Goal: Task Accomplishment & Management: Complete application form

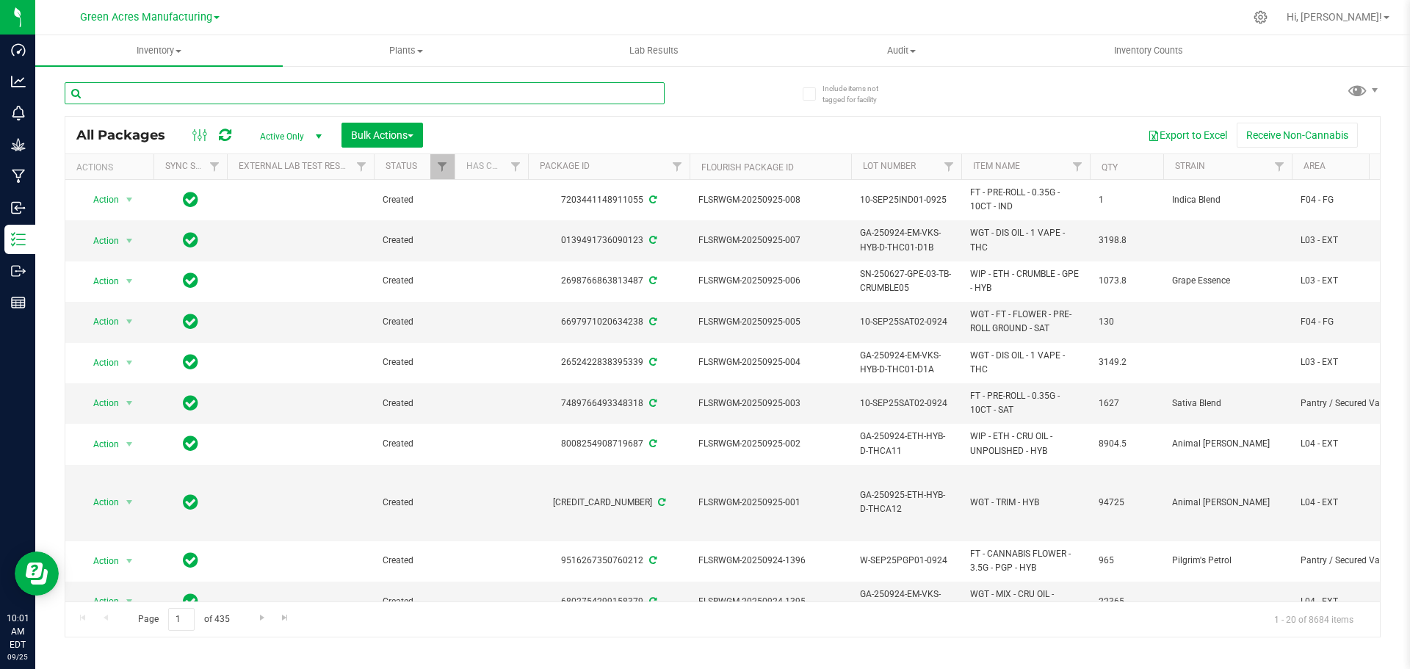
click at [157, 97] on input "text" at bounding box center [365, 93] width 600 height 22
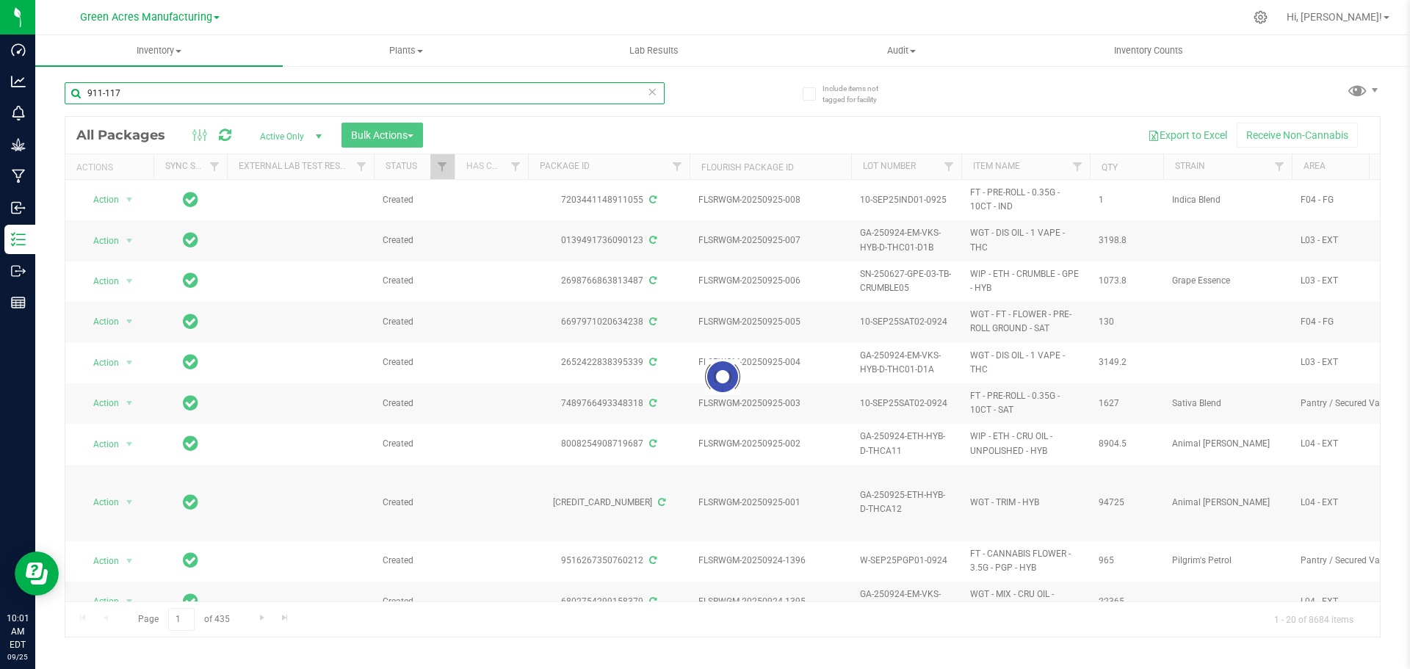
type input "911-117"
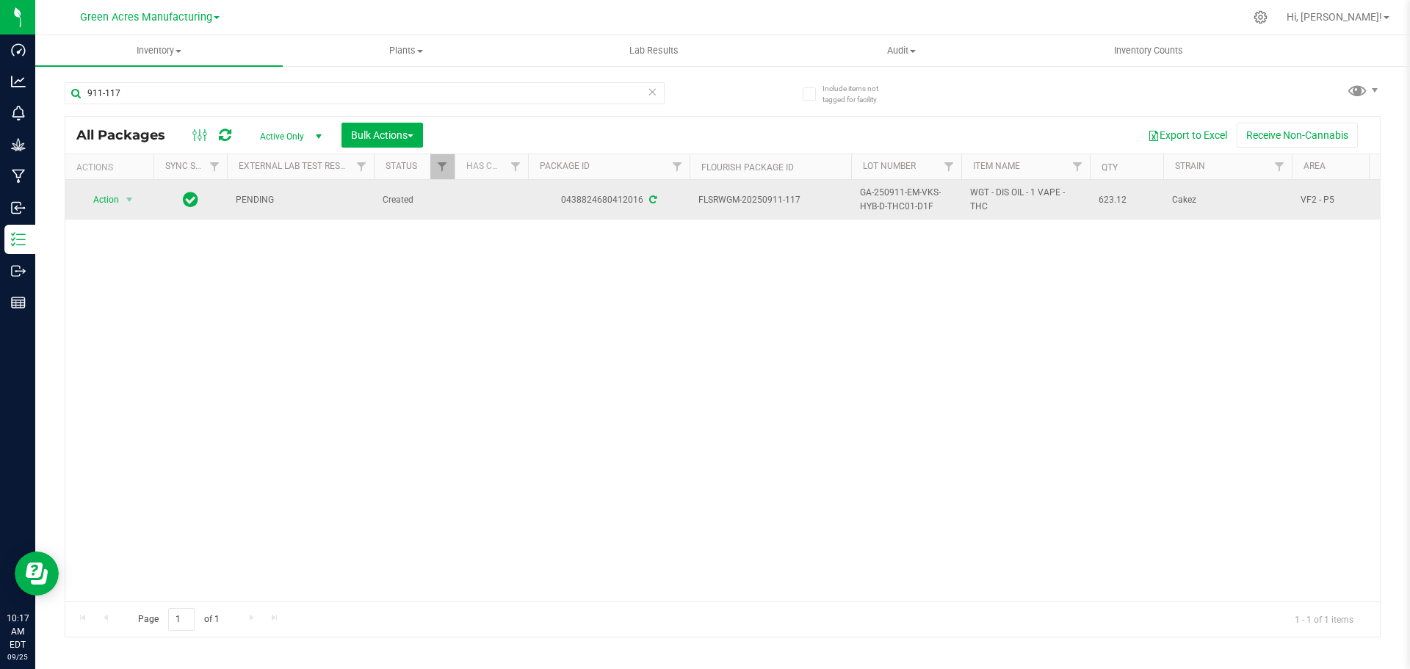
click at [894, 201] on span "GA-250911-EM-VKS-HYB-D-THC01-D1F" at bounding box center [906, 200] width 93 height 28
click at [894, 201] on input "GA-250911-EM-VKS-HYB-D-THC01-D1F" at bounding box center [902, 200] width 105 height 23
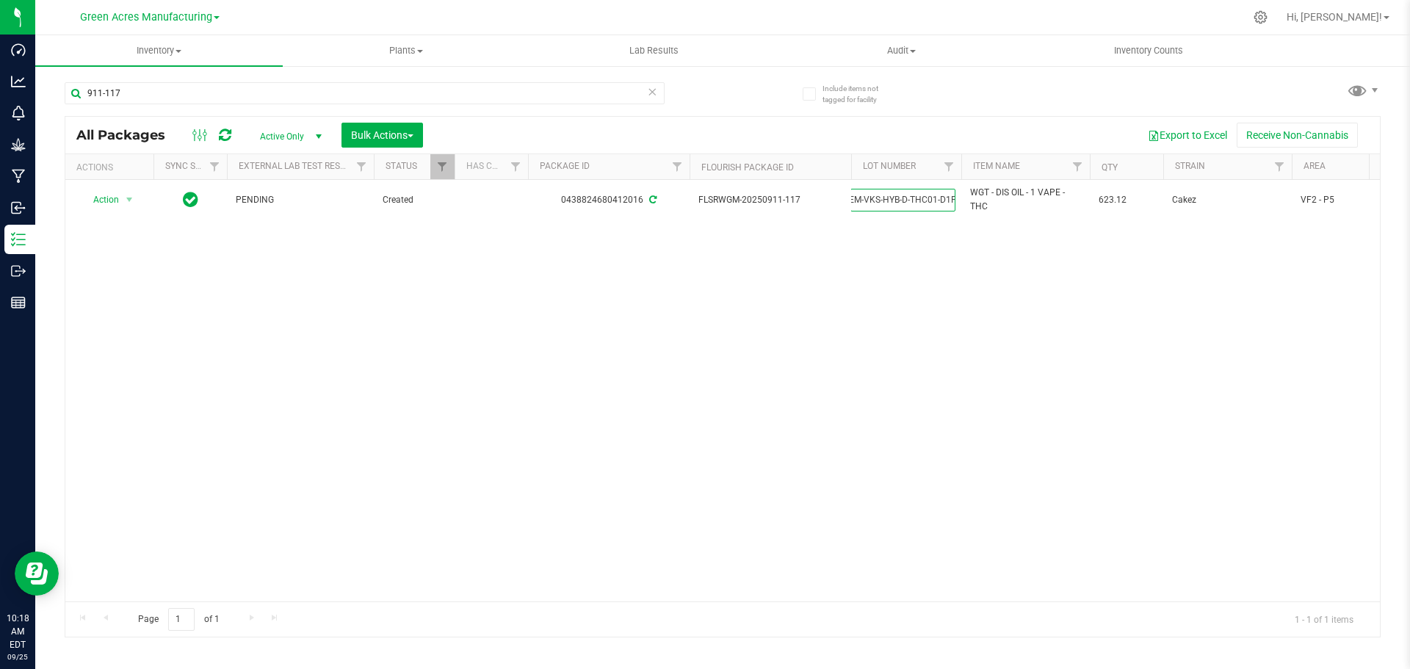
scroll to position [0, 0]
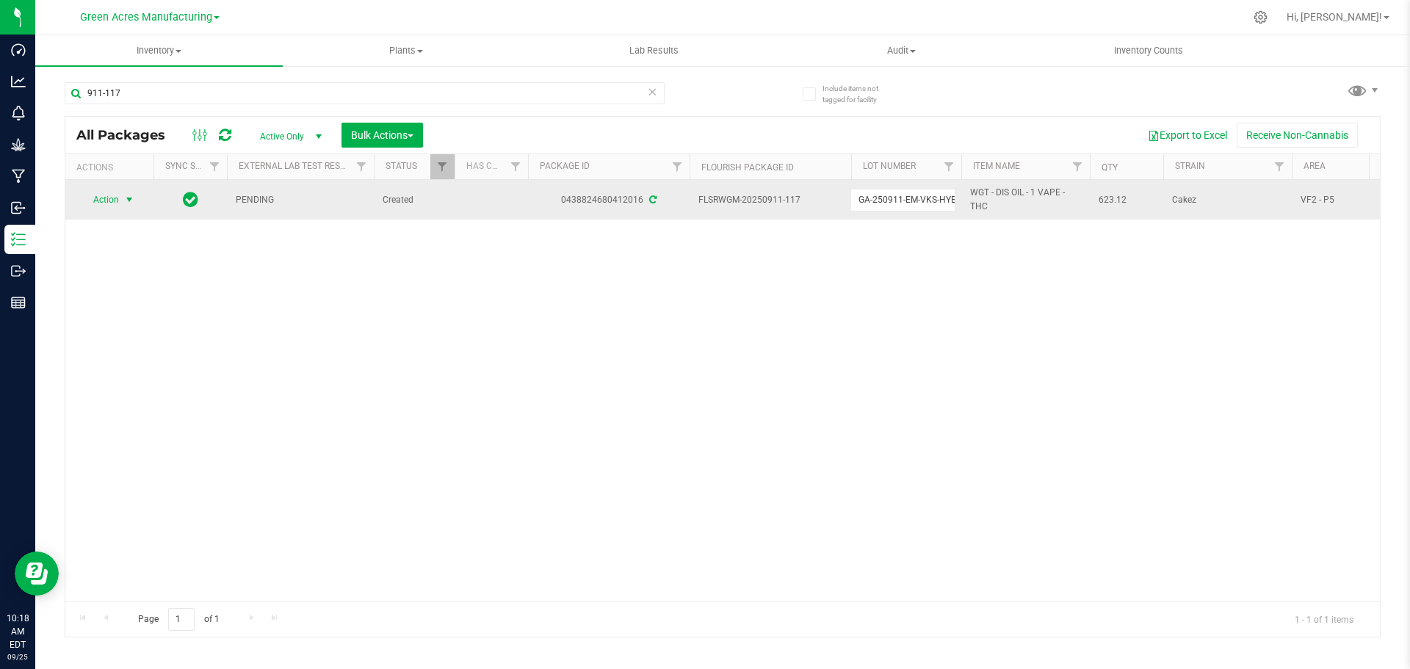
click at [117, 194] on span "Action" at bounding box center [100, 199] width 40 height 21
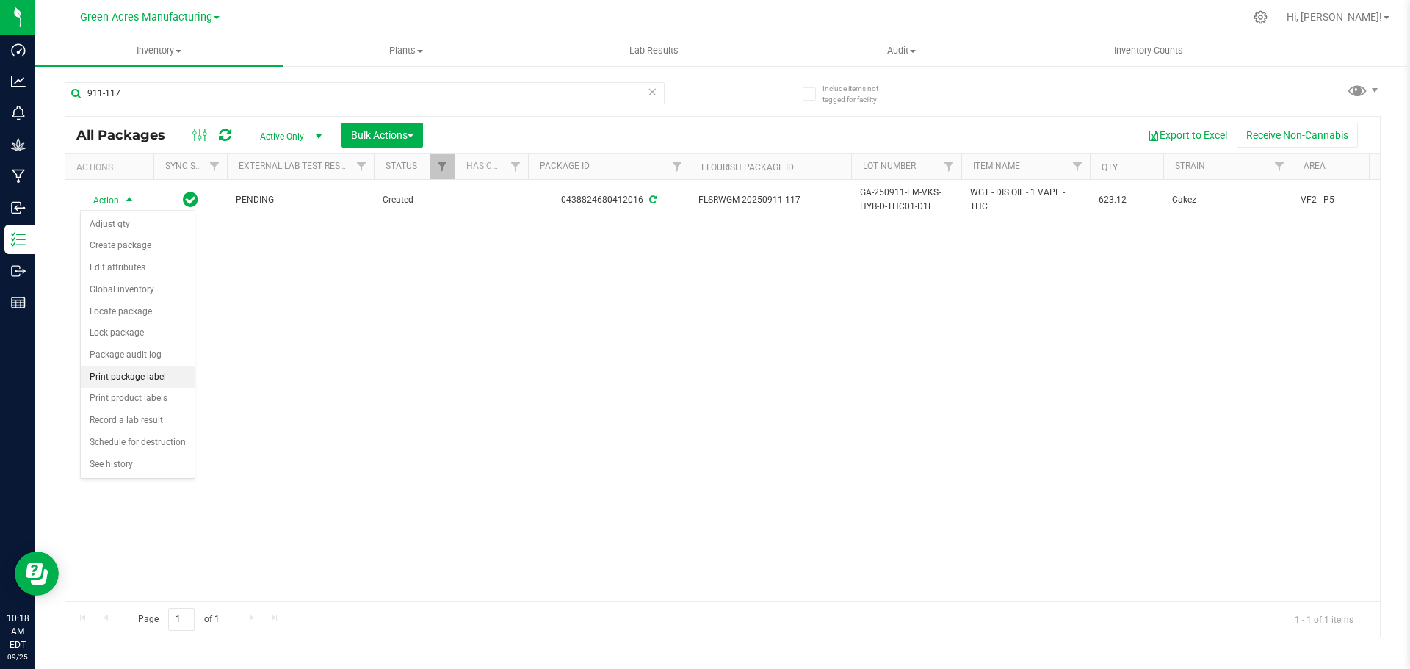
click at [123, 375] on li "Print package label" at bounding box center [138, 377] width 114 height 22
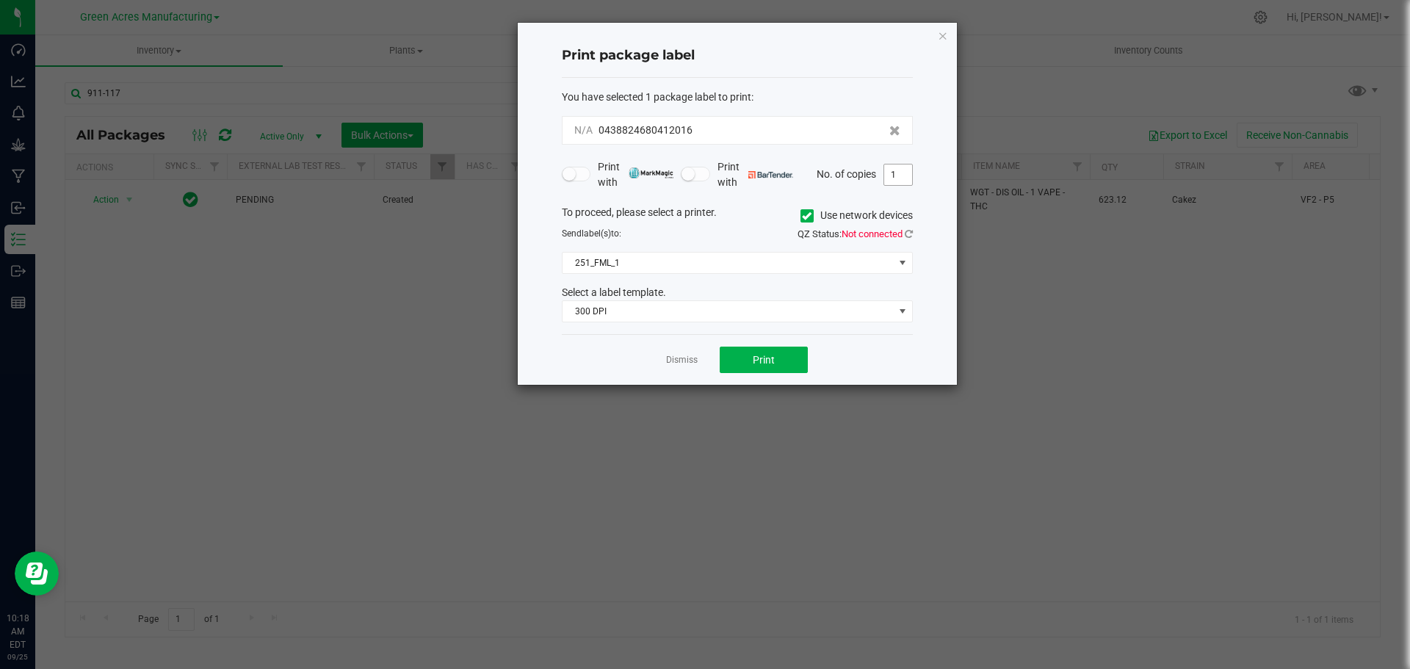
click at [902, 175] on input "1" at bounding box center [898, 174] width 28 height 21
type input "2"
click at [741, 360] on button "Print" at bounding box center [764, 360] width 88 height 26
click at [684, 358] on link "Dismiss" at bounding box center [682, 360] width 32 height 12
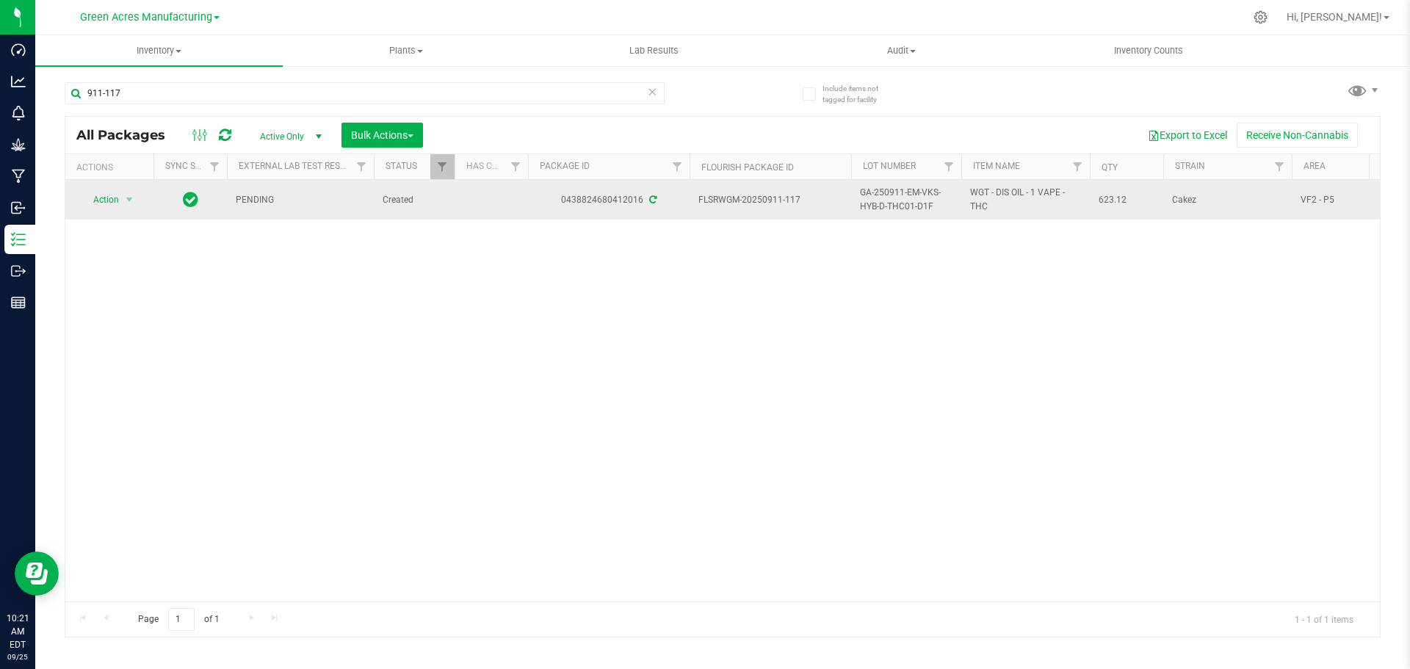
click at [902, 201] on span "GA-250911-EM-VKS-HYB-D-THC01-D1F" at bounding box center [906, 200] width 93 height 28
click at [902, 201] on input "GA-250911-EM-VKS-HYB-D-THC01-D1F" at bounding box center [902, 200] width 105 height 23
click at [838, 288] on div "Action Action Adjust qty Create package Edit attributes Global inventory Locate…" at bounding box center [722, 390] width 1314 height 421
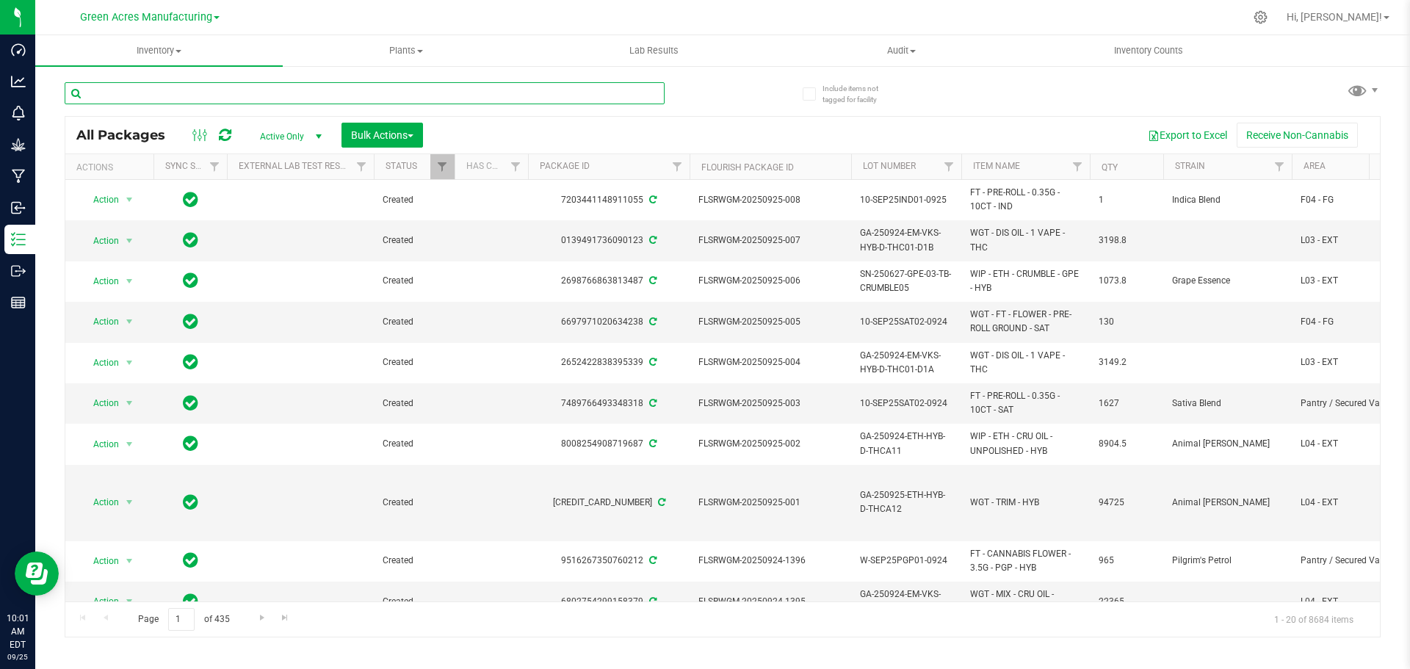
click at [170, 95] on input "text" at bounding box center [365, 93] width 600 height 22
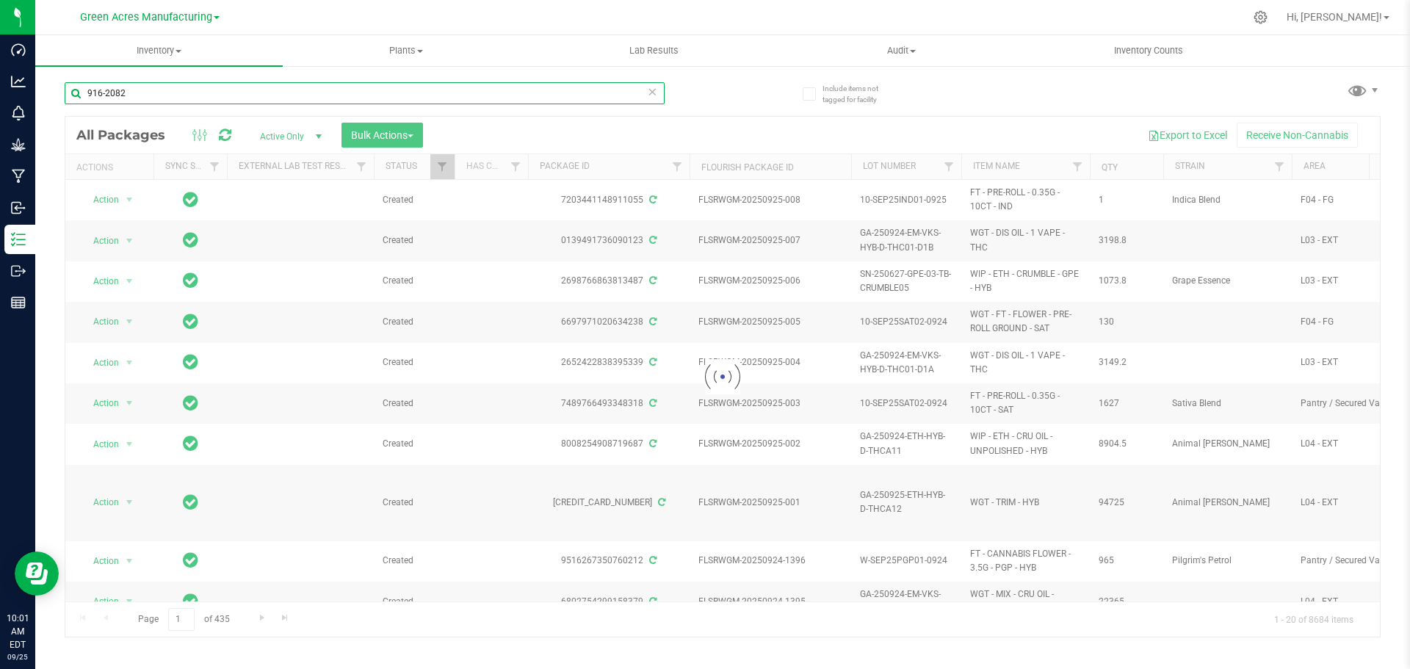
type input "916-2082"
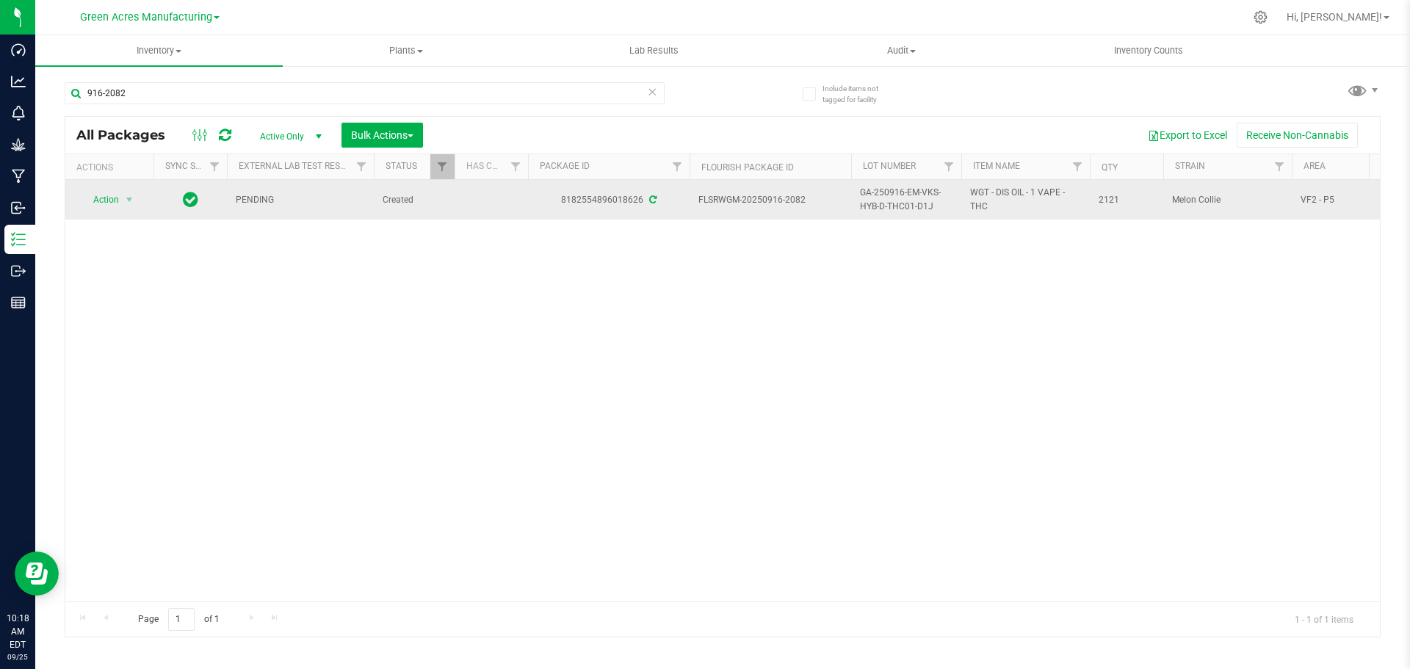
click at [896, 205] on span "GA-250916-EM-VKS-HYB-D-THC01-D1J" at bounding box center [906, 200] width 93 height 28
click at [896, 205] on input "GA-250916-EM-VKS-HYB-D-THC01-D1J" at bounding box center [902, 200] width 105 height 23
click at [680, 286] on div "Action Action Adjust qty Create package Edit attributes Global inventory Locate…" at bounding box center [722, 390] width 1314 height 421
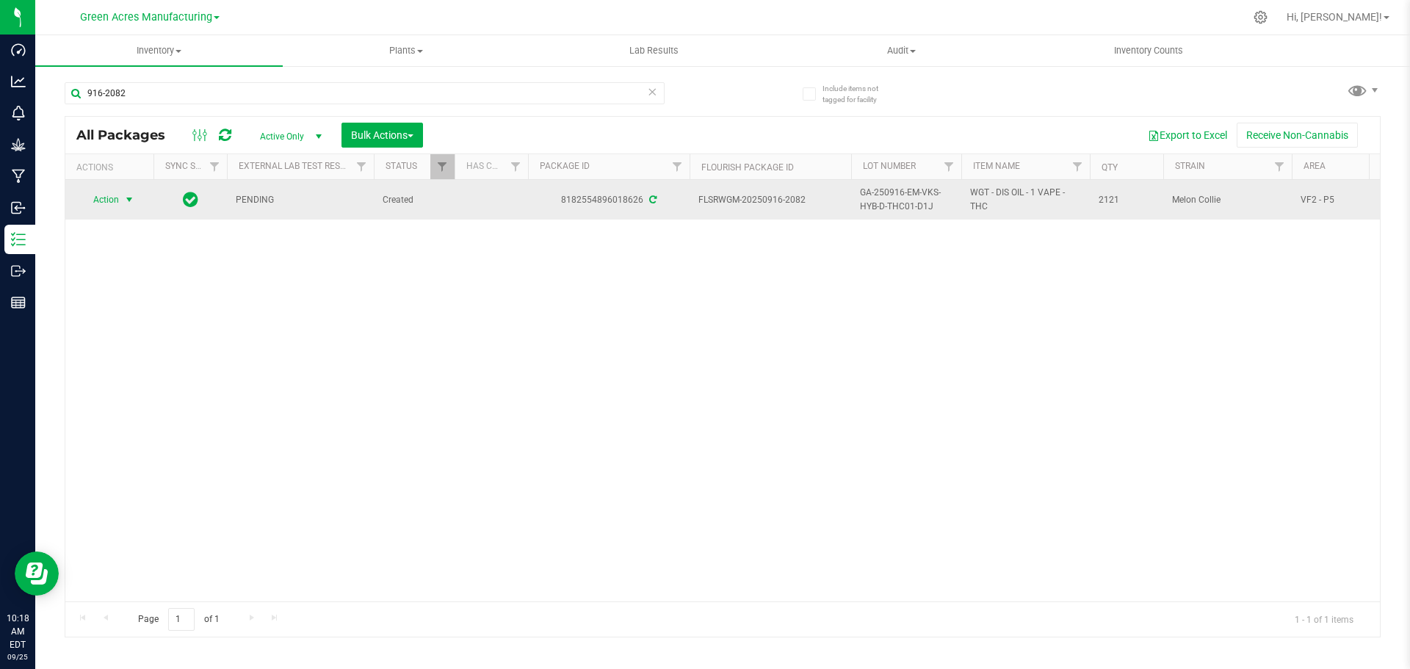
click at [126, 204] on span "select" at bounding box center [129, 200] width 12 height 12
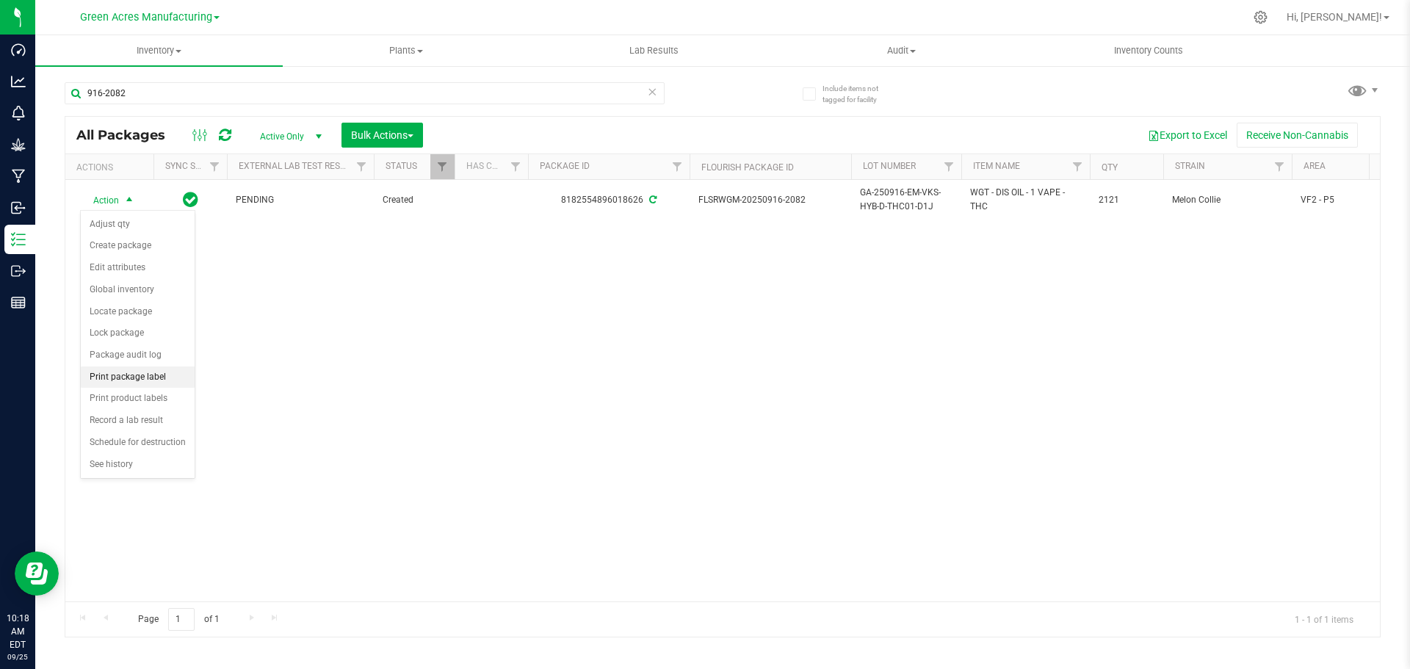
click at [143, 375] on li "Print package label" at bounding box center [138, 377] width 114 height 22
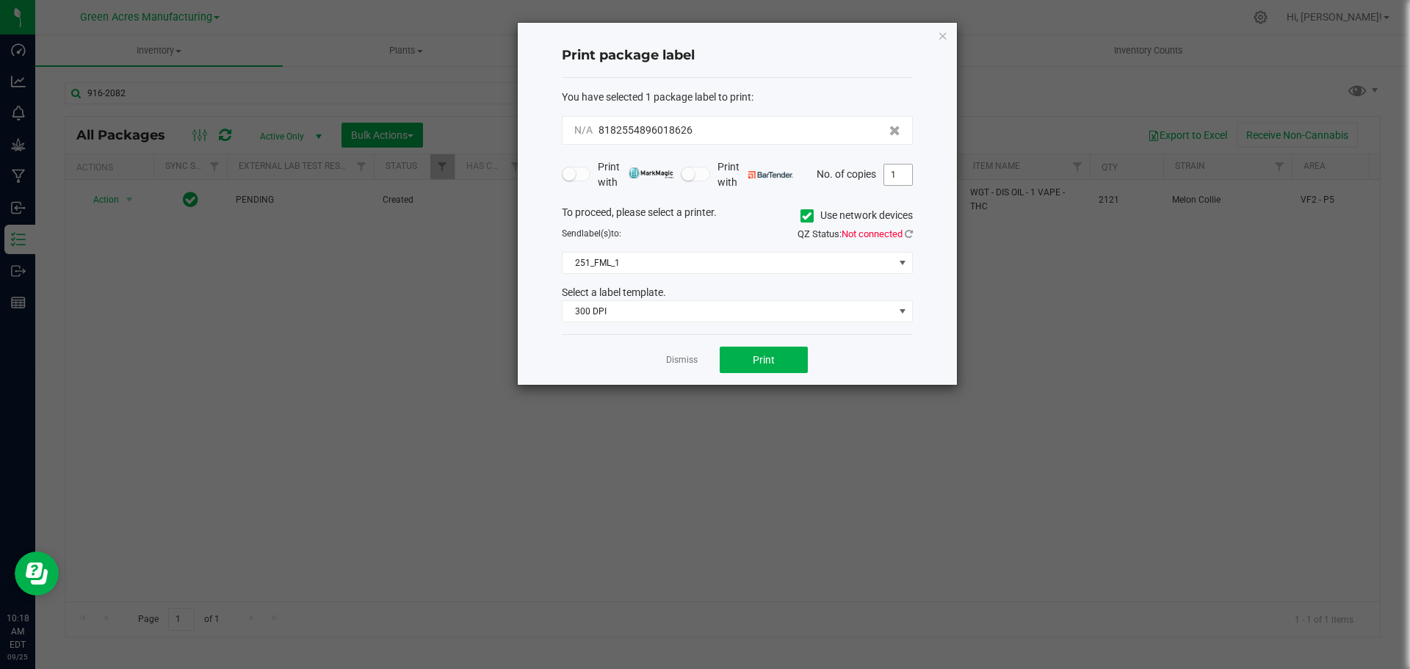
click at [894, 174] on input "1" at bounding box center [898, 174] width 28 height 21
type input "2"
click at [753, 361] on span "Print" at bounding box center [764, 360] width 22 height 12
click at [678, 359] on link "Dismiss" at bounding box center [682, 360] width 32 height 12
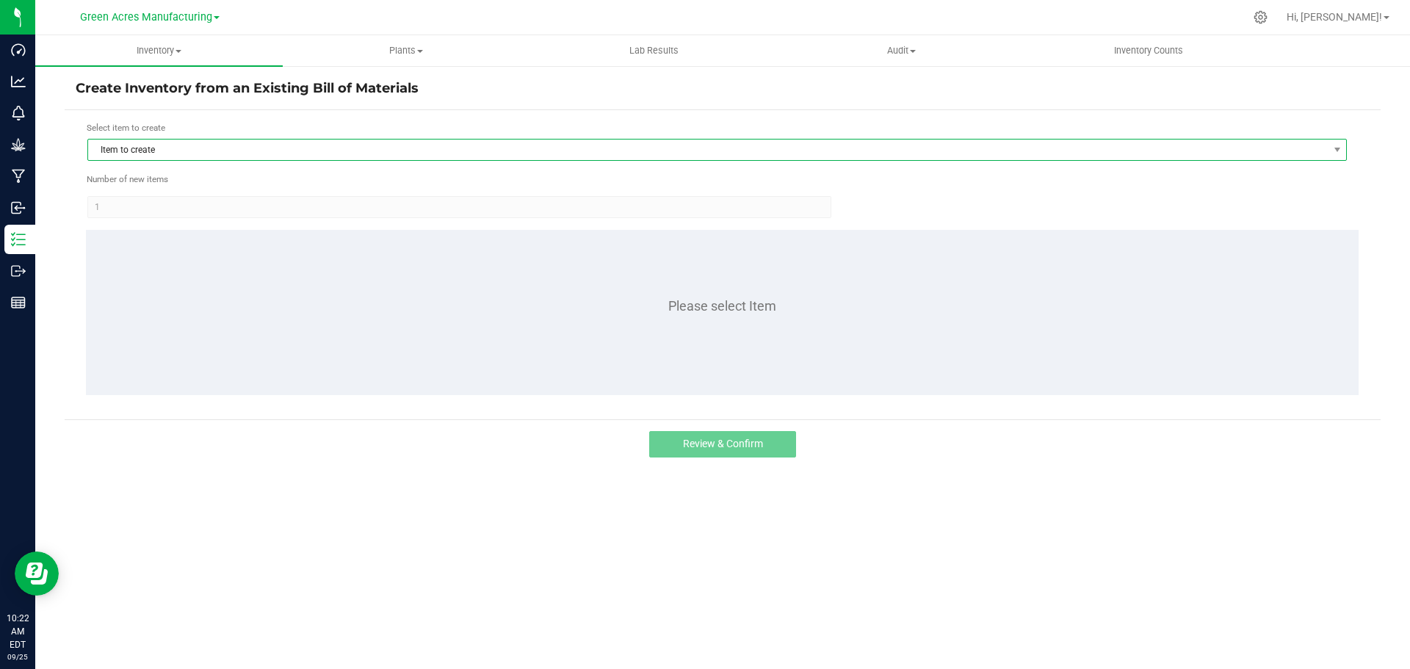
click at [155, 151] on span "Item to create" at bounding box center [707, 149] width 1239 height 21
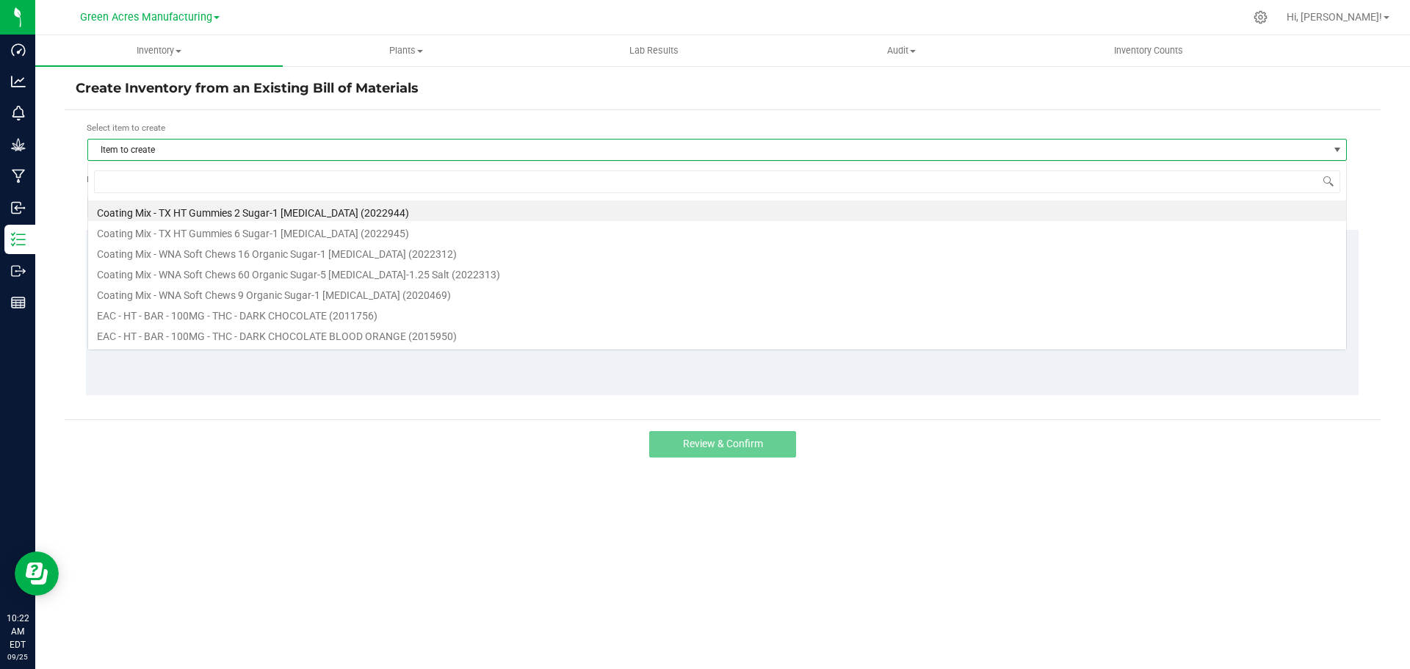
scroll to position [22, 1259]
type input "bzk"
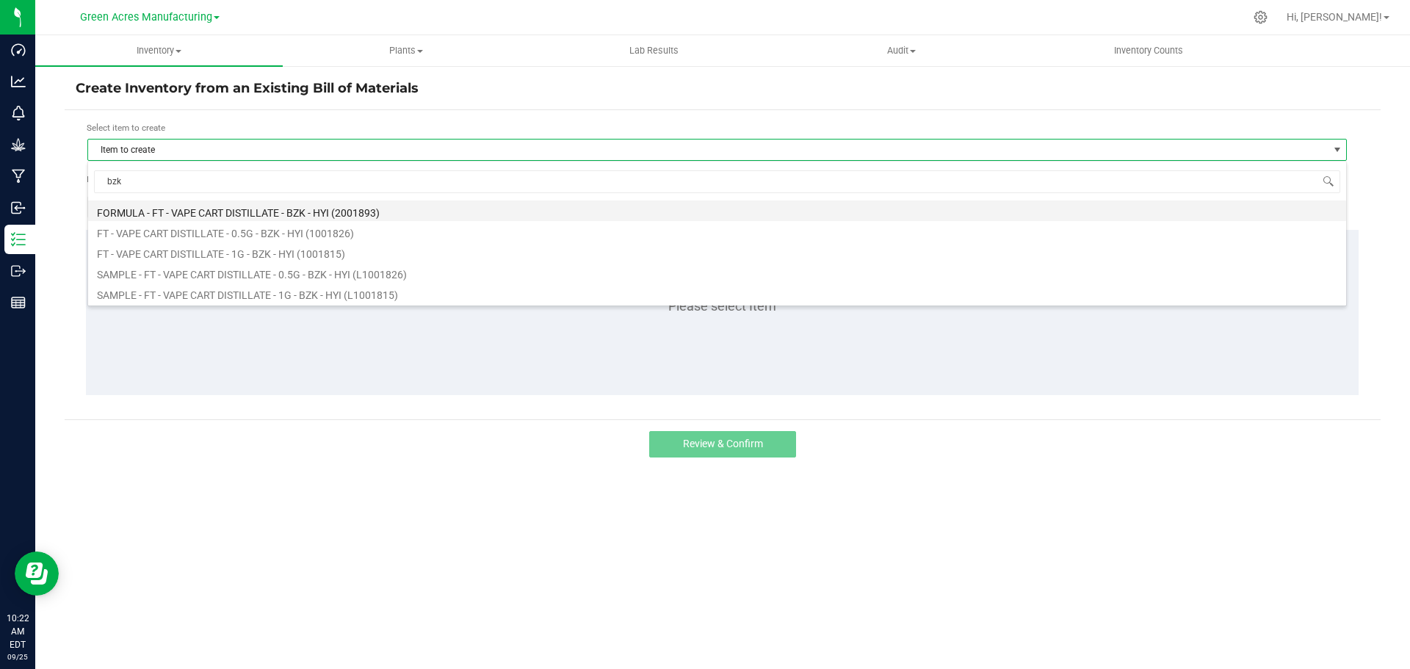
click at [231, 209] on li "FORMULA - FT - VAPE CART DISTILLATE - BZK - HYI (2001893)" at bounding box center [717, 210] width 1258 height 21
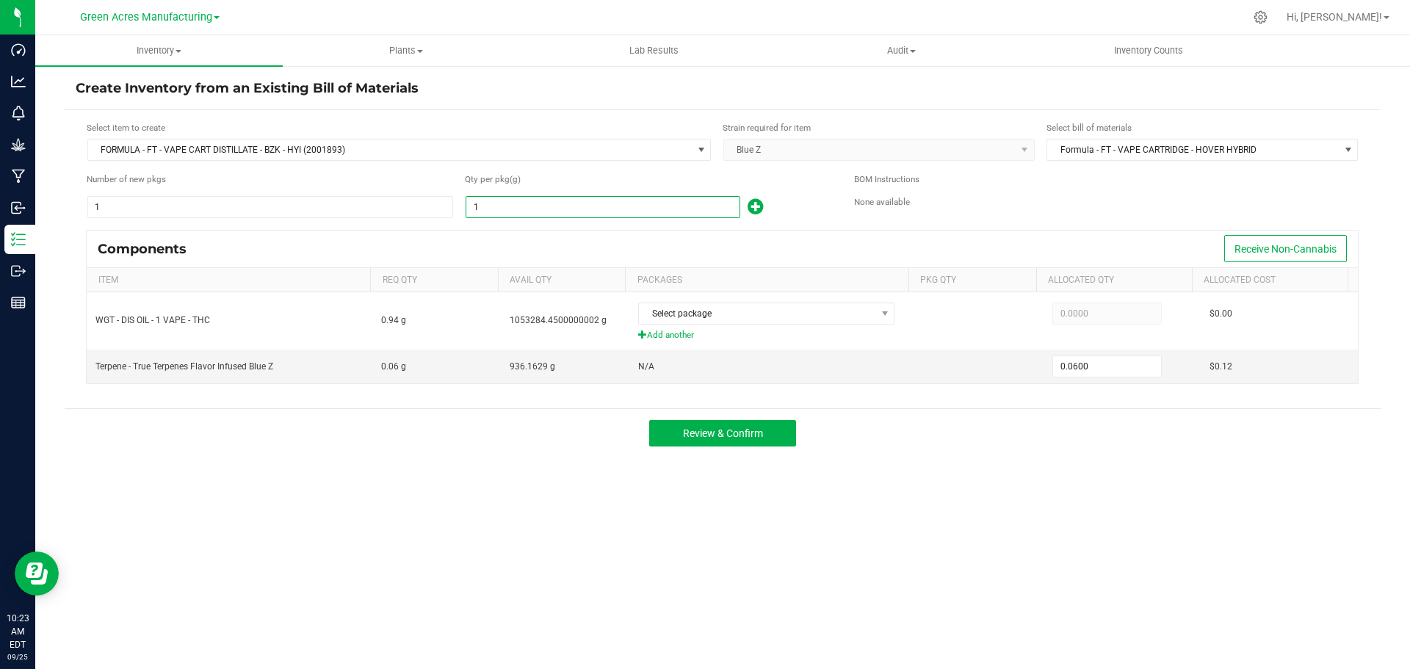
paste input "061.22"
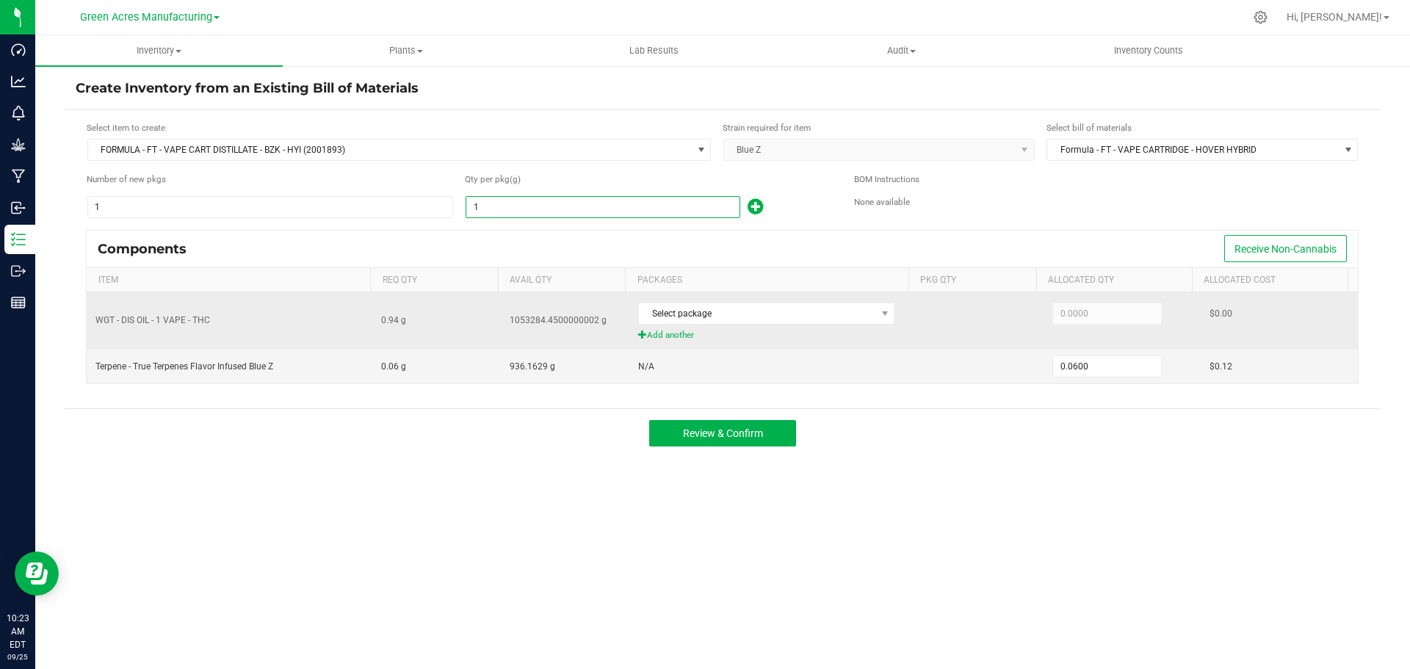
type input "1061.22"
type input "63.6732"
type input "1,061.2200"
click at [731, 314] on span "Select package" at bounding box center [757, 313] width 236 height 21
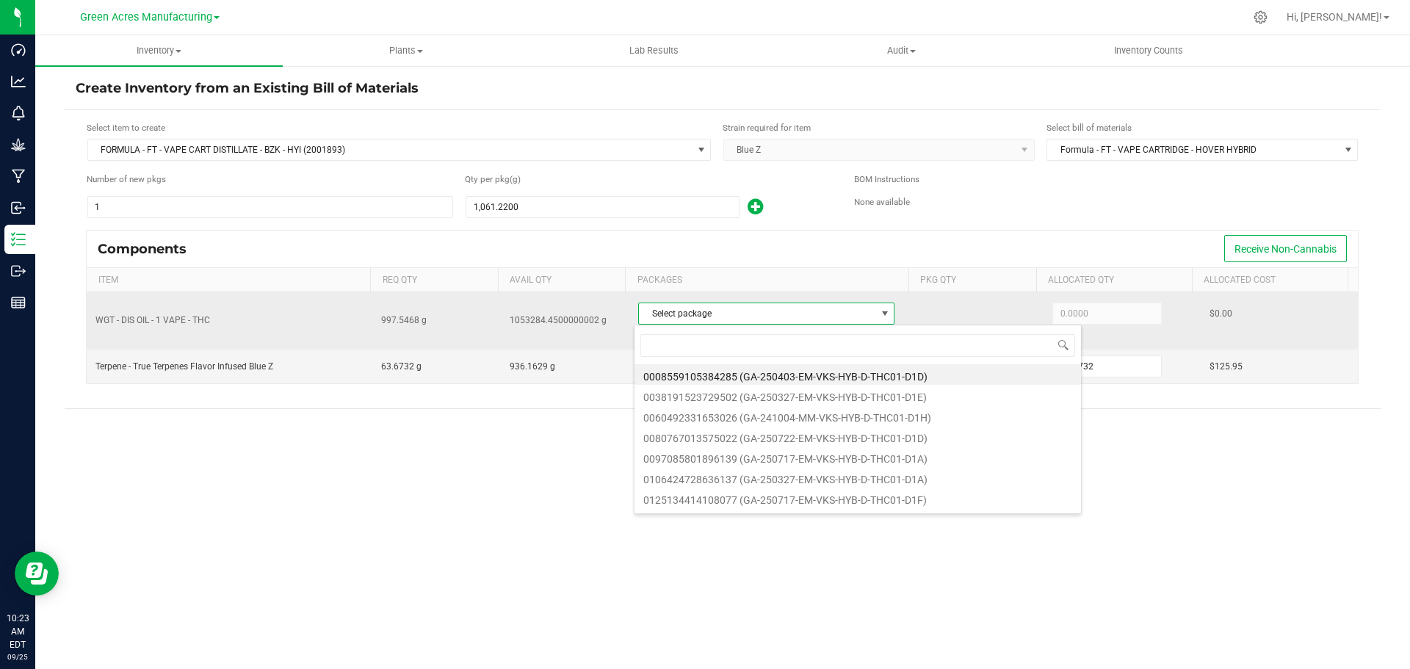
scroll to position [22, 253]
type input "2016"
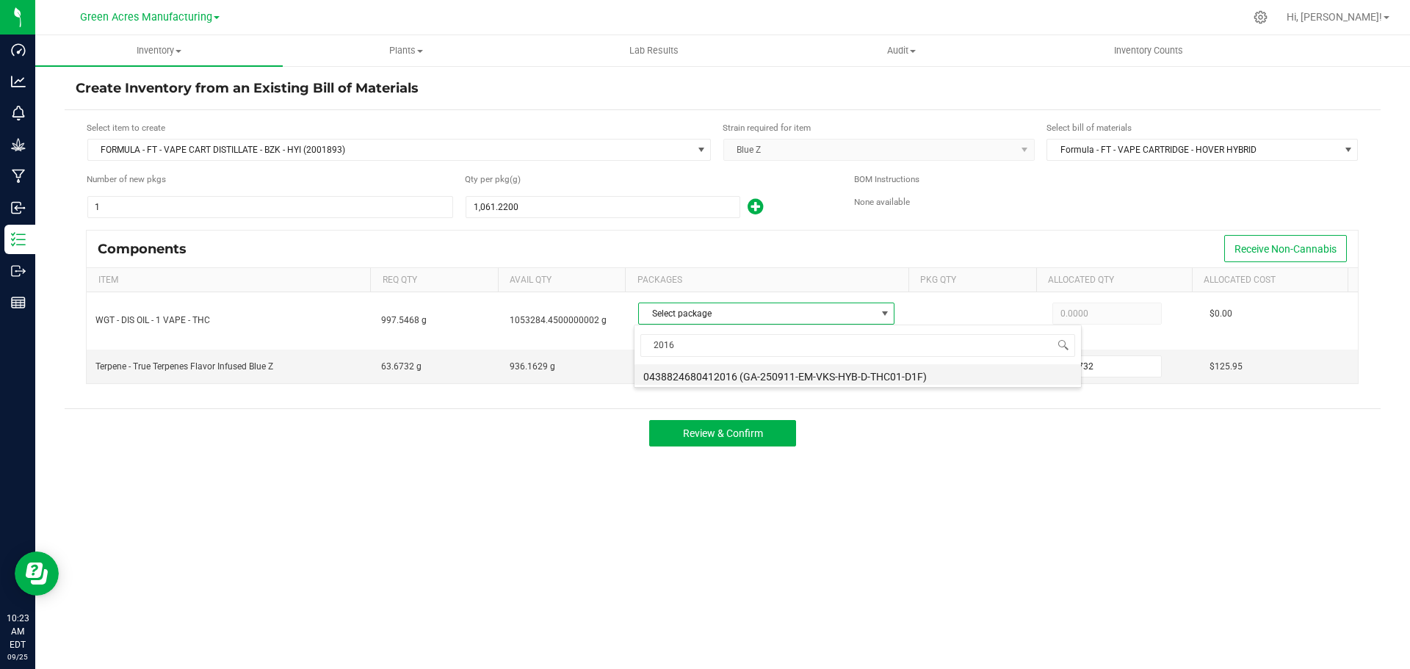
click at [765, 370] on li "0438824680412016 (GA-250911-EM-VKS-HYB-D-THC01-D1F)" at bounding box center [857, 374] width 446 height 21
type input "623.1200"
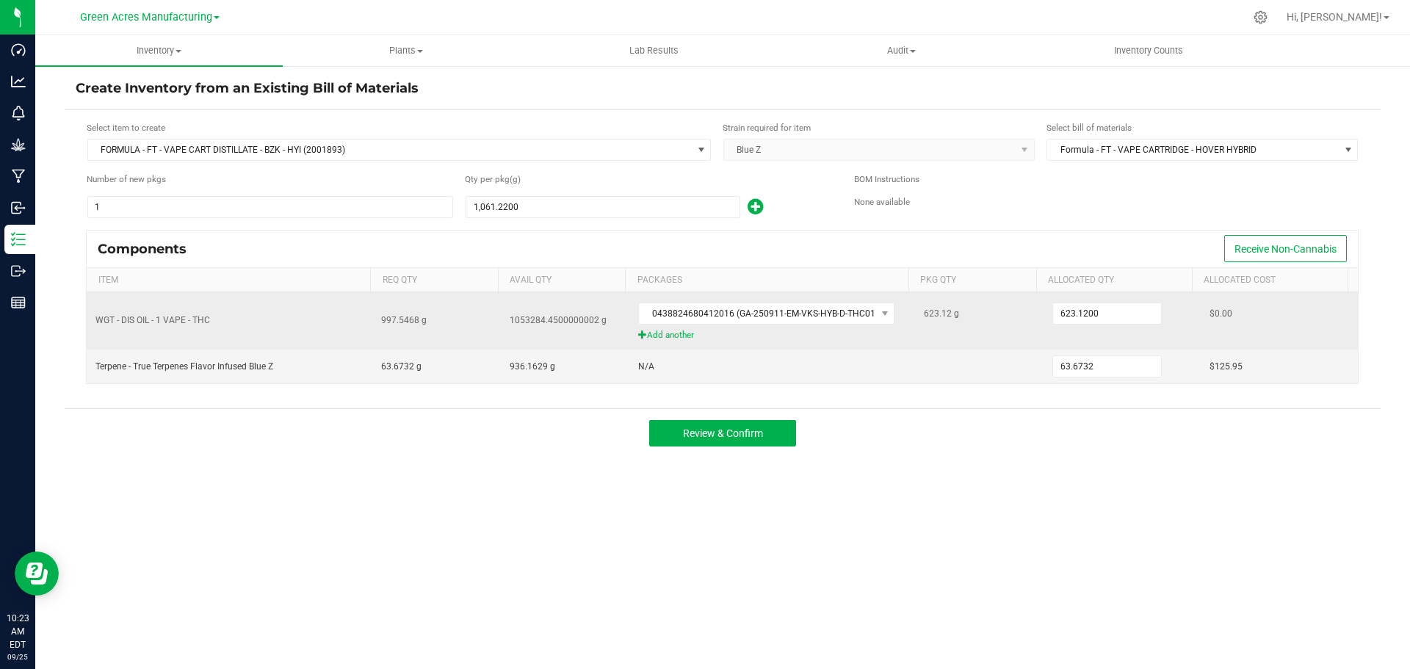
click at [661, 336] on span "Add another" at bounding box center [772, 335] width 268 height 14
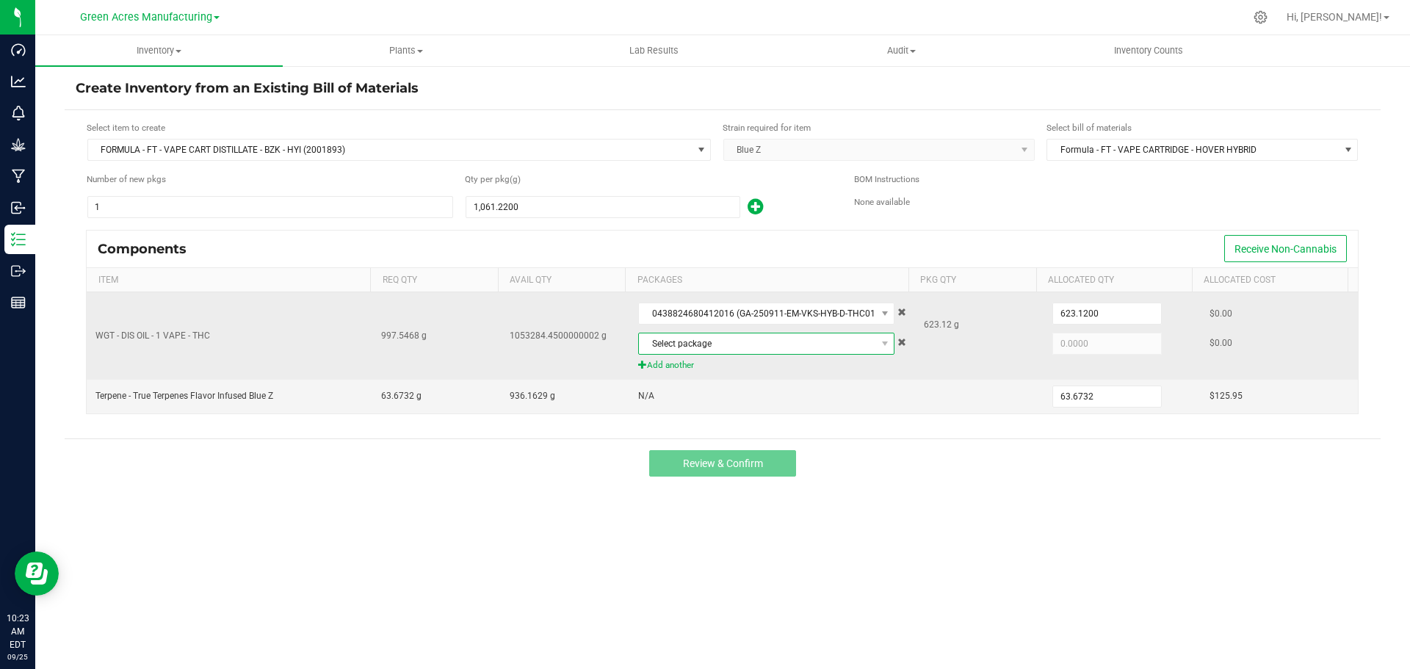
click at [677, 349] on span "Select package" at bounding box center [757, 343] width 236 height 21
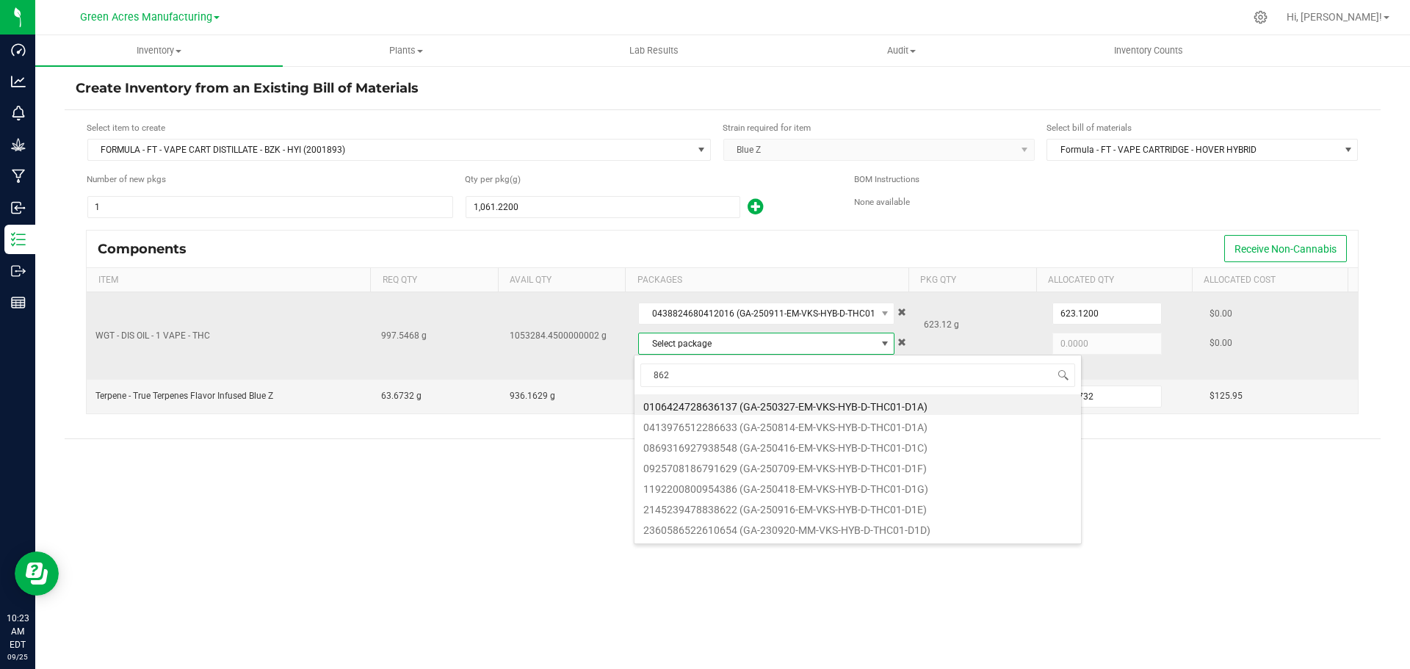
type input "8626"
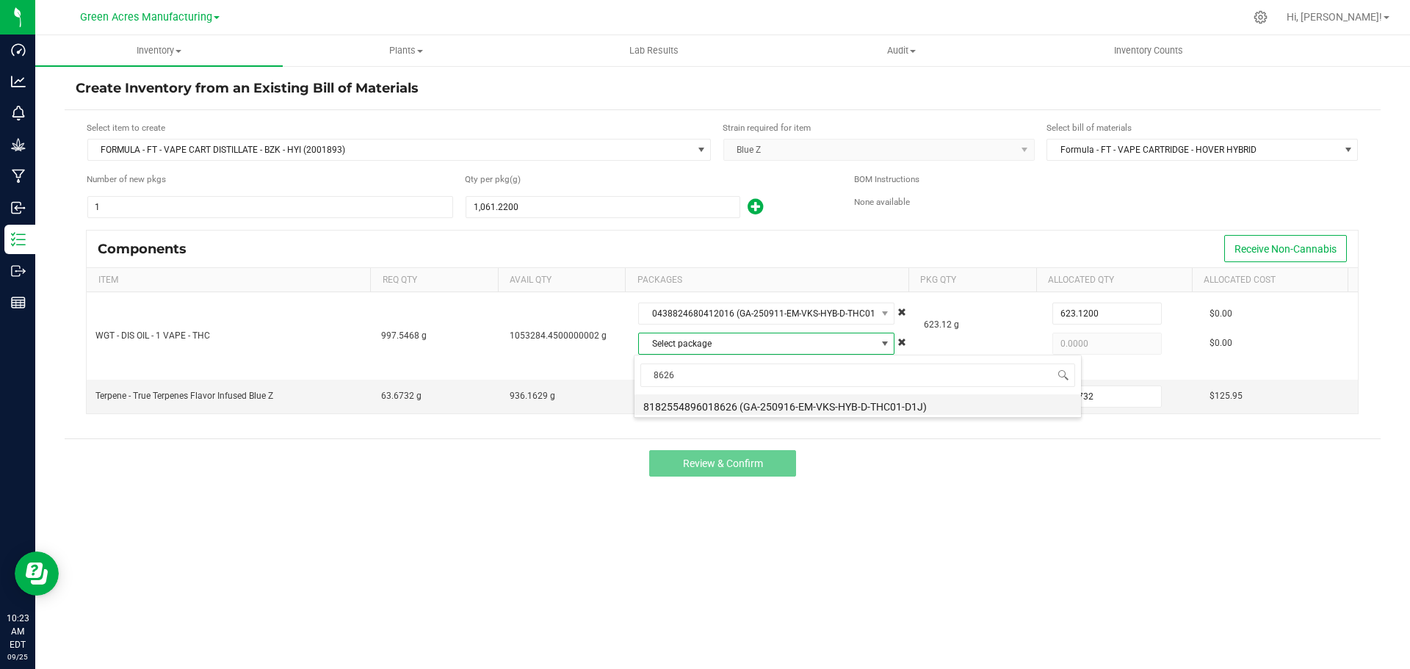
click at [706, 407] on li "8182554896018626 (GA-250916-EM-VKS-HYB-D-THC01-D1J)" at bounding box center [857, 404] width 446 height 21
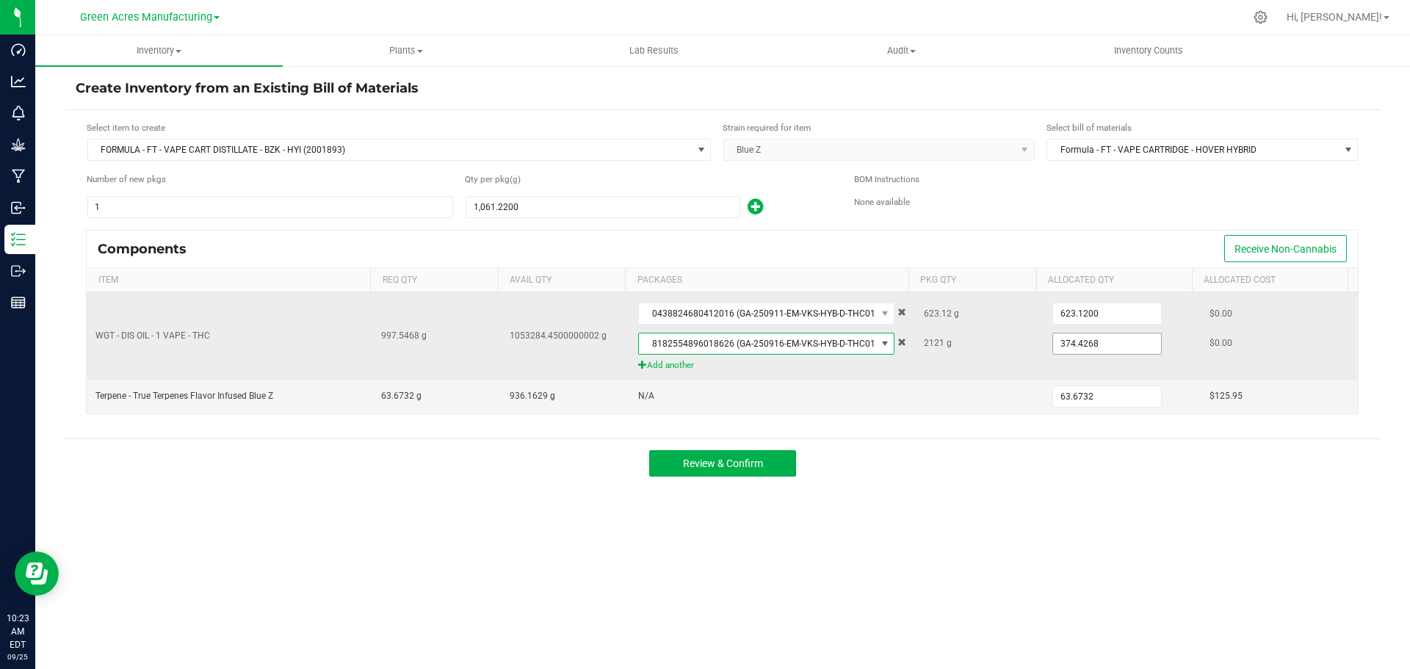
click at [1068, 340] on input "374.4268" at bounding box center [1107, 343] width 108 height 21
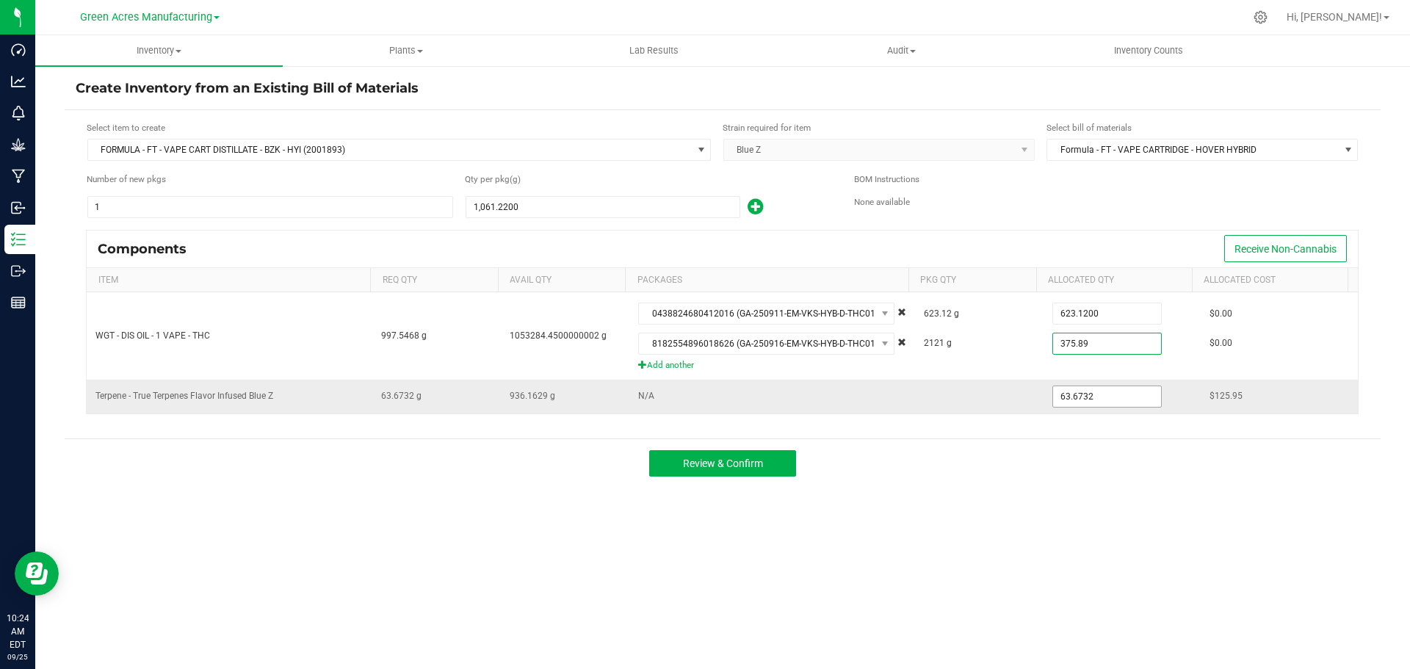
type input "375.8900"
click at [1066, 398] on input "63.6732" at bounding box center [1107, 396] width 108 height 21
type input "63.7300"
click at [722, 464] on span "Review & Confirm" at bounding box center [723, 463] width 80 height 12
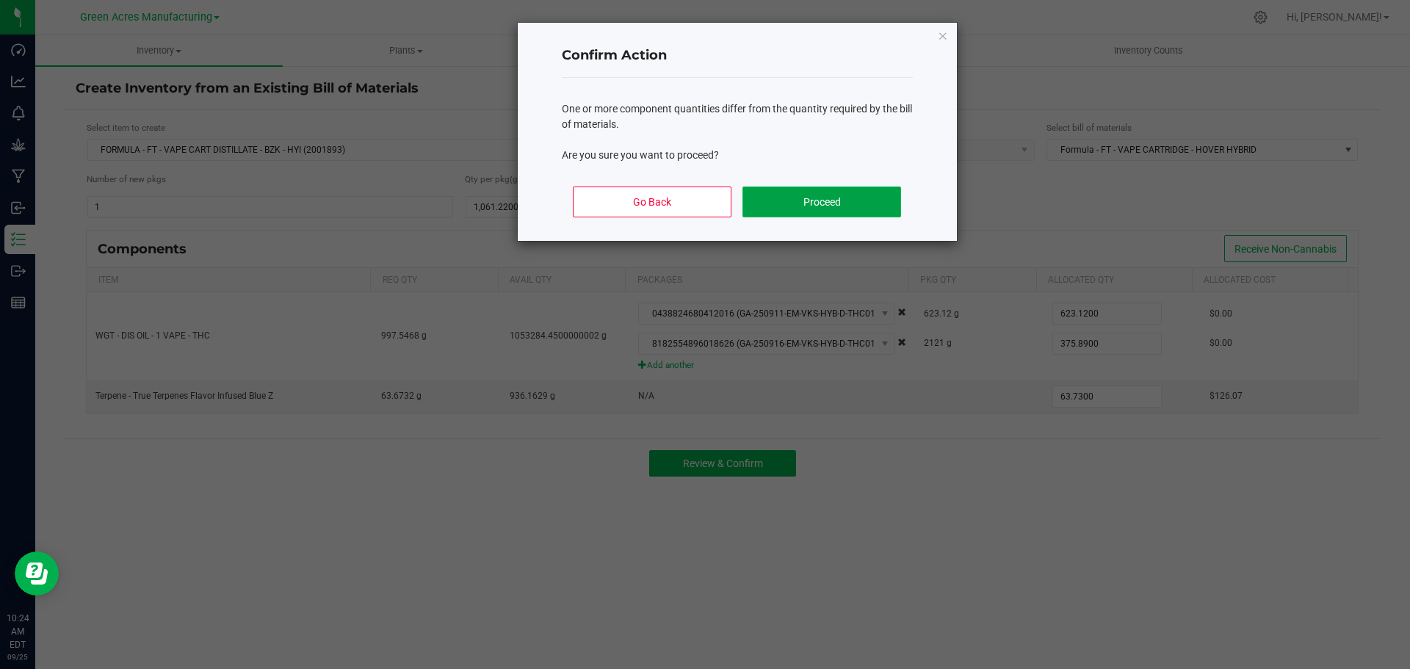
click at [788, 199] on button "Proceed" at bounding box center [821, 201] width 158 height 31
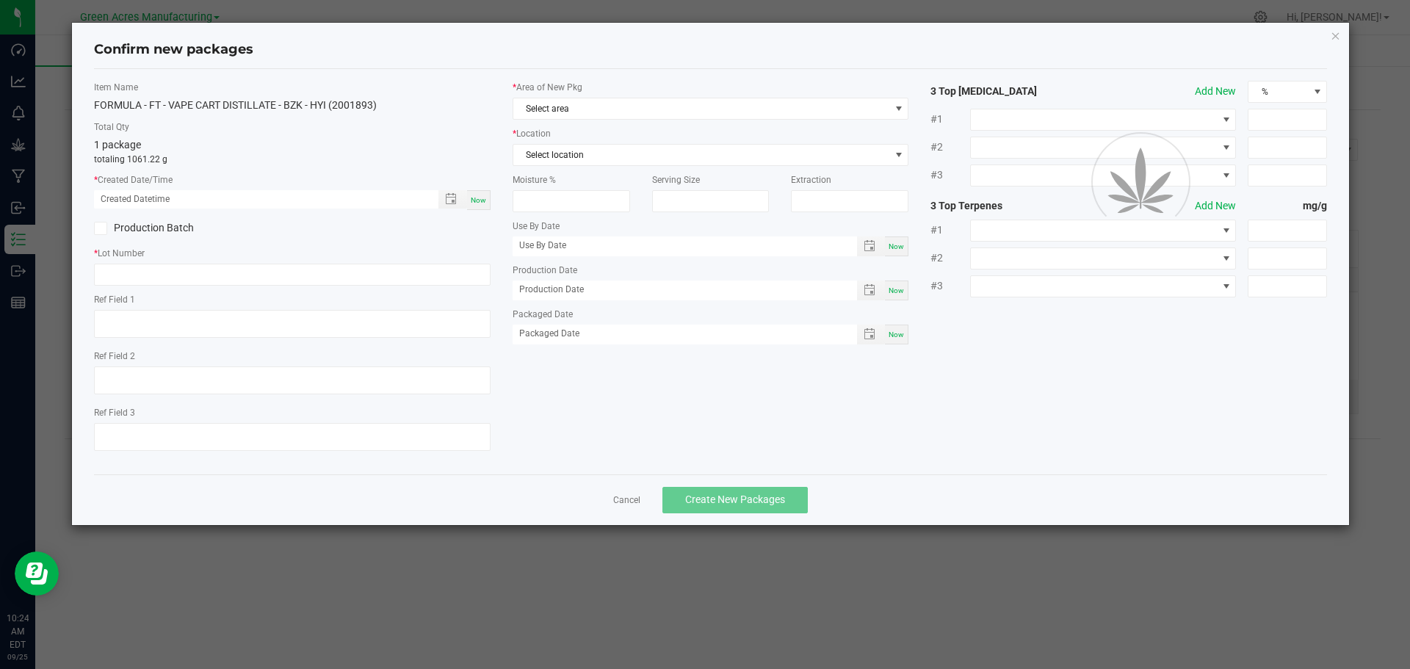
type textarea "EXT"
click at [481, 200] on span "Now" at bounding box center [478, 200] width 15 height 8
type input "09/25/2025 10:24 AM"
paste input "SEP25BZK01"
type input "SEP25BZK01"
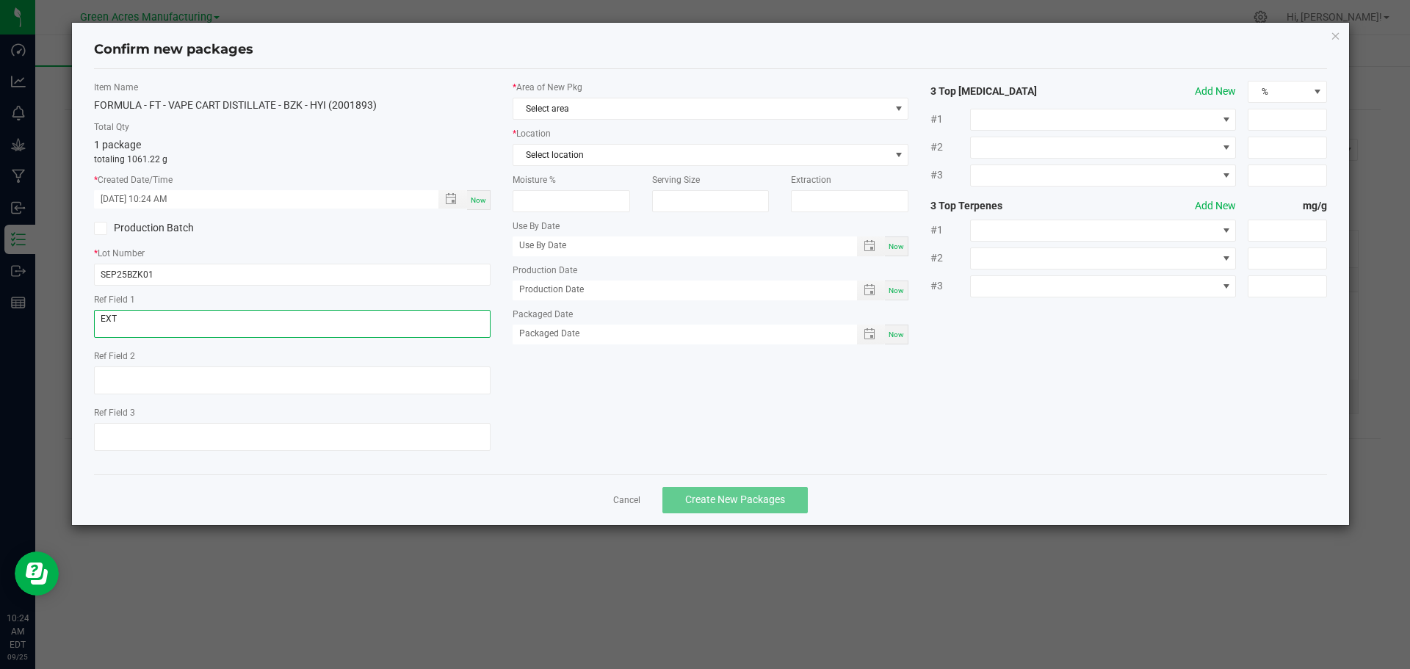
drag, startPoint x: 131, startPoint y: 317, endPoint x: 71, endPoint y: 318, distance: 59.5
click at [72, 318] on div "Confirm new packages Item Name FORMULA - FT - VAPE CART DISTILLATE - BZK - HYI …" at bounding box center [710, 274] width 1277 height 502
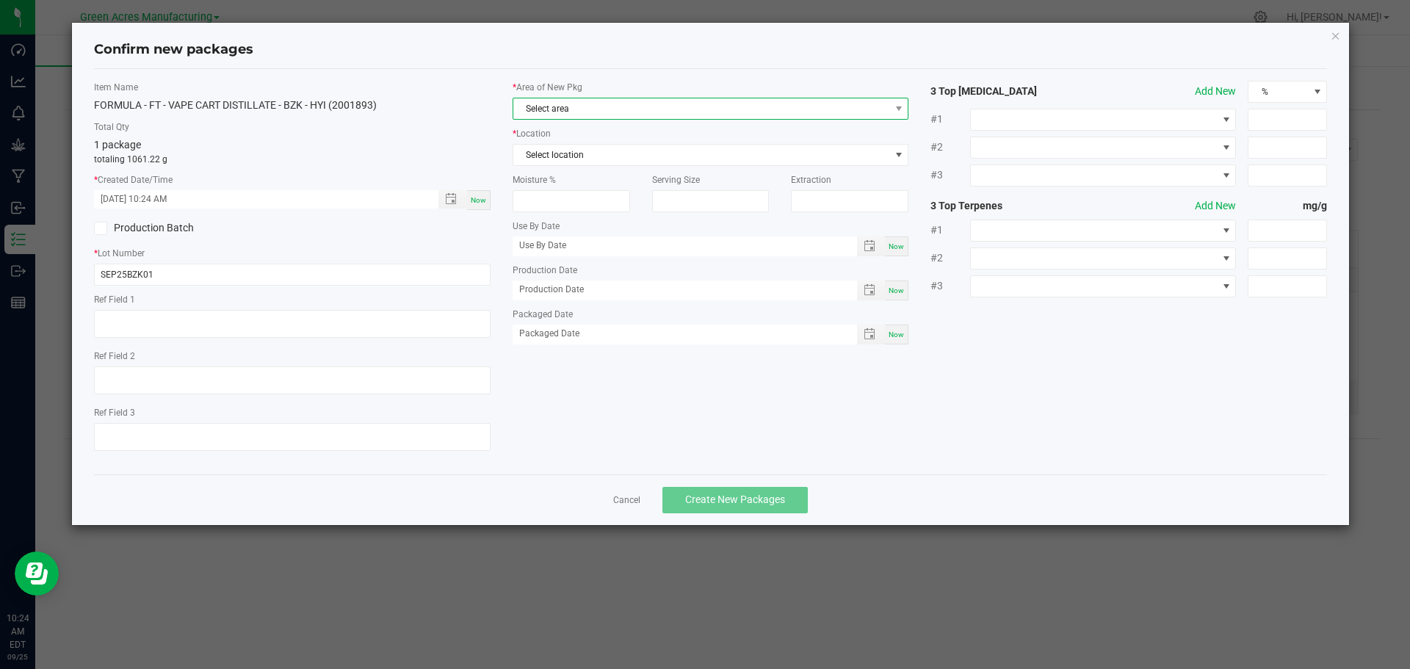
click at [630, 109] on span "Select area" at bounding box center [701, 108] width 377 height 21
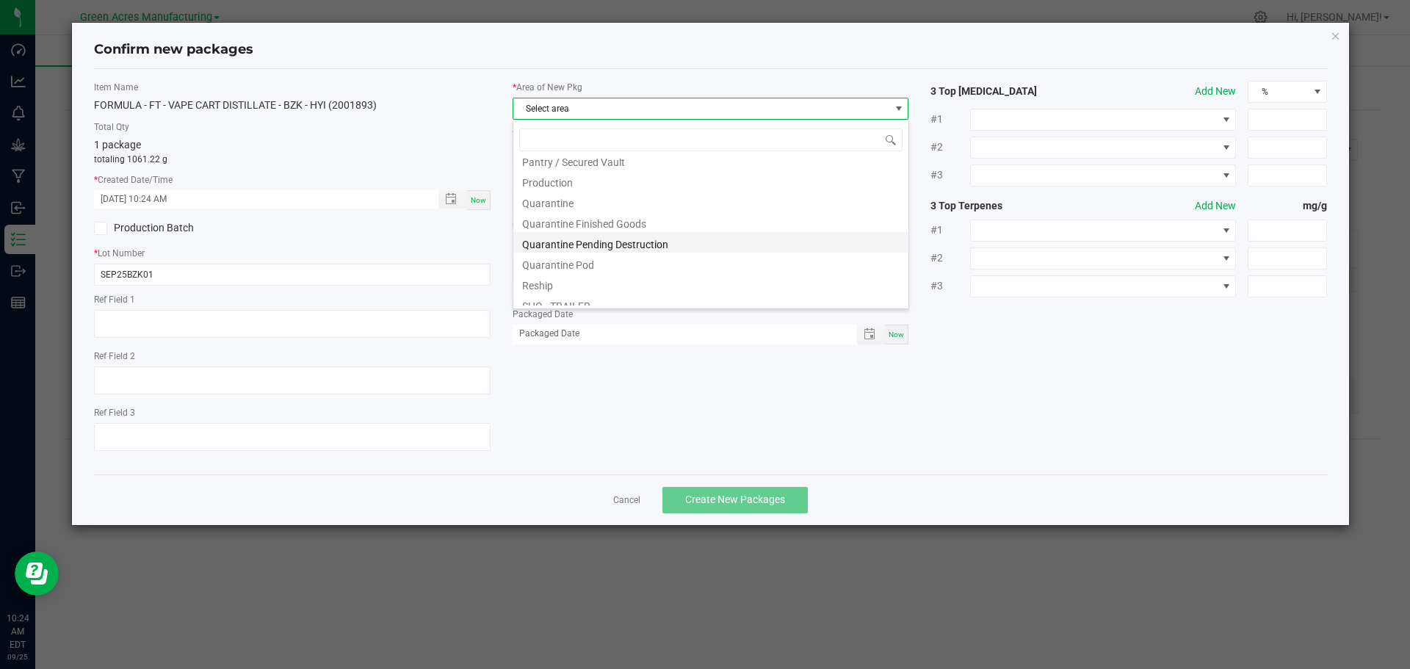
scroll to position [737, 0]
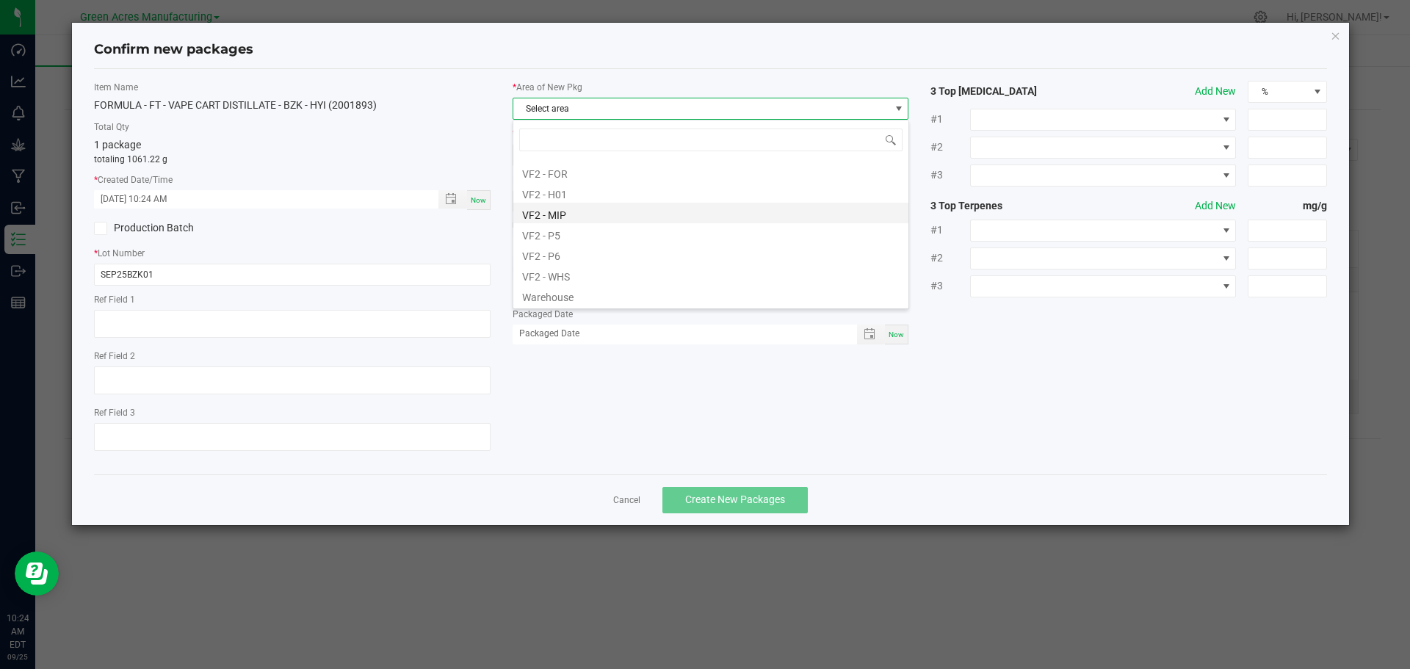
click at [631, 208] on li "VF2 - MIP" at bounding box center [710, 213] width 395 height 21
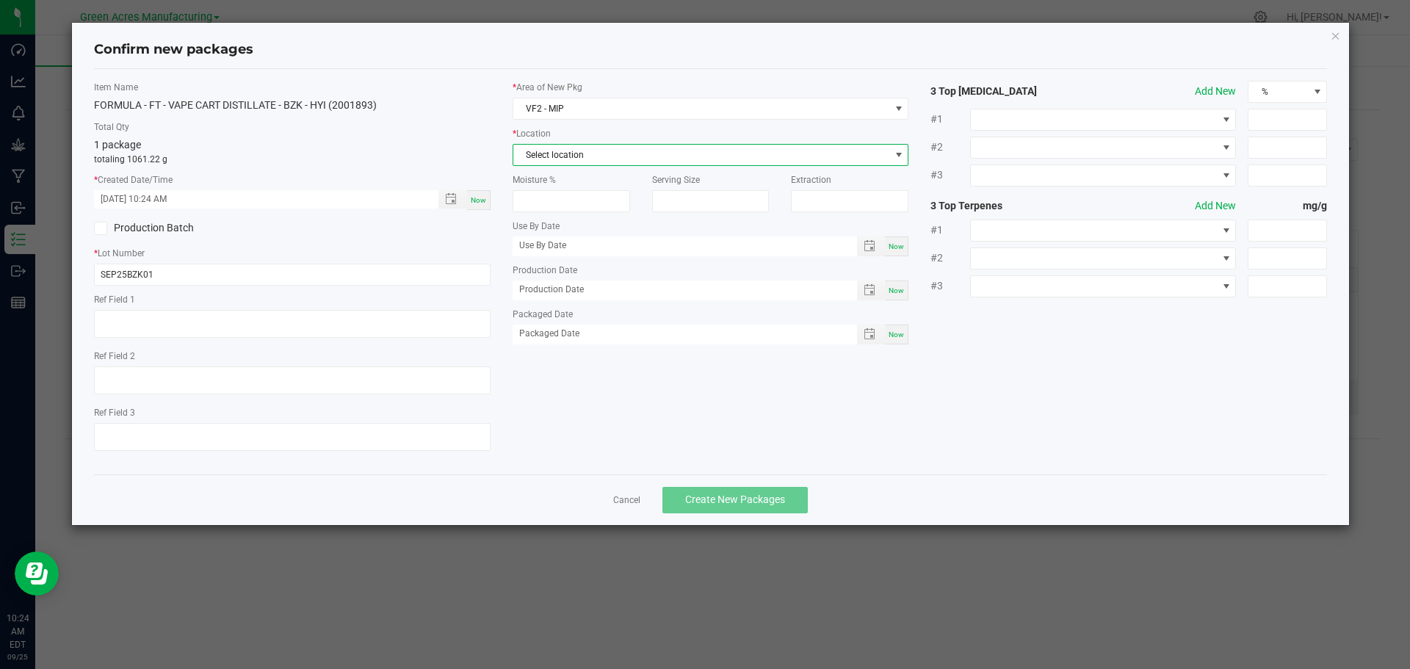
click at [631, 151] on span "Select location" at bounding box center [701, 155] width 377 height 21
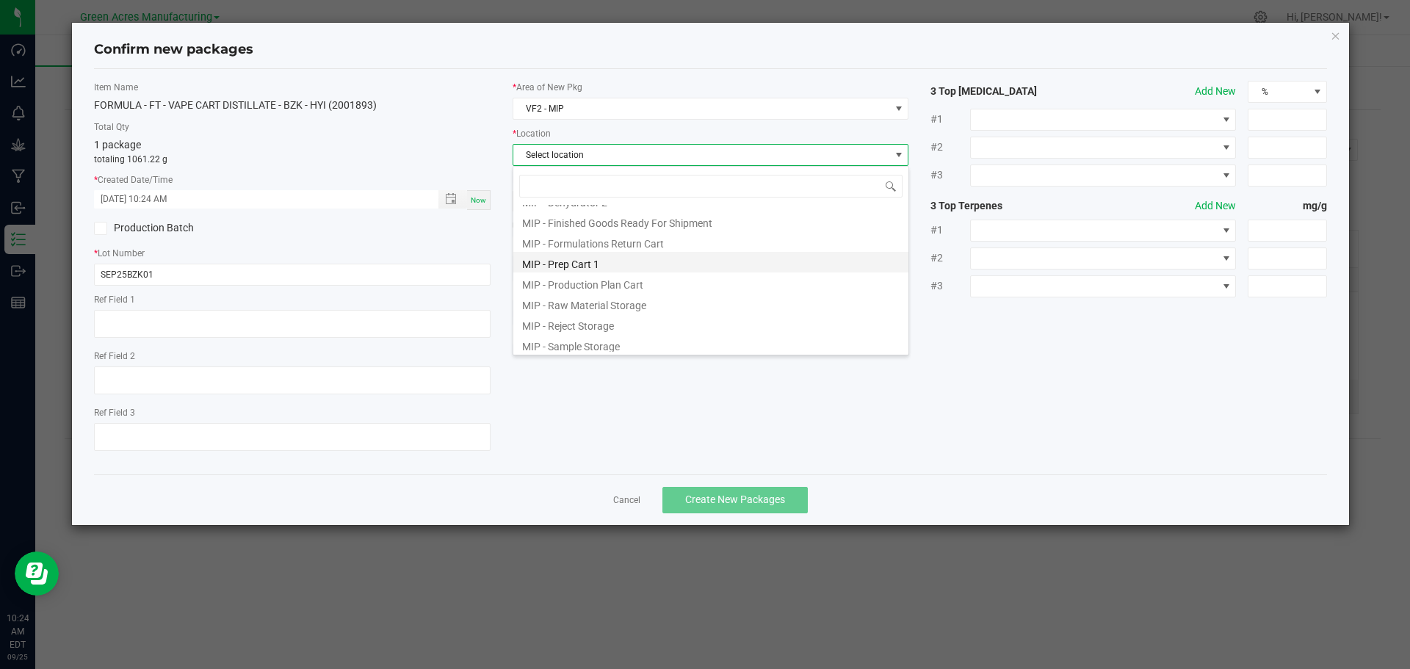
scroll to position [120, 0]
click at [638, 284] on li "MIP - Production Plan Cart" at bounding box center [710, 279] width 395 height 21
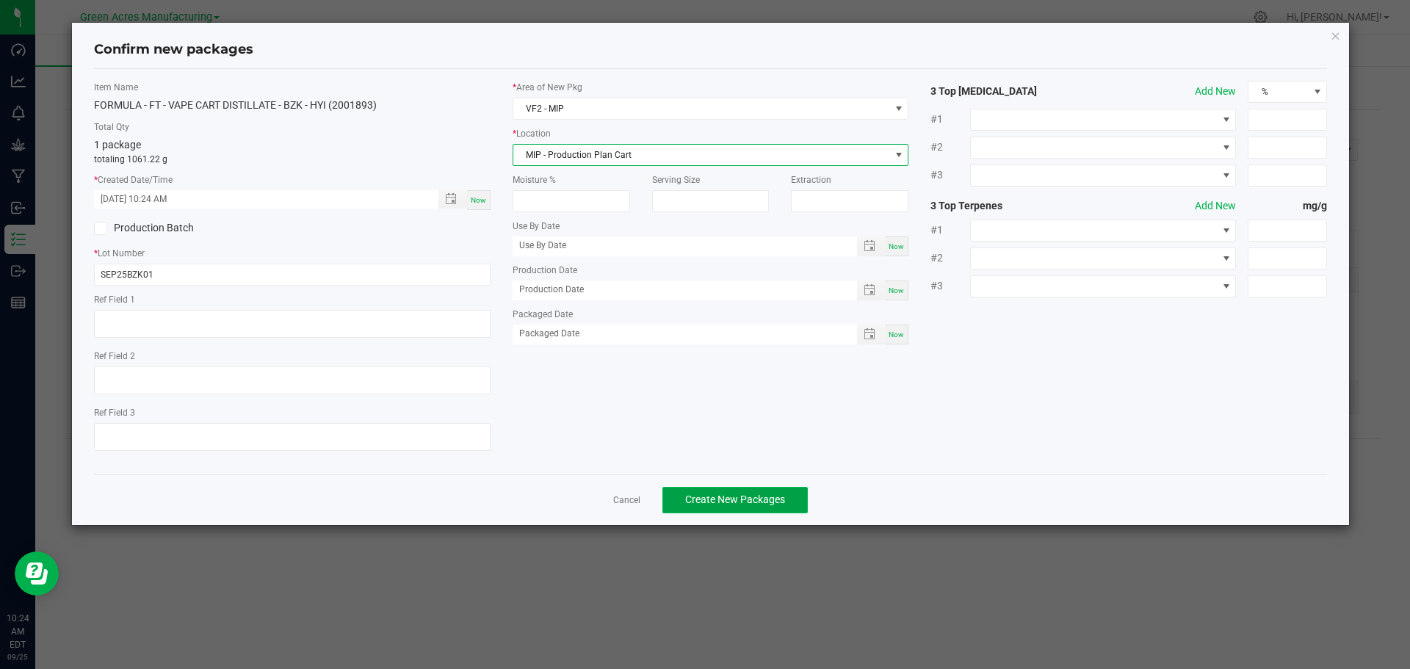
click at [726, 496] on span "Create New Packages" at bounding box center [735, 499] width 100 height 12
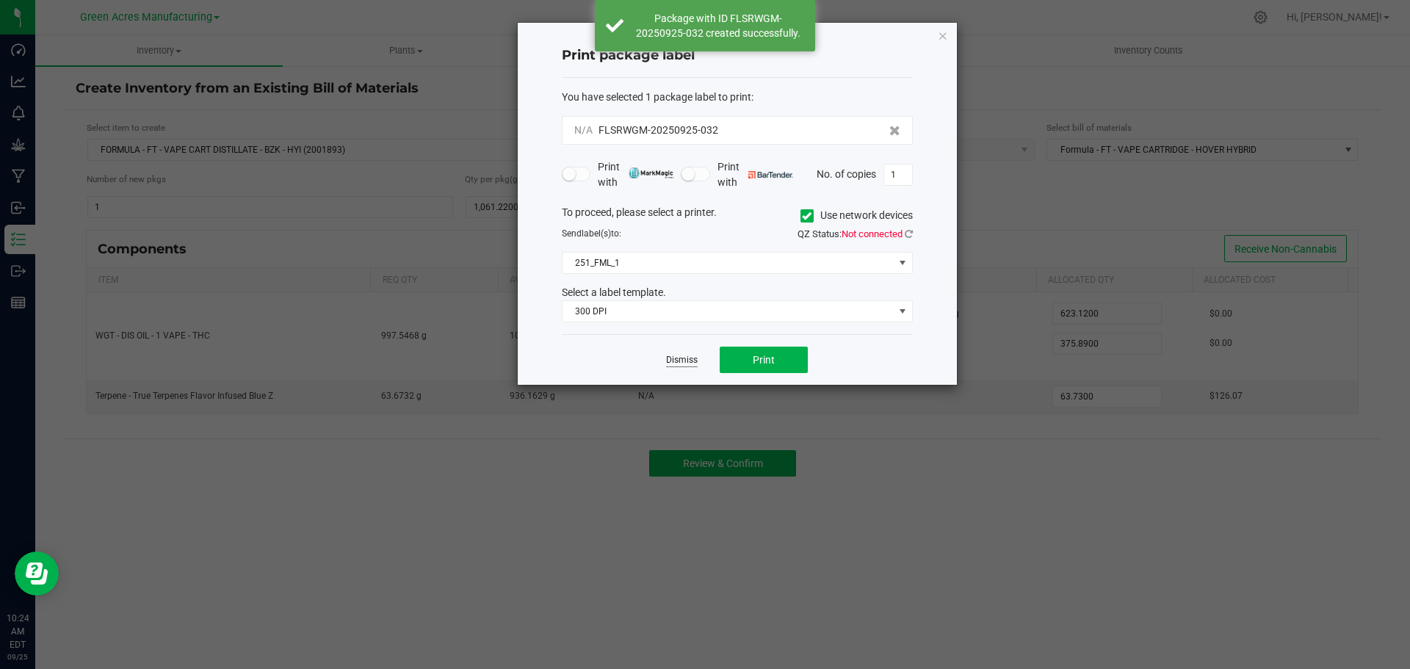
click at [687, 360] on link "Dismiss" at bounding box center [682, 360] width 32 height 12
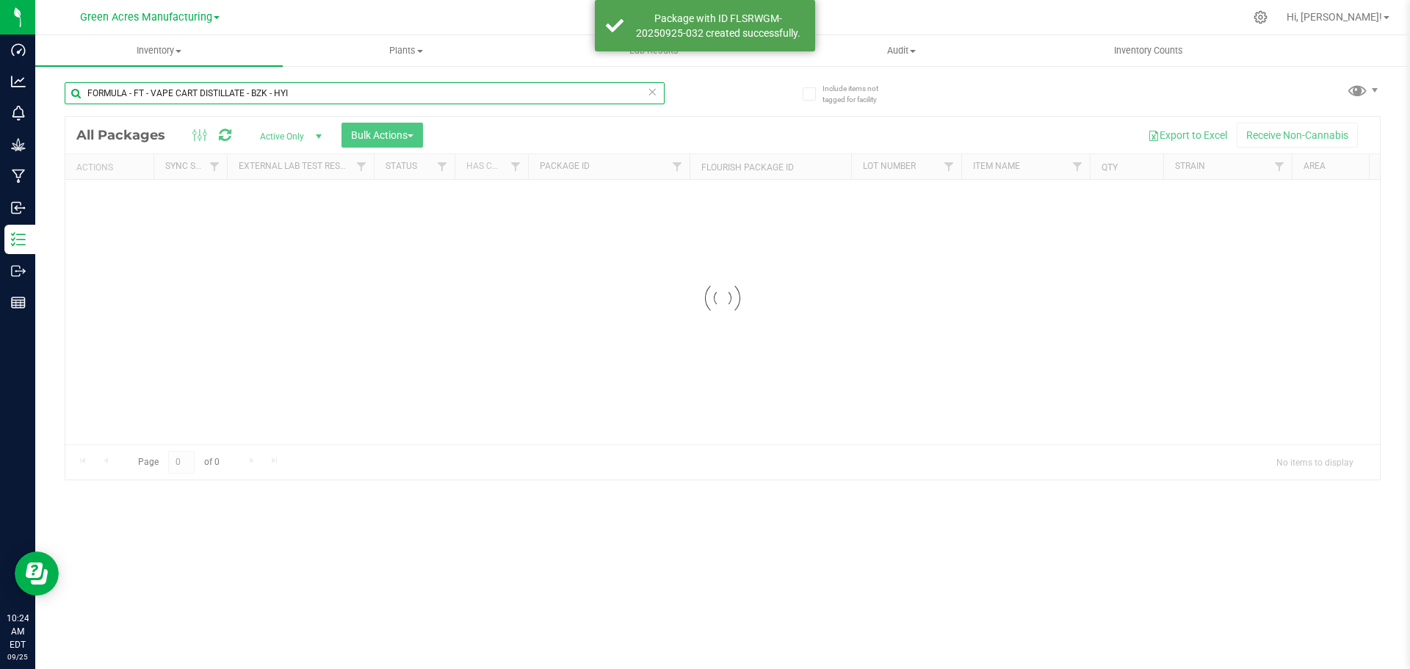
click at [313, 98] on input "FORMULA - FT - VAPE CART DISTILLATE - BZK - HYI" at bounding box center [365, 93] width 600 height 22
paste input "SEP25BZK01"
type input "SEP25BZK01"
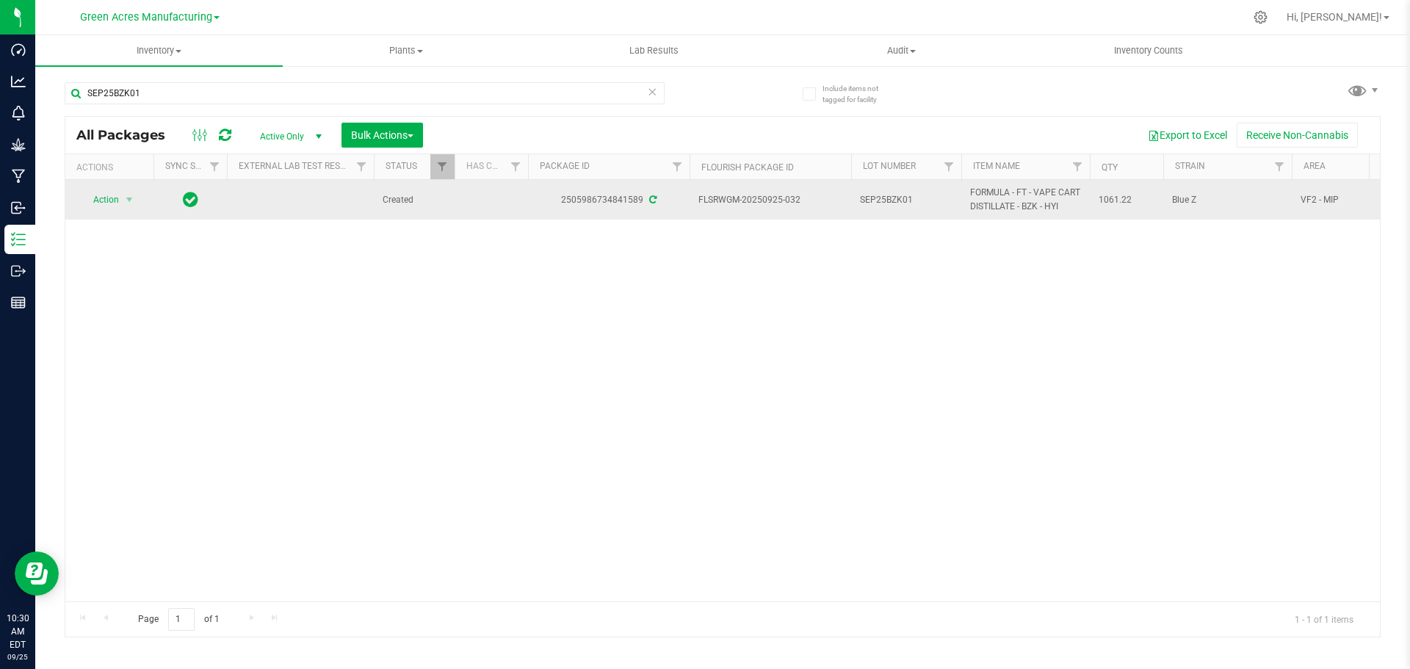
click at [722, 203] on span "FLSRWGM-20250925-032" at bounding box center [770, 200] width 144 height 14
copy tr "FLSRWGM-20250925-032"
click at [1109, 200] on span "1061.22" at bounding box center [1126, 200] width 56 height 14
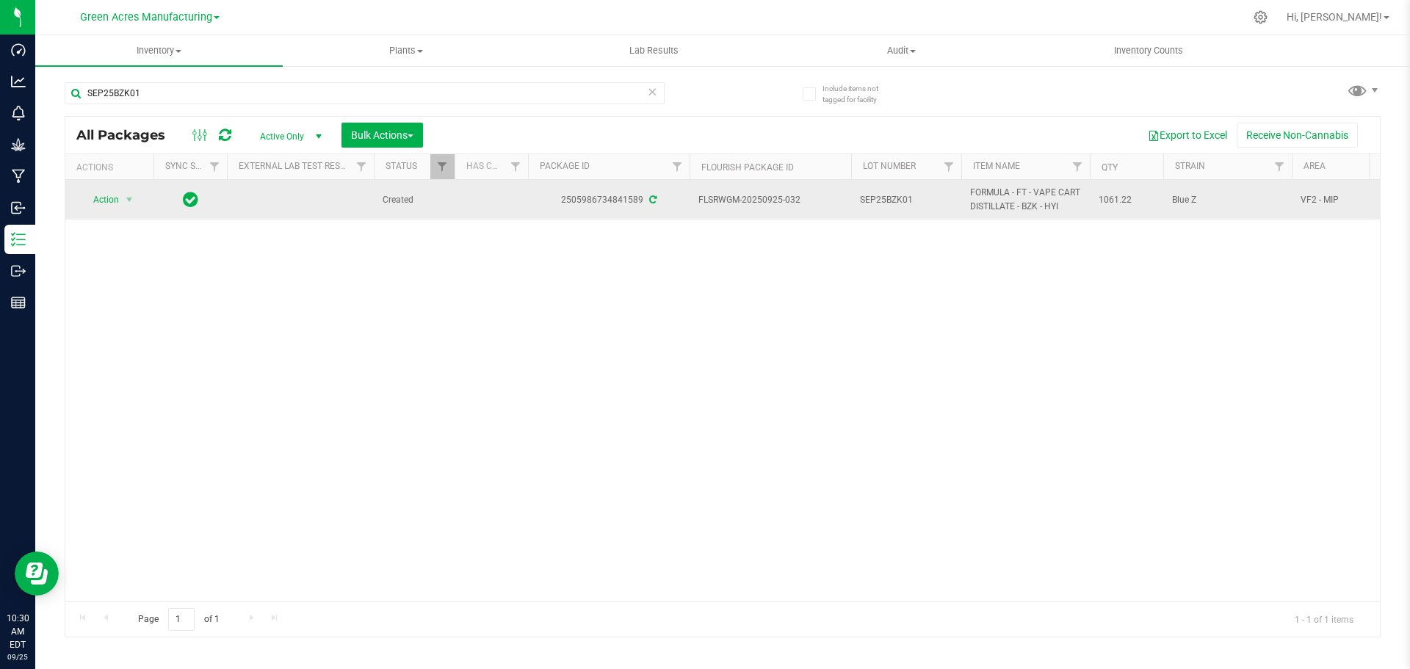
click at [1110, 200] on span "1061.22" at bounding box center [1126, 200] width 56 height 14
copy span "1061.22"
click at [123, 200] on span "select" at bounding box center [129, 200] width 12 height 12
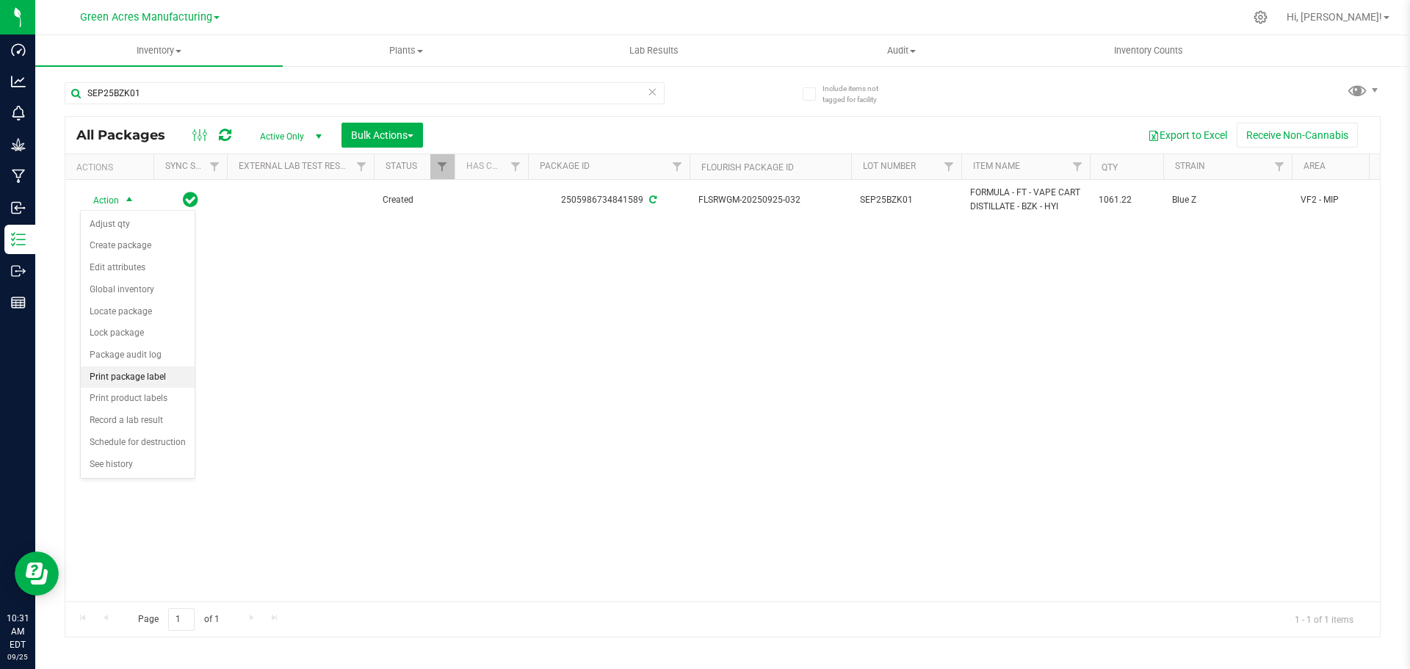
click at [124, 380] on li "Print package label" at bounding box center [138, 377] width 114 height 22
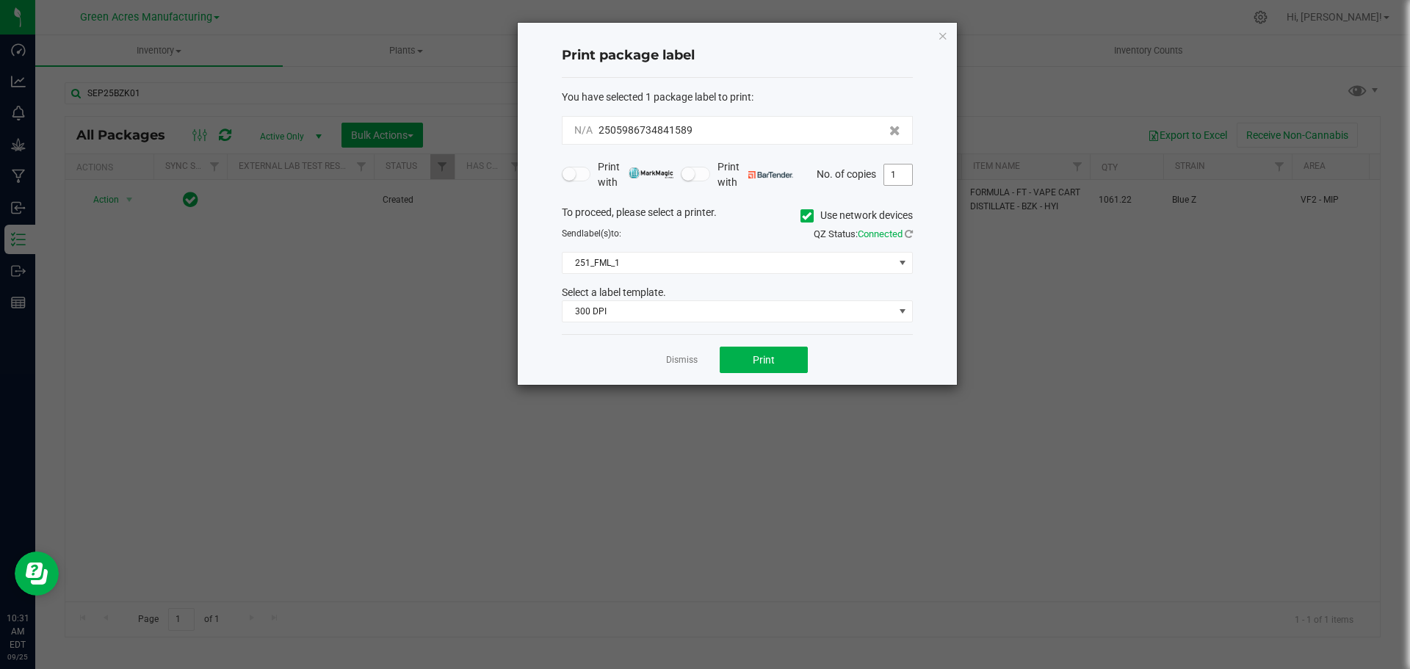
click at [897, 175] on input "1" at bounding box center [898, 174] width 28 height 21
type input "3"
click at [752, 357] on button "Print" at bounding box center [764, 360] width 88 height 26
click at [684, 360] on link "Dismiss" at bounding box center [682, 360] width 32 height 12
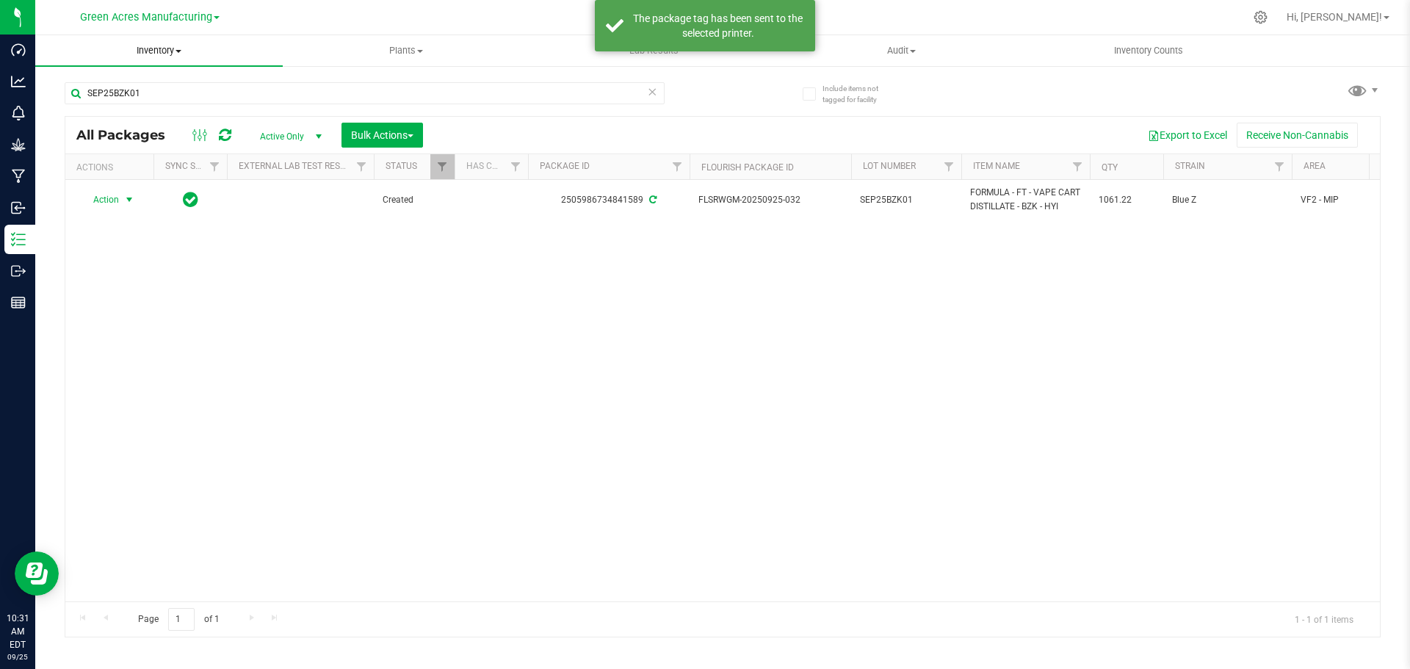
click at [174, 51] on span "Inventory" at bounding box center [158, 50] width 247 height 13
click at [165, 172] on li "From bill of materials" at bounding box center [158, 177] width 247 height 18
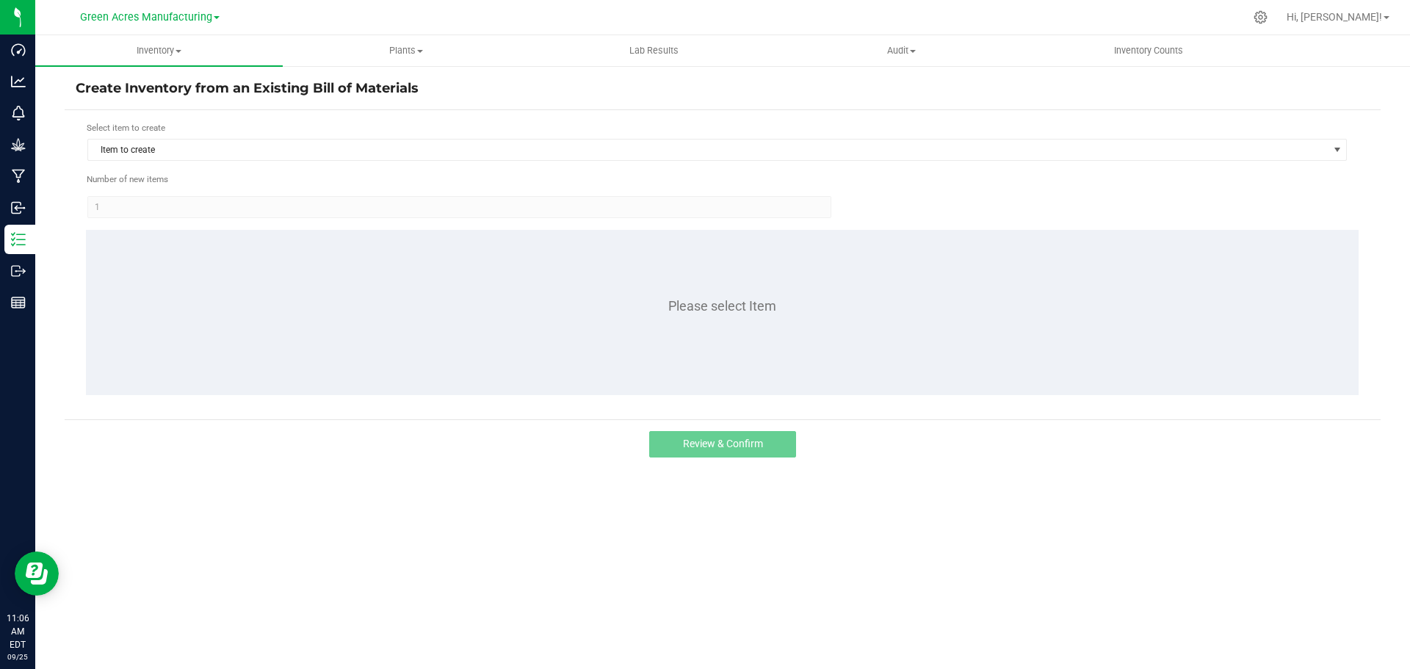
click at [1004, 95] on h4 "Create Inventory from an Existing Bill of Materials" at bounding box center [723, 88] width 1294 height 19
click at [316, 155] on span "Item to create" at bounding box center [707, 149] width 1239 height 21
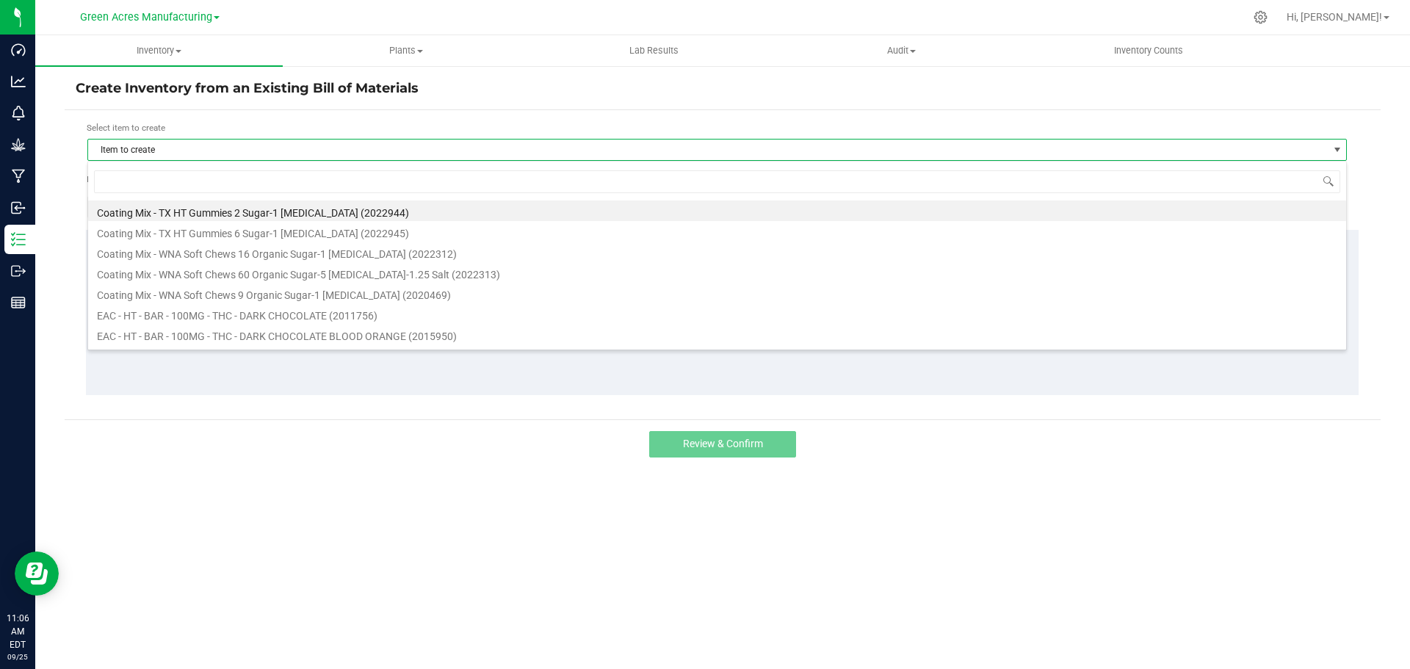
scroll to position [22, 1259]
type input "bzk"
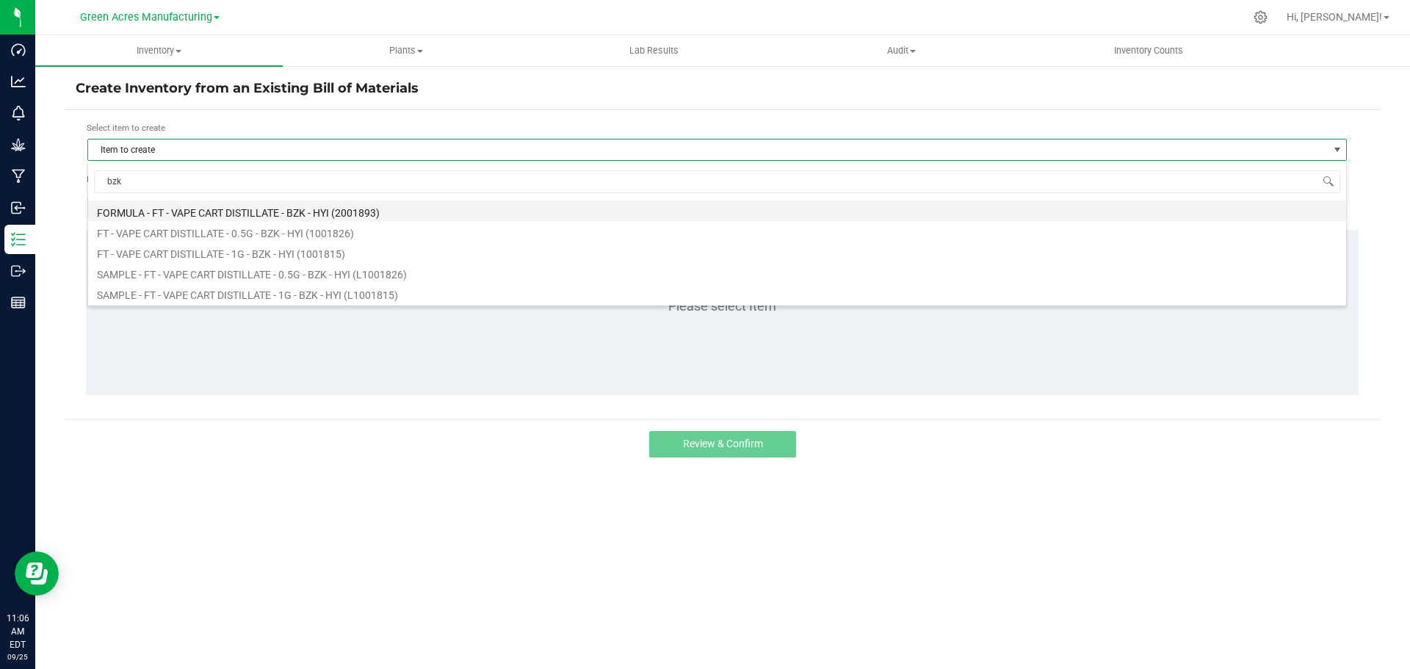
click at [300, 204] on li "FORMULA - FT - VAPE CART DISTILLATE - BZK - HYI (2001893)" at bounding box center [717, 210] width 1258 height 21
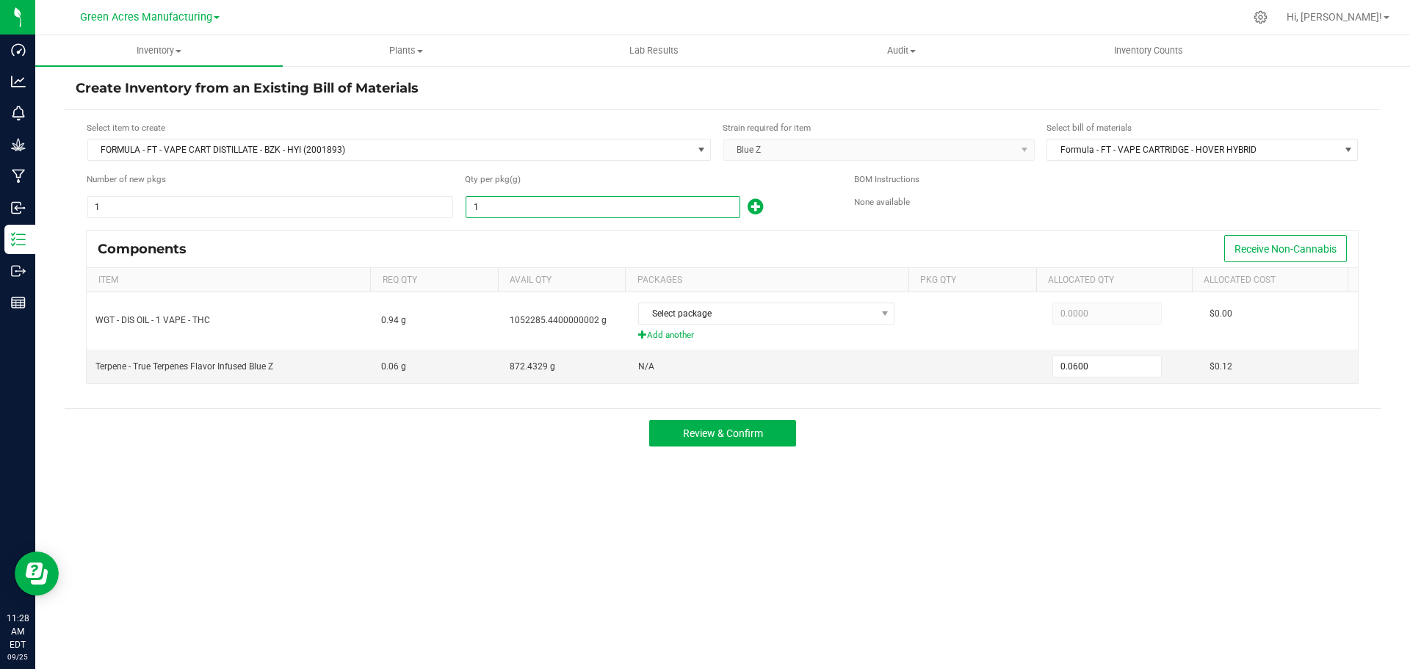
paste input "2205.3"
type input "2205.31"
type input "132.3186"
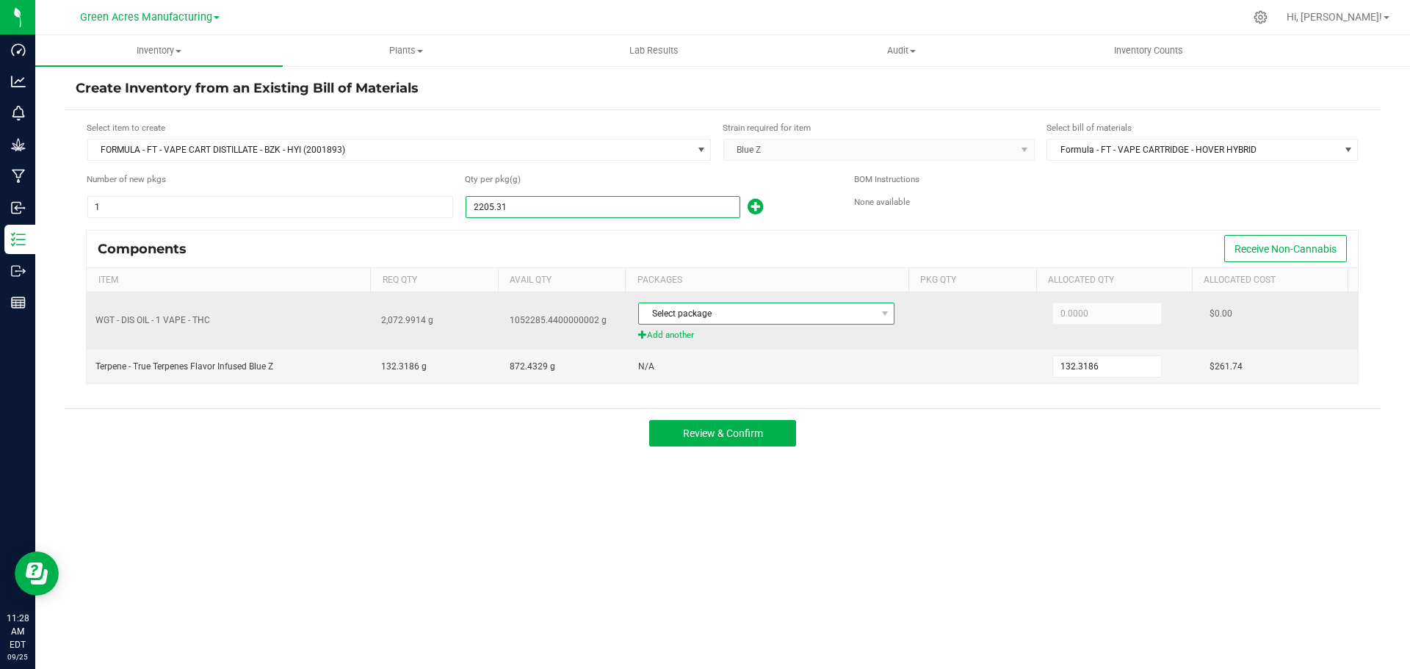
type input "2,205.3100"
click at [717, 319] on span "Select package" at bounding box center [757, 313] width 236 height 21
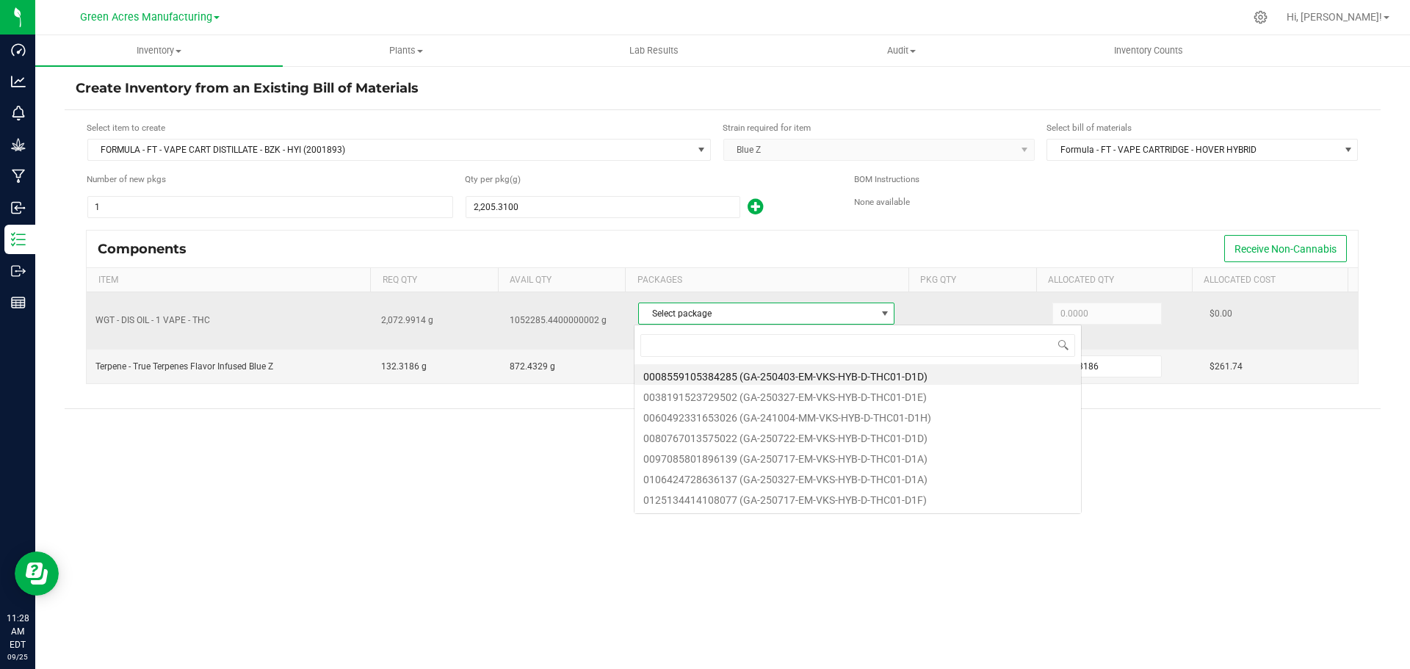
scroll to position [22, 253]
type input "8626"
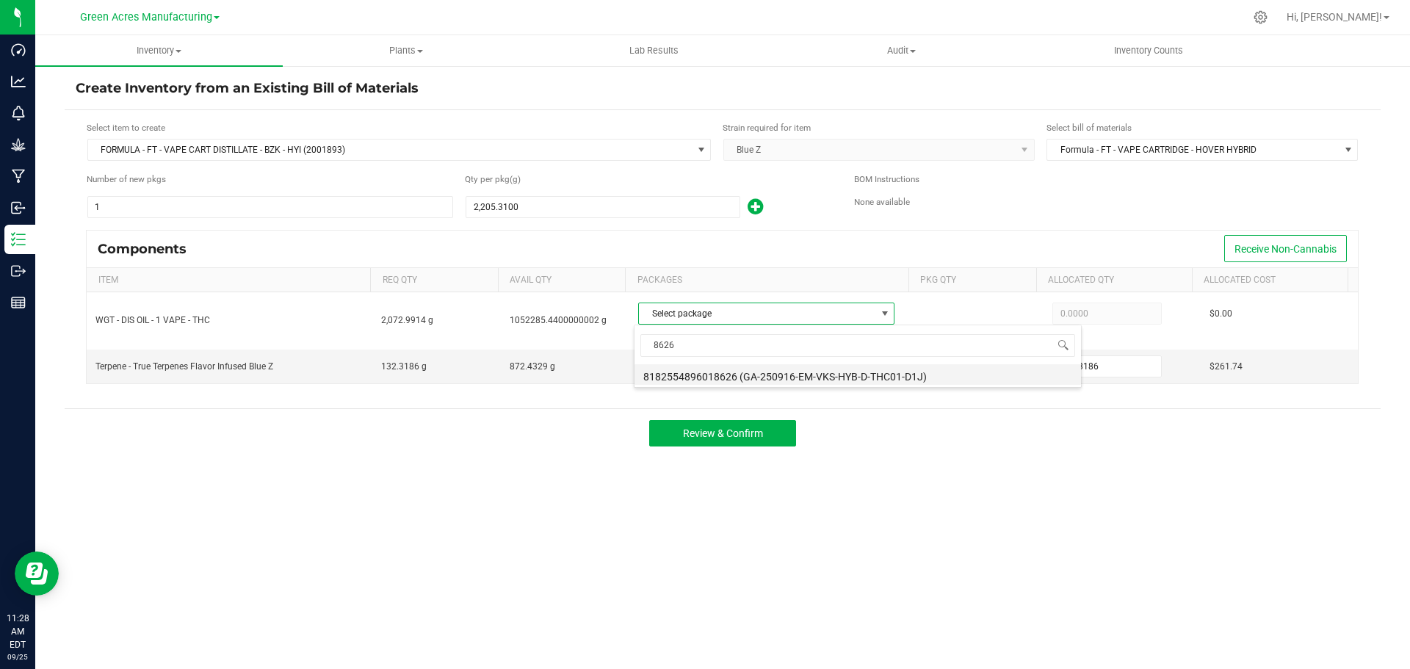
click at [728, 368] on li "8182554896018626 (GA-250916-EM-VKS-HYB-D-THC01-D1J)" at bounding box center [857, 374] width 446 height 21
type input "1,745.1100"
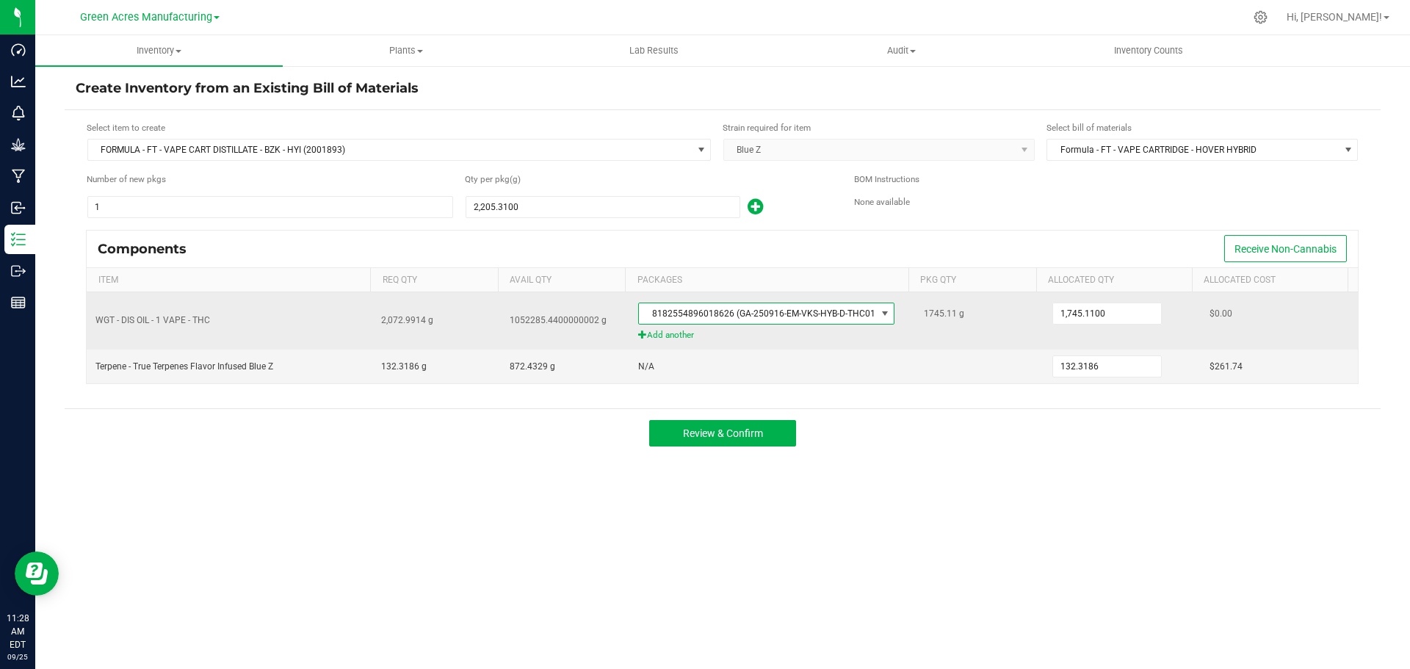
click at [667, 335] on span "Add another" at bounding box center [772, 335] width 268 height 14
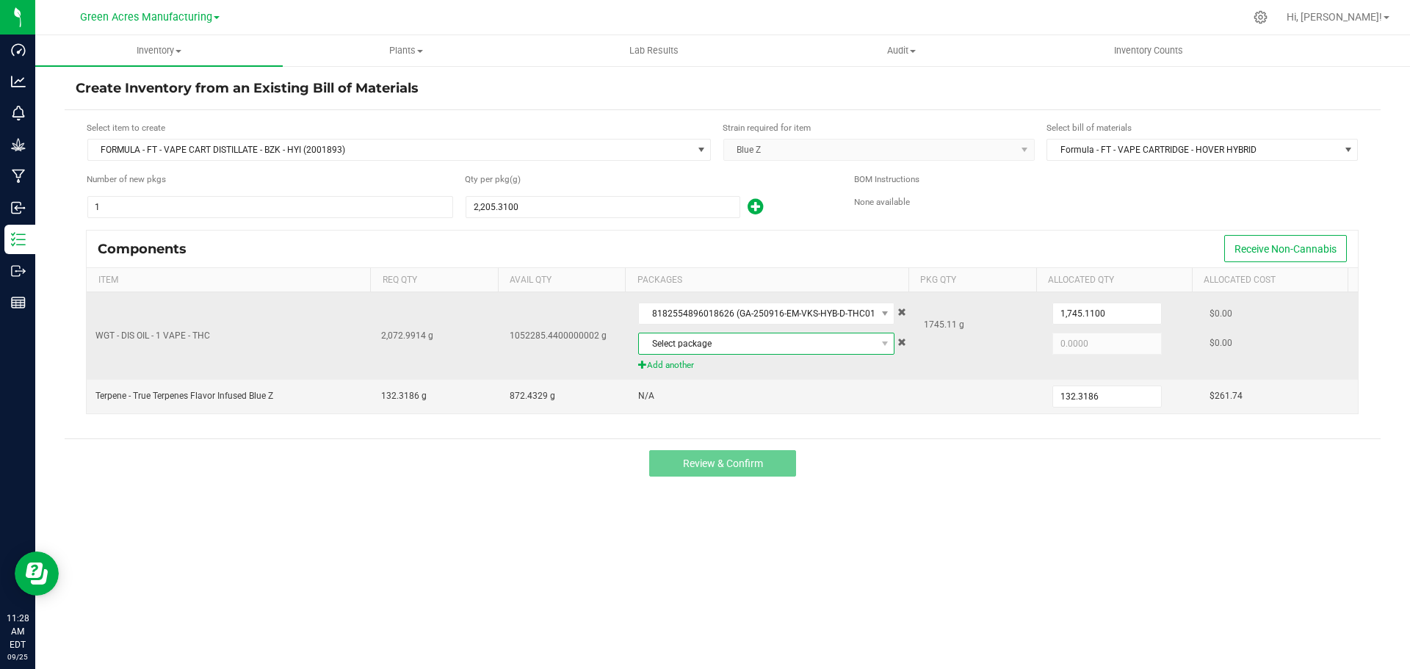
click at [690, 343] on span "Select package" at bounding box center [757, 343] width 236 height 21
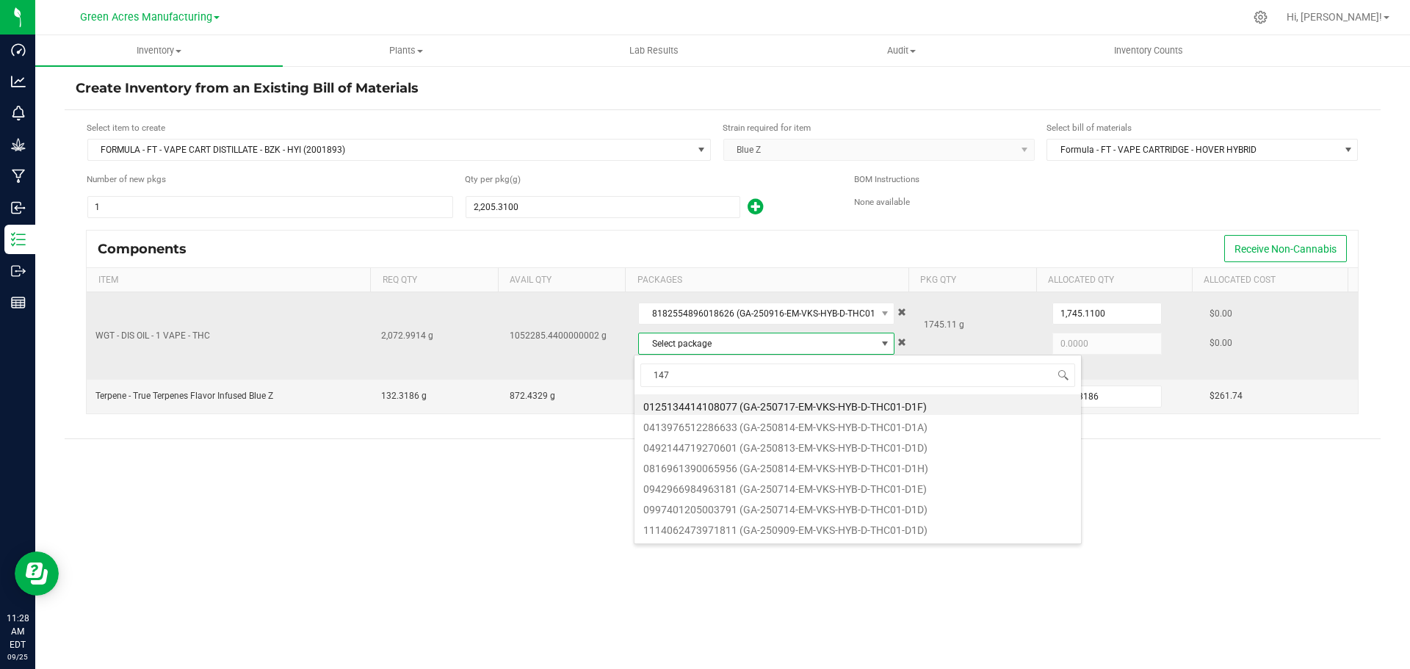
type input "1479"
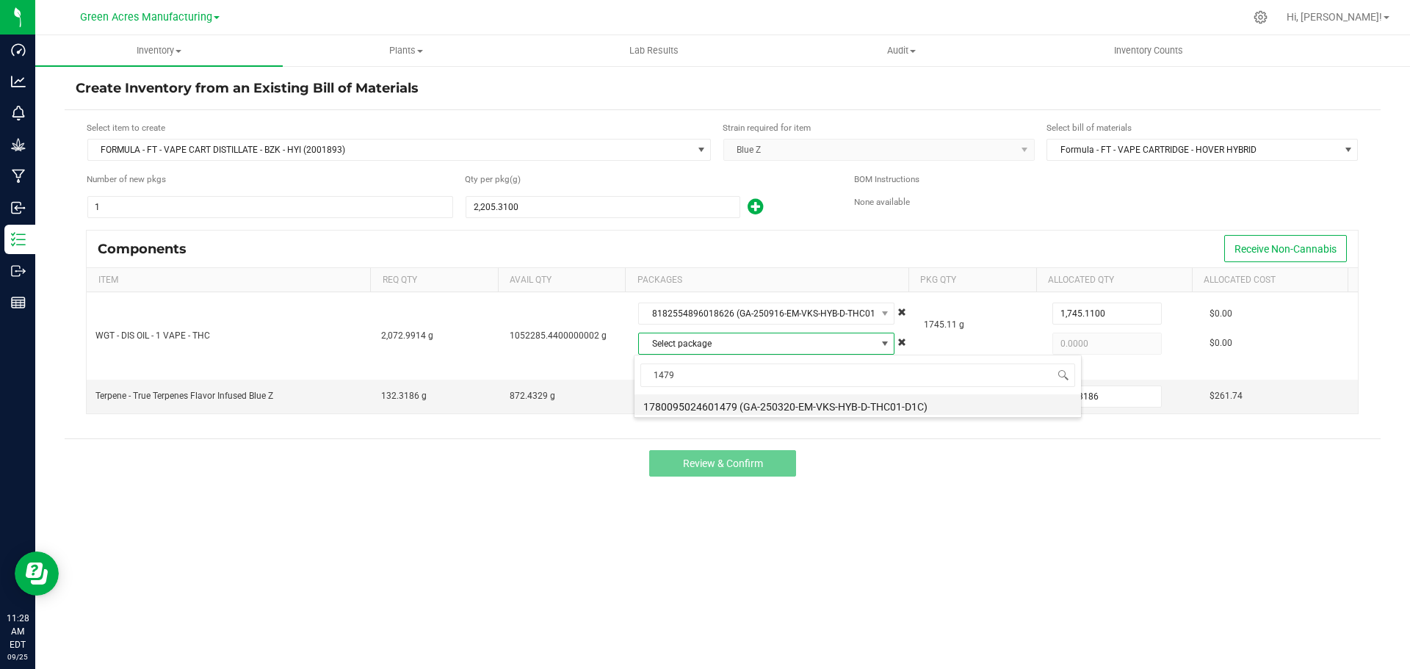
click at [737, 407] on li "1780095024601479 (GA-250320-EM-VKS-HYB-D-THC01-D1C)" at bounding box center [857, 404] width 446 height 21
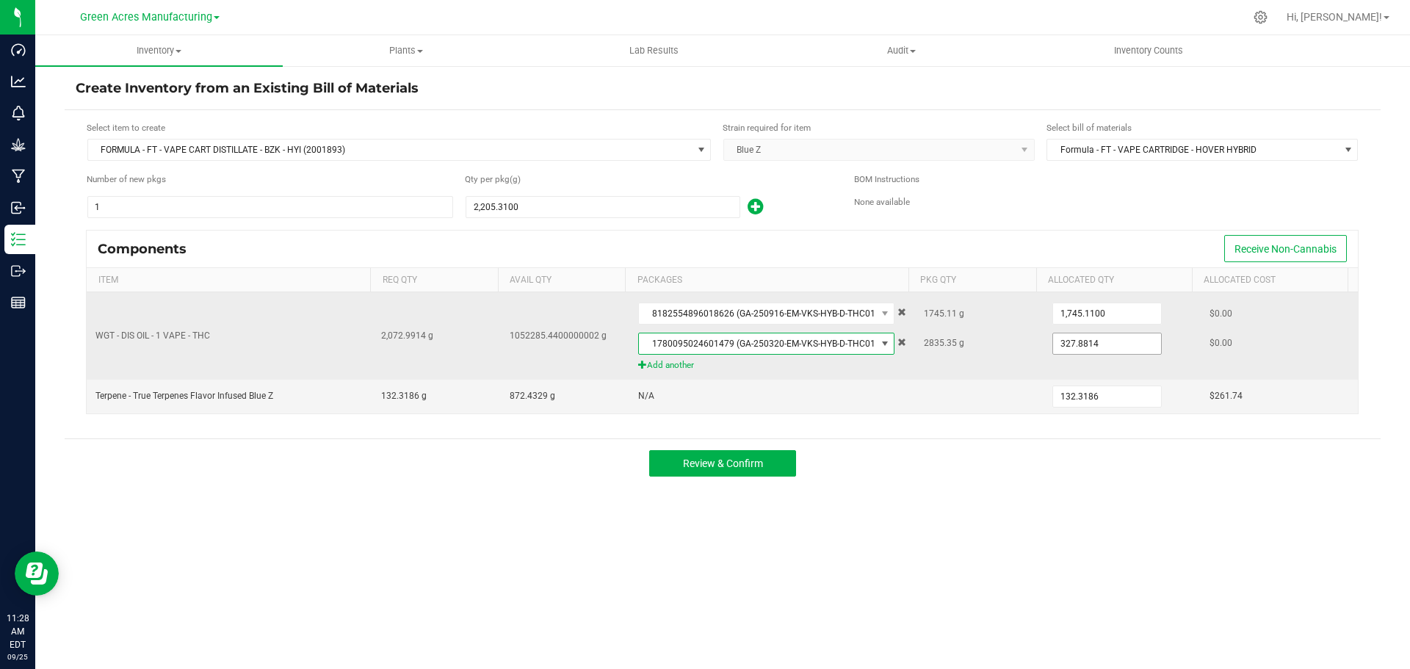
click at [1117, 344] on input "327.8814" at bounding box center [1107, 343] width 108 height 21
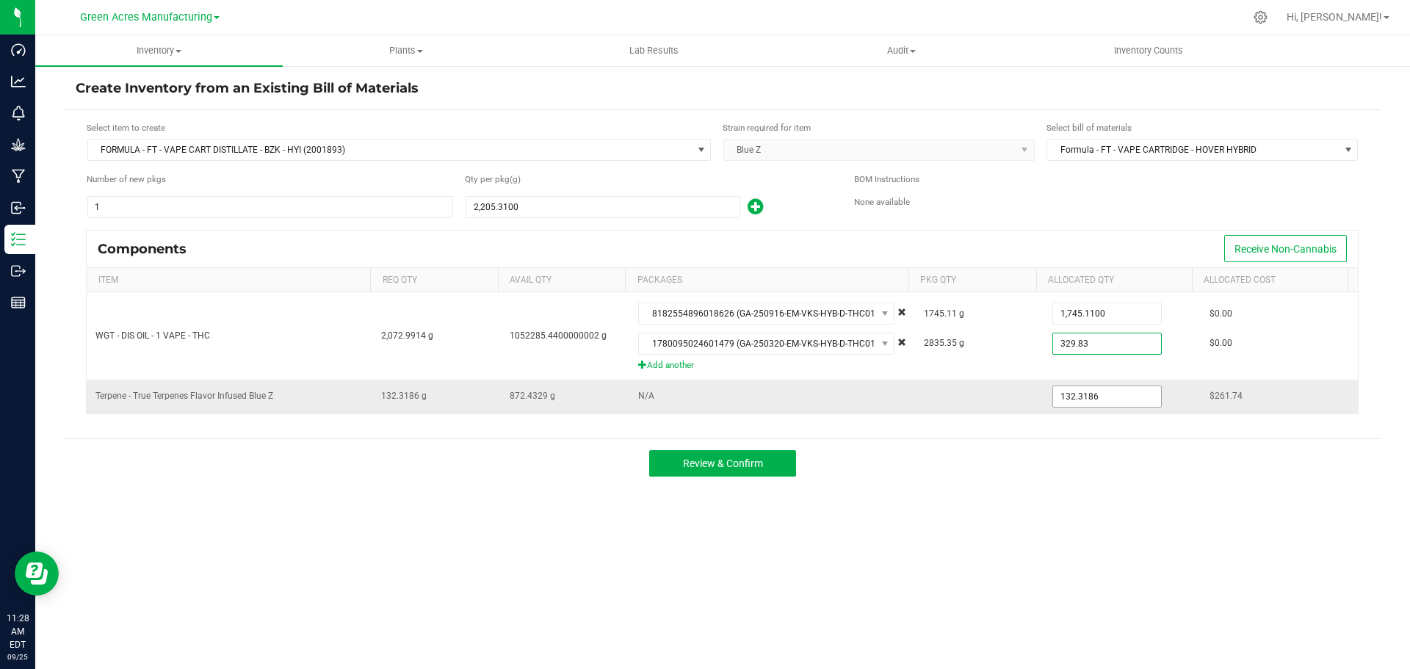
type input "329.8300"
click at [1105, 391] on input "132.3186" at bounding box center [1107, 396] width 108 height 21
type input "132.3800"
click at [740, 460] on span "Review & Confirm" at bounding box center [723, 463] width 80 height 12
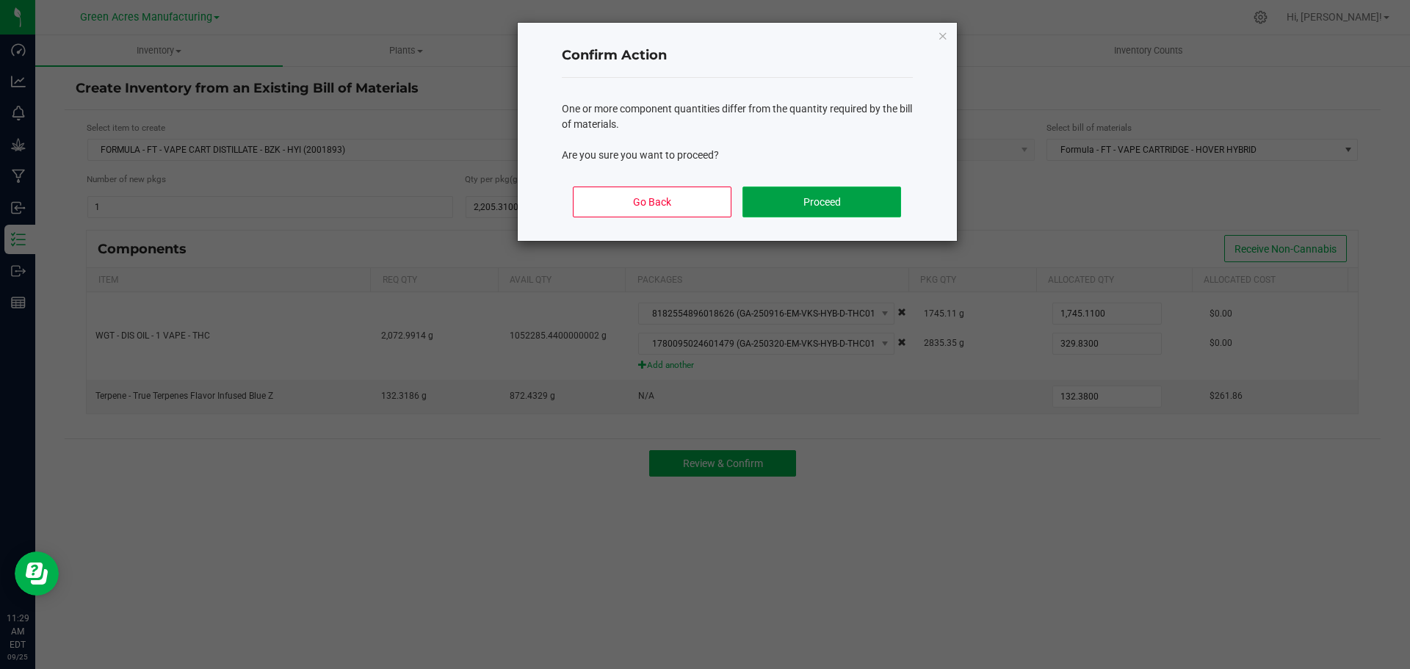
click at [808, 206] on button "Proceed" at bounding box center [821, 201] width 158 height 31
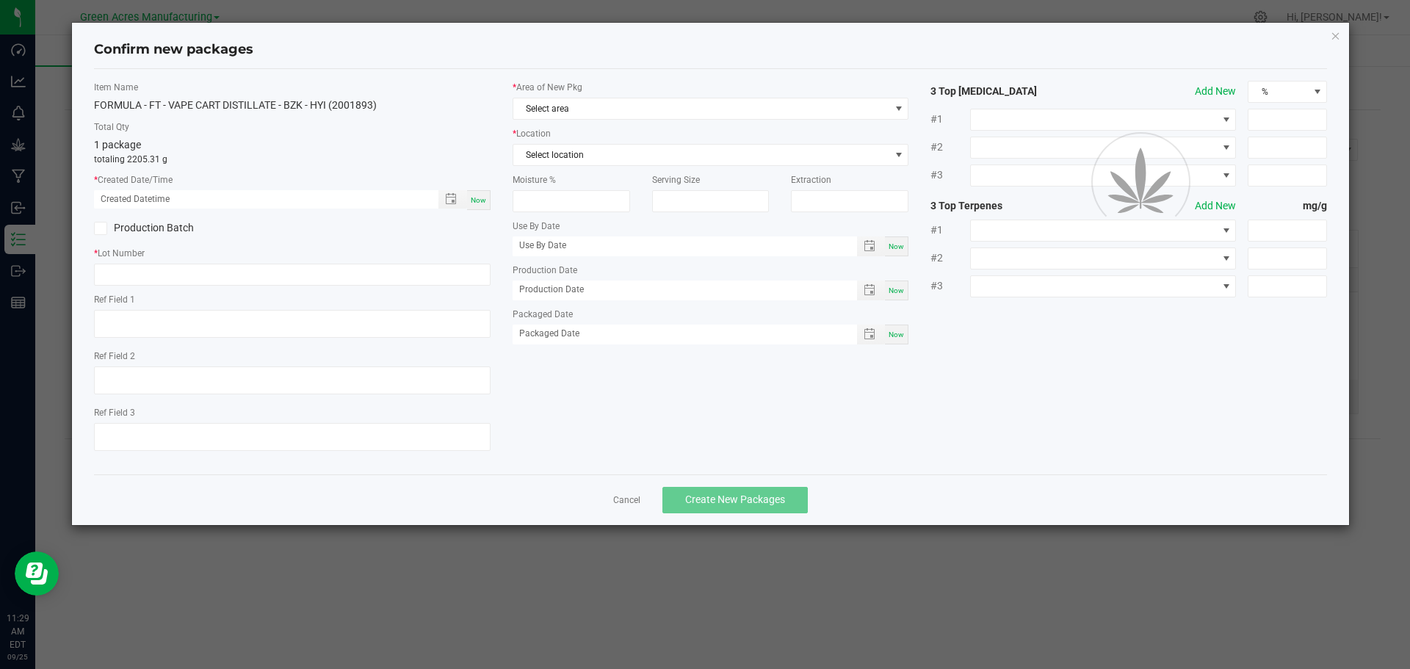
type textarea "D1C"
click at [479, 196] on span "Now" at bounding box center [478, 200] width 15 height 8
type input "09/25/2025 11:29 AM"
paste input "SEP25BZK02"
type input "SEP25BZK02"
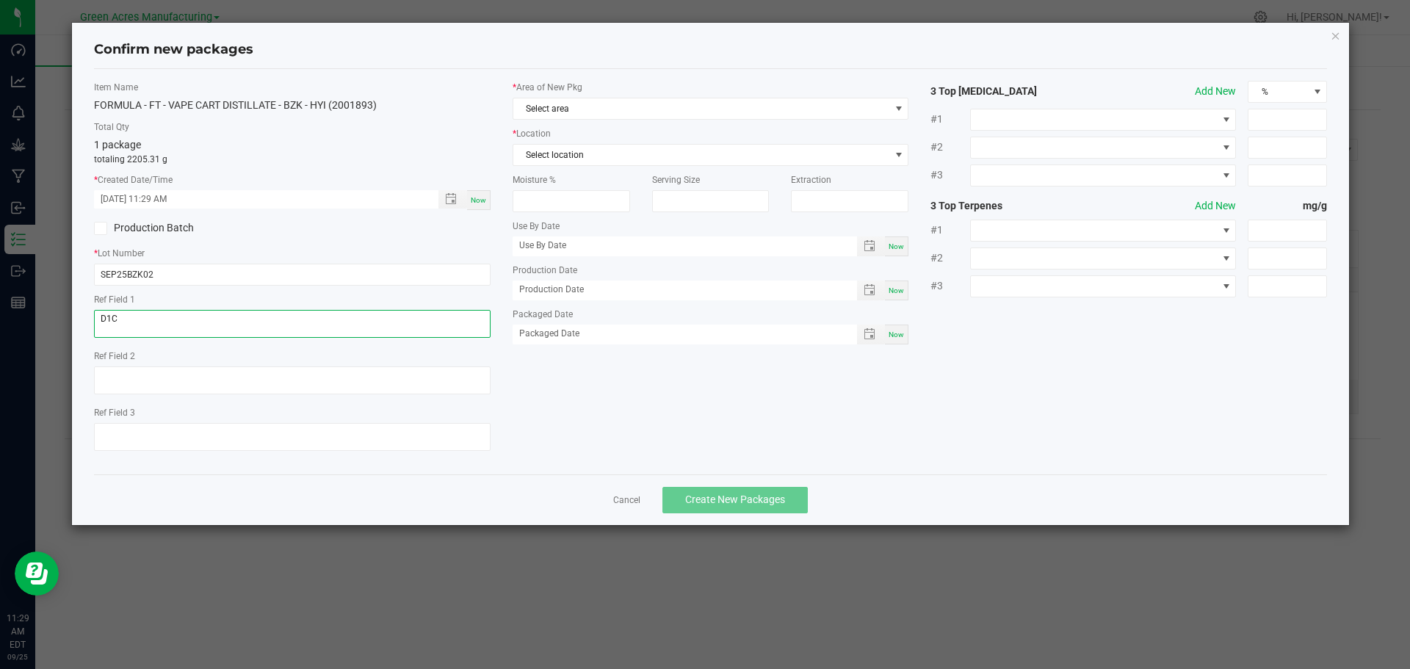
click at [173, 318] on textarea "D1C" at bounding box center [292, 324] width 396 height 28
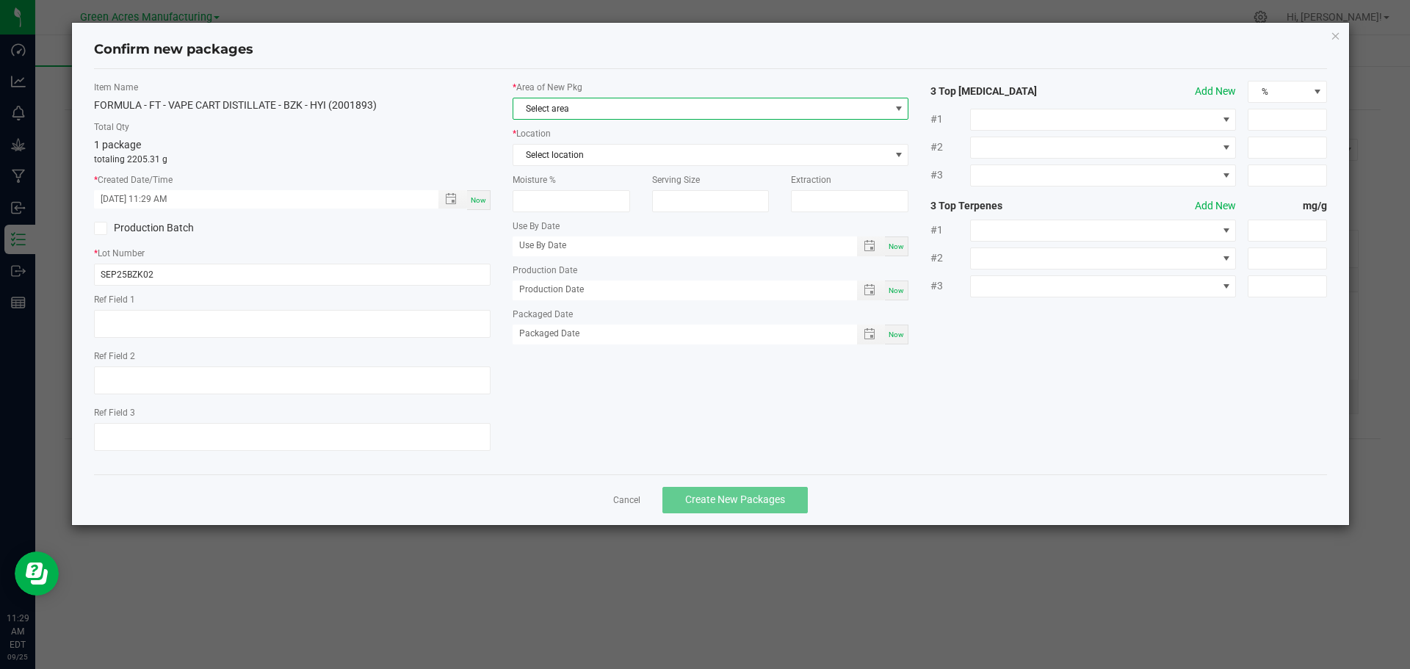
click at [610, 104] on span "Select area" at bounding box center [701, 108] width 377 height 21
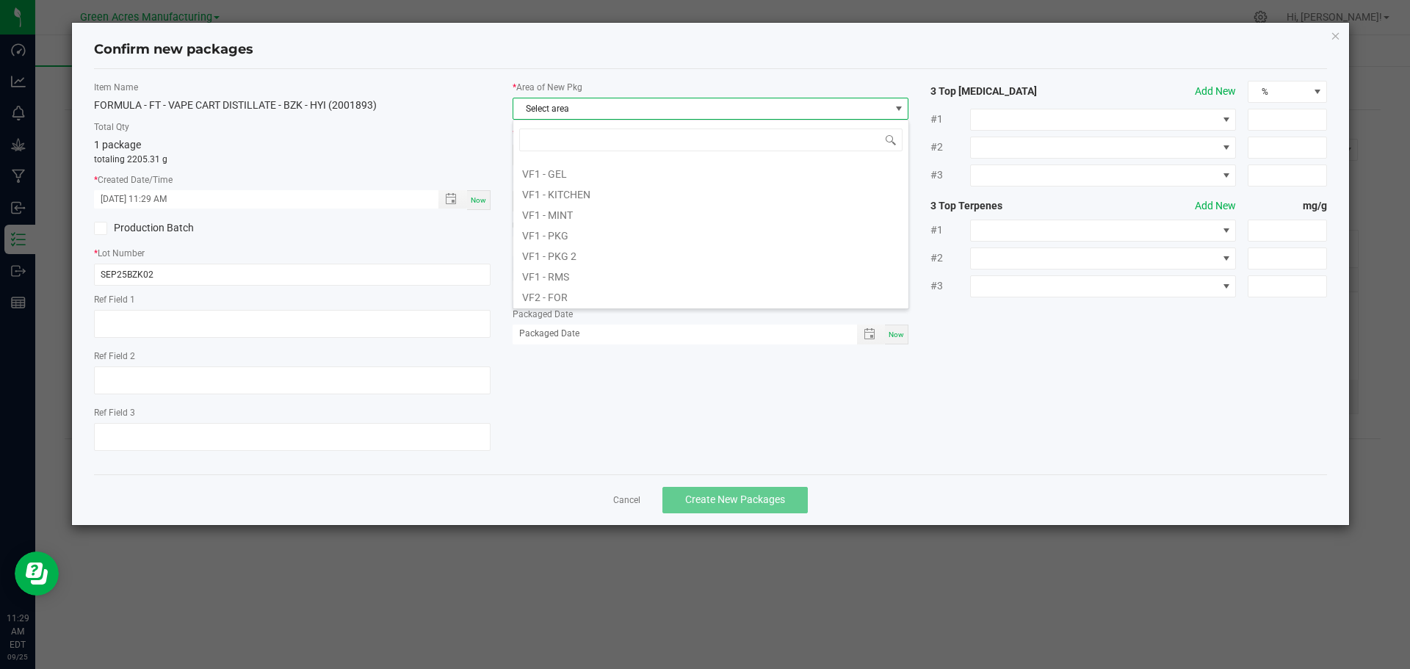
scroll to position [737, 0]
click at [594, 213] on li "VF2 - MIP" at bounding box center [710, 213] width 395 height 21
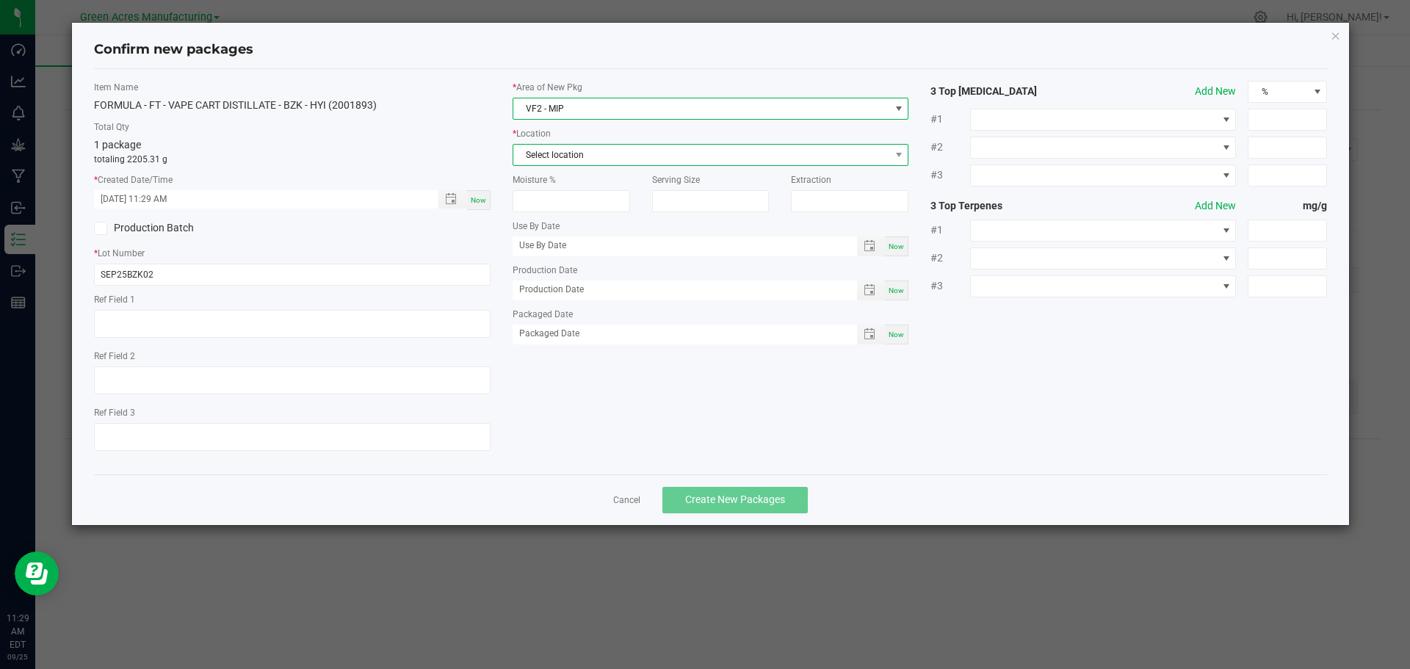
click at [592, 153] on span "Select location" at bounding box center [701, 155] width 377 height 21
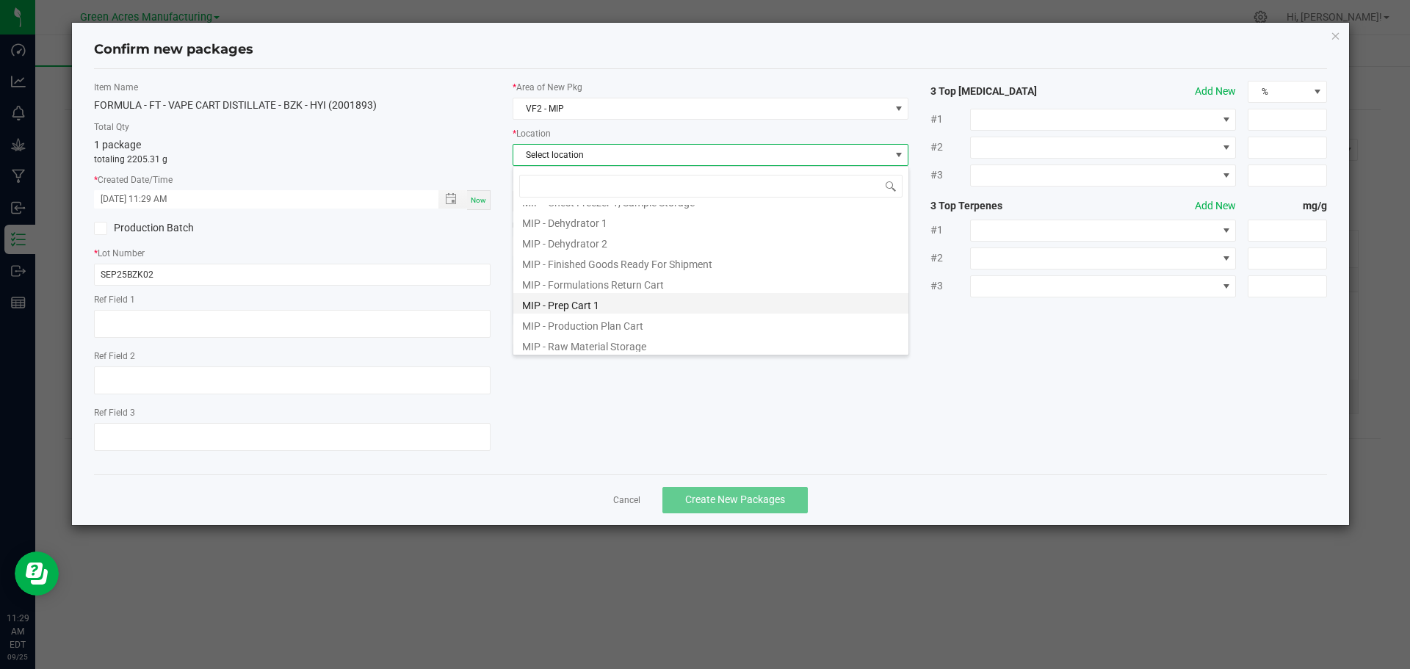
scroll to position [120, 0]
click at [609, 273] on li "MIP - Production Plan Cart" at bounding box center [710, 279] width 395 height 21
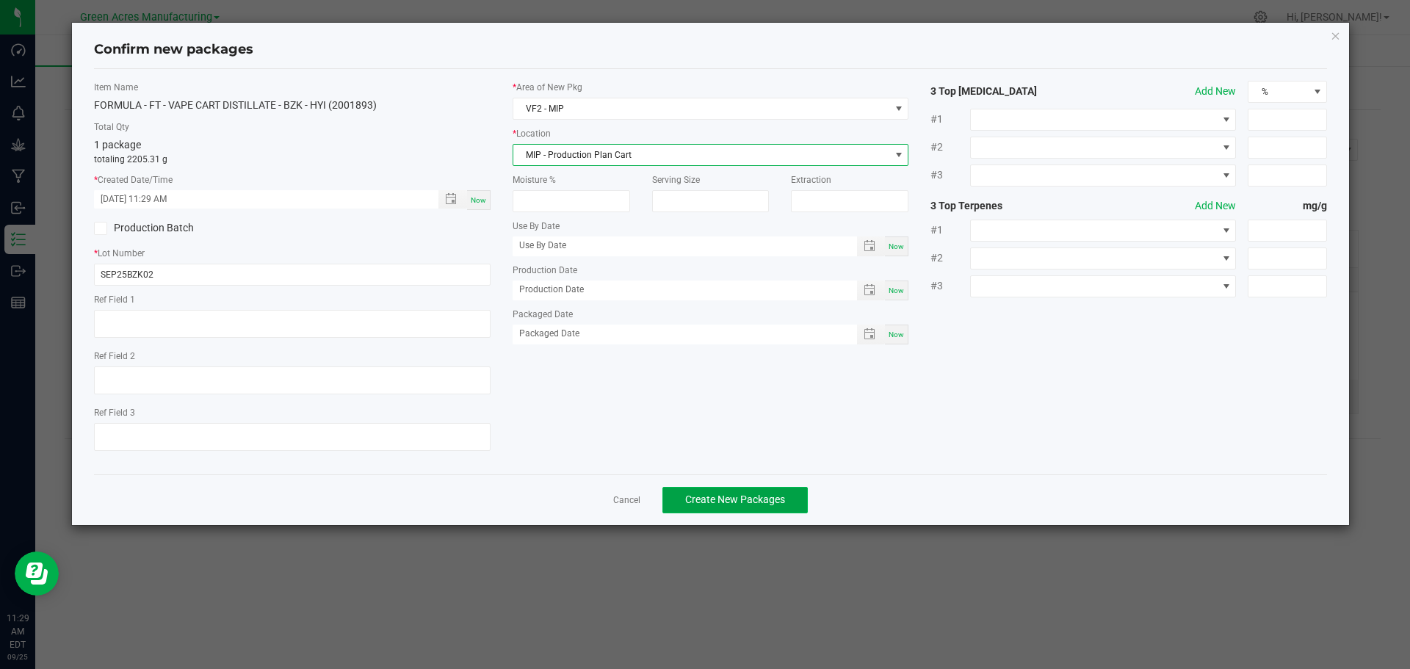
click at [718, 492] on button "Create New Packages" at bounding box center [734, 500] width 145 height 26
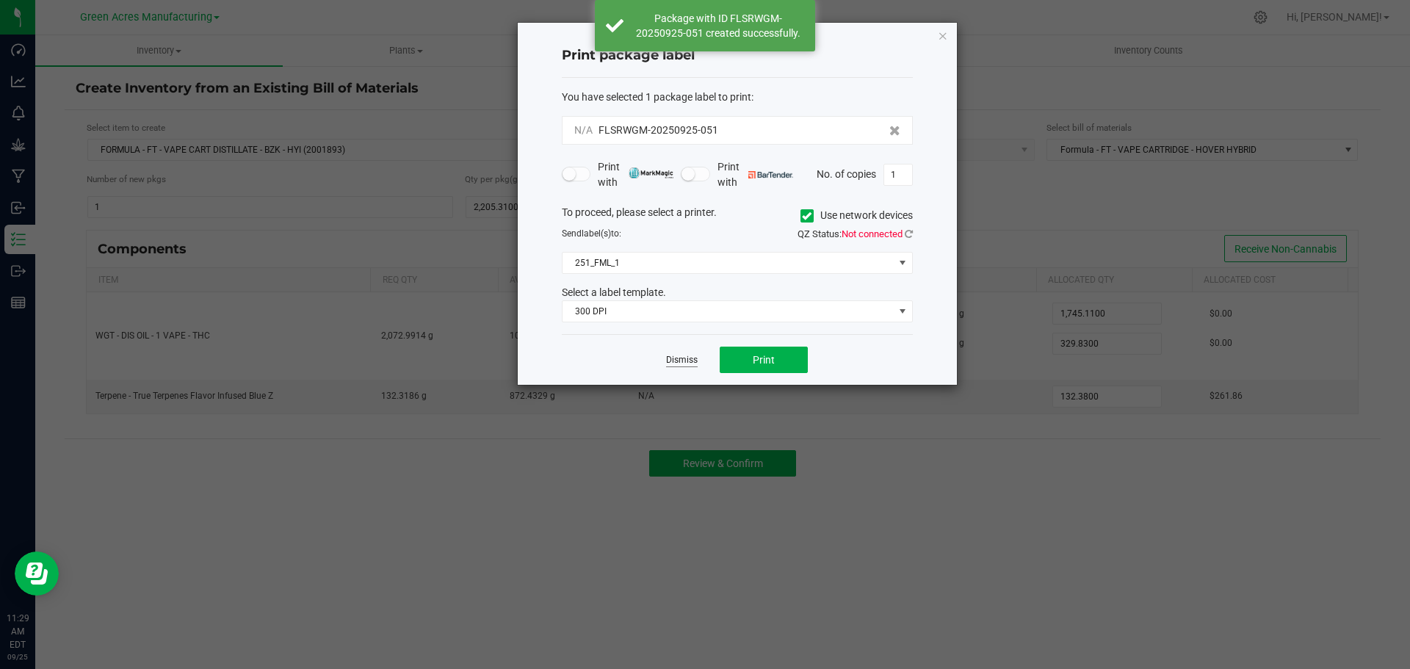
click at [678, 358] on link "Dismiss" at bounding box center [682, 360] width 32 height 12
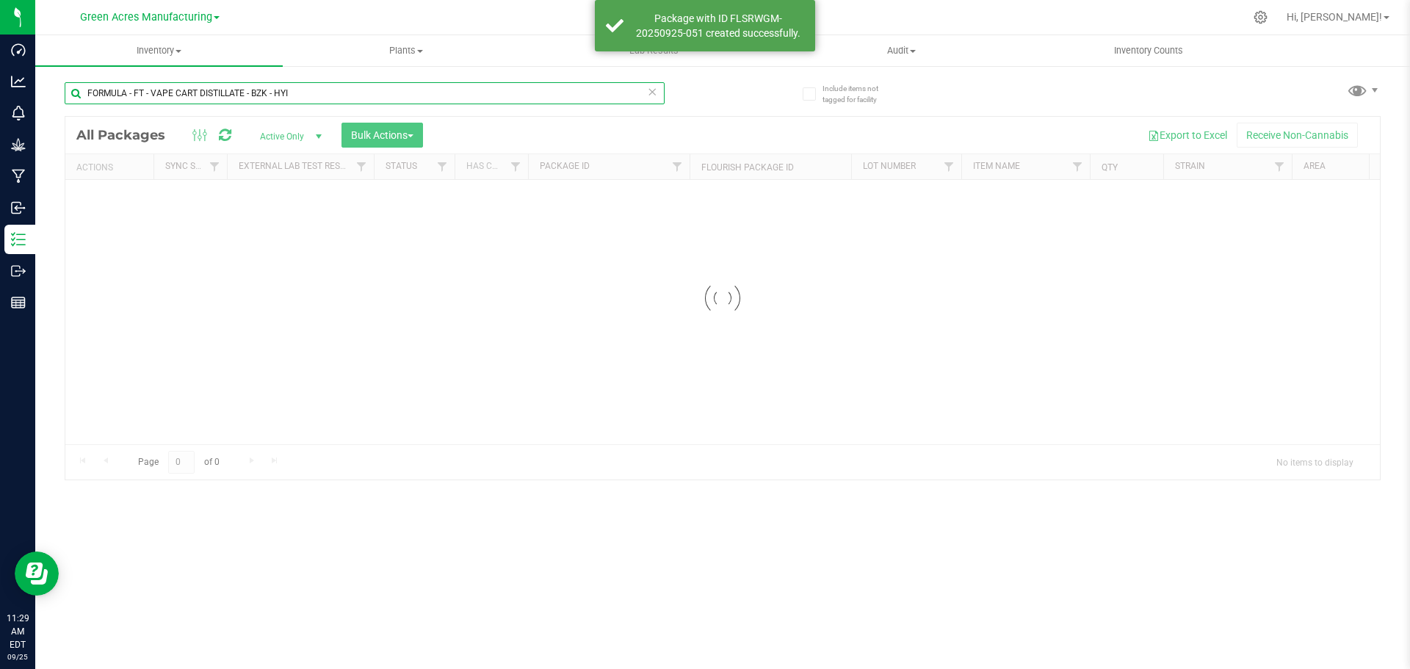
click at [309, 95] on input "FORMULA - FT - VAPE CART DISTILLATE - BZK - HYI" at bounding box center [365, 93] width 600 height 22
paste input "SEP25BZK02"
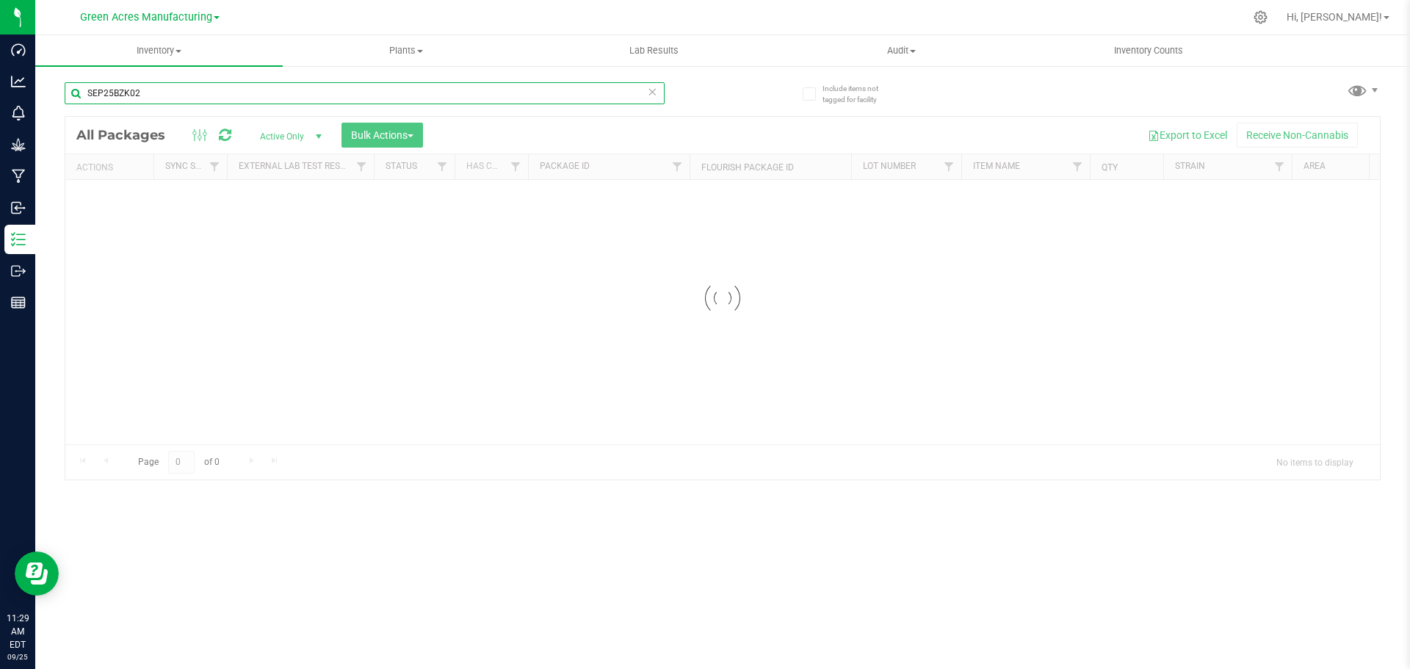
type input "SEP25BZK02"
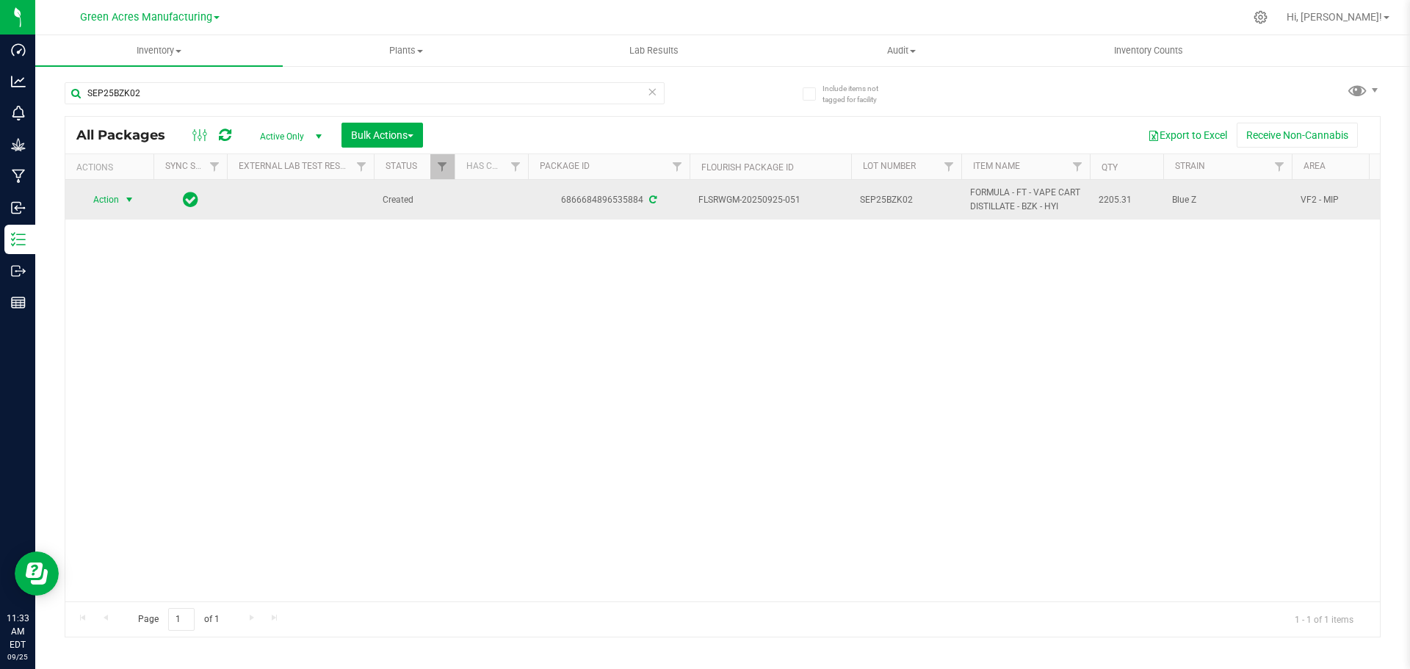
click at [120, 197] on span "select" at bounding box center [129, 199] width 18 height 21
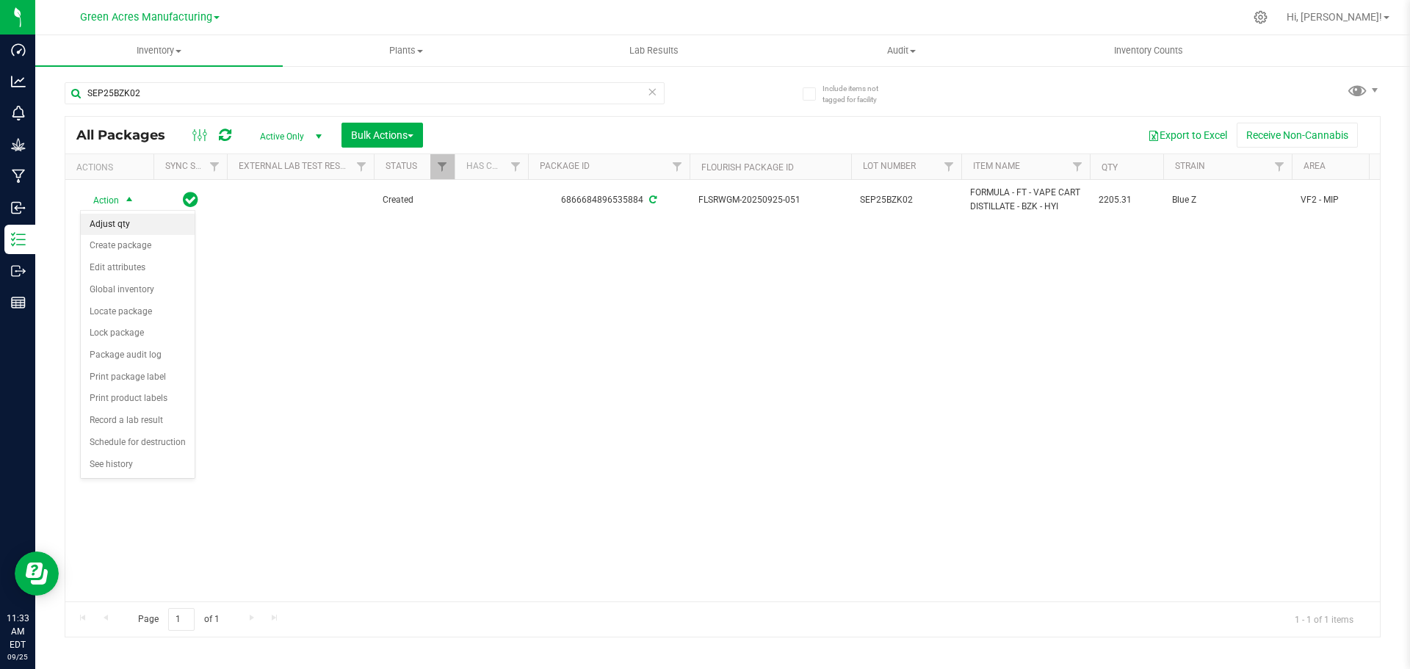
click at [130, 228] on li "Adjust qty" at bounding box center [138, 225] width 114 height 22
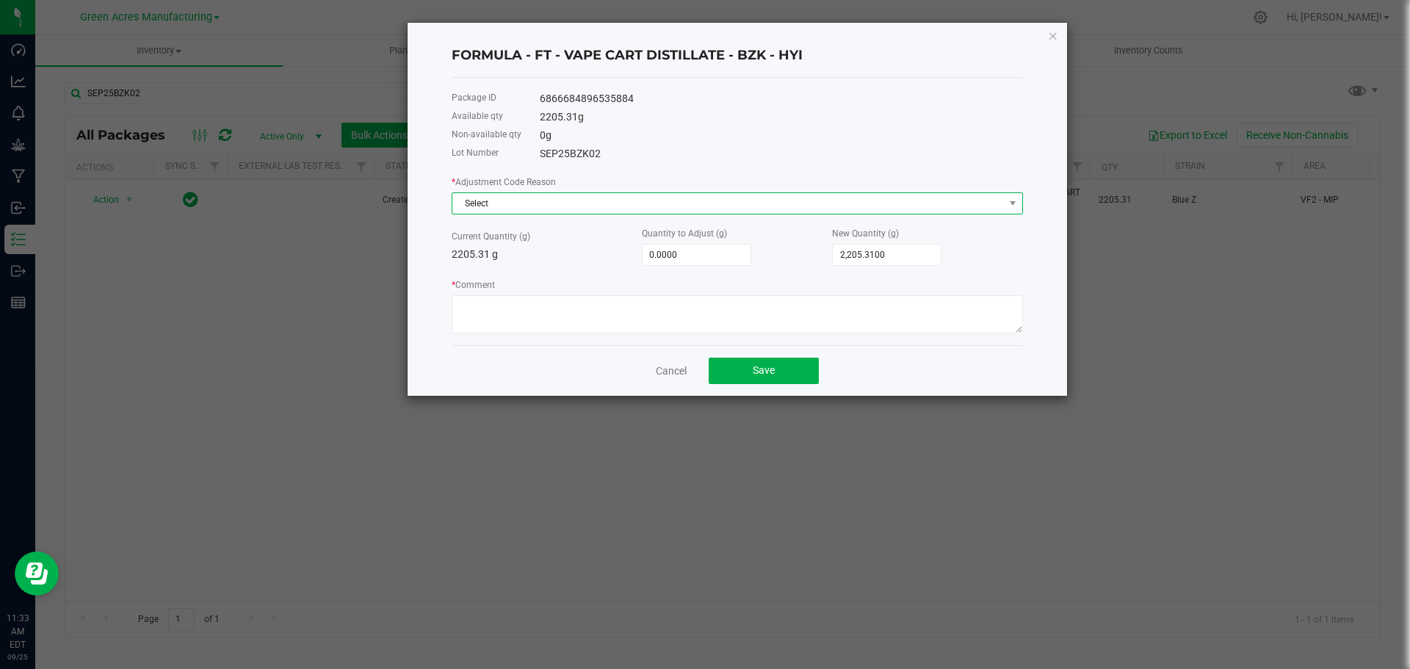
click at [561, 207] on span "Select" at bounding box center [727, 203] width 551 height 21
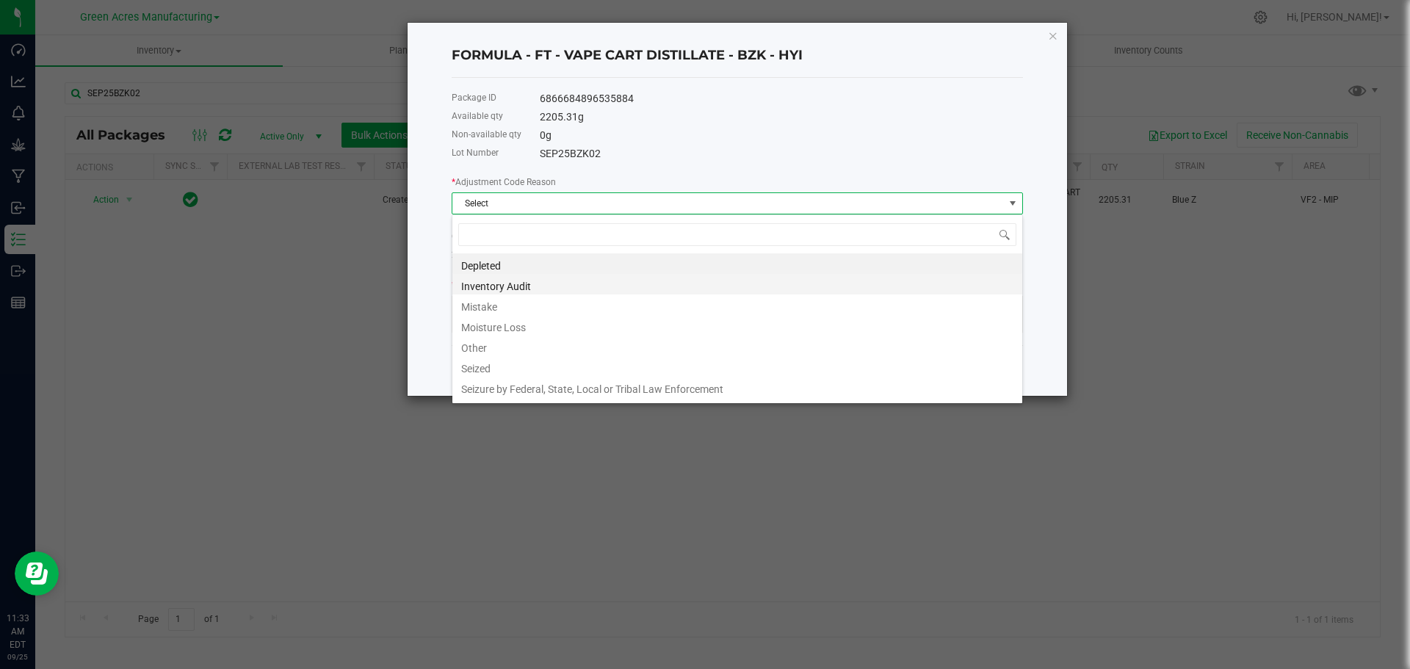
scroll to position [22, 571]
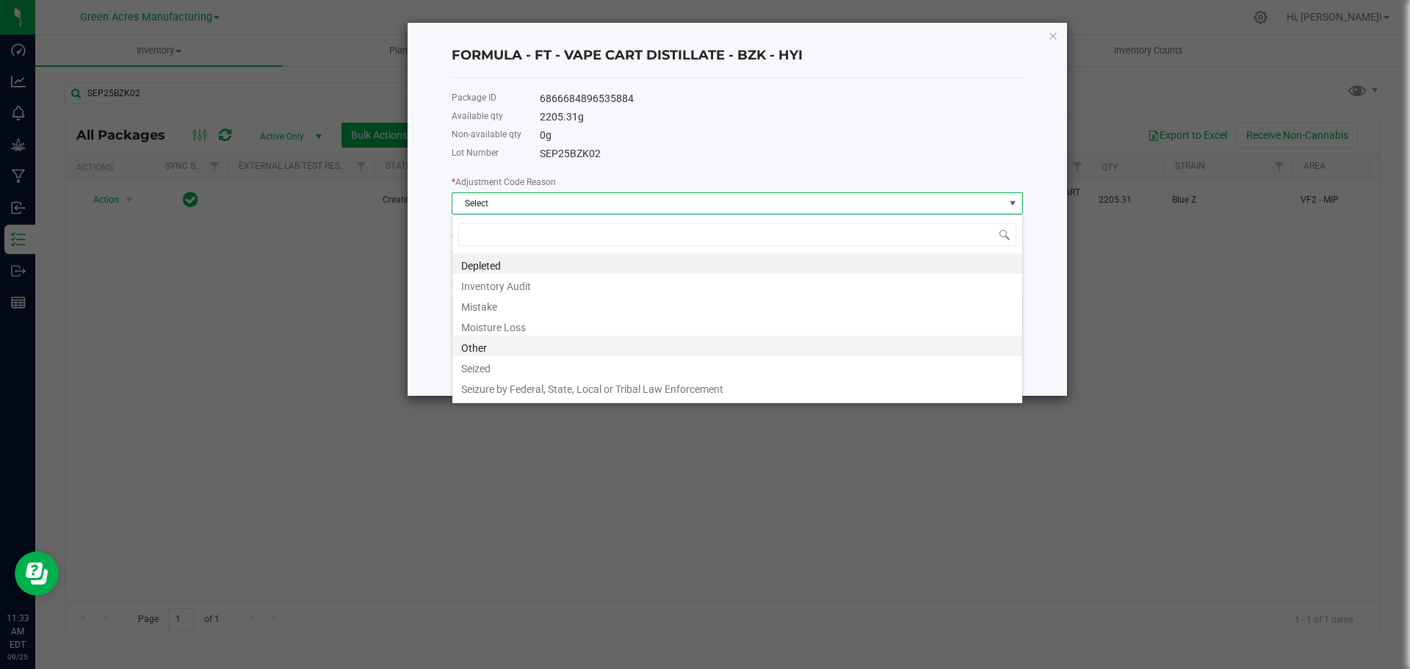
click at [546, 344] on li "Other" at bounding box center [737, 346] width 570 height 21
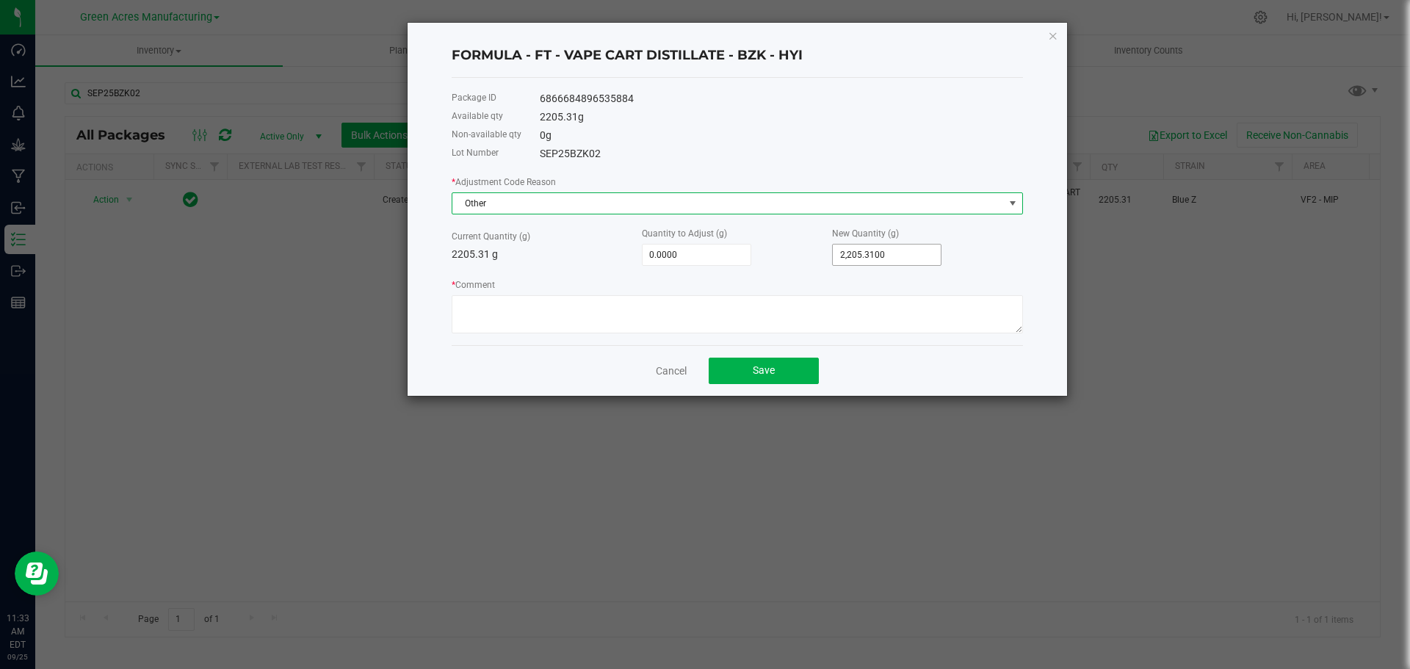
type input "2205.31"
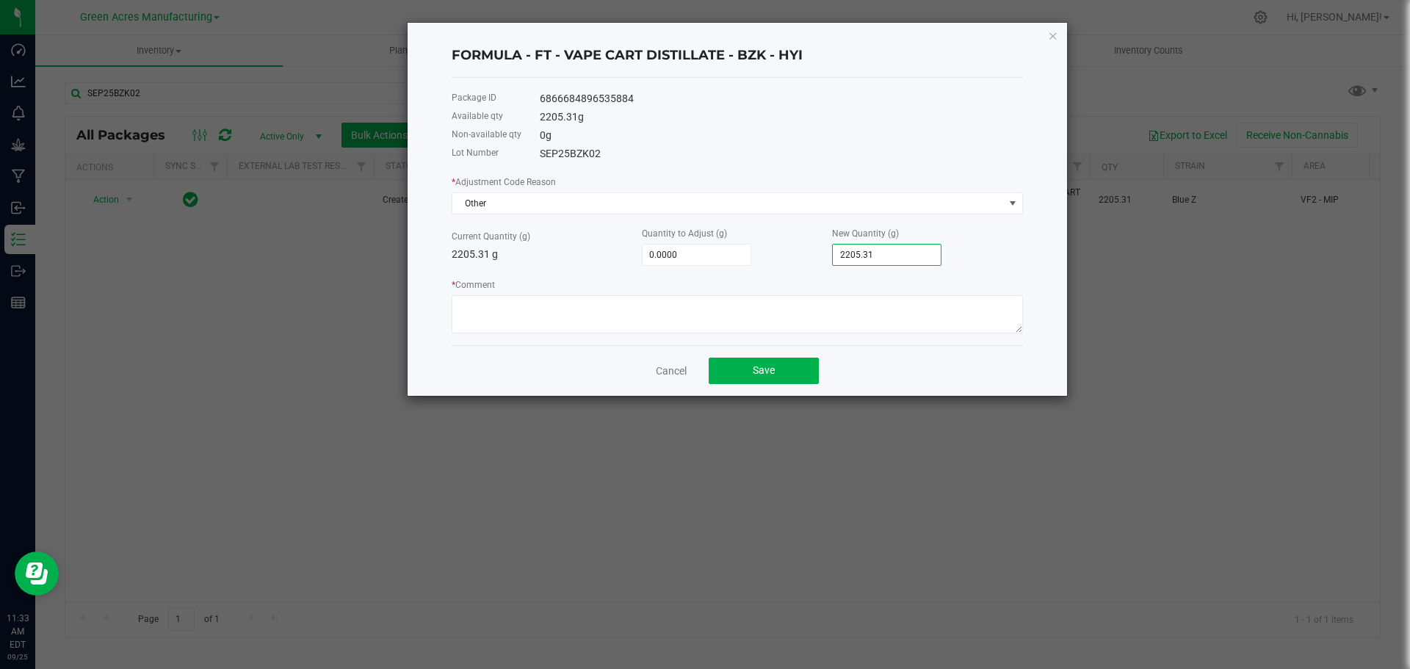
click at [865, 253] on input "2205.31" at bounding box center [887, 254] width 108 height 21
type input "-2,203.3100"
type input "2"
type input "-2,183.3100"
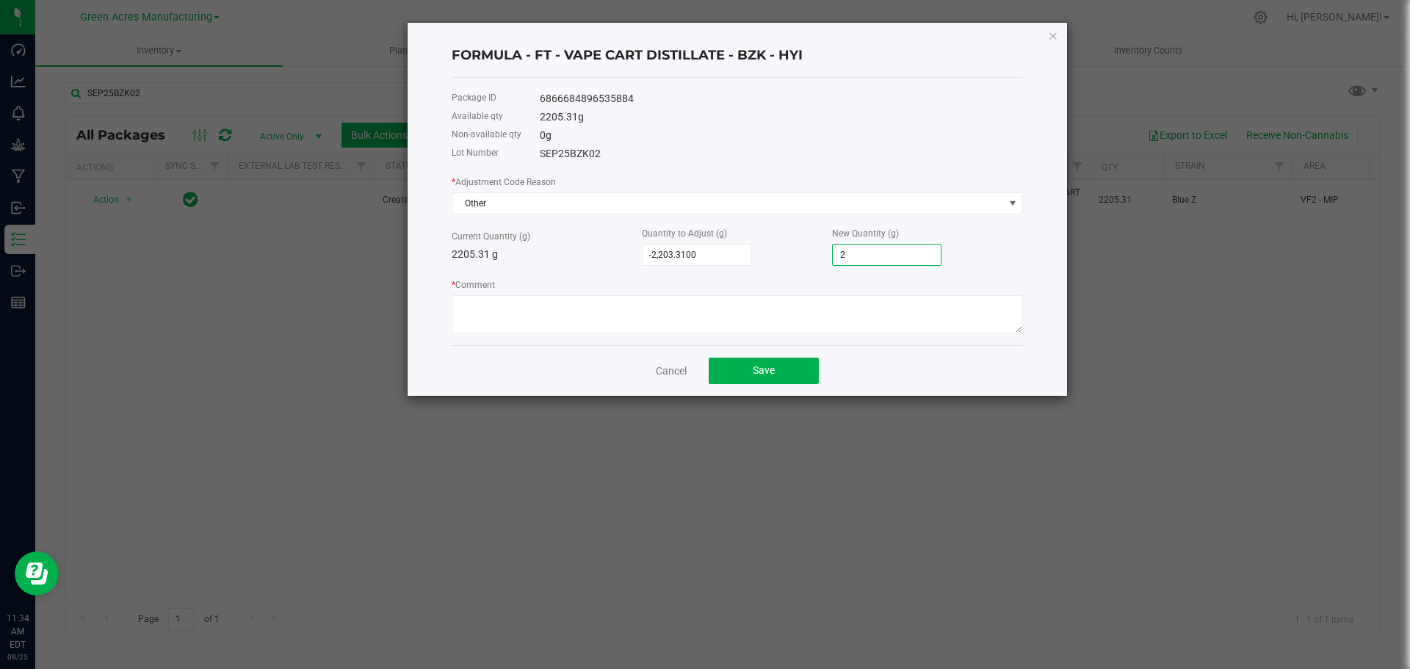
type input "22"
type input "-1,985.3100"
type input "220"
type input "-5.3100"
type input "2200."
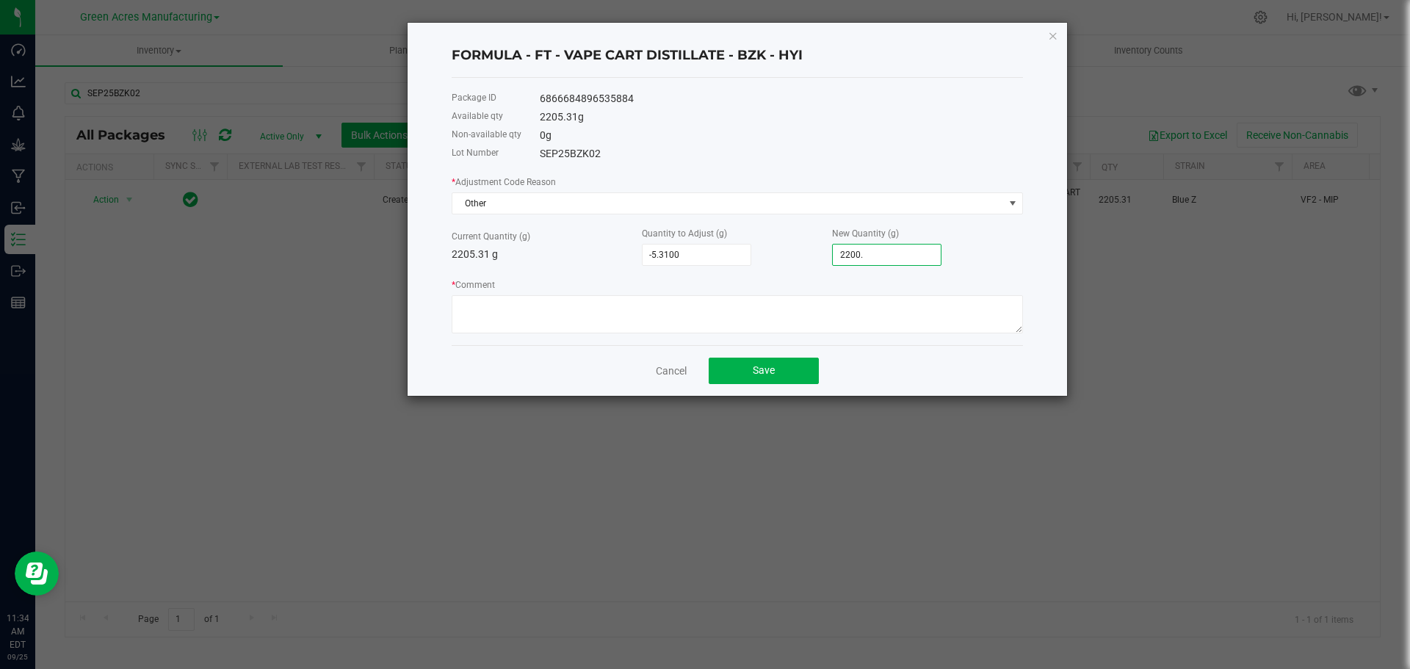
type input "-4.8100"
type input "2,200.5000"
click at [659, 311] on textarea "* Comment" at bounding box center [737, 314] width 571 height 38
click at [535, 304] on textarea "* Comment" at bounding box center [737, 314] width 571 height 38
type textarea "Adjusted to actual. -KDP"
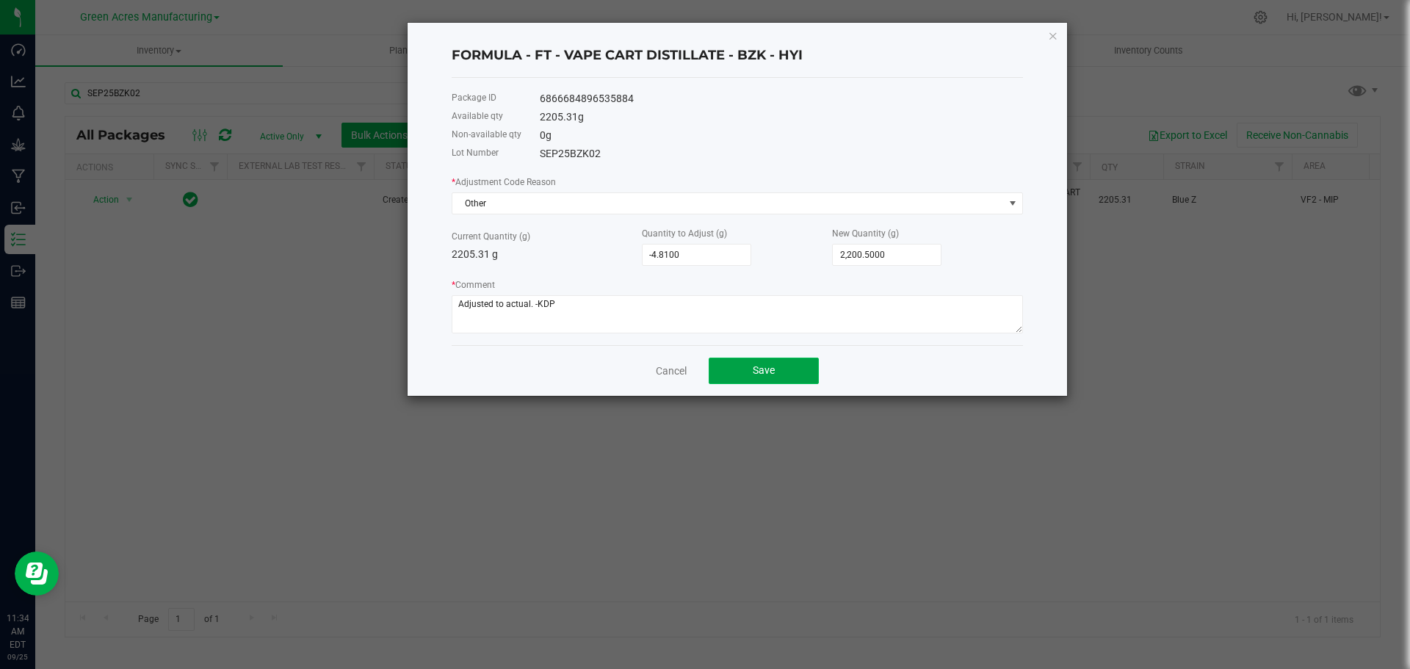
click at [744, 368] on button "Save" at bounding box center [763, 371] width 110 height 26
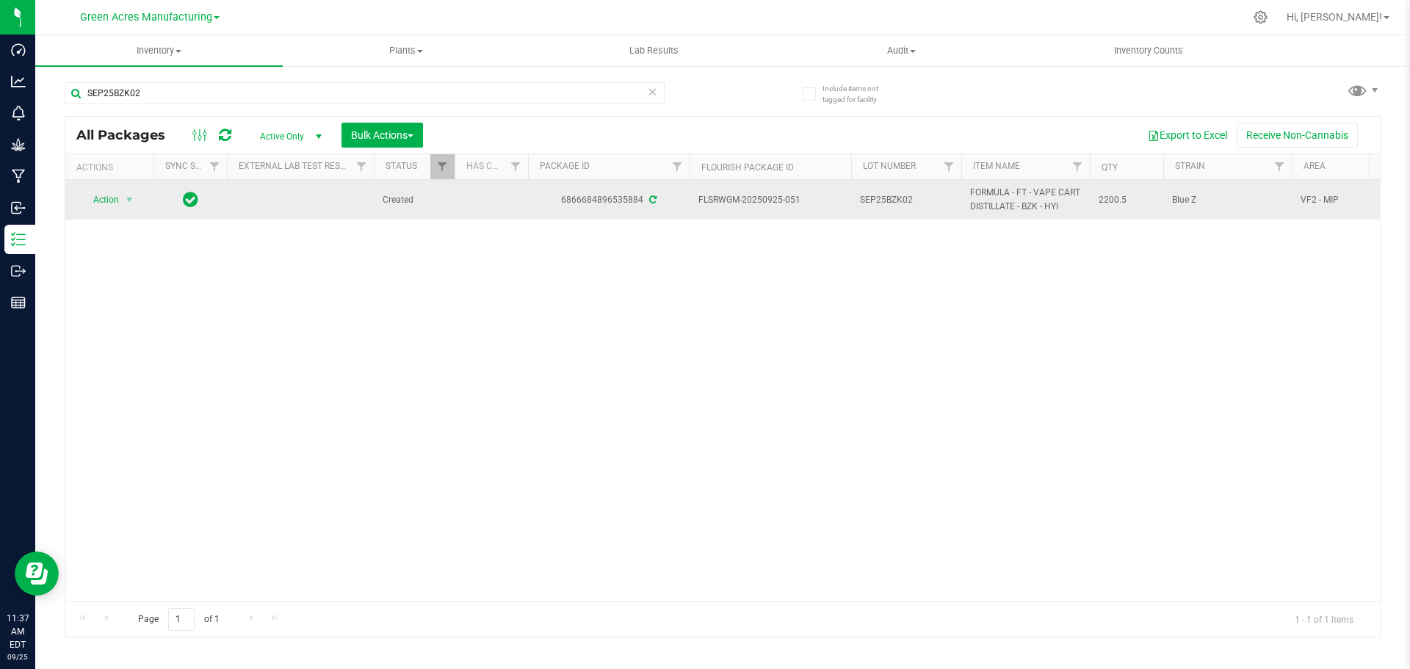
click at [744, 200] on span "FLSRWGM-20250925-051" at bounding box center [770, 200] width 144 height 14
copy tr "FLSRWGM-20250925-051"
click at [1111, 199] on span "2200.5" at bounding box center [1126, 200] width 56 height 14
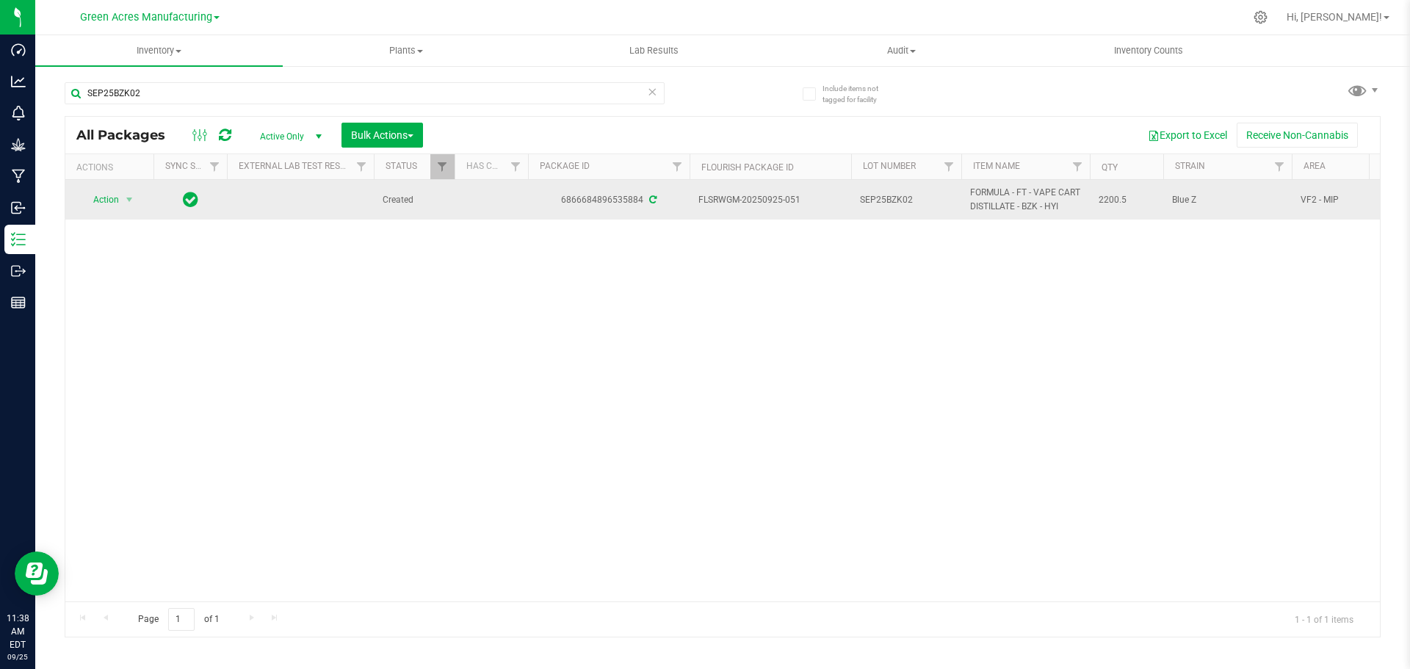
click at [1111, 199] on span "2200.5" at bounding box center [1126, 200] width 56 height 14
copy span "2200.5"
click at [112, 206] on span "Action" at bounding box center [100, 199] width 40 height 21
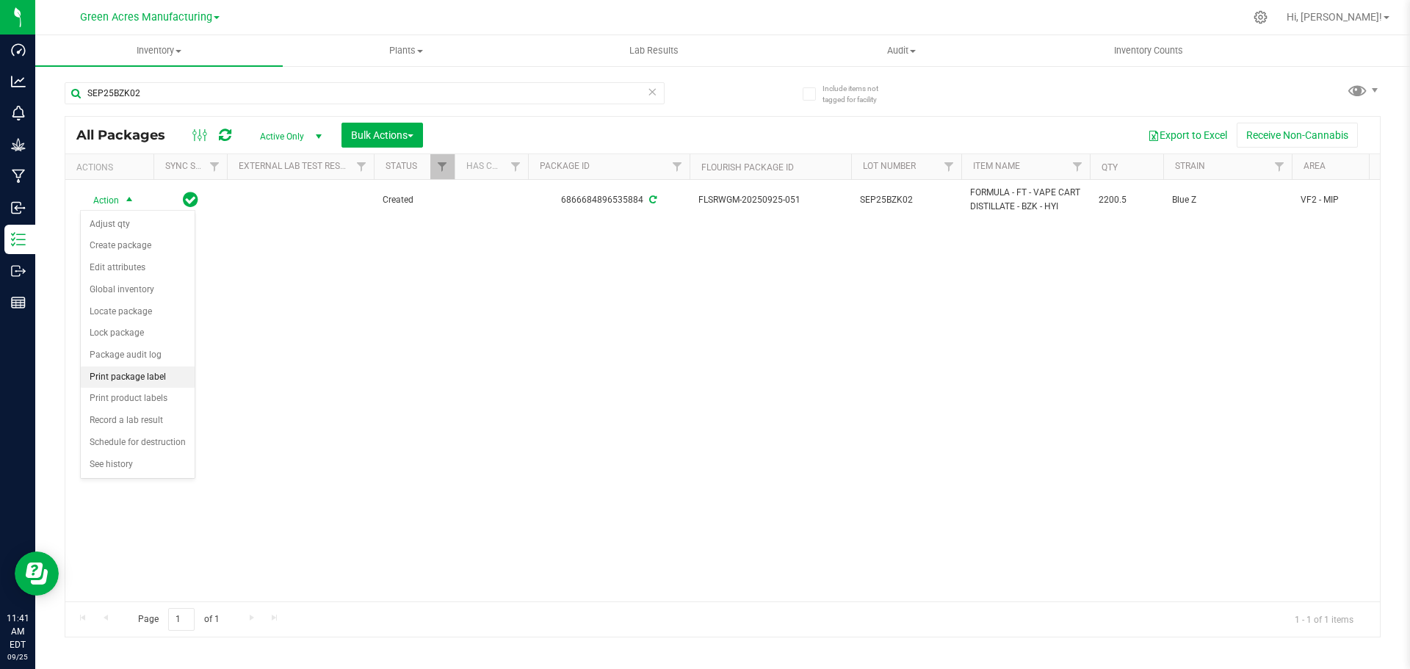
click at [137, 375] on li "Print package label" at bounding box center [138, 377] width 114 height 22
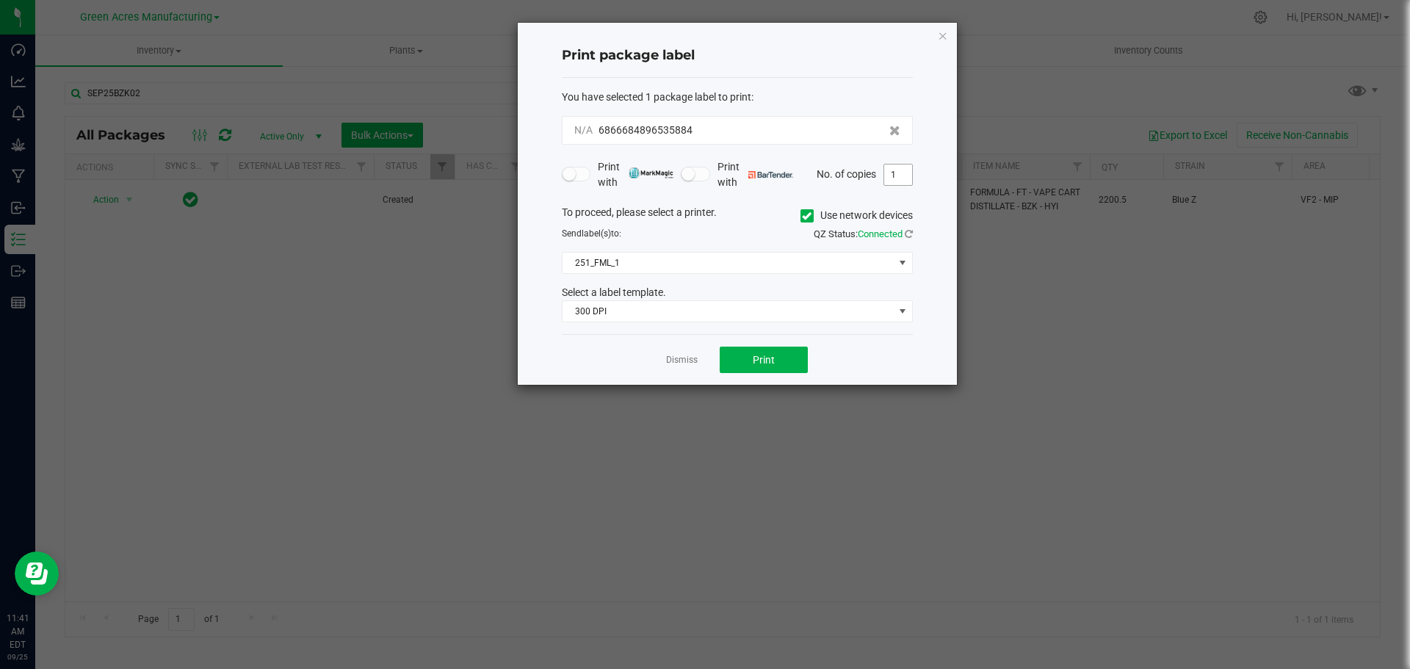
click at [899, 176] on input "1" at bounding box center [898, 174] width 28 height 21
type input "3"
click at [745, 356] on button "Print" at bounding box center [764, 360] width 88 height 26
click at [683, 360] on link "Dismiss" at bounding box center [682, 360] width 32 height 12
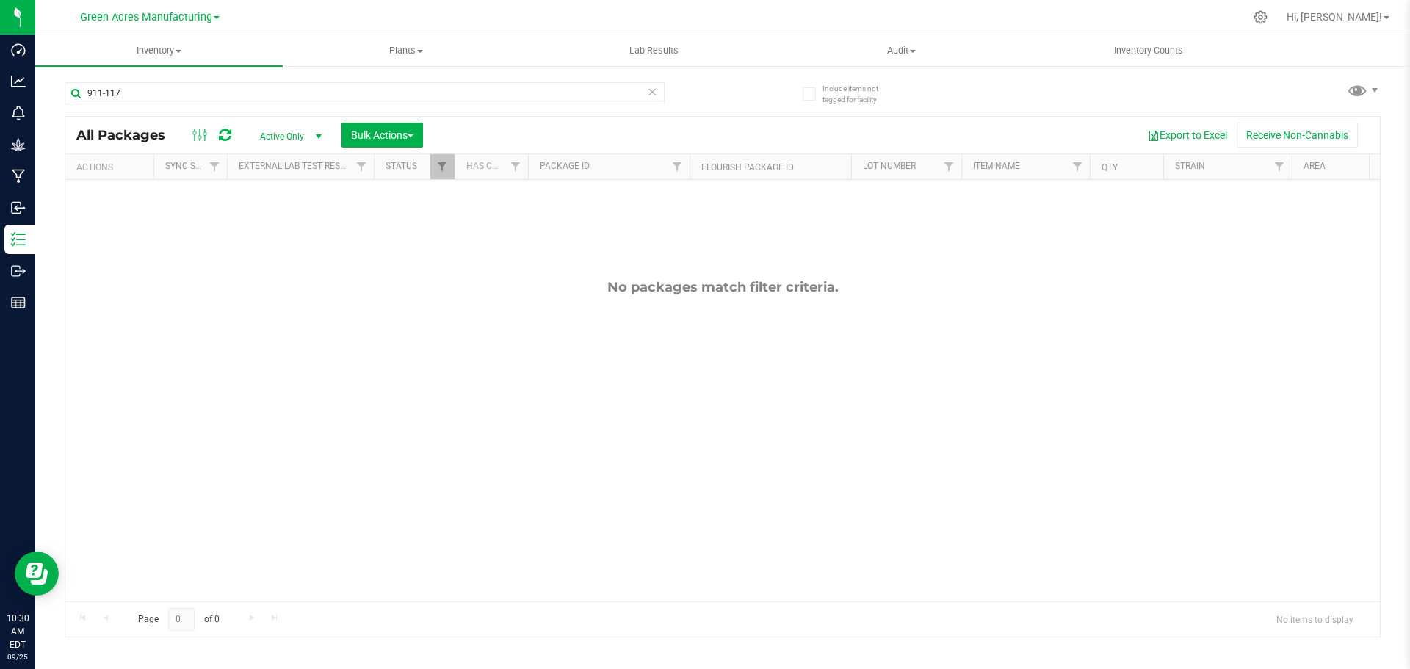
click at [651, 96] on icon at bounding box center [652, 91] width 10 height 18
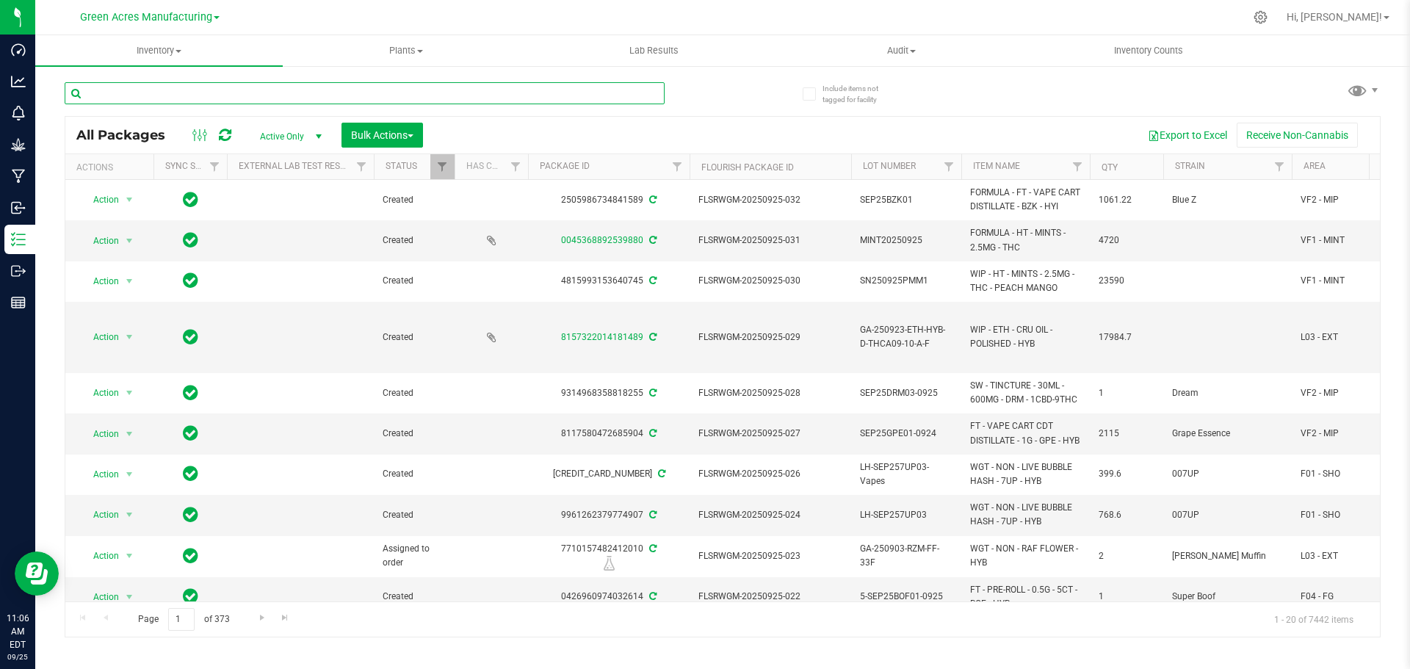
click at [353, 95] on input "text" at bounding box center [365, 93] width 600 height 22
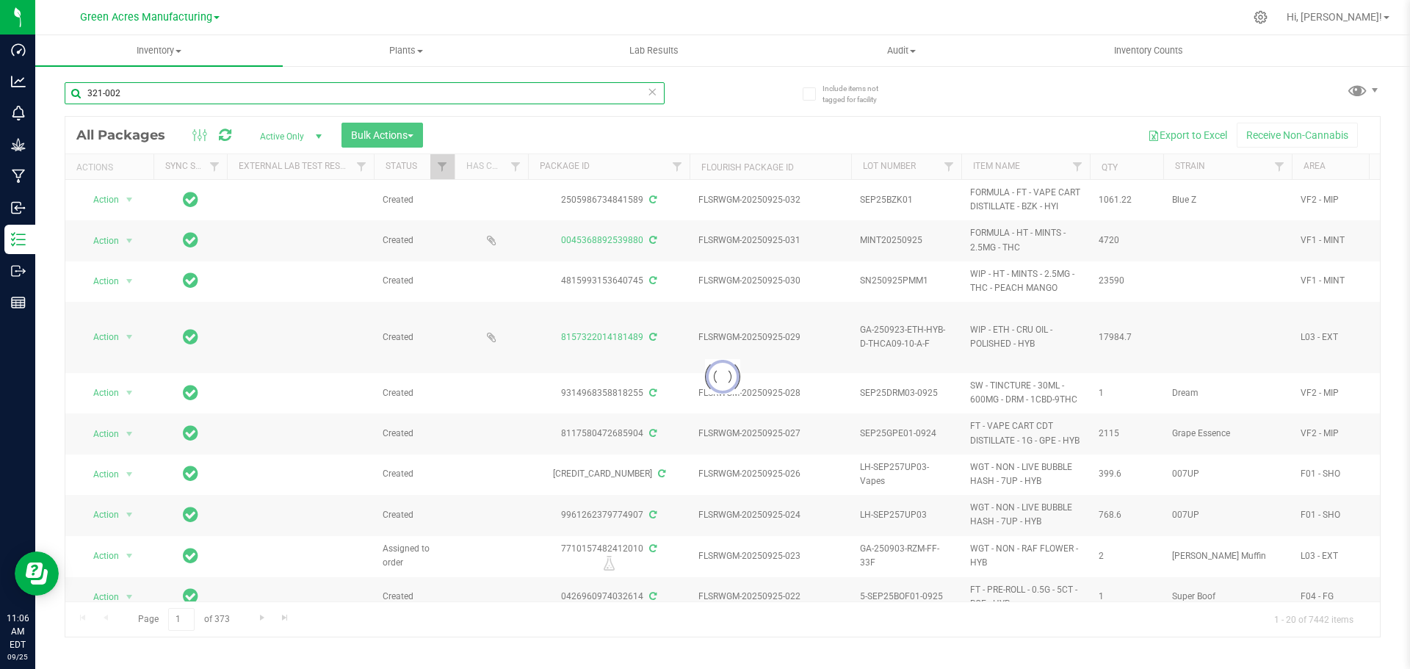
type input "321-002"
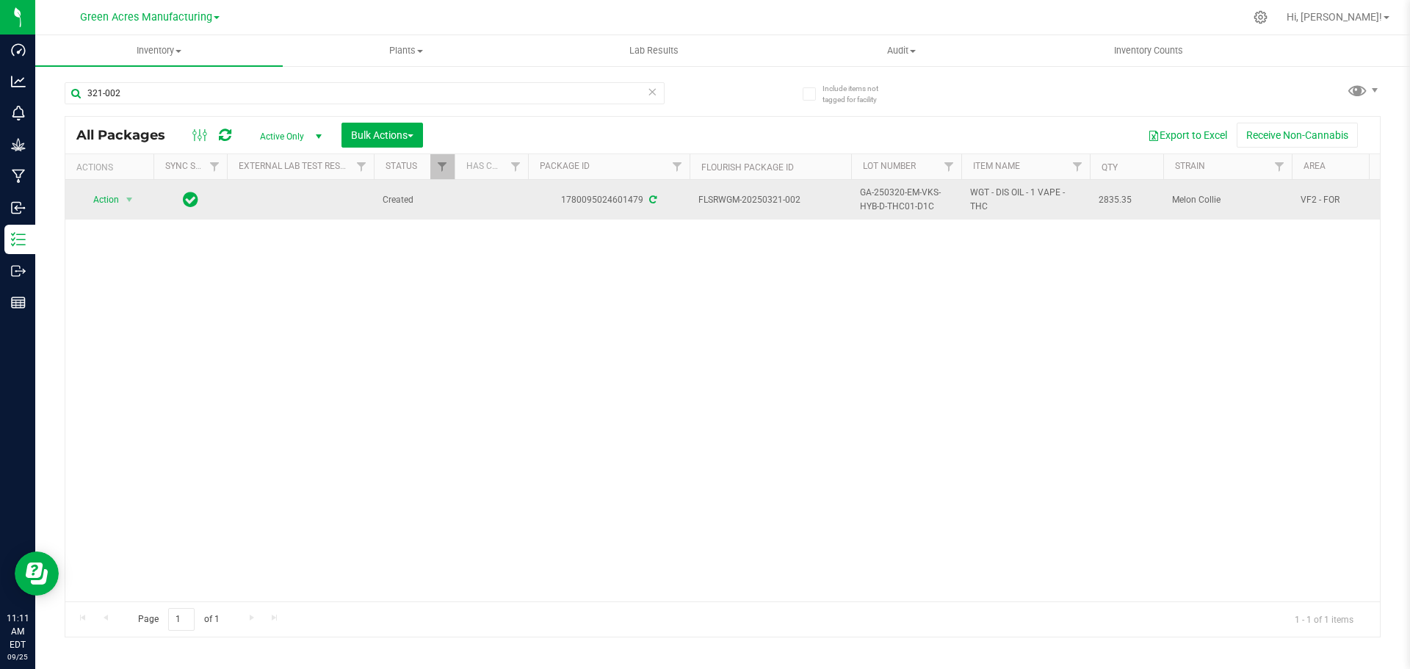
click at [904, 197] on span "GA-250320-EM-VKS-HYB-D-THC01-D1C" at bounding box center [906, 200] width 93 height 28
click at [904, 197] on input "GA-250320-EM-VKS-HYB-D-THC01-D1C" at bounding box center [902, 200] width 105 height 23
click at [833, 308] on div "Action Action Adjust qty Create package Edit attributes Global inventory Locate…" at bounding box center [722, 390] width 1314 height 421
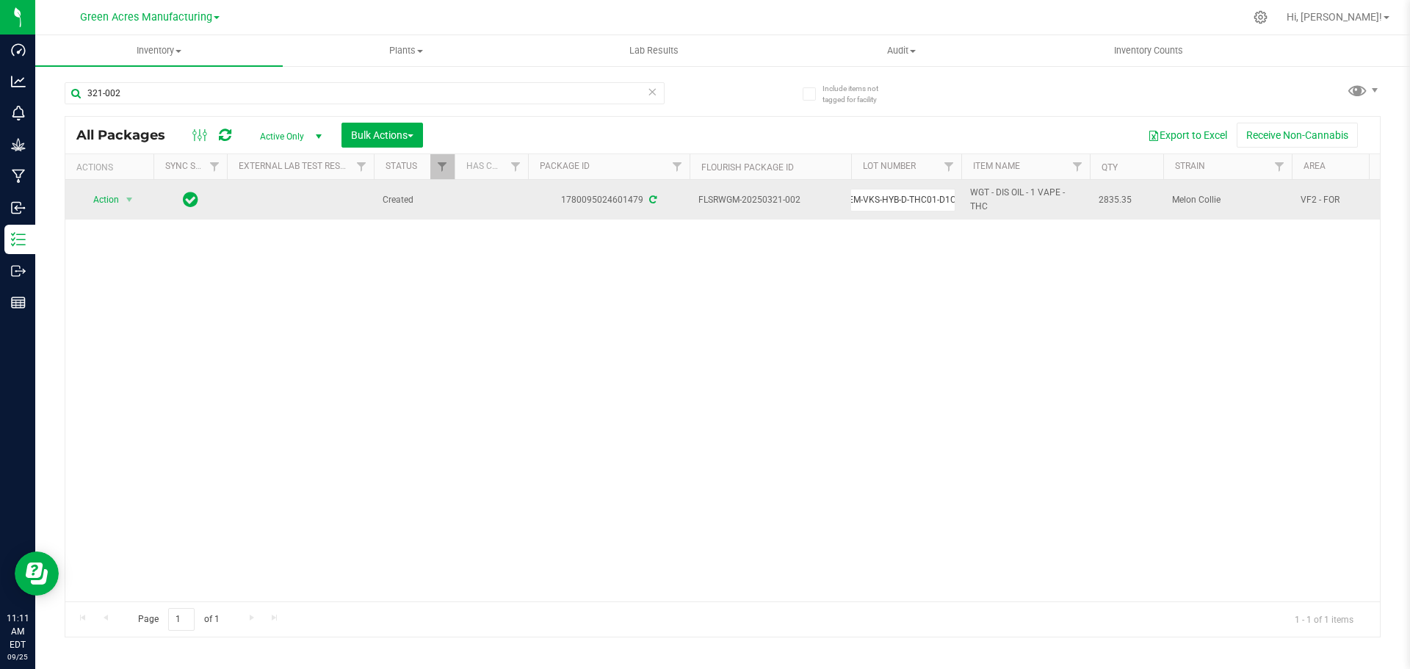
scroll to position [0, 0]
click at [124, 201] on span "select" at bounding box center [129, 200] width 12 height 12
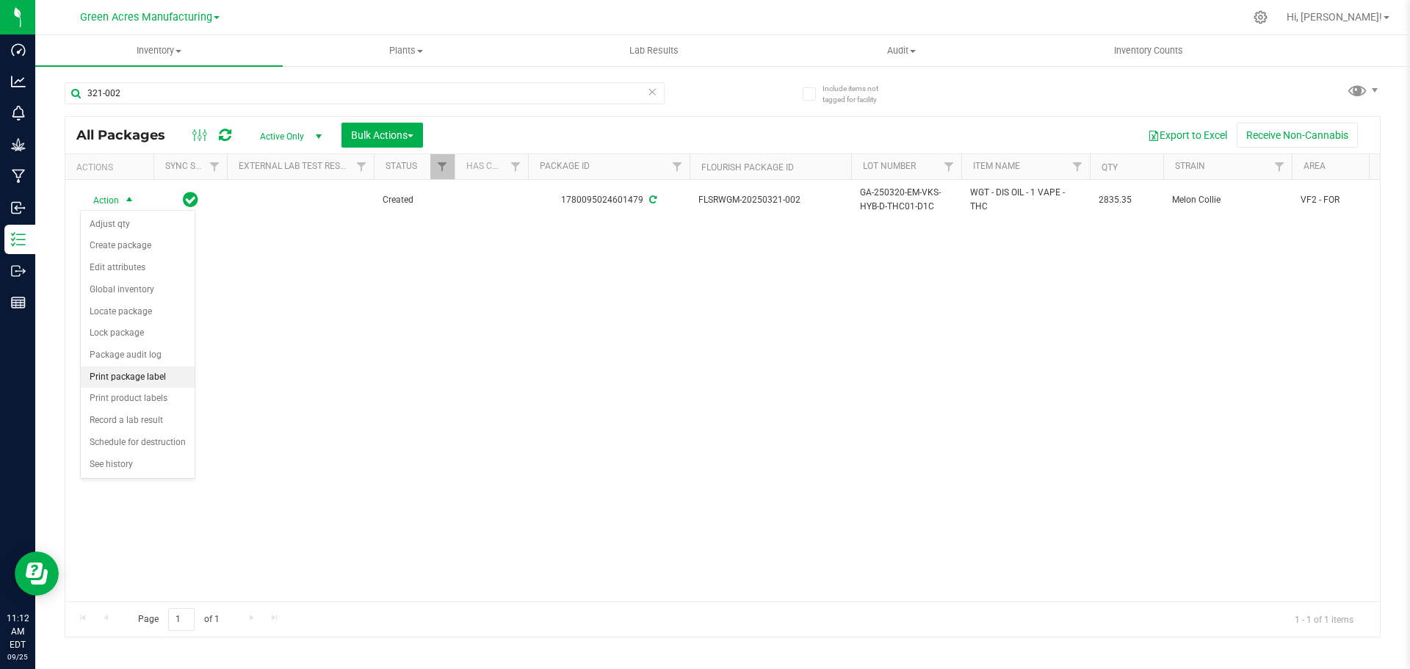
click at [149, 373] on li "Print package label" at bounding box center [138, 377] width 114 height 22
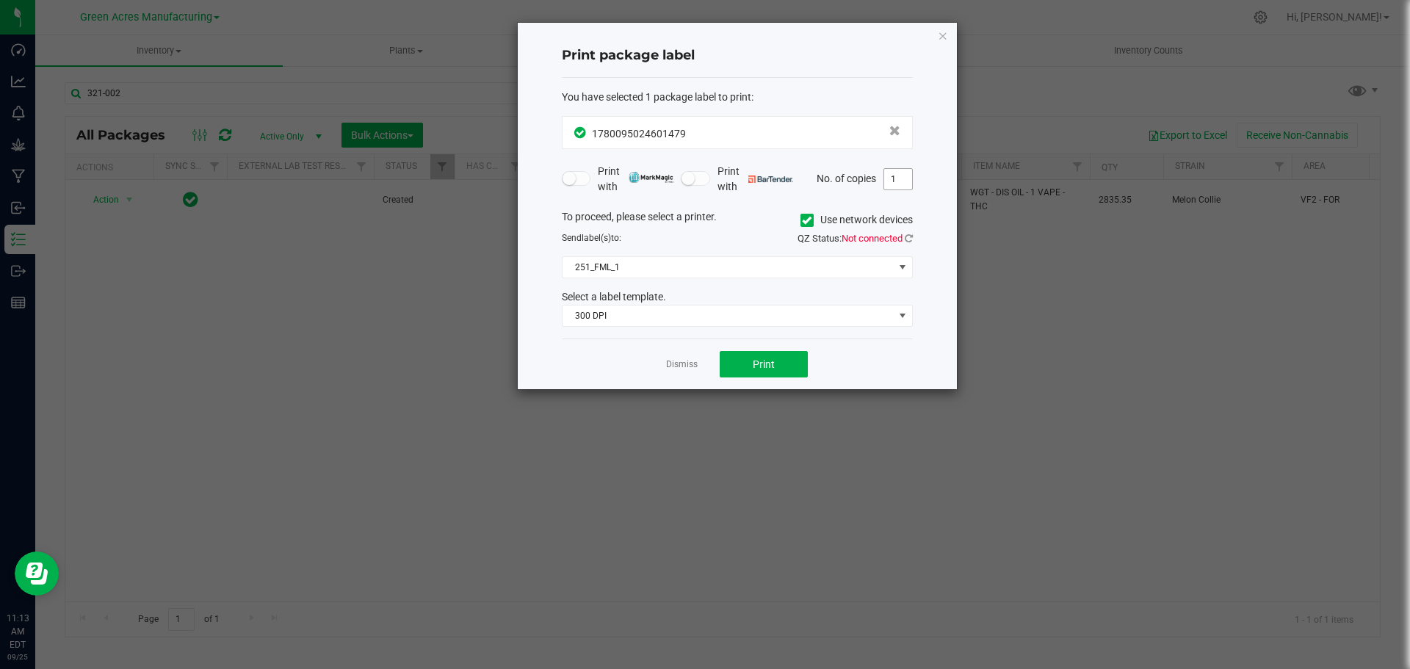
click at [898, 178] on input "1" at bounding box center [898, 179] width 28 height 21
type input "2"
click at [754, 369] on span "Print" at bounding box center [764, 364] width 22 height 12
click at [684, 363] on link "Dismiss" at bounding box center [682, 364] width 32 height 12
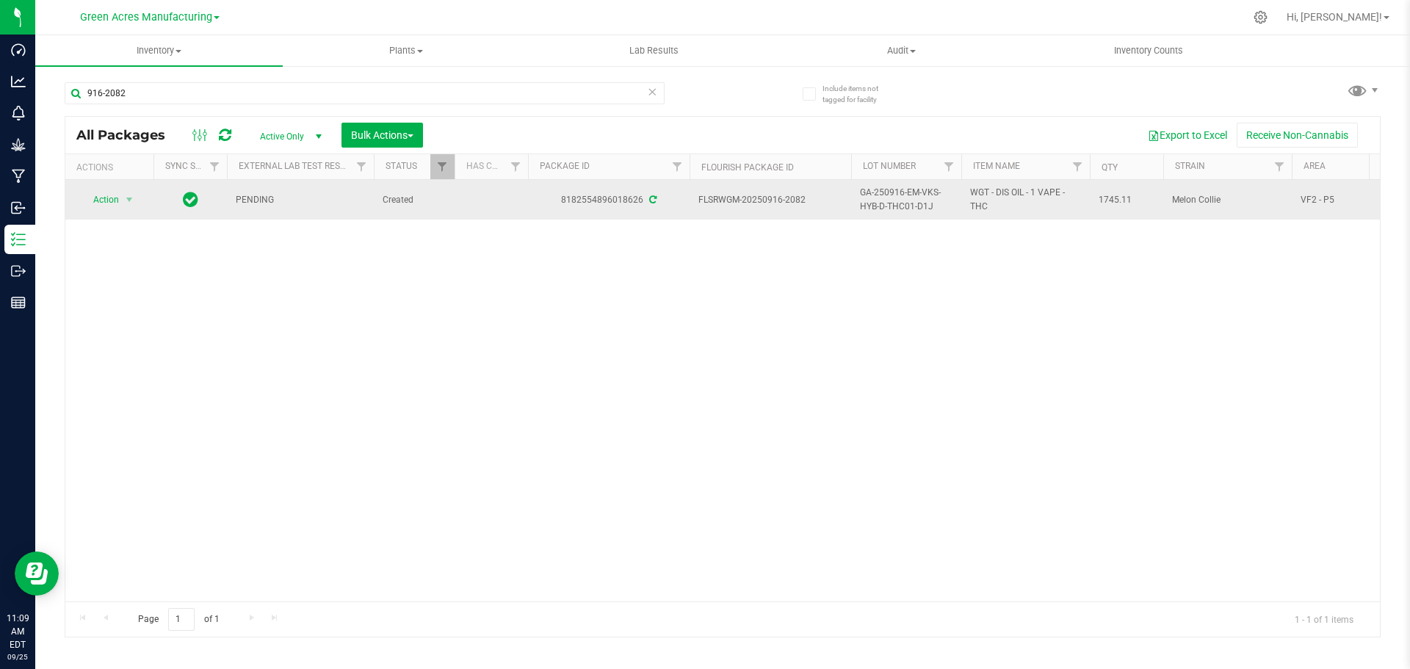
click at [900, 197] on span "GA-250916-EM-VKS-HYB-D-THC01-D1J" at bounding box center [906, 200] width 93 height 28
click at [900, 197] on input "GA-250916-EM-VKS-HYB-D-THC01-D1J" at bounding box center [902, 200] width 105 height 23
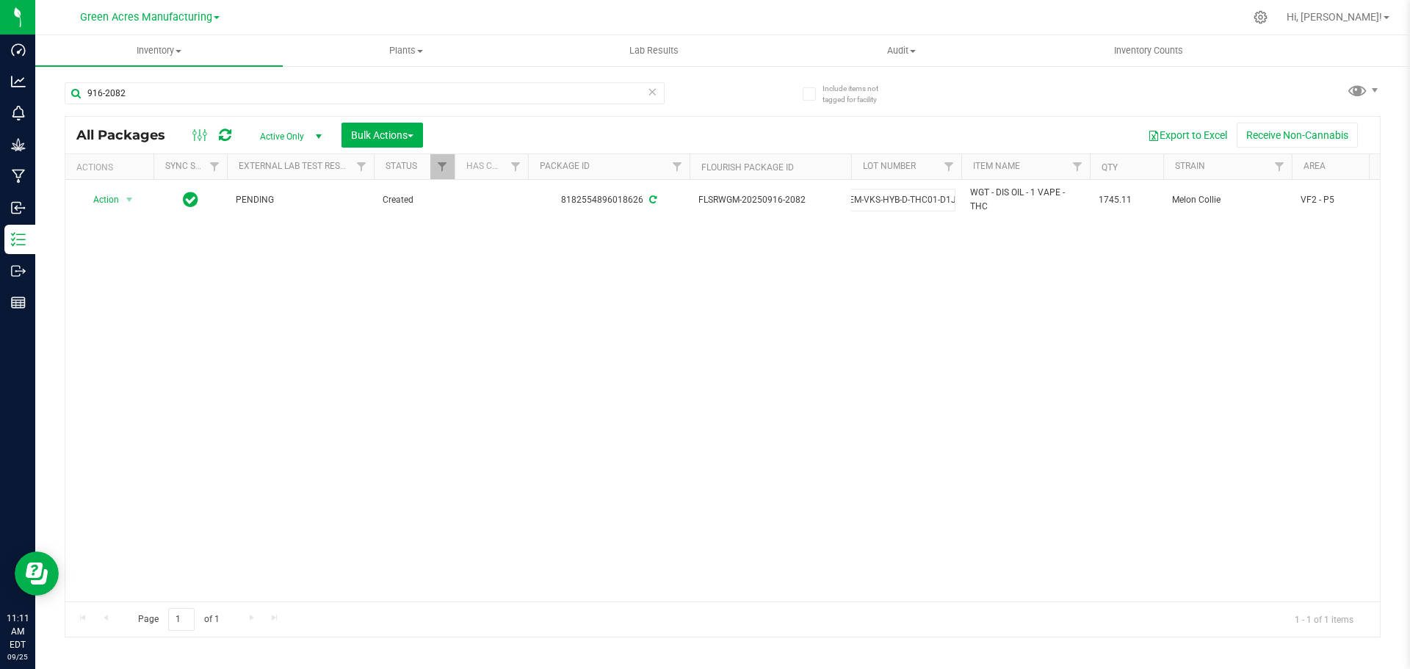
drag, startPoint x: 899, startPoint y: 197, endPoint x: 972, endPoint y: 93, distance: 127.1
click at [972, 93] on div "916-2082 All Packages Active Only Active Only Lab Samples Locked All External I…" at bounding box center [723, 352] width 1316 height 569
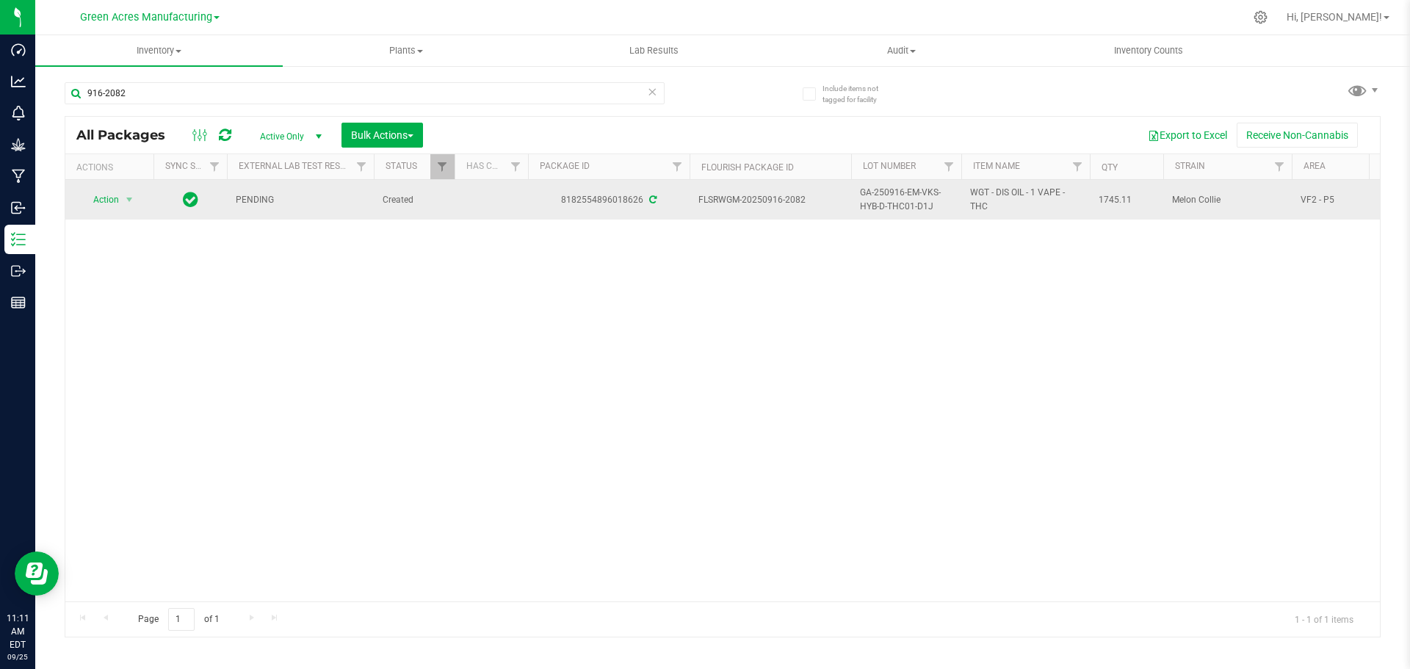
click at [891, 200] on span "GA-250916-EM-VKS-HYB-D-THC01-D1J" at bounding box center [906, 200] width 93 height 28
click at [891, 200] on input "GA-250916-EM-VKS-HYB-D-THC01-D1J" at bounding box center [902, 200] width 105 height 23
click at [844, 297] on div "Action Action Adjust qty Create package Edit attributes Global inventory Locate…" at bounding box center [722, 390] width 1314 height 421
click at [107, 200] on span "Action" at bounding box center [100, 199] width 40 height 21
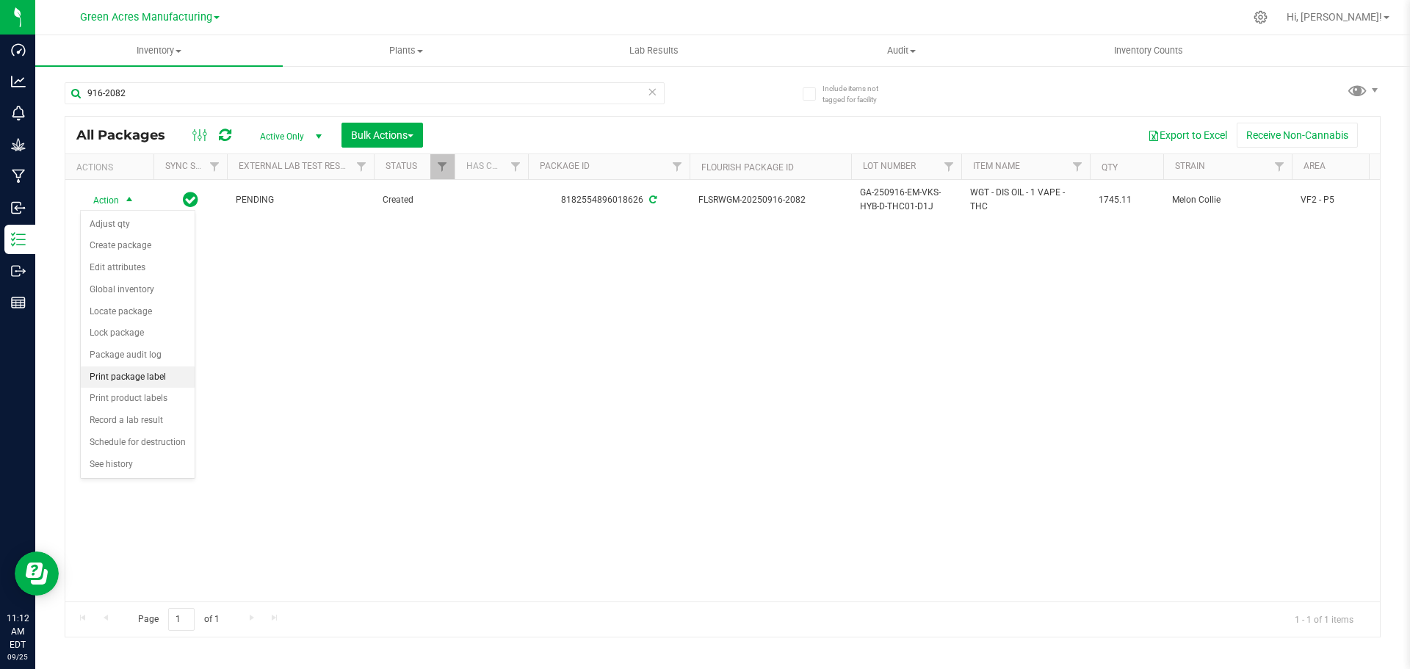
click at [140, 376] on li "Print package label" at bounding box center [138, 377] width 114 height 22
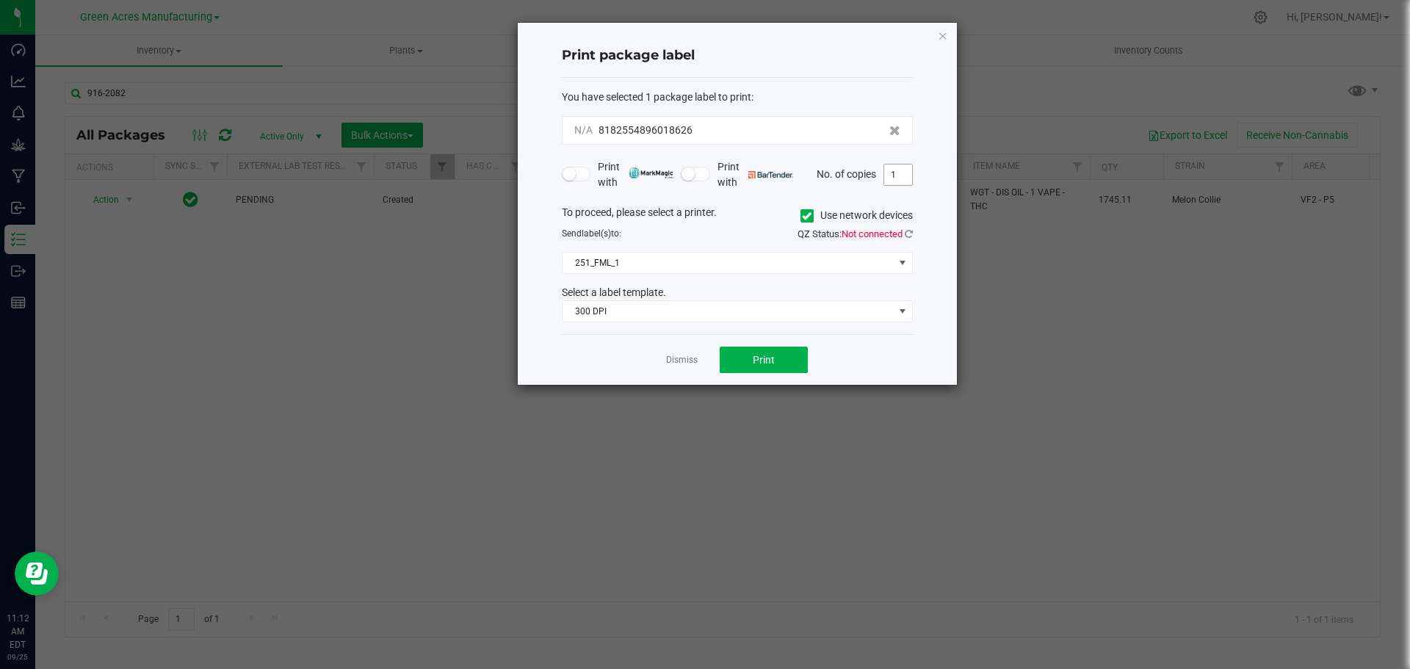
click at [894, 173] on input "1" at bounding box center [898, 174] width 28 height 21
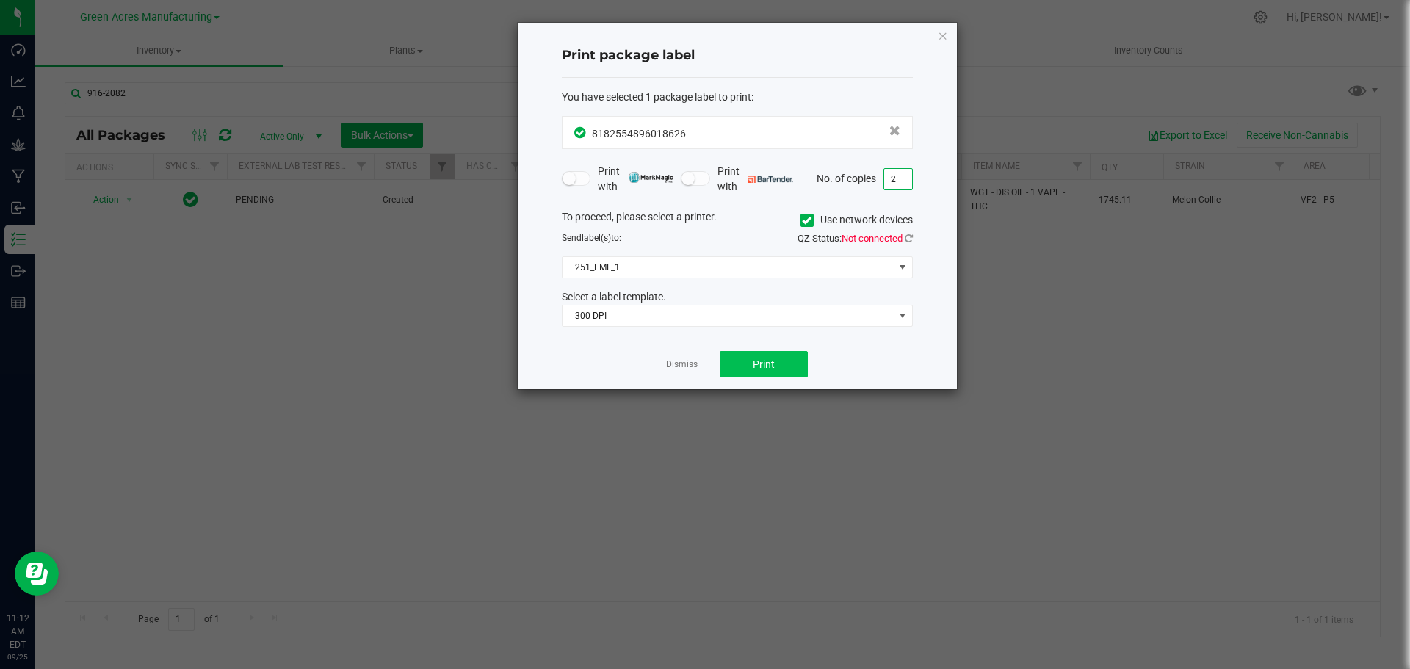
type input "2"
click at [745, 368] on button "Print" at bounding box center [764, 364] width 88 height 26
click at [680, 366] on link "Dismiss" at bounding box center [682, 364] width 32 height 12
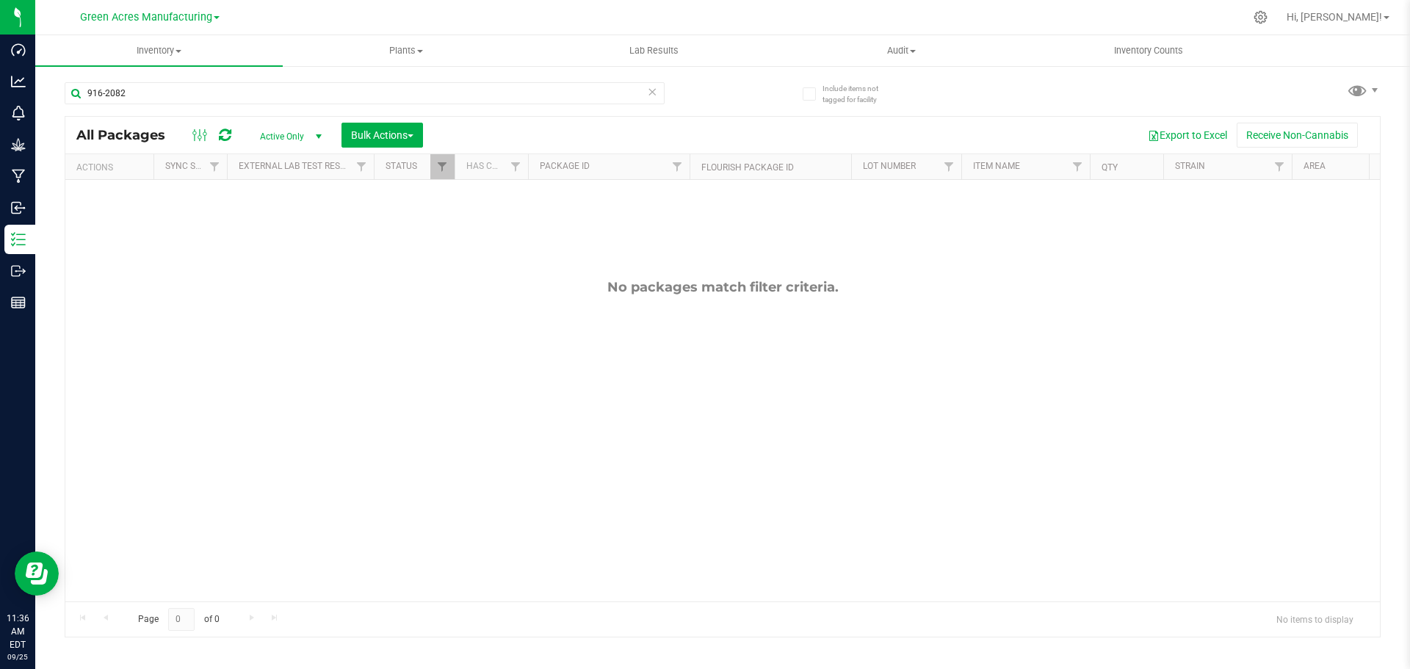
click at [653, 94] on icon at bounding box center [652, 91] width 10 height 18
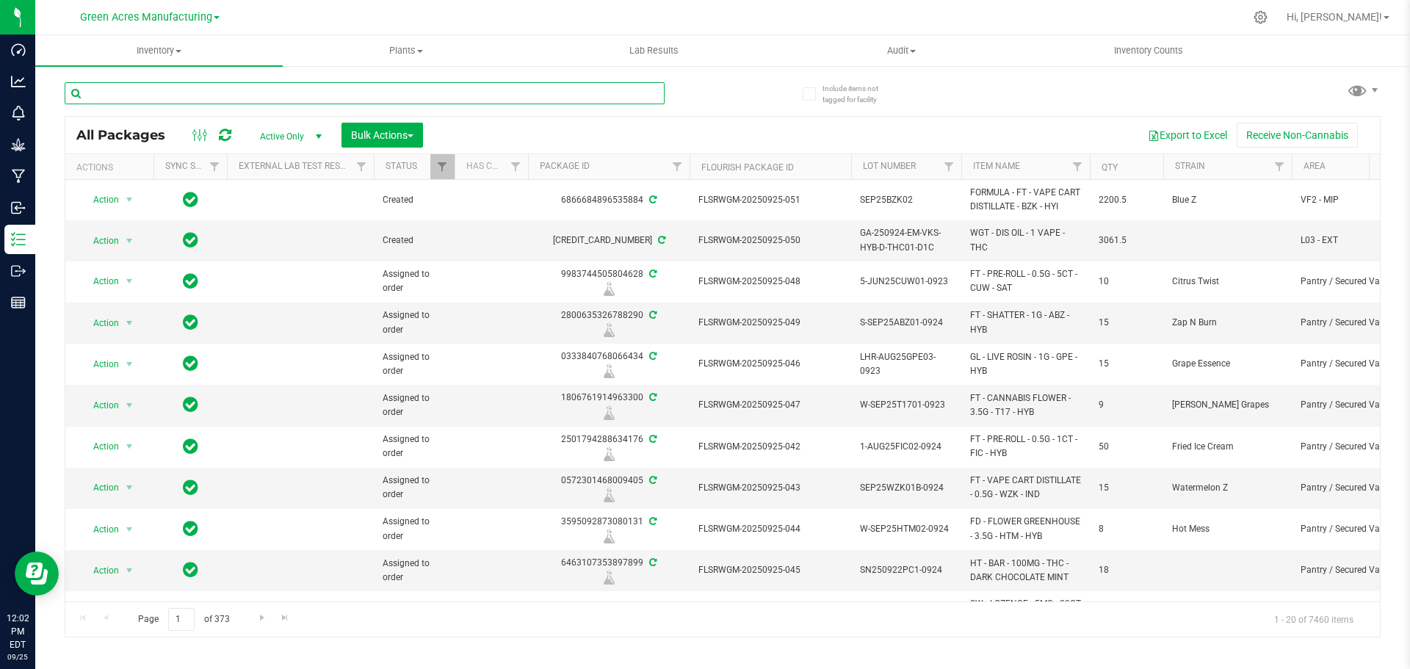
click at [504, 92] on input "text" at bounding box center [365, 93] width 600 height 22
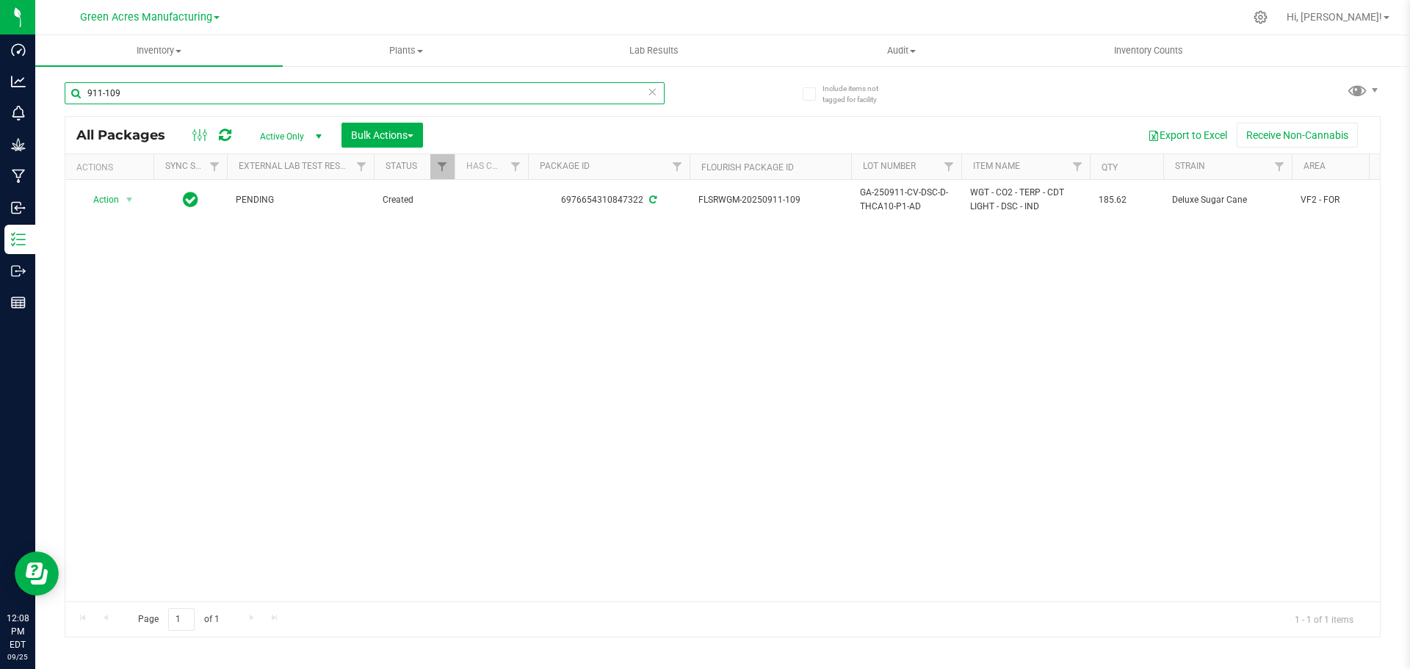
type input "911-109"
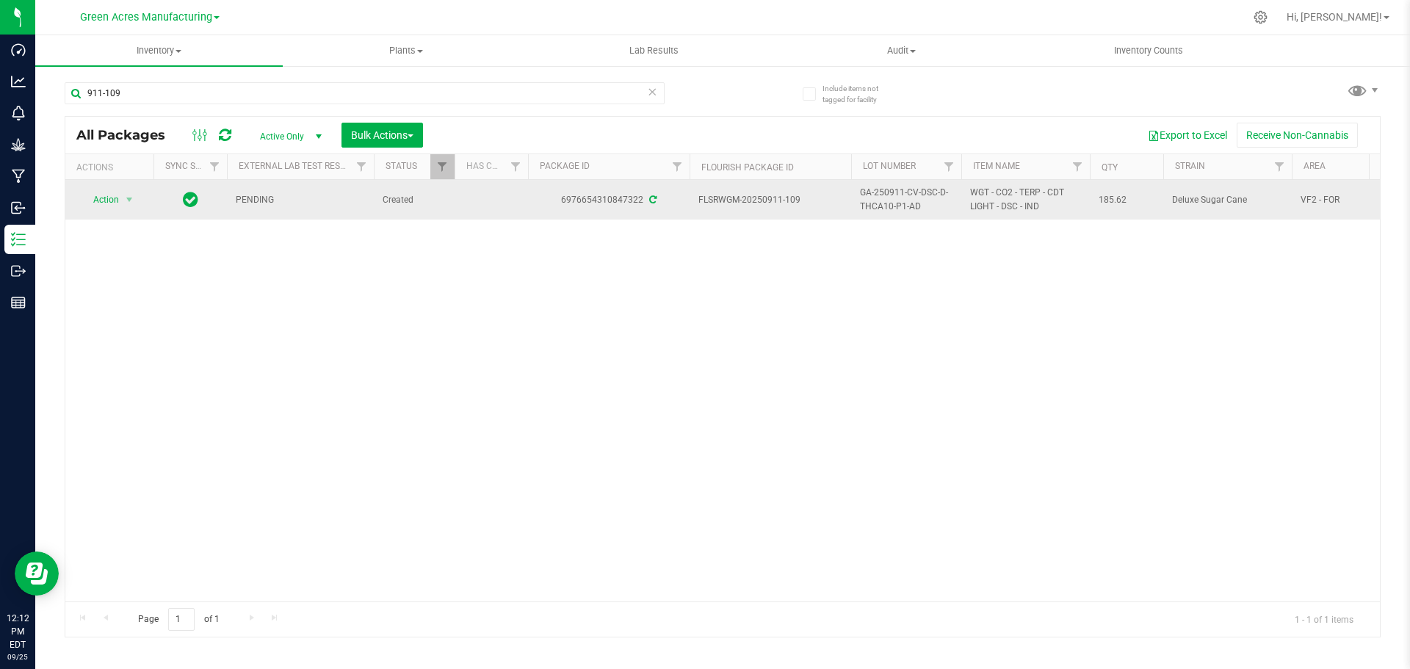
drag, startPoint x: 559, startPoint y: 200, endPoint x: 645, endPoint y: 208, distance: 85.5
click at [645, 208] on td "6976654310847322" at bounding box center [609, 200] width 162 height 40
copy div "6976654310847322"
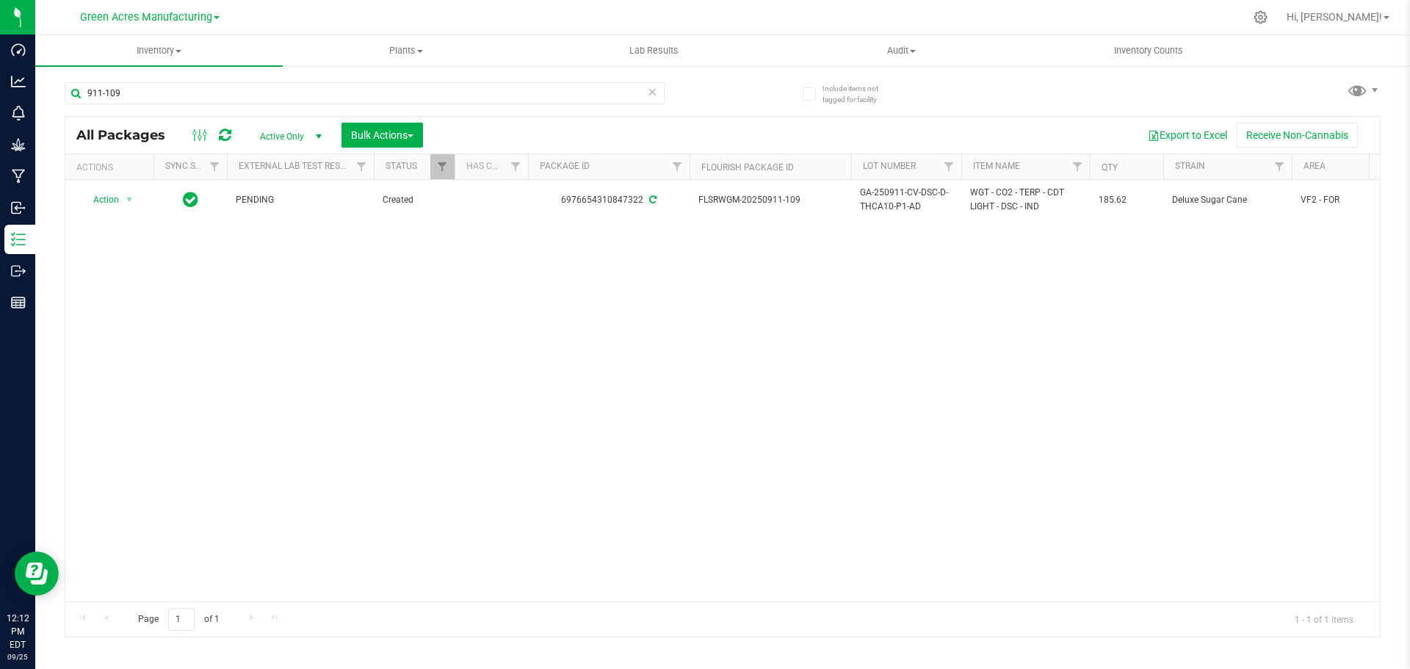
click at [656, 286] on div "Action Action Adjust qty Create package Edit attributes Global inventory Locate…" at bounding box center [722, 390] width 1314 height 421
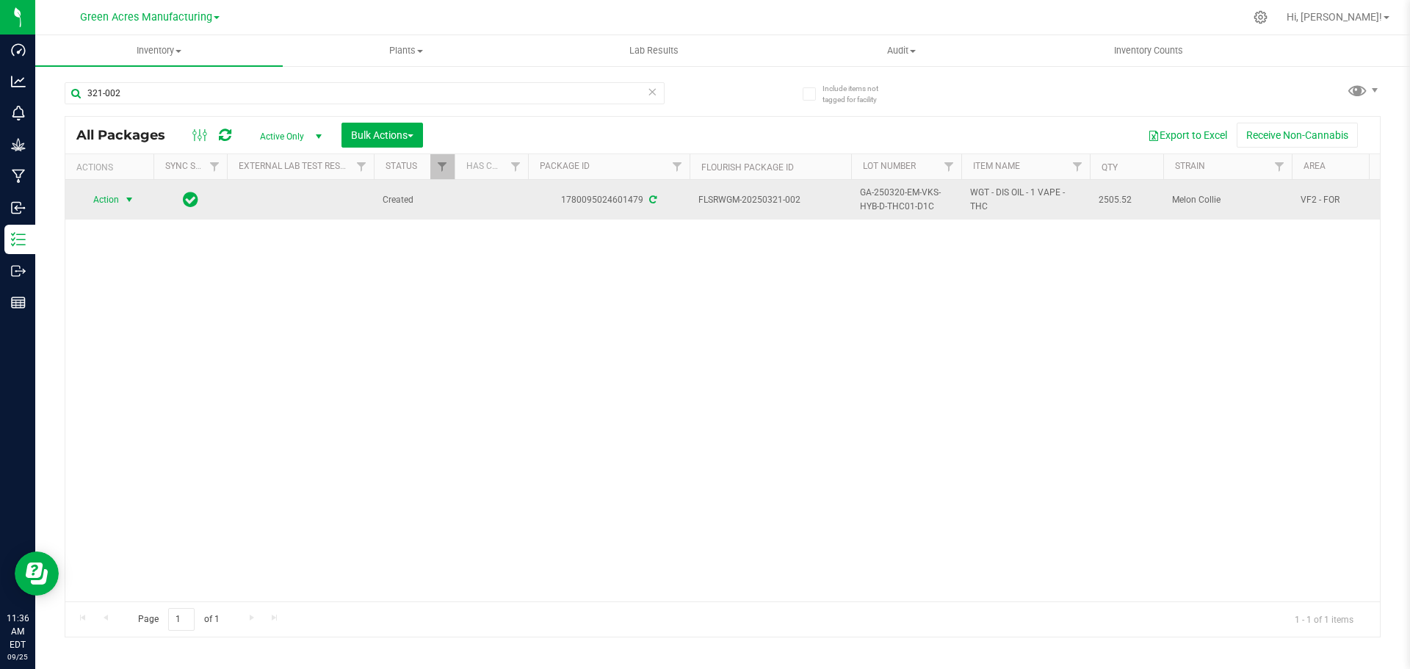
click at [119, 200] on span "Action" at bounding box center [100, 199] width 40 height 21
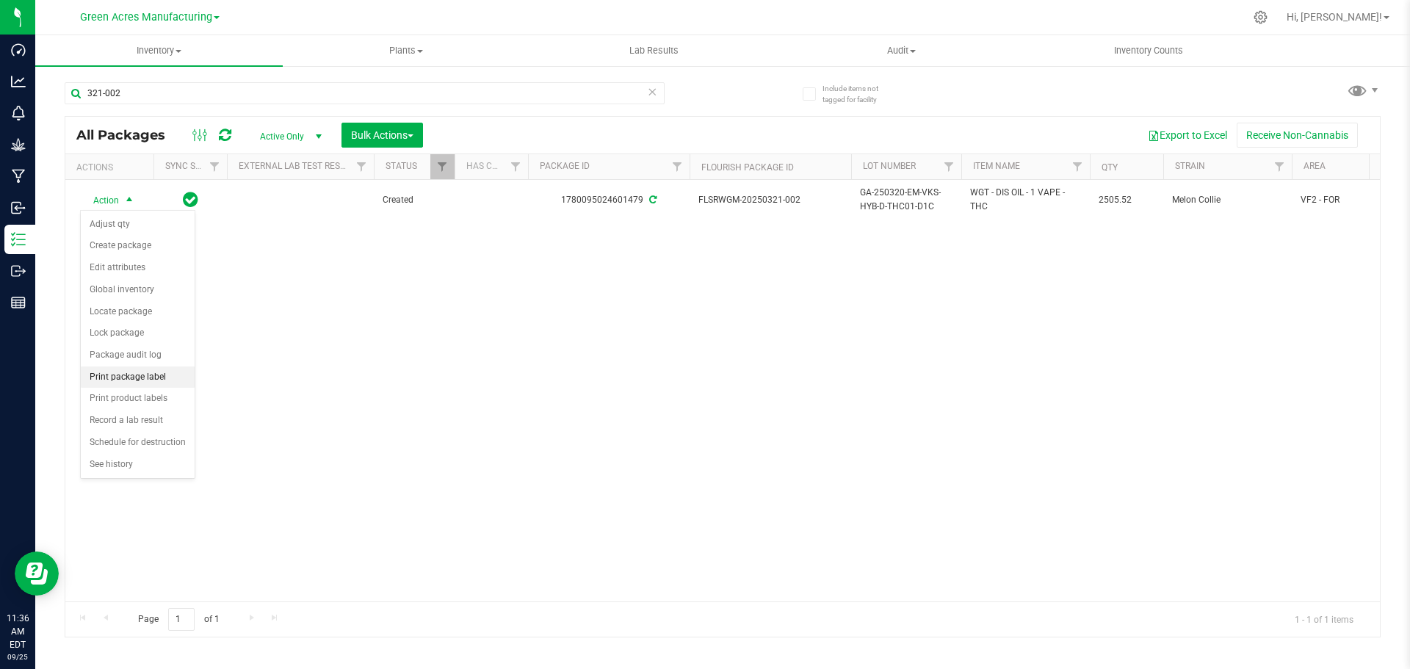
click at [130, 380] on li "Print package label" at bounding box center [138, 377] width 114 height 22
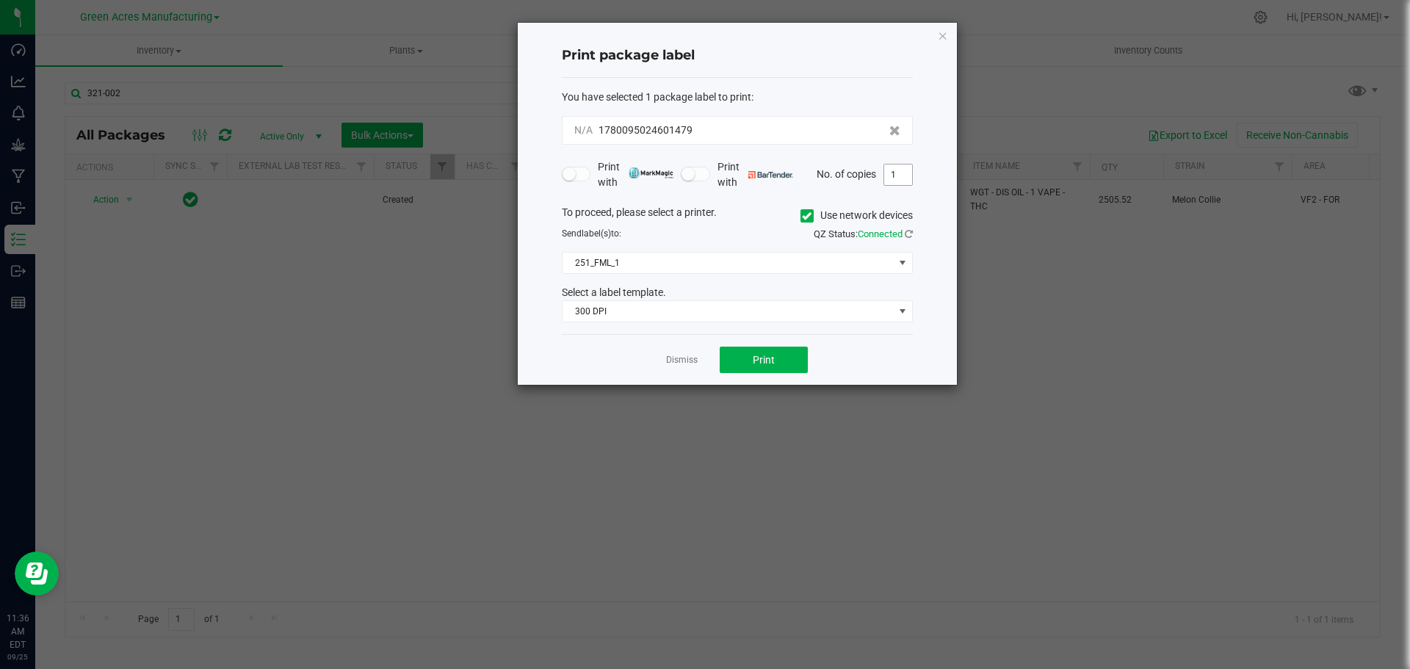
click at [904, 177] on input "1" at bounding box center [898, 174] width 28 height 21
type input "2"
click at [774, 351] on button "Print" at bounding box center [764, 360] width 88 height 26
click at [679, 359] on link "Dismiss" at bounding box center [682, 360] width 32 height 12
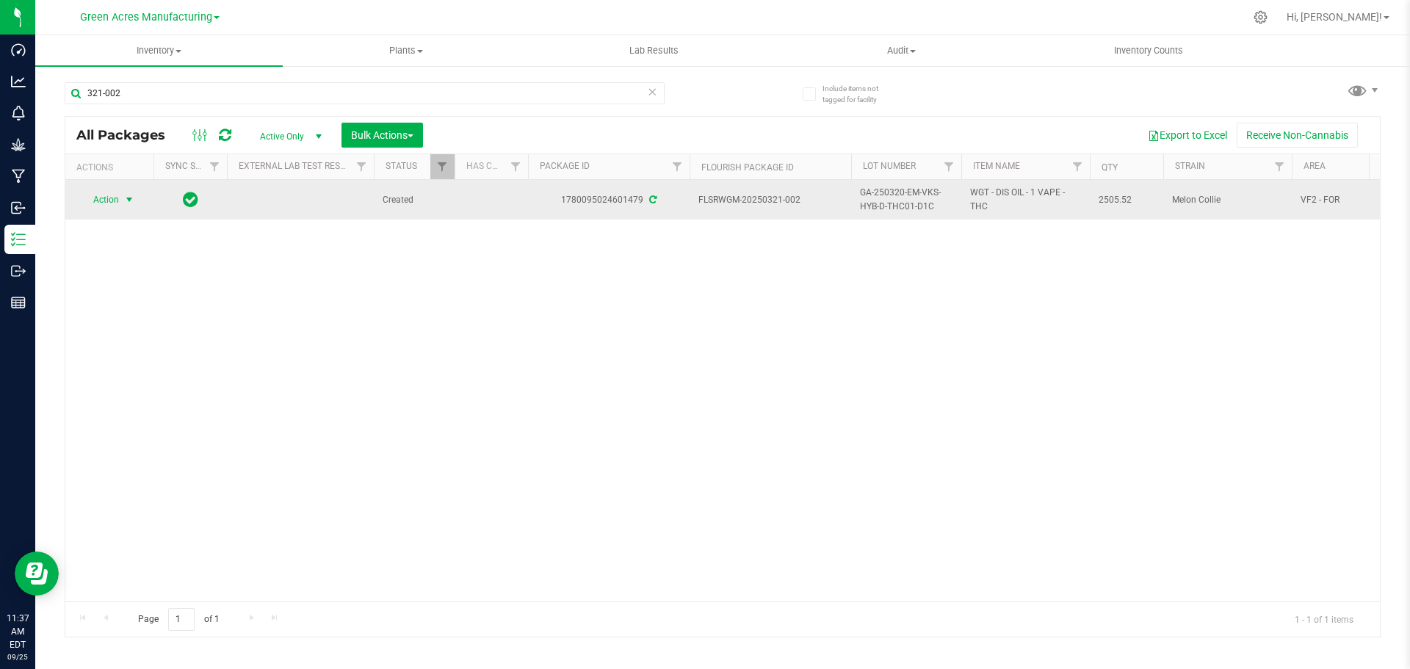
click at [754, 200] on span "FLSRWGM-20250321-002" at bounding box center [770, 200] width 144 height 14
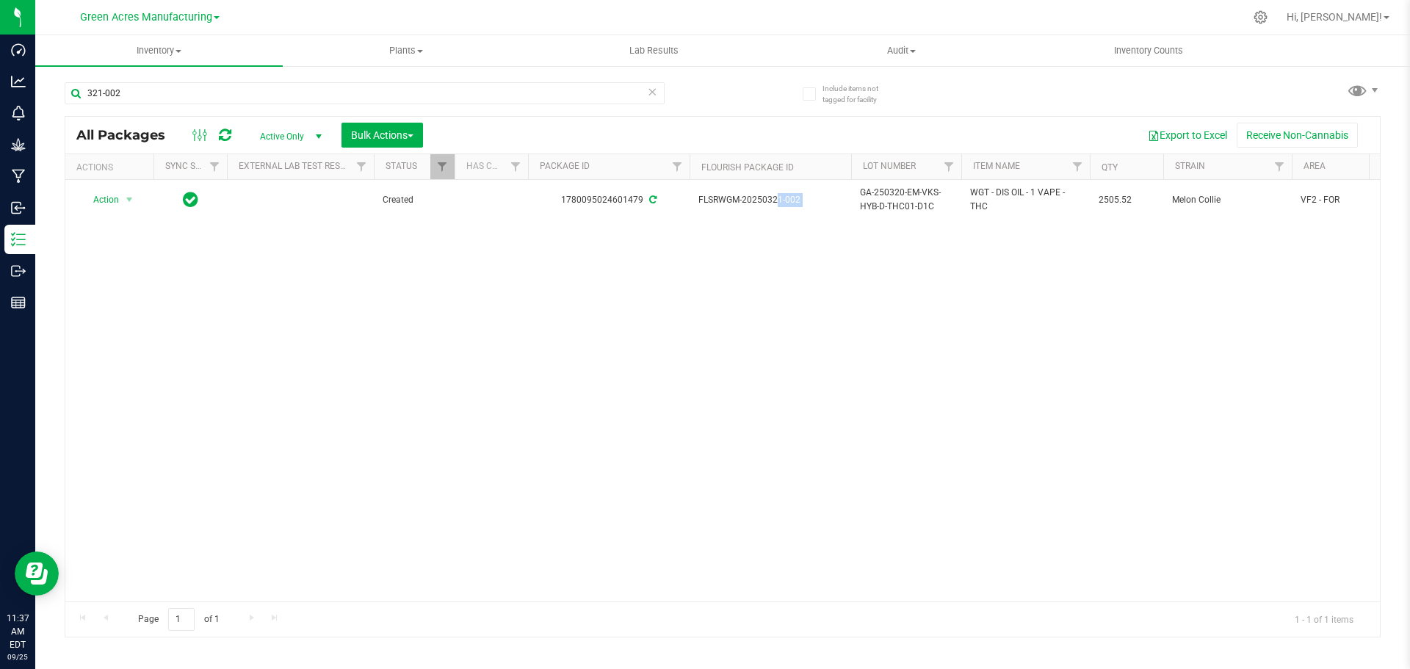
drag, startPoint x: 754, startPoint y: 200, endPoint x: 725, endPoint y: 245, distance: 54.2
click at [725, 245] on div "Action Action Adjust qty Create package Edit attributes Global inventory Locate…" at bounding box center [722, 390] width 1314 height 421
click at [650, 97] on icon at bounding box center [652, 91] width 10 height 18
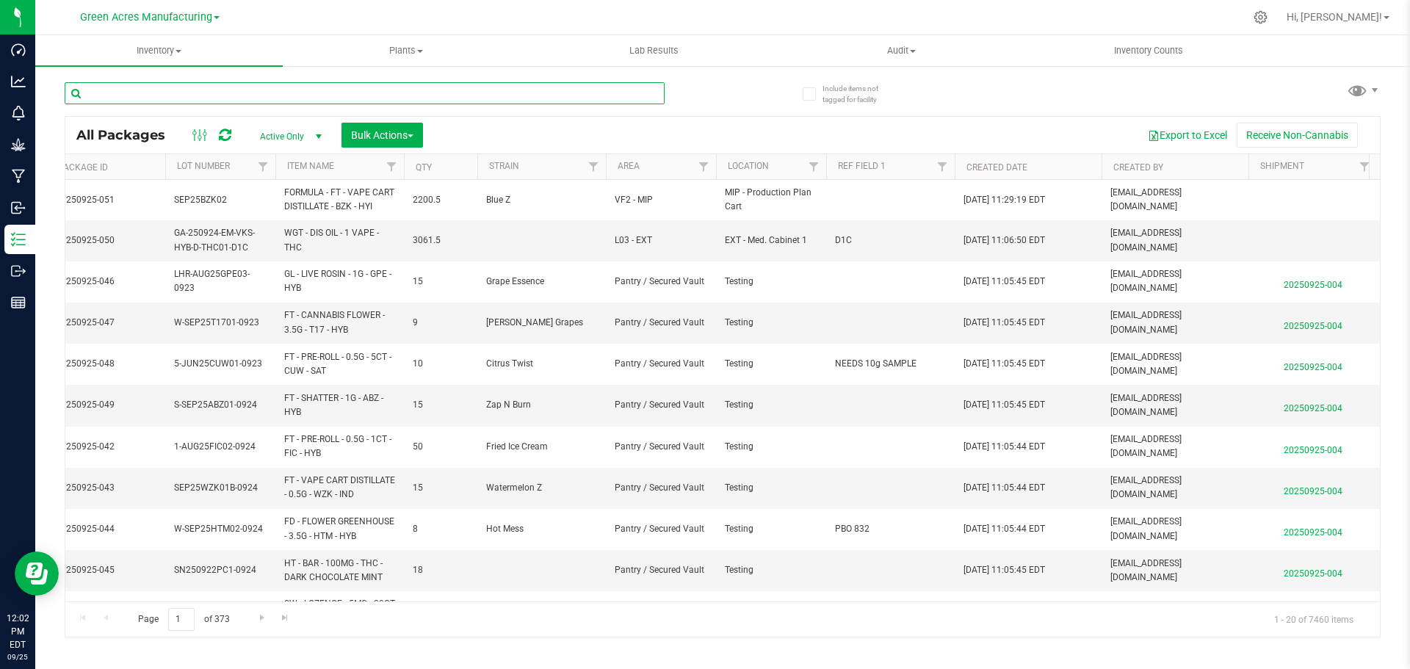
click at [369, 93] on input "text" at bounding box center [365, 93] width 600 height 22
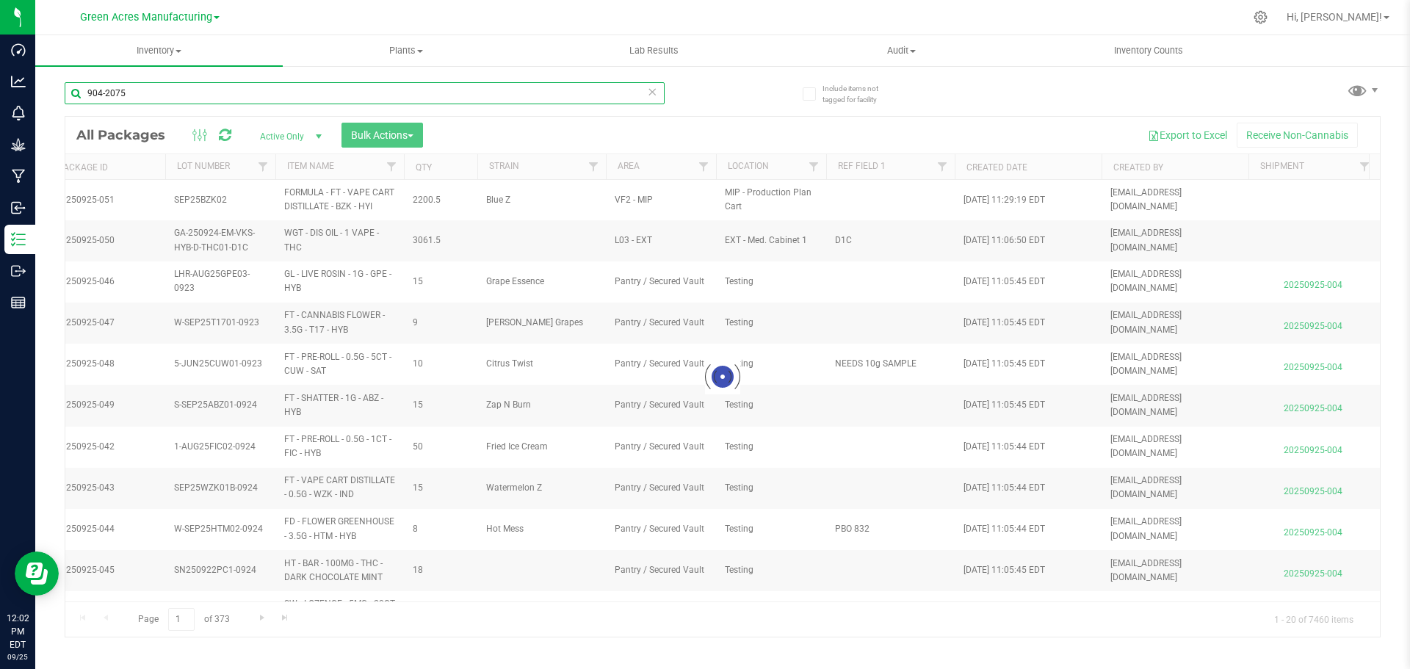
type input "904-2075"
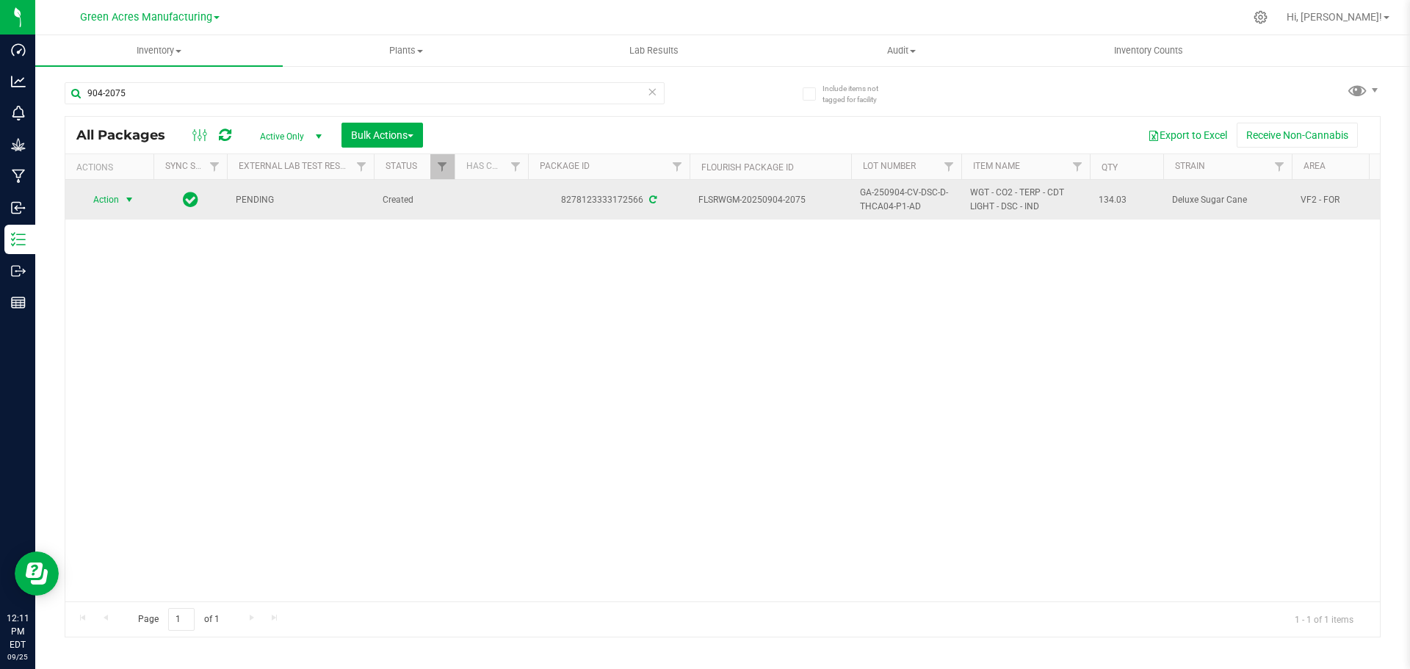
click at [123, 206] on span "select" at bounding box center [129, 200] width 12 height 12
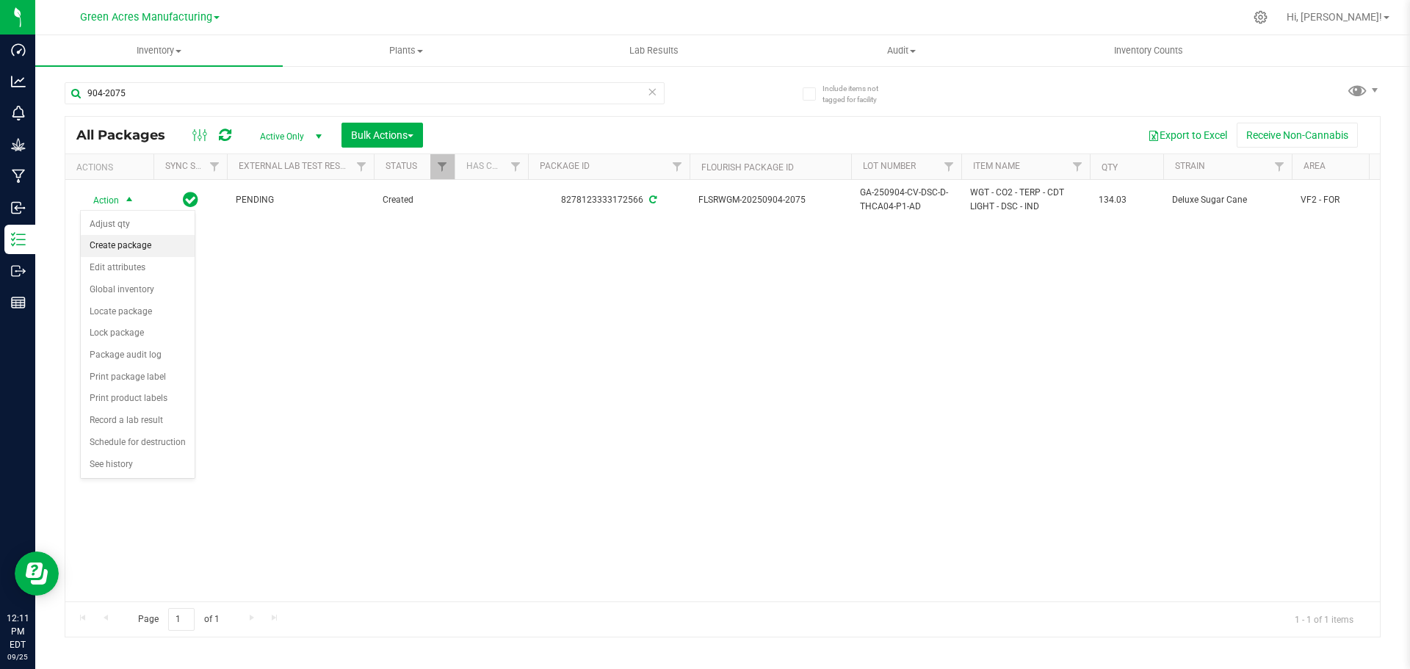
click at [140, 243] on li "Create package" at bounding box center [138, 246] width 114 height 22
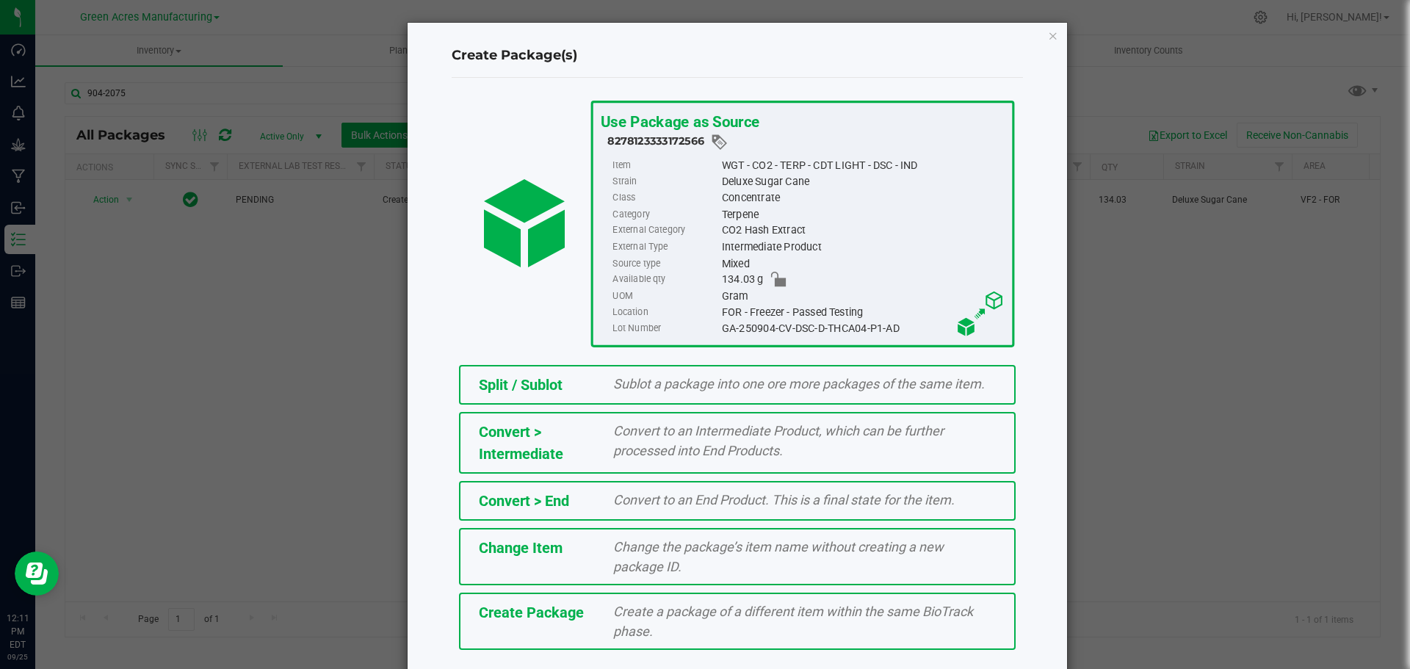
click at [689, 606] on span "Create a package of a different item within the same BioTrack phase." at bounding box center [793, 621] width 360 height 35
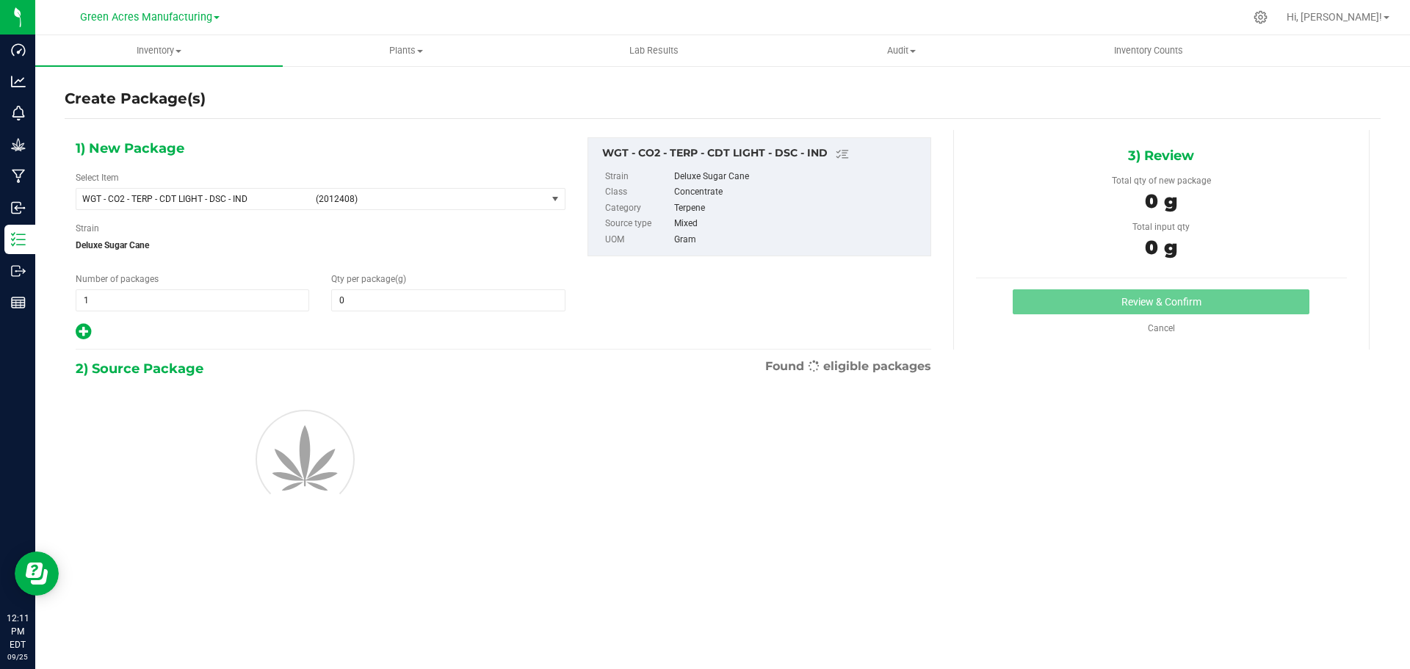
type input "0.0000"
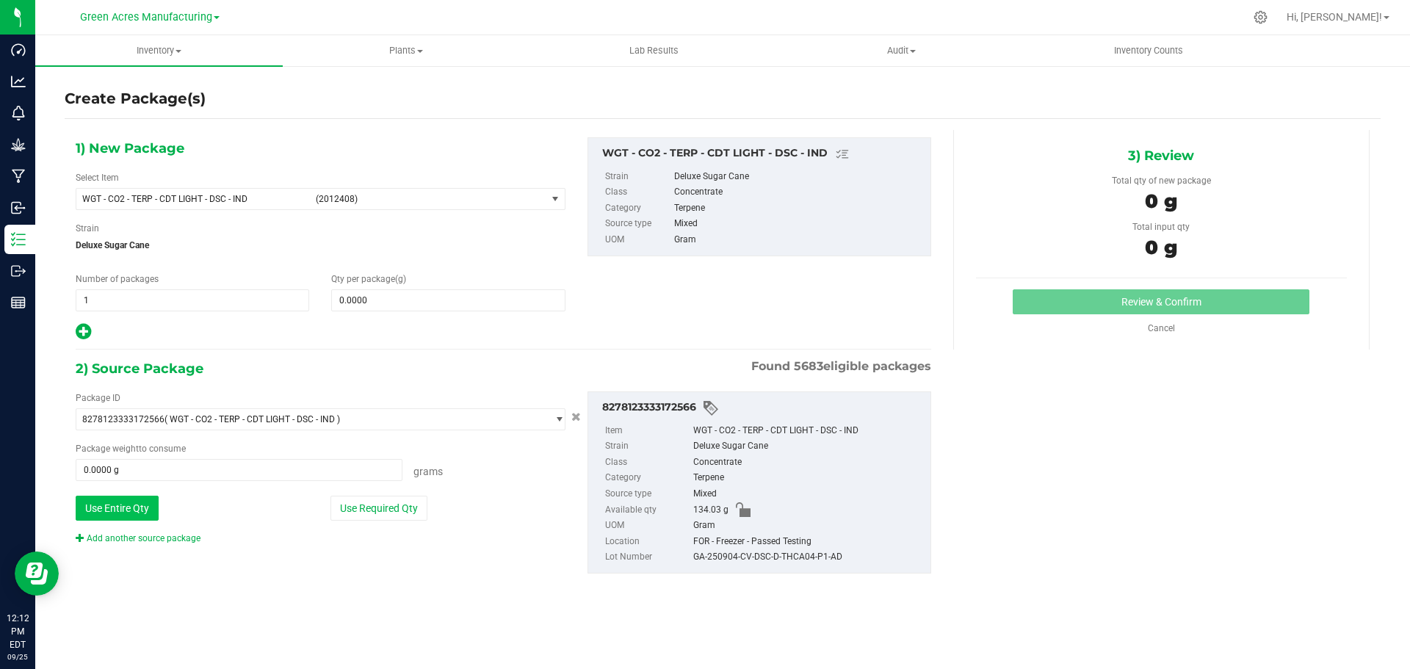
click at [126, 510] on button "Use Entire Qty" at bounding box center [117, 508] width 83 height 25
type input "134.0300 g"
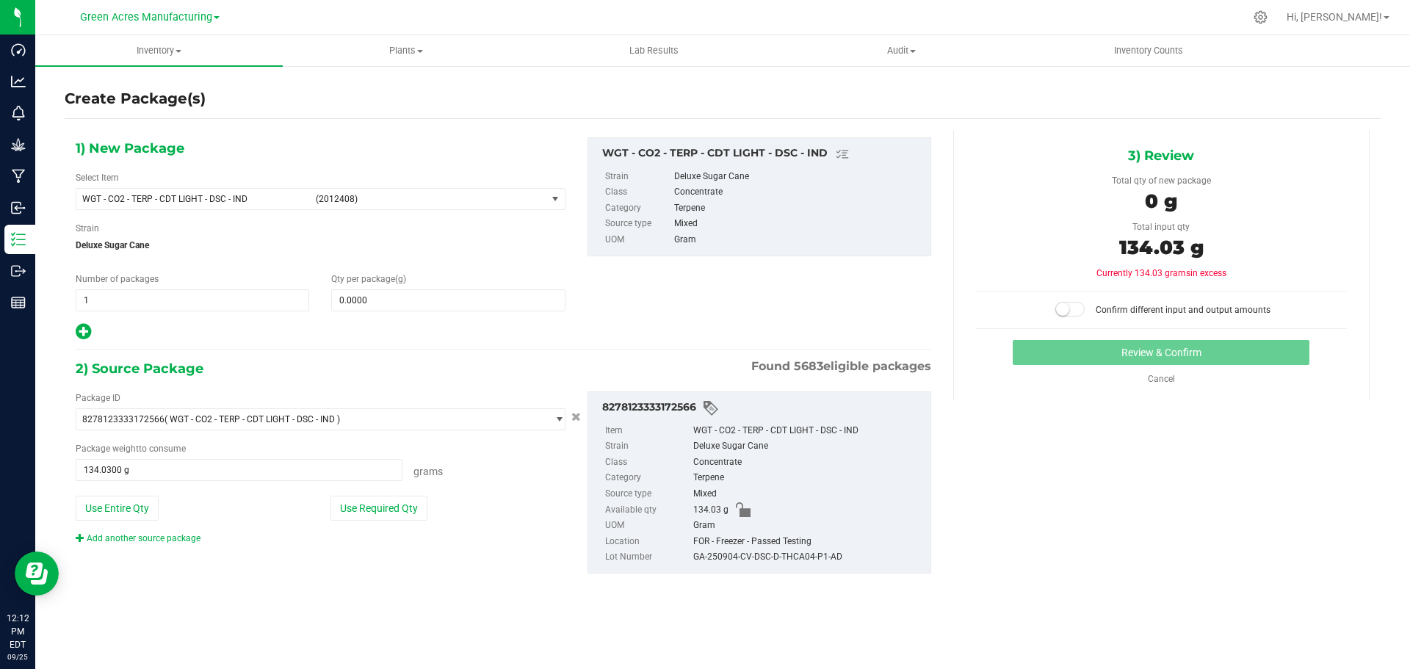
click at [183, 538] on link "Add another source package" at bounding box center [138, 538] width 125 height 10
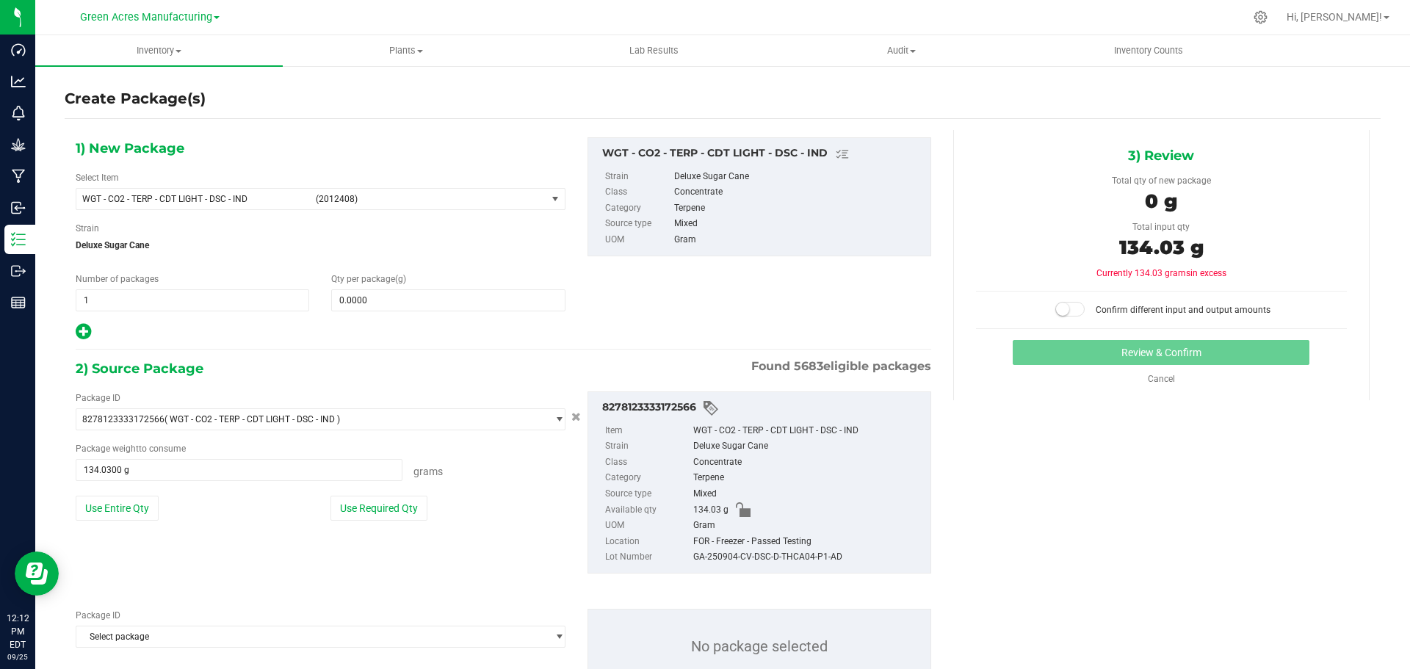
scroll to position [57, 0]
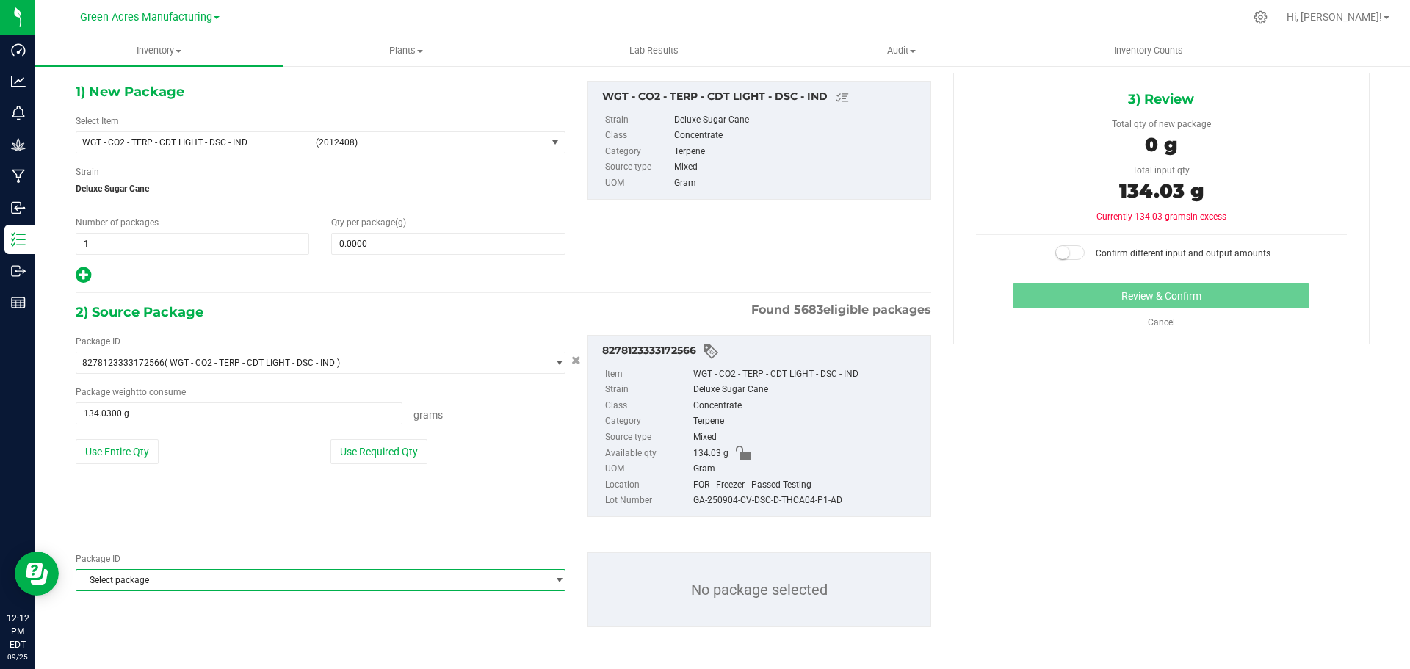
click at [214, 576] on span "Select package" at bounding box center [311, 580] width 470 height 21
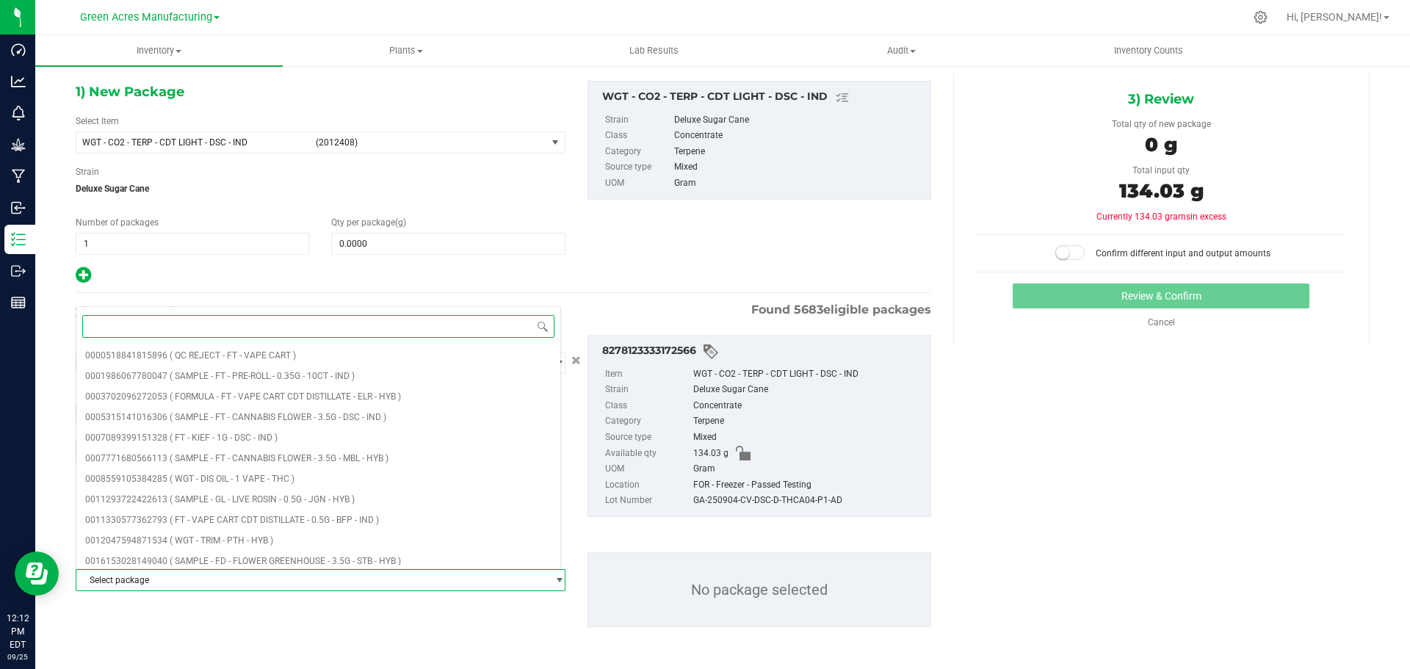
paste input "6976654310847322"
type input "6976654310847322"
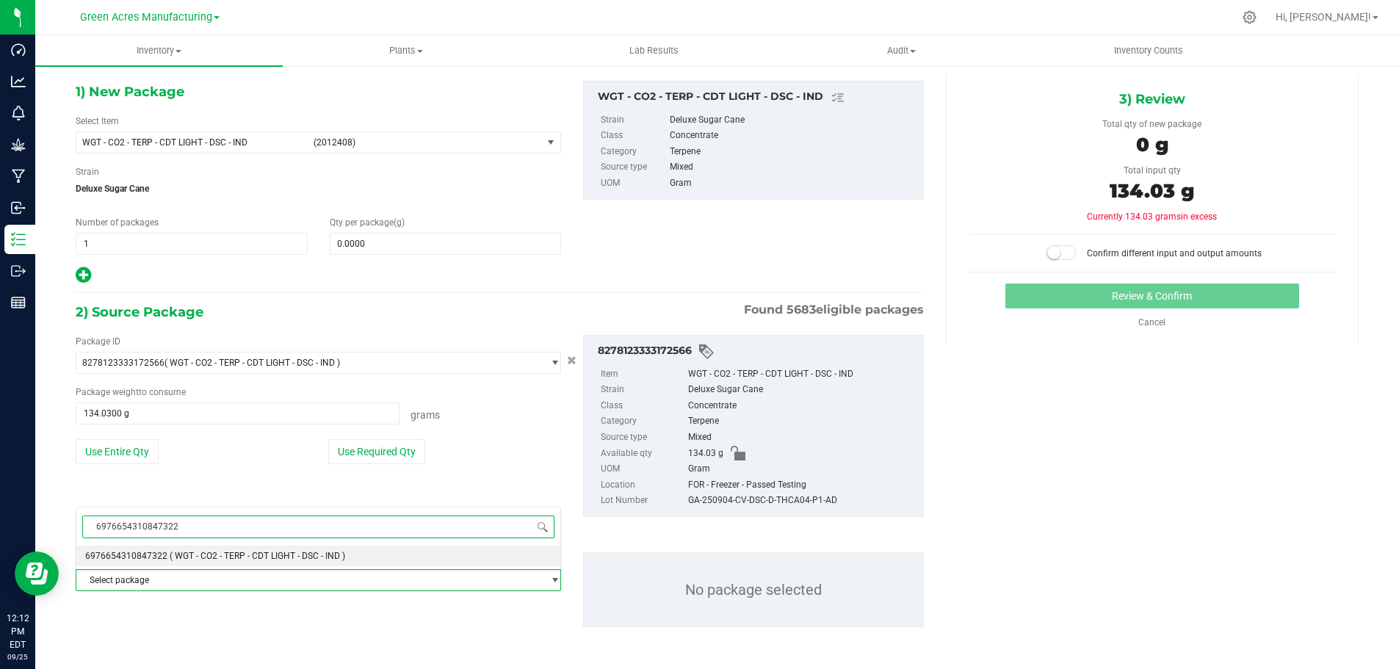
click at [215, 555] on span "( WGT - CO2 - TERP - CDT LIGHT - DSC - IND )" at bounding box center [257, 556] width 175 height 10
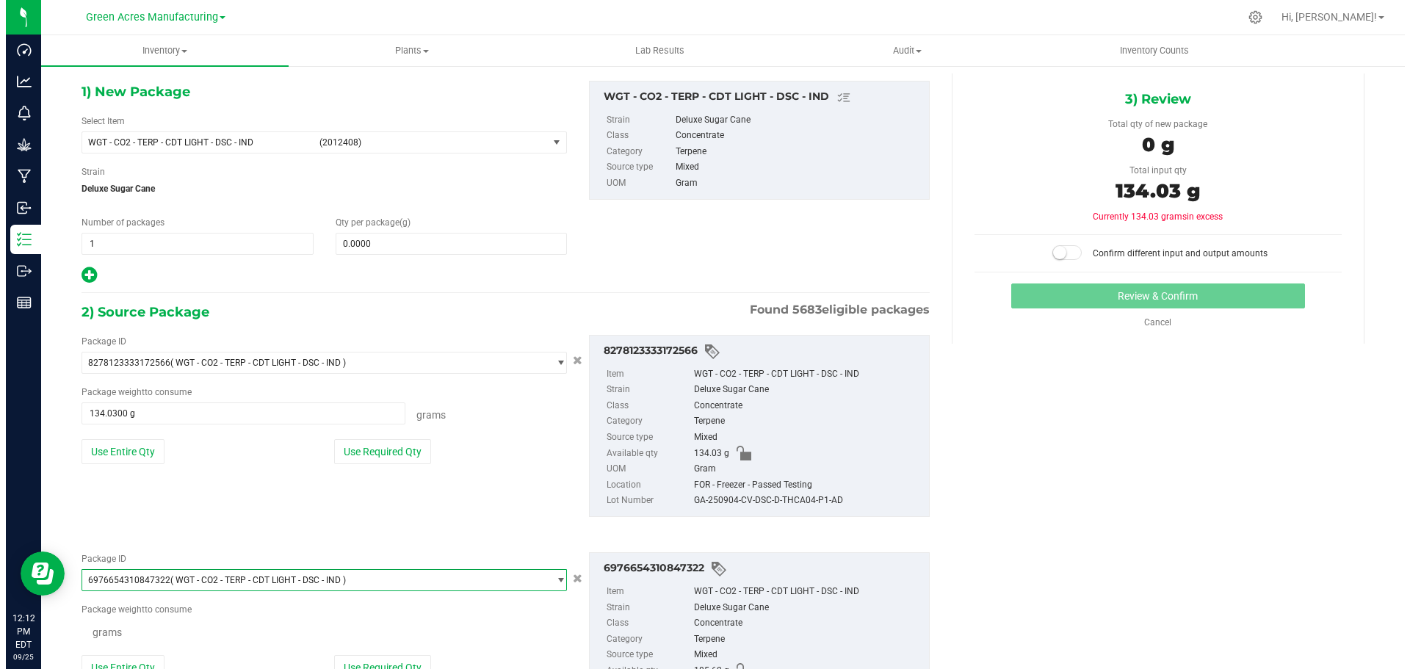
scroll to position [82928, 0]
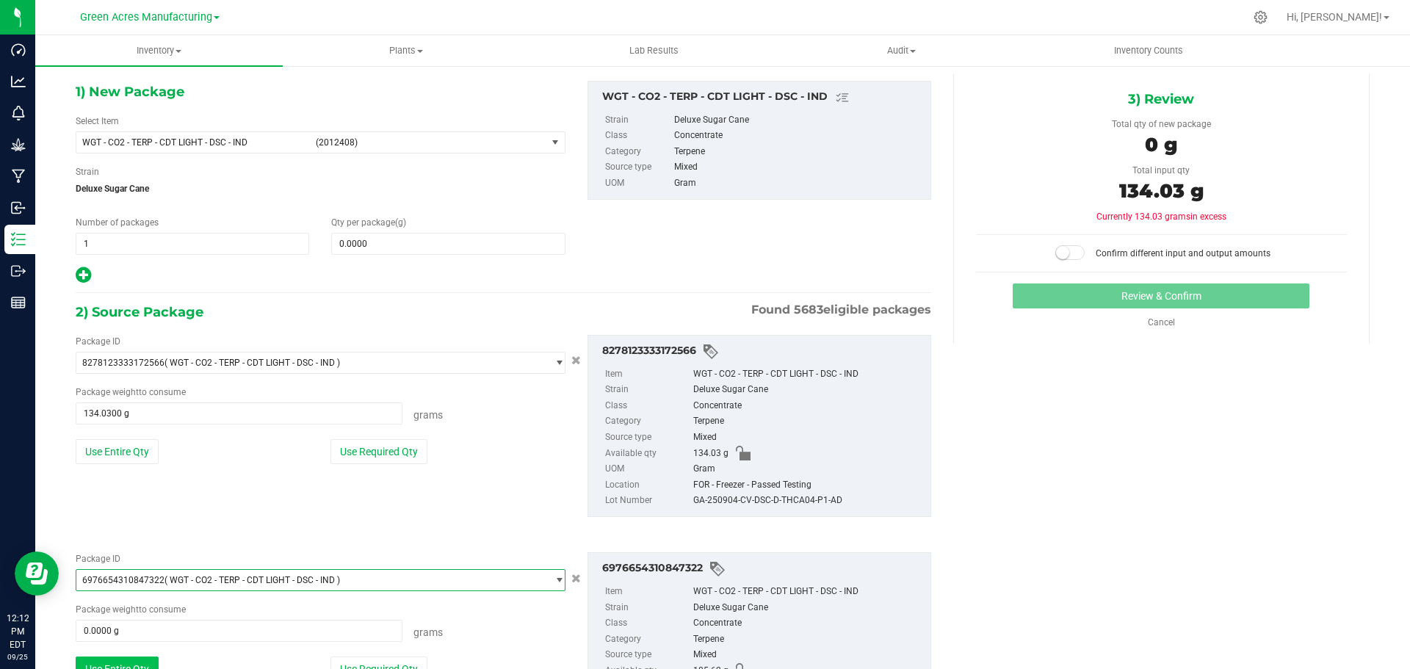
click at [135, 662] on button "Use Entire Qty" at bounding box center [117, 668] width 83 height 25
type input "185.6200 g"
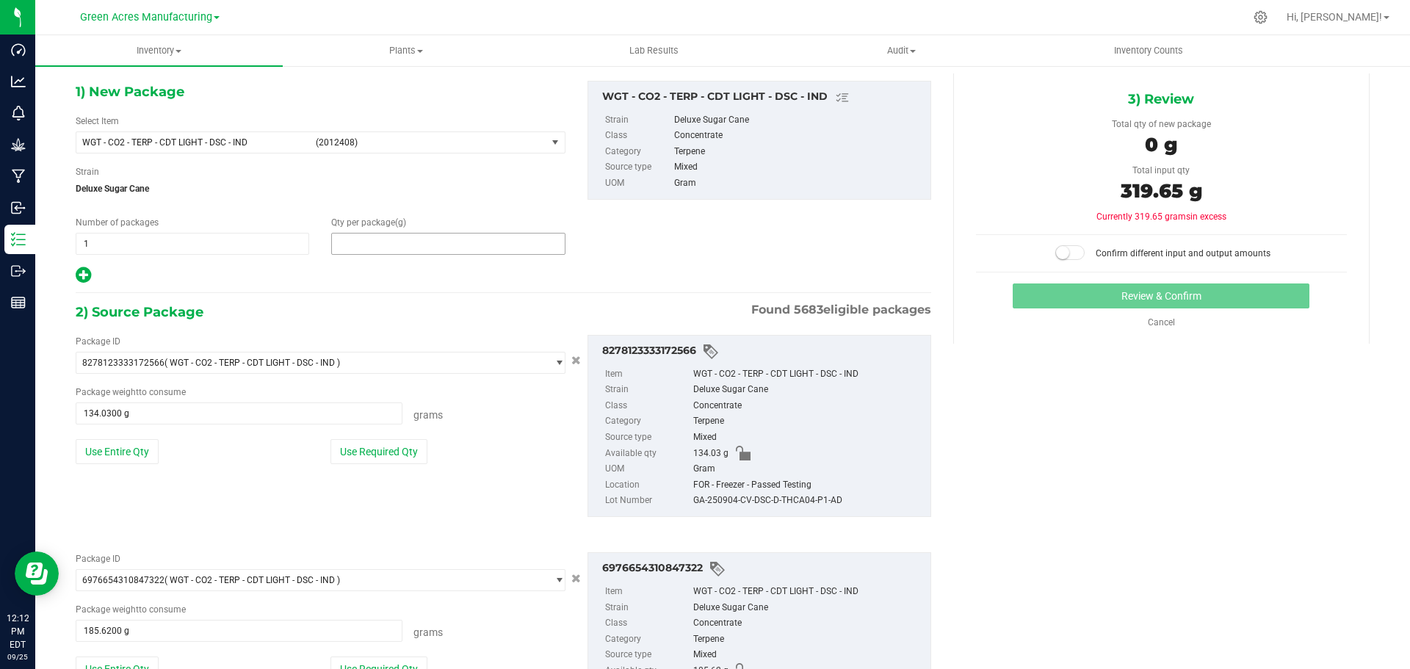
click at [388, 240] on span at bounding box center [447, 244] width 233 height 22
type input "3"
type input "319.65"
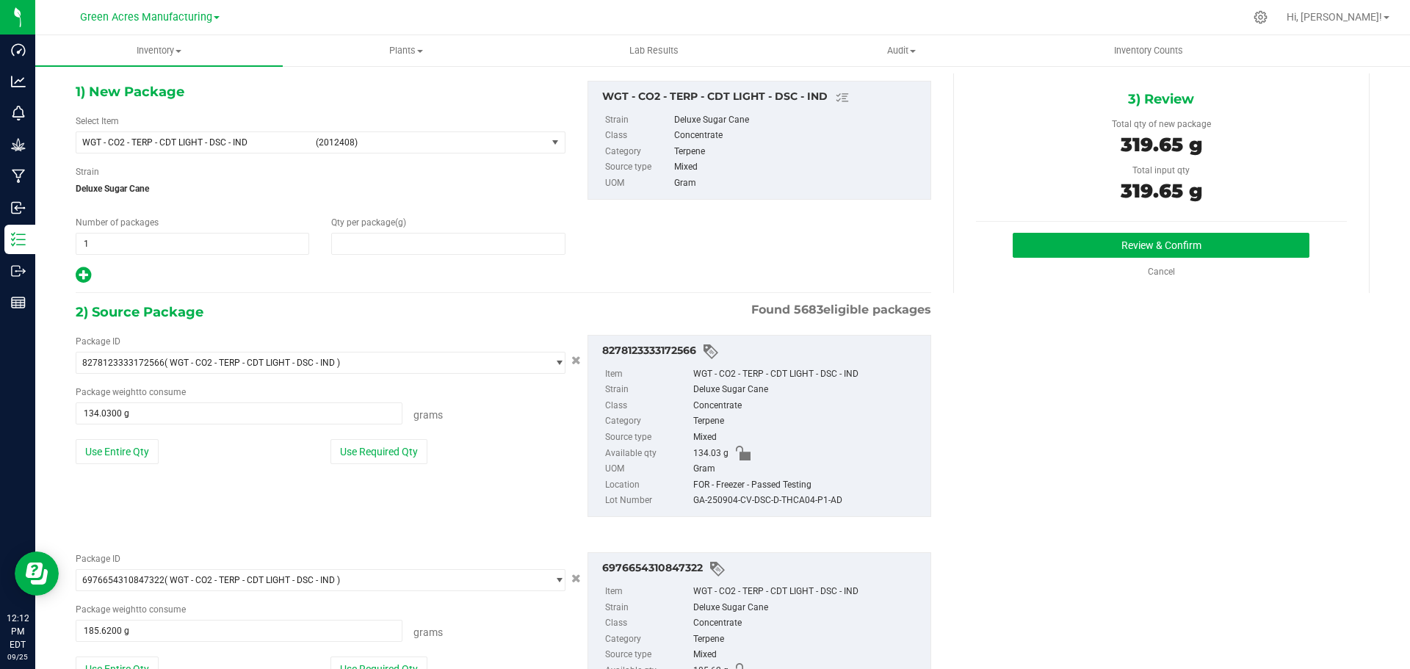
type input "319.6500"
click at [1055, 239] on button "Review & Confirm" at bounding box center [1160, 245] width 297 height 25
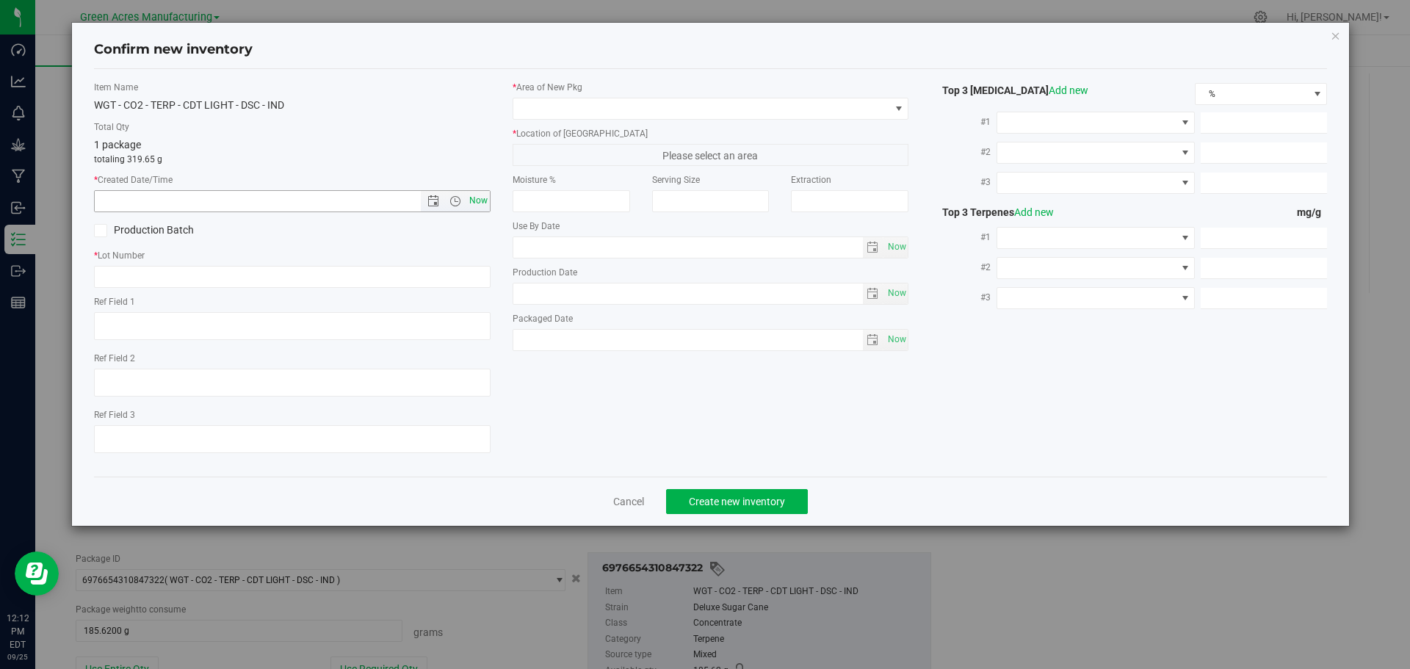
click at [476, 202] on span "Now" at bounding box center [477, 200] width 25 height 21
type input "9/25/2025 12:12 PM"
paste input "LMZ-LT-COMBO-022025-A"
drag, startPoint x: 115, startPoint y: 278, endPoint x: 148, endPoint y: 280, distance: 33.2
click at [116, 278] on input "LMZ-LT-COMBO-022025-A" at bounding box center [292, 277] width 396 height 22
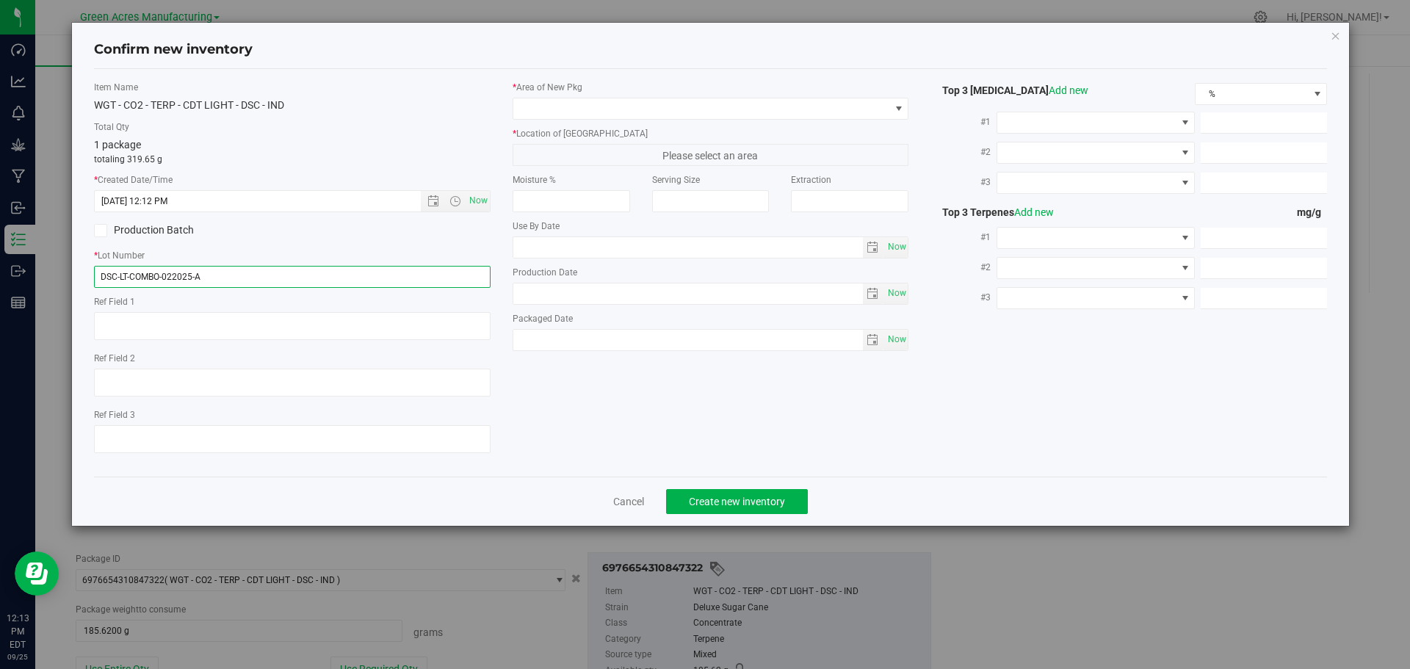
click at [183, 278] on input "DSC-LT-COMBO-022025-A" at bounding box center [292, 277] width 396 height 22
type input "DSC-LT-COMBO-092525-A"
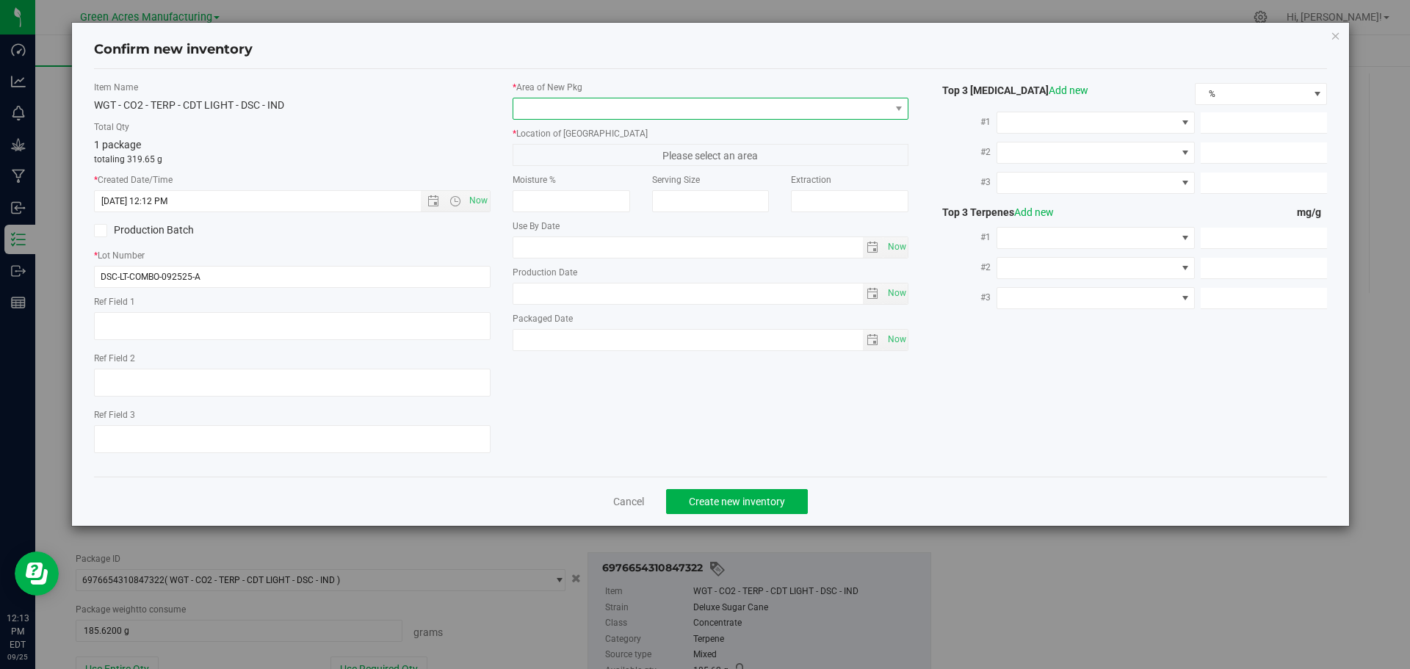
click at [587, 106] on span at bounding box center [701, 108] width 377 height 21
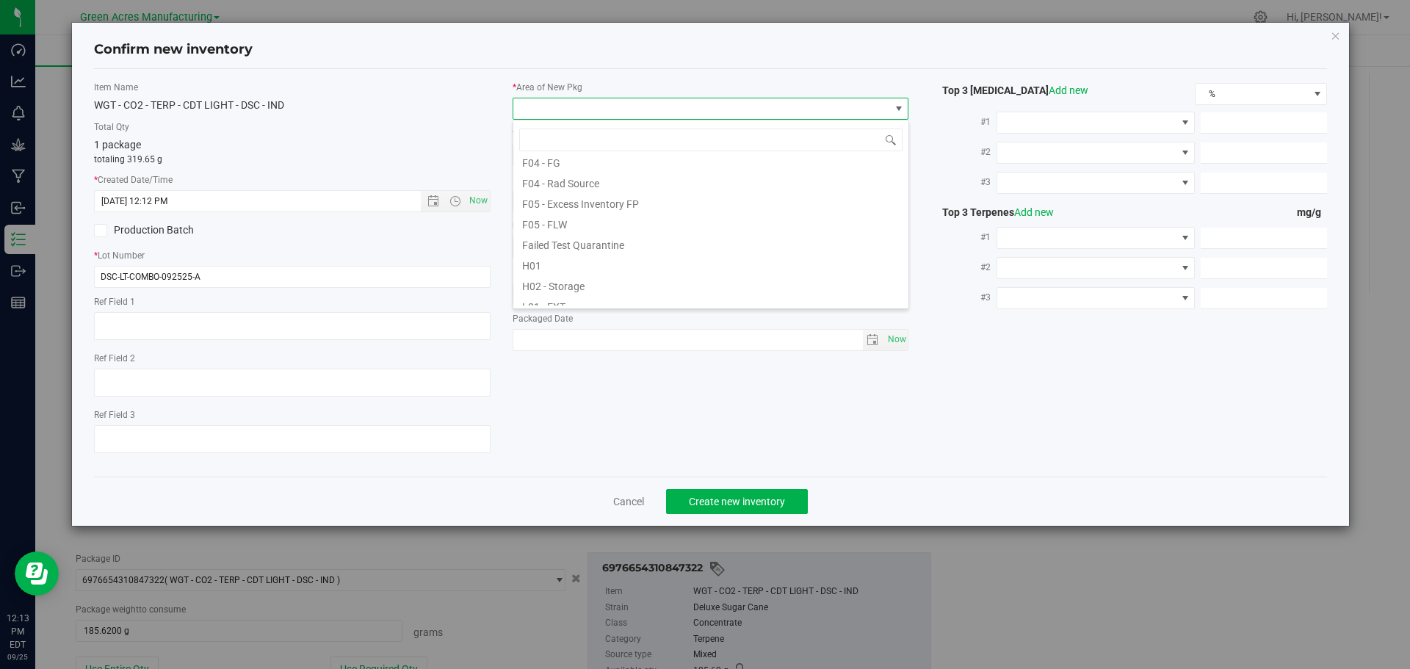
scroll to position [661, 0]
click at [601, 247] on li "VF2 - FOR" at bounding box center [710, 248] width 395 height 21
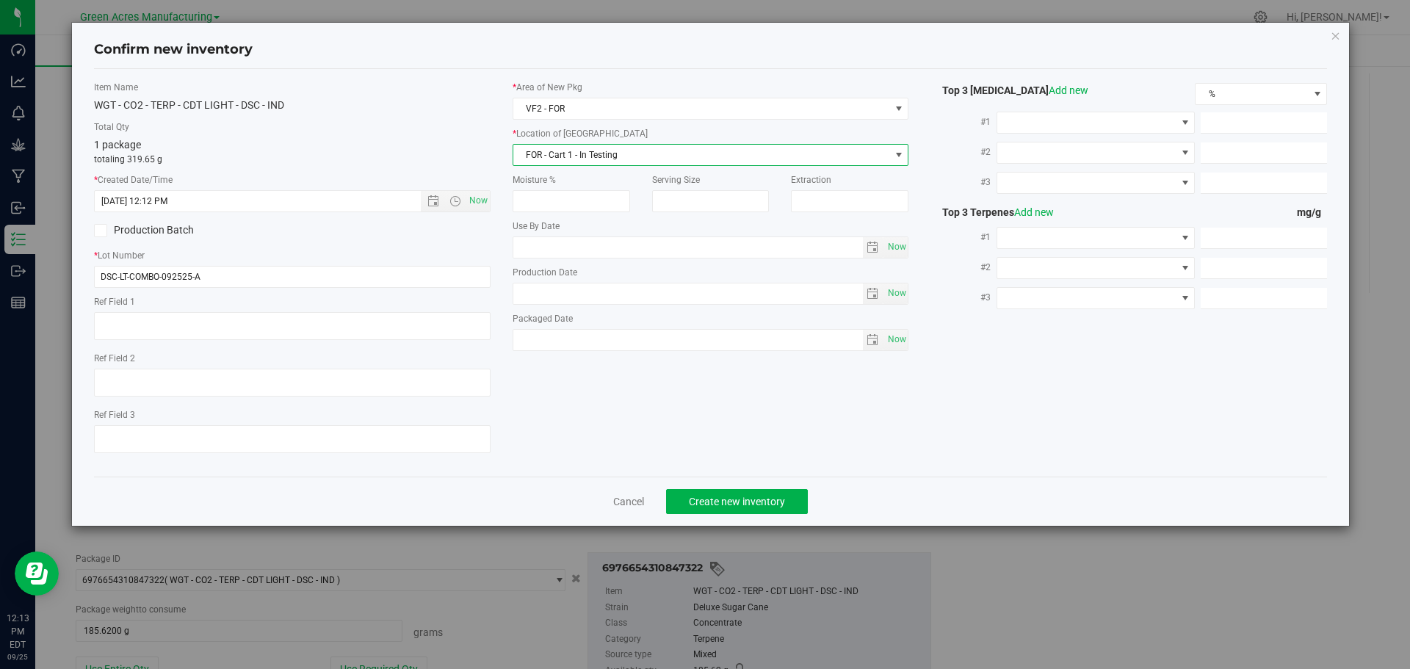
click at [621, 145] on span "FOR - Cart 1 - In Testing" at bounding box center [701, 155] width 377 height 21
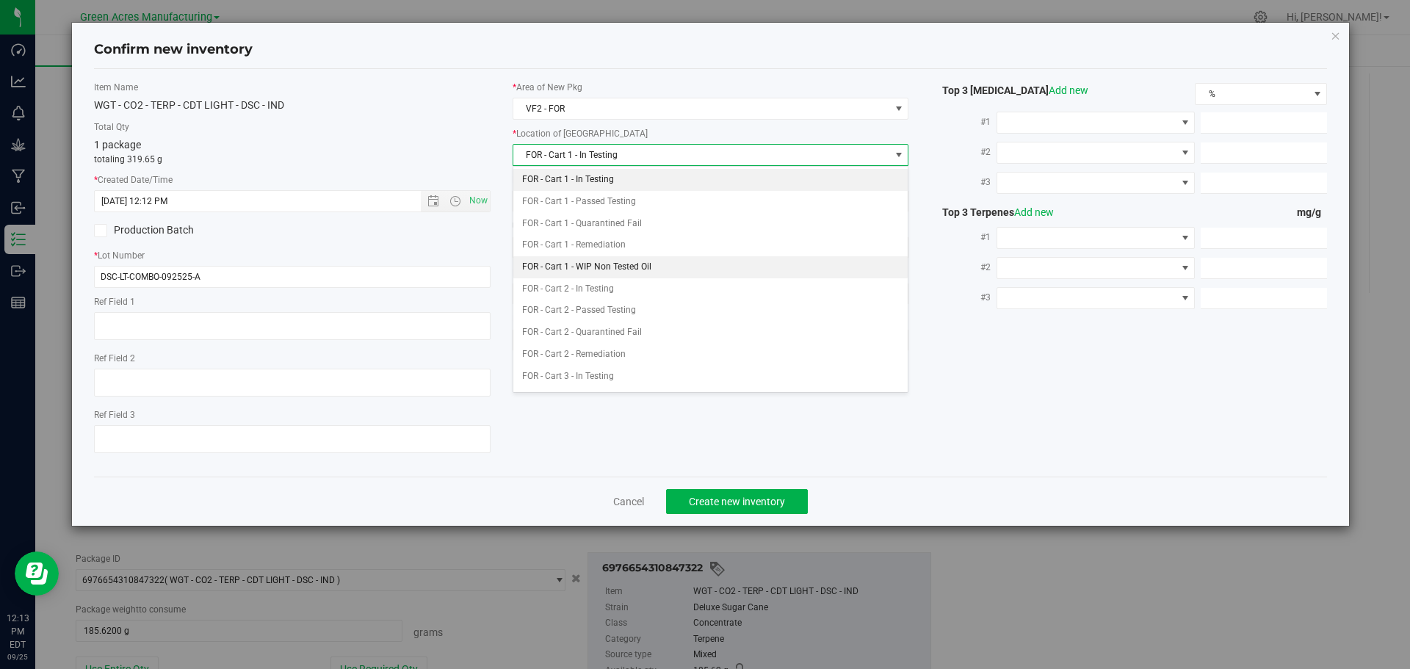
scroll to position [303, 0]
click at [625, 266] on li "FOR - Freezer - Passed Testing" at bounding box center [710, 269] width 395 height 22
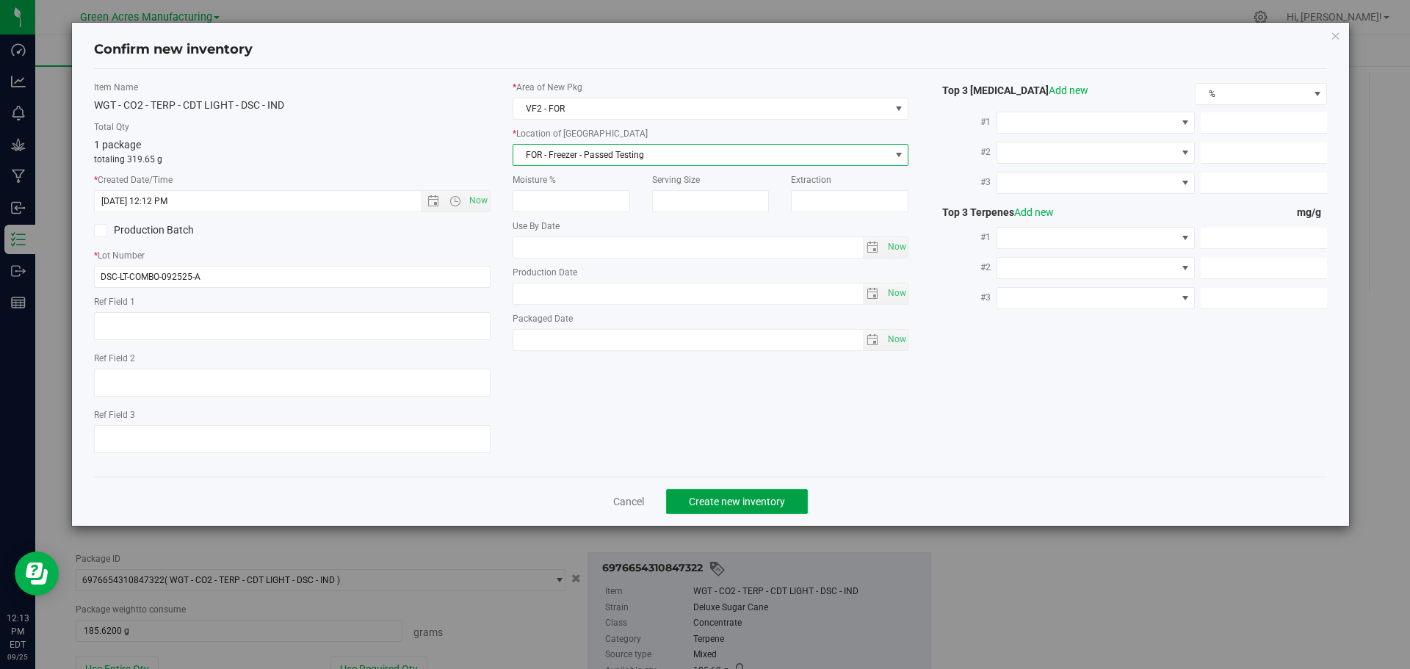
click at [745, 498] on span "Create new inventory" at bounding box center [737, 502] width 96 height 12
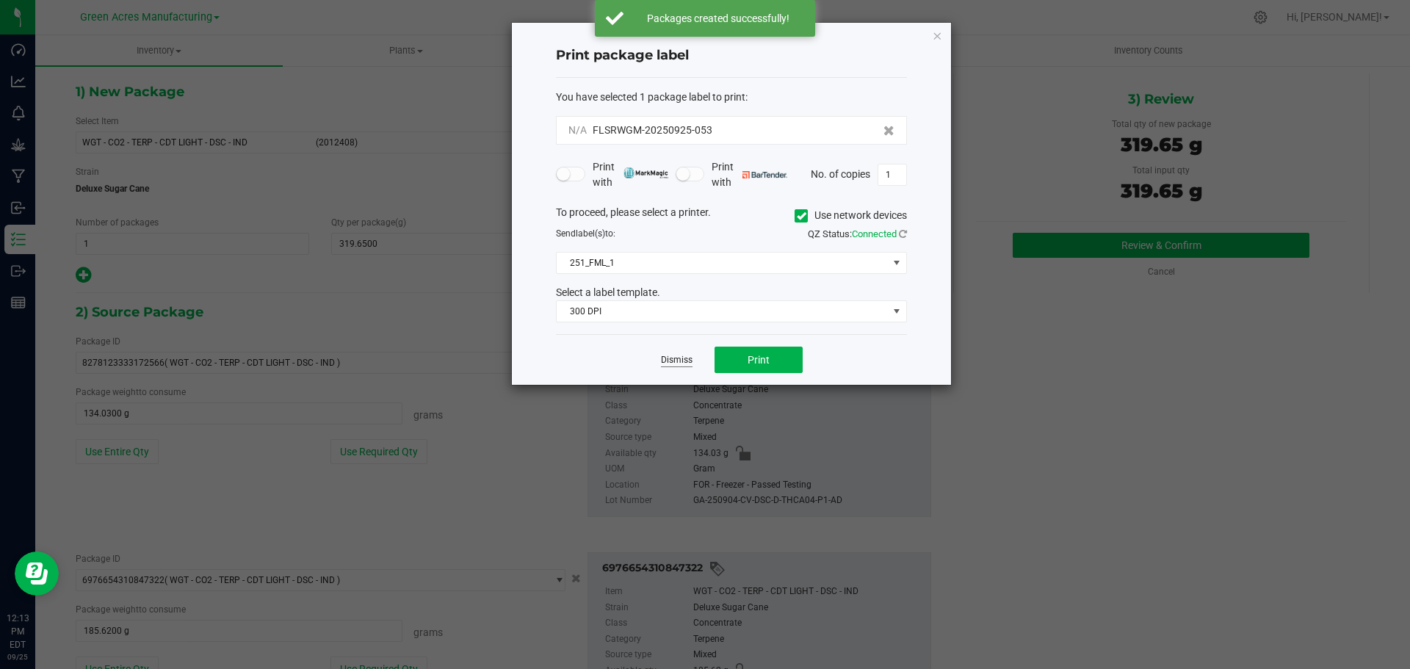
click at [674, 360] on link "Dismiss" at bounding box center [677, 360] width 32 height 12
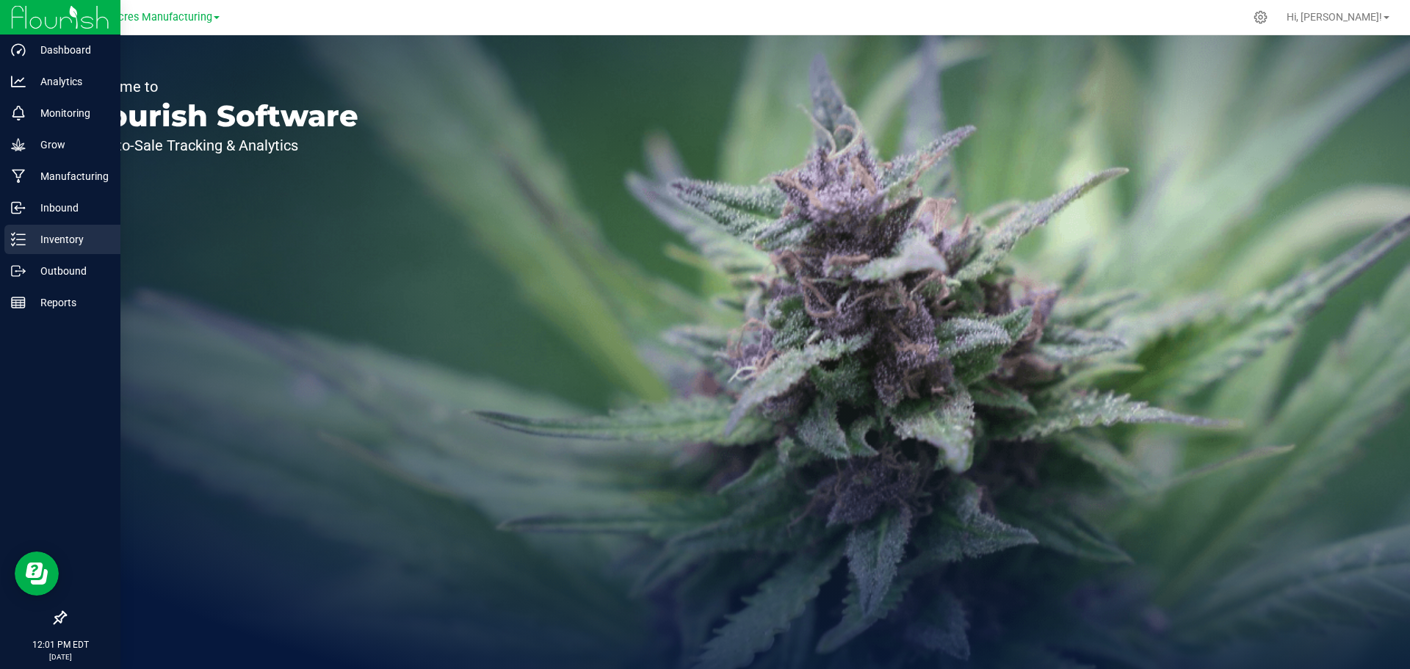
click at [29, 233] on p "Inventory" at bounding box center [70, 240] width 88 height 18
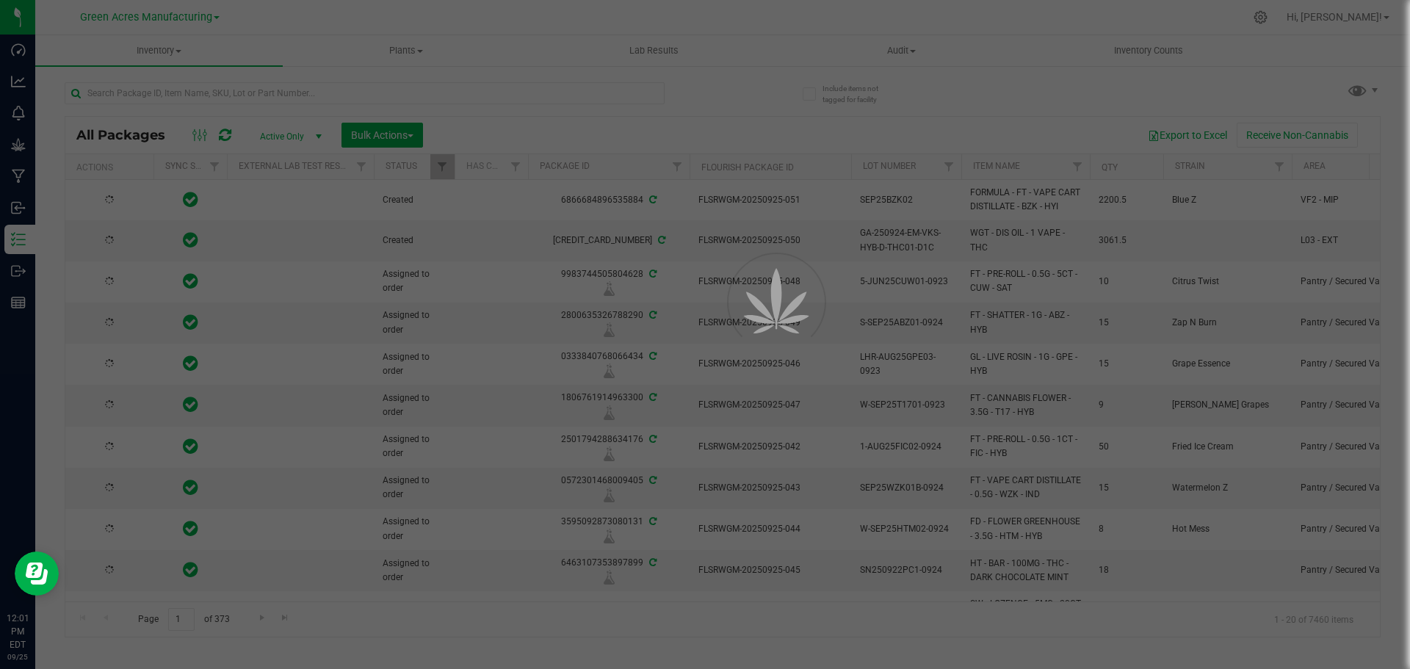
type input "[DATE]"
type input "2026-04-06"
type input "2026-04-05"
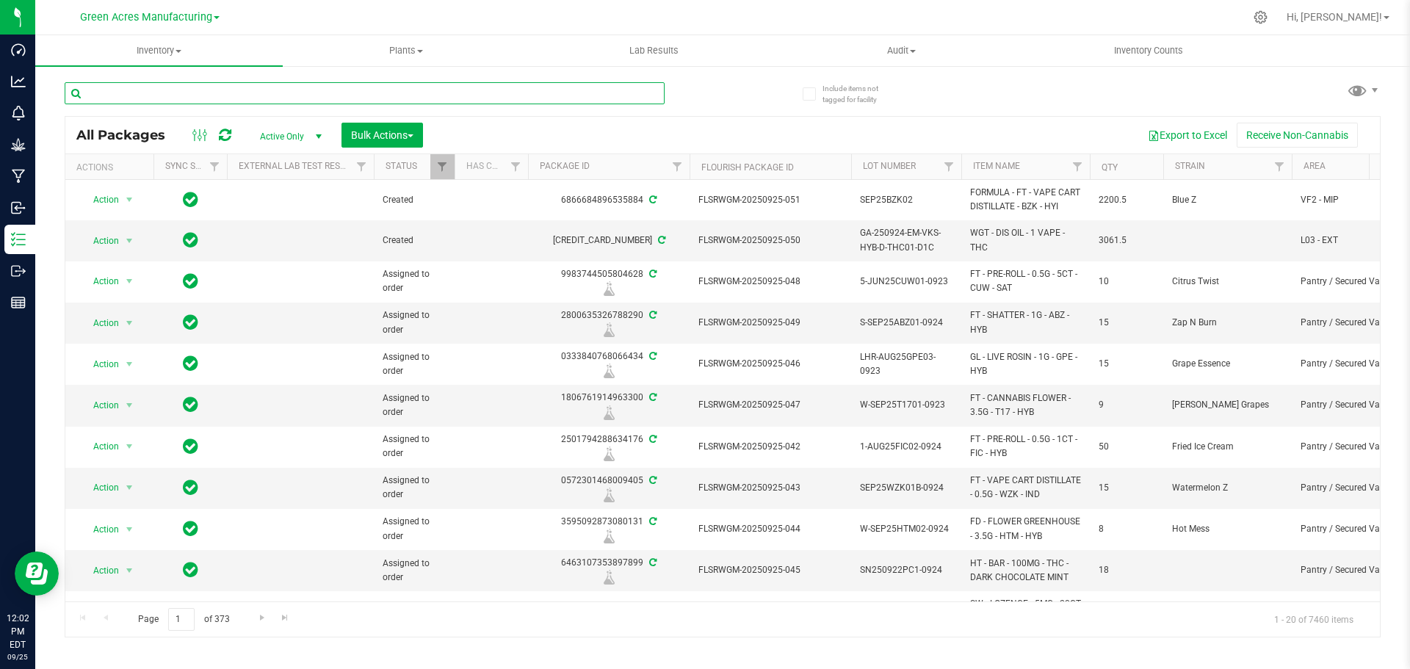
click at [197, 101] on input "text" at bounding box center [365, 93] width 600 height 22
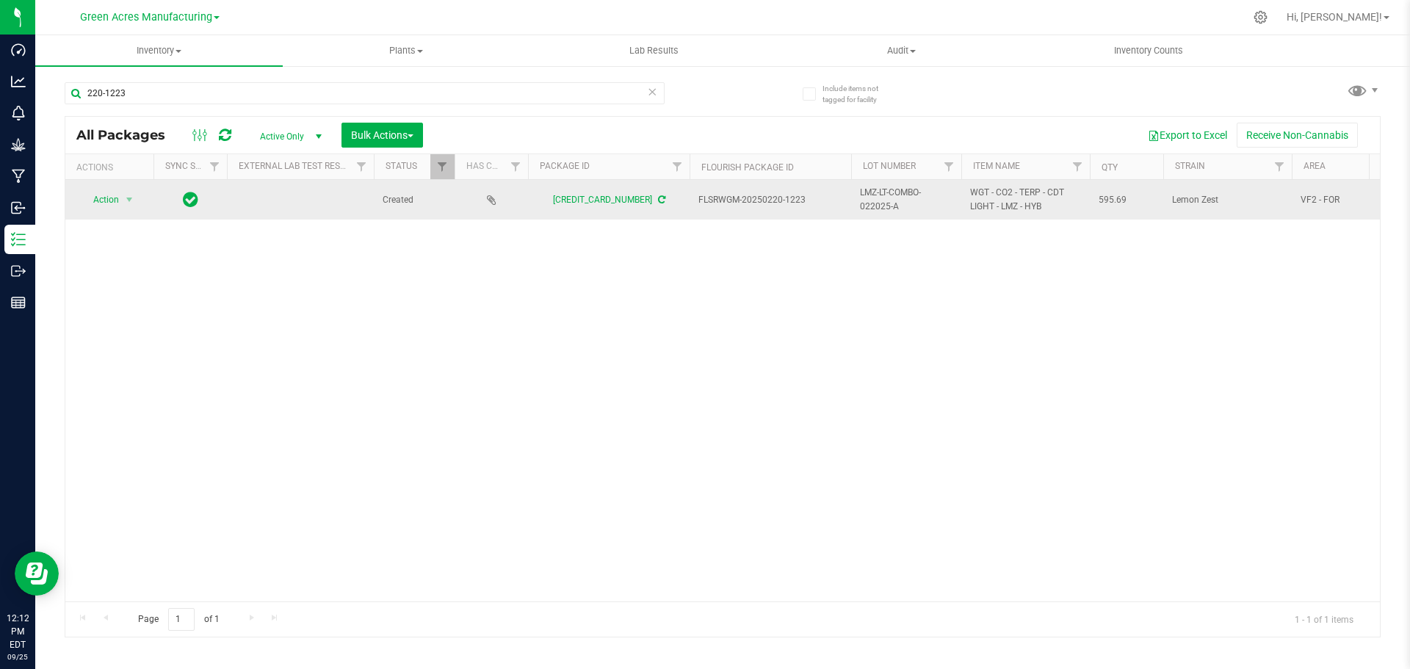
click at [880, 200] on span "LMZ-LT-COMBO-022025-A" at bounding box center [906, 200] width 93 height 28
click at [880, 200] on input "LMZ-LT-COMBO-022025-A" at bounding box center [902, 200] width 105 height 23
click at [940, 302] on div "Action Action Adjust qty Create package Edit attributes Global inventory Locate…" at bounding box center [722, 390] width 1314 height 421
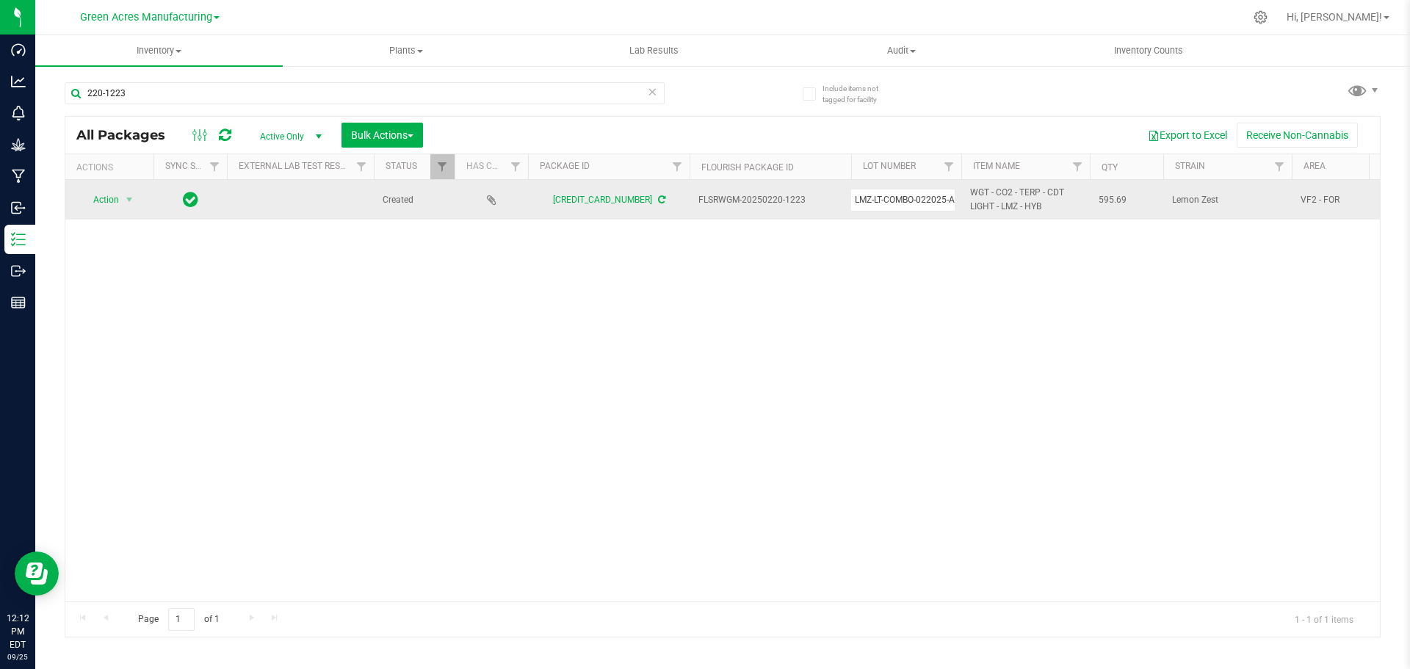
scroll to position [0, 0]
click at [198, 91] on input "220-1223" at bounding box center [365, 93] width 600 height 22
paste input "LMZ-LT-COMBO-022025-A"
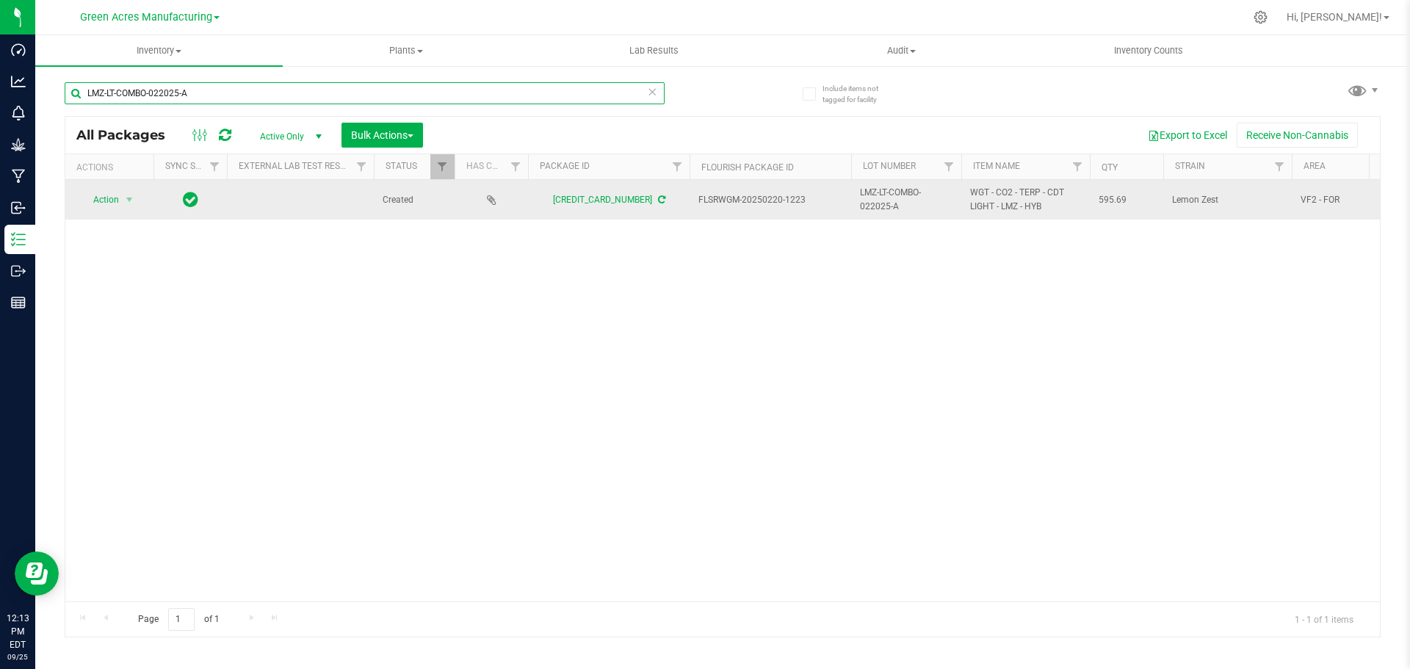
click at [104, 94] on input "LMZ-LT-COMBO-022025-A" at bounding box center [365, 93] width 600 height 22
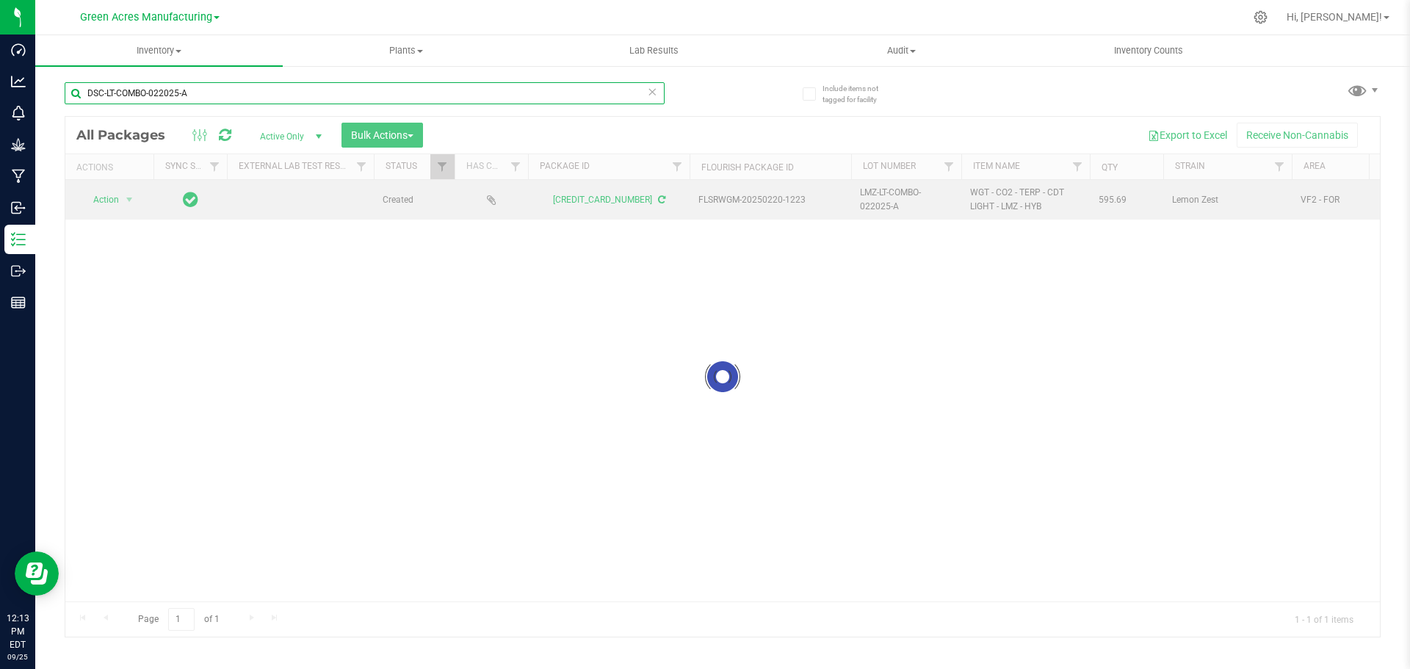
click at [170, 93] on input "DSC-LT-COMBO-022025-A" at bounding box center [365, 93] width 600 height 22
type input "DSC-LT-COMBO-092525-A"
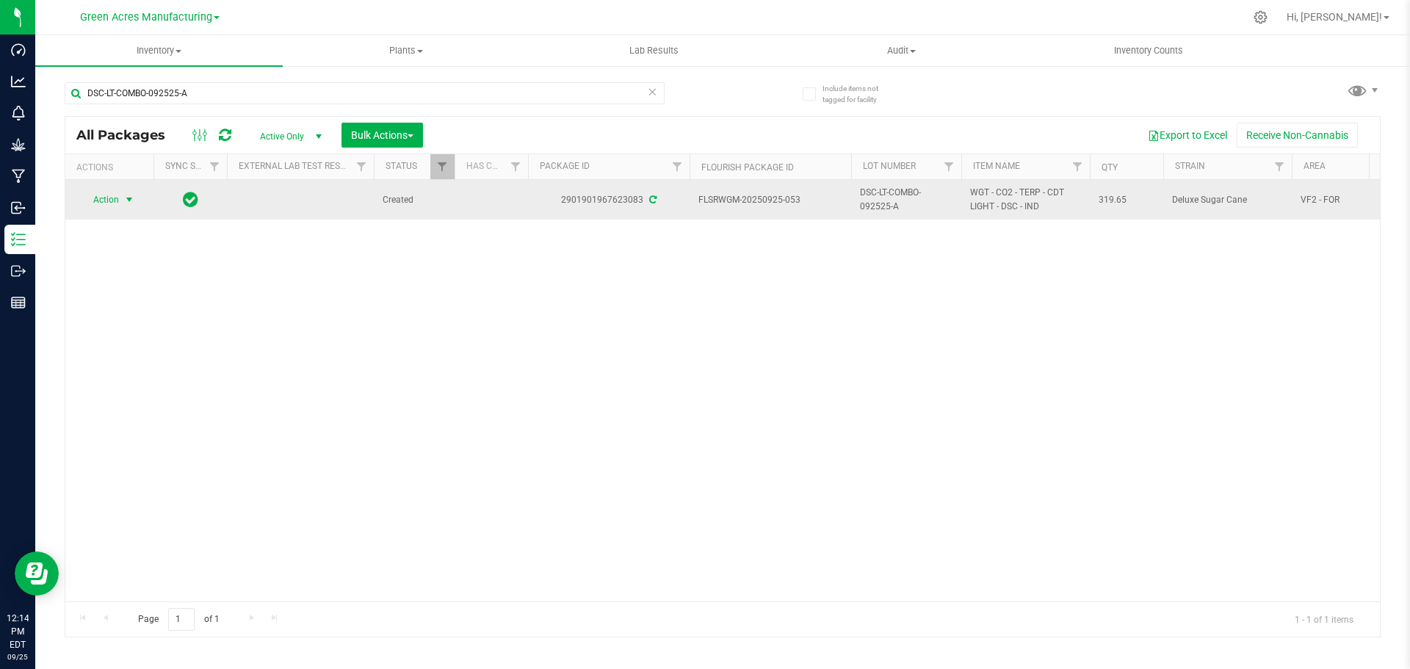
click at [123, 195] on span "select" at bounding box center [129, 200] width 12 height 12
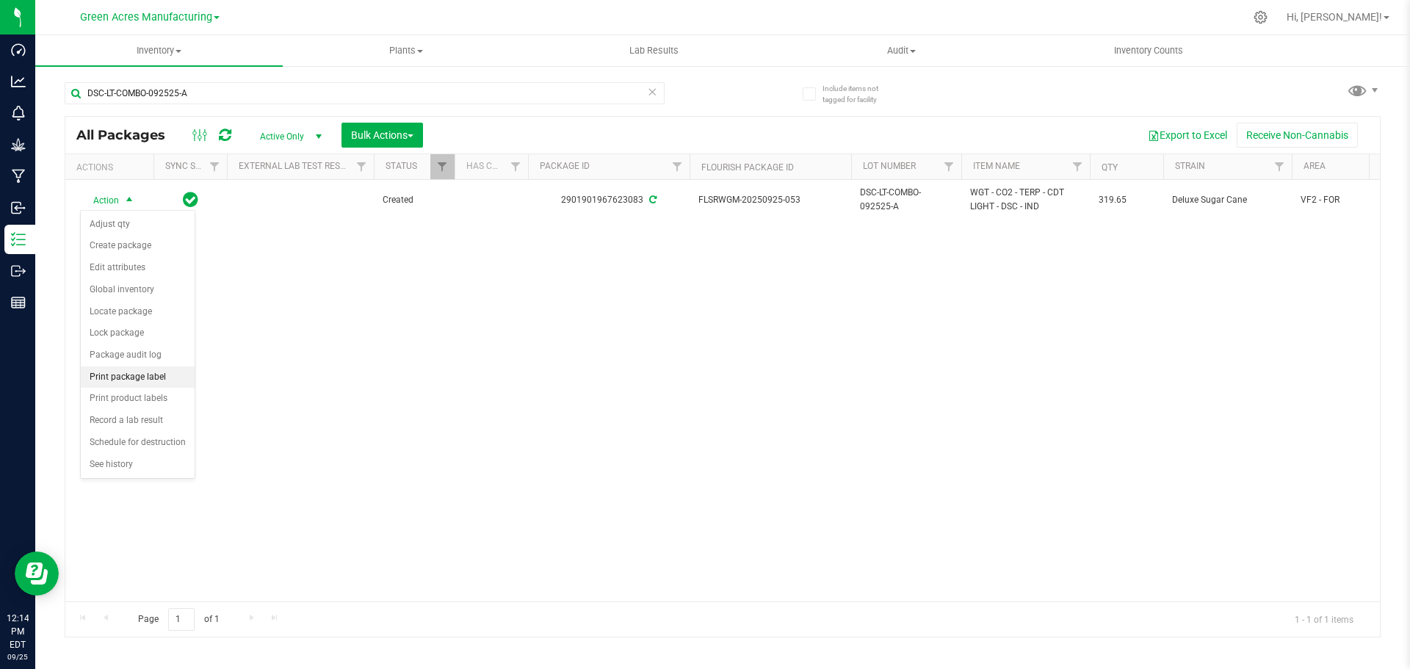
click at [128, 380] on li "Print package label" at bounding box center [138, 377] width 114 height 22
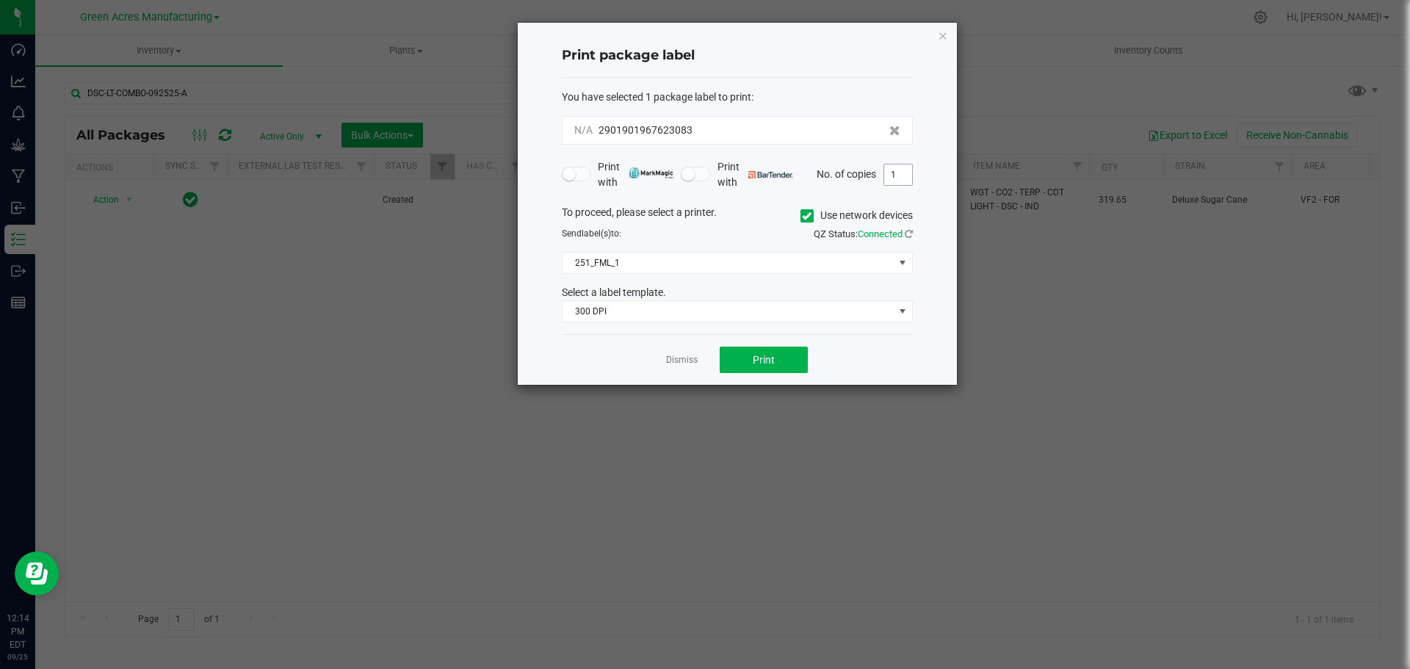
click at [895, 175] on input "1" at bounding box center [898, 174] width 28 height 21
type input "2"
click at [761, 362] on span "Print" at bounding box center [764, 360] width 22 height 12
click at [669, 360] on link "Dismiss" at bounding box center [682, 360] width 32 height 12
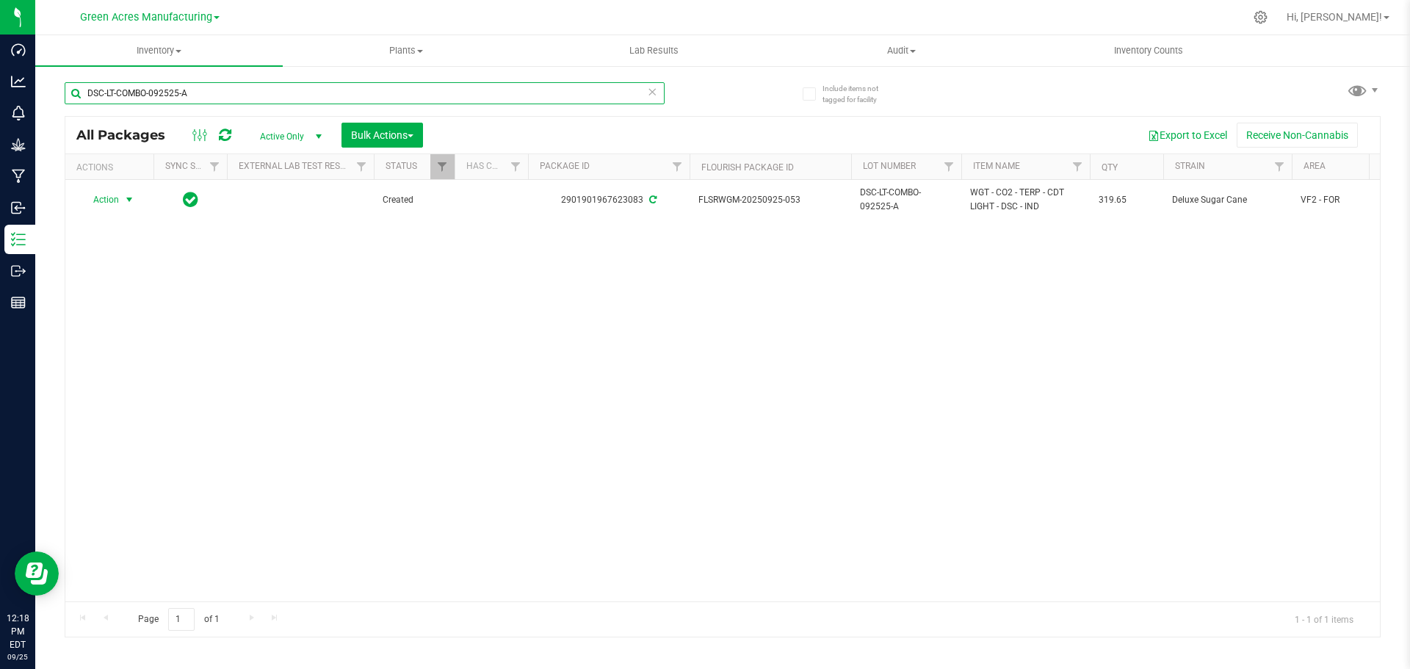
click at [250, 90] on input "DSC-LT-COMBO-092525-A" at bounding box center [365, 93] width 600 height 22
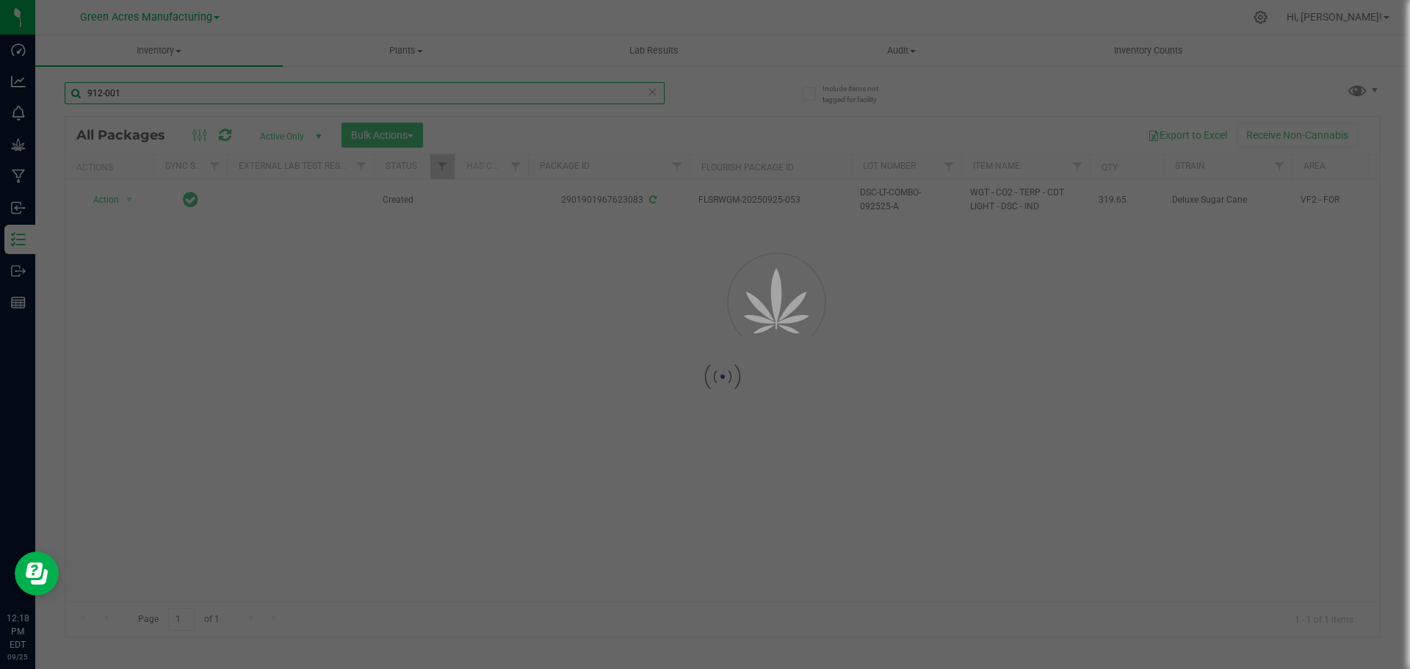
type input "912-001"
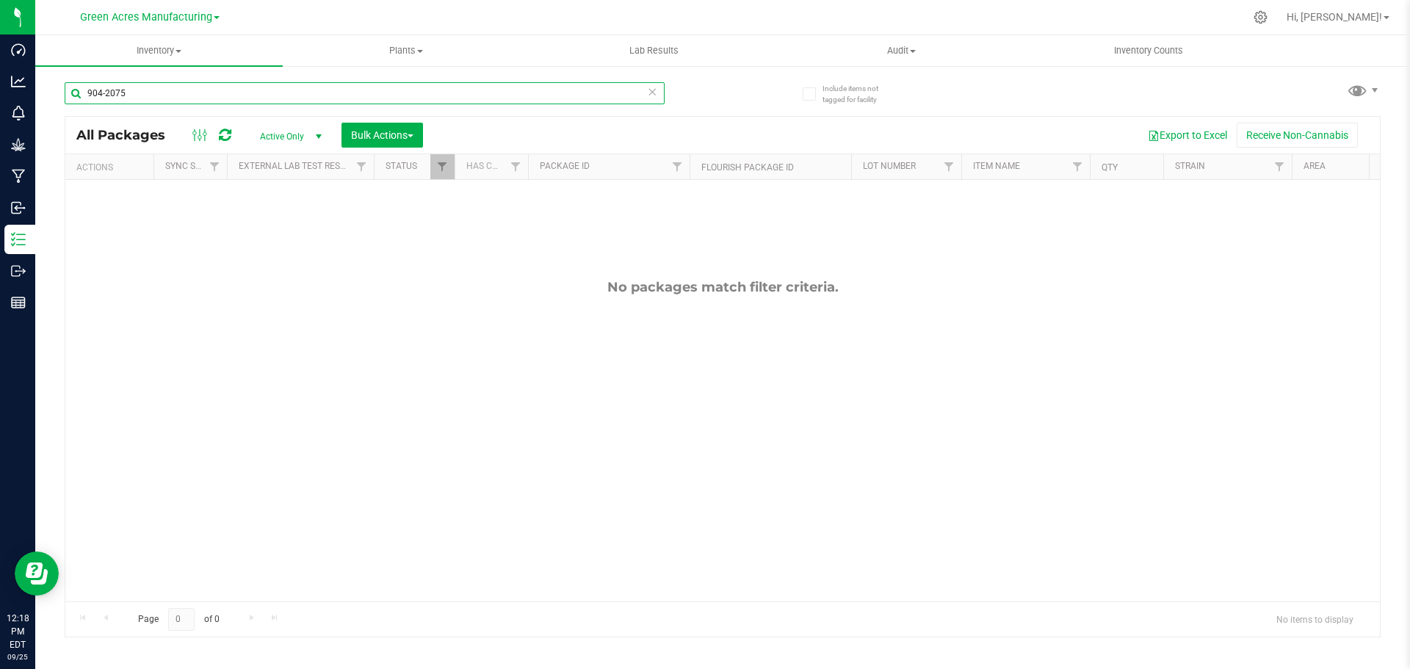
click at [384, 89] on input "904-2075" at bounding box center [365, 93] width 600 height 22
type input "922-2866"
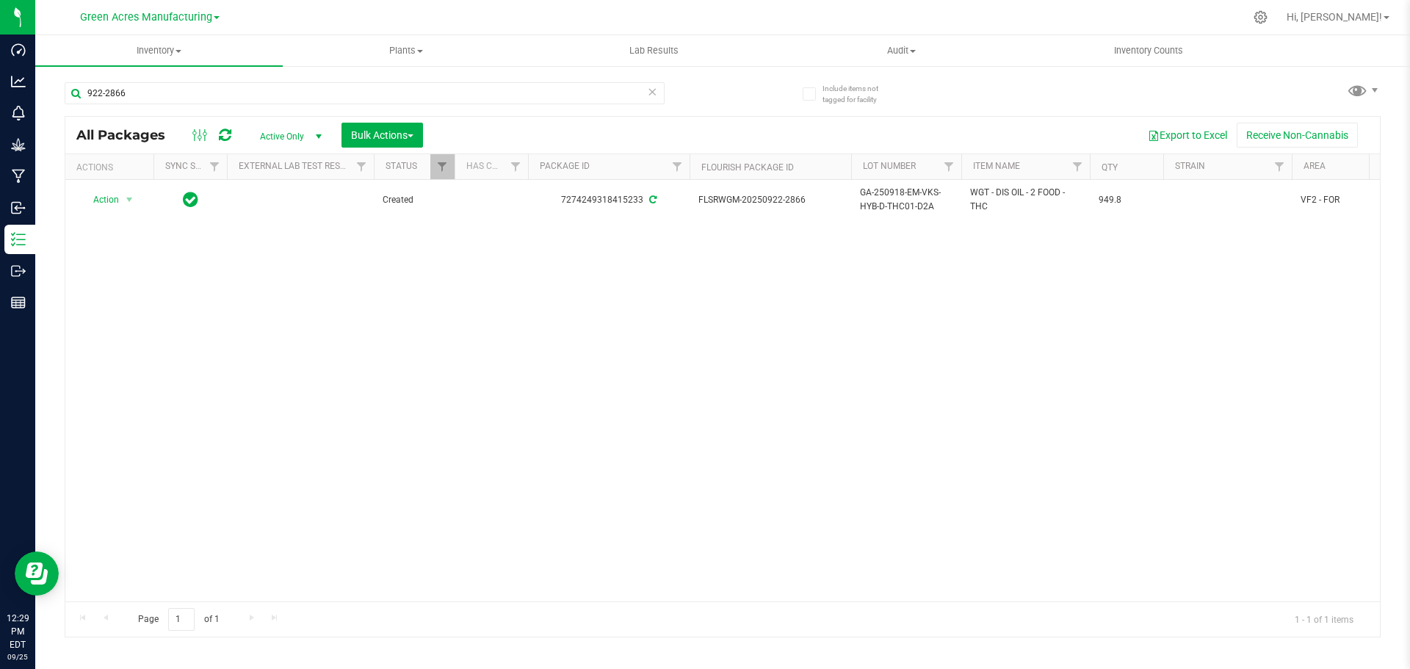
click at [1023, 363] on div "Action Action Adjust qty Create package Edit attributes Global inventory Locate…" at bounding box center [722, 390] width 1314 height 421
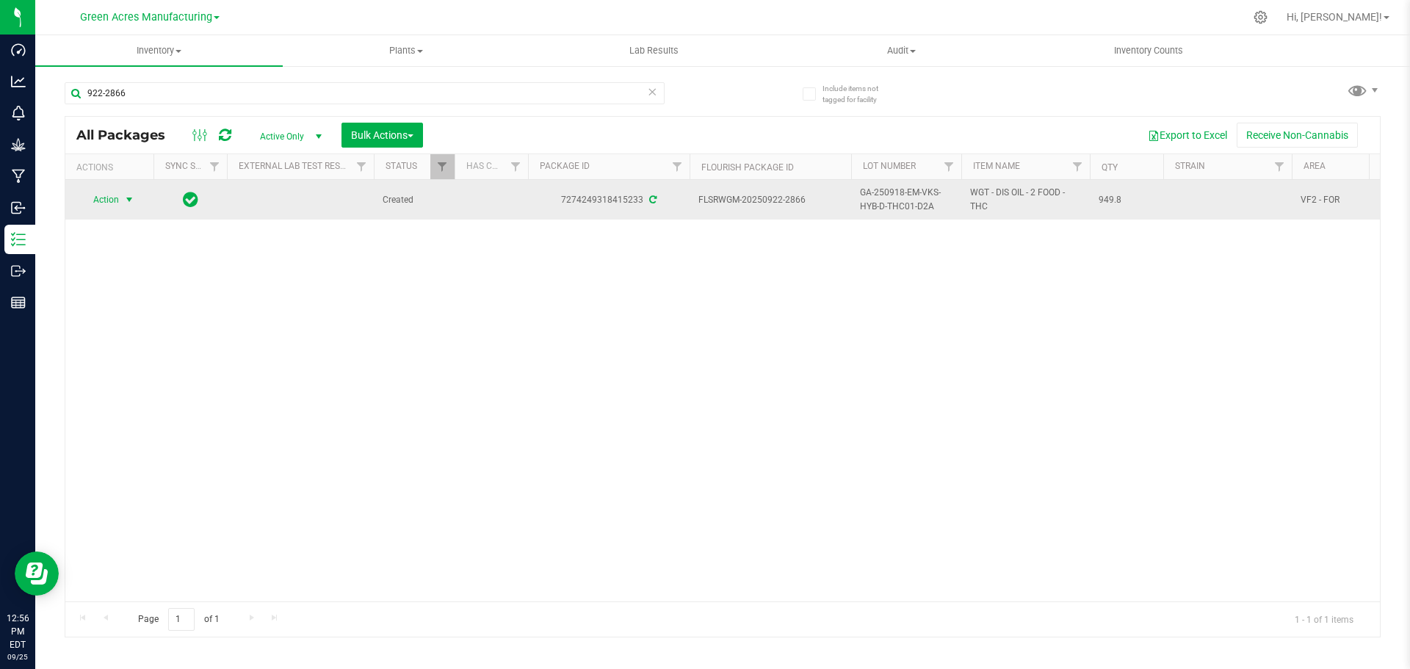
click at [122, 203] on span "select" at bounding box center [129, 199] width 18 height 21
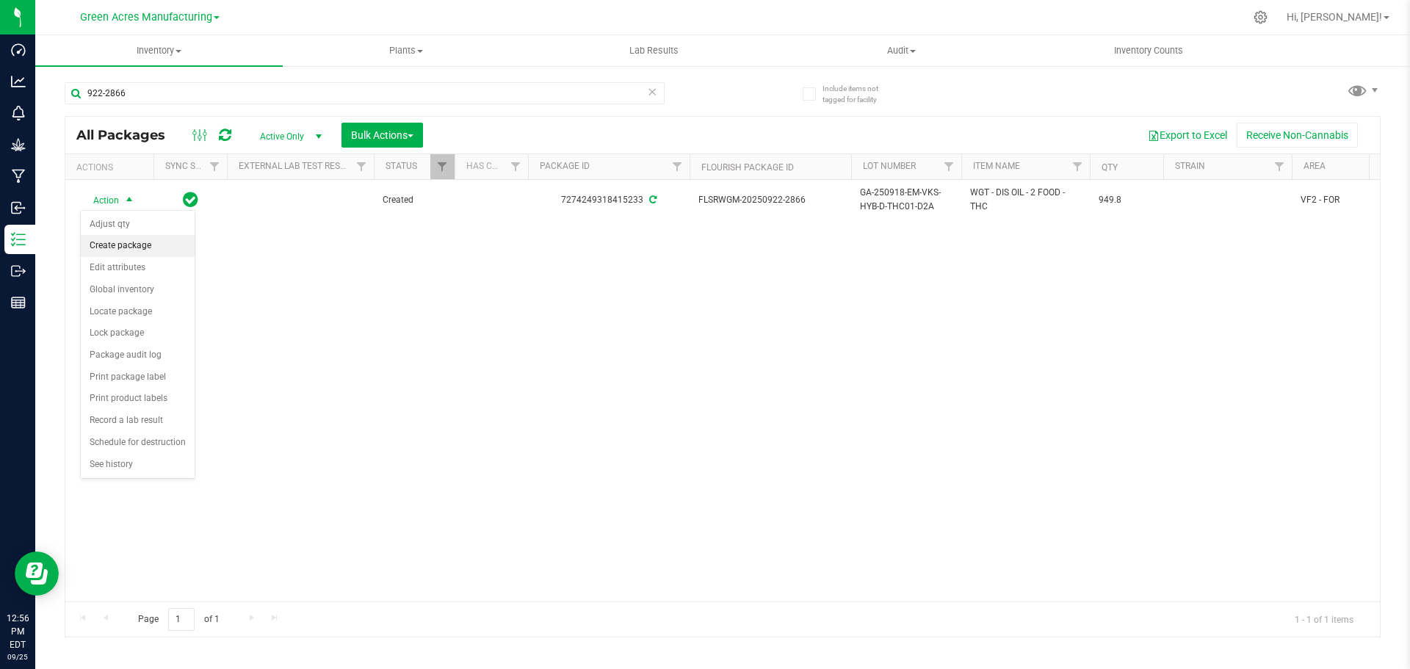
click at [126, 239] on li "Create package" at bounding box center [138, 246] width 114 height 22
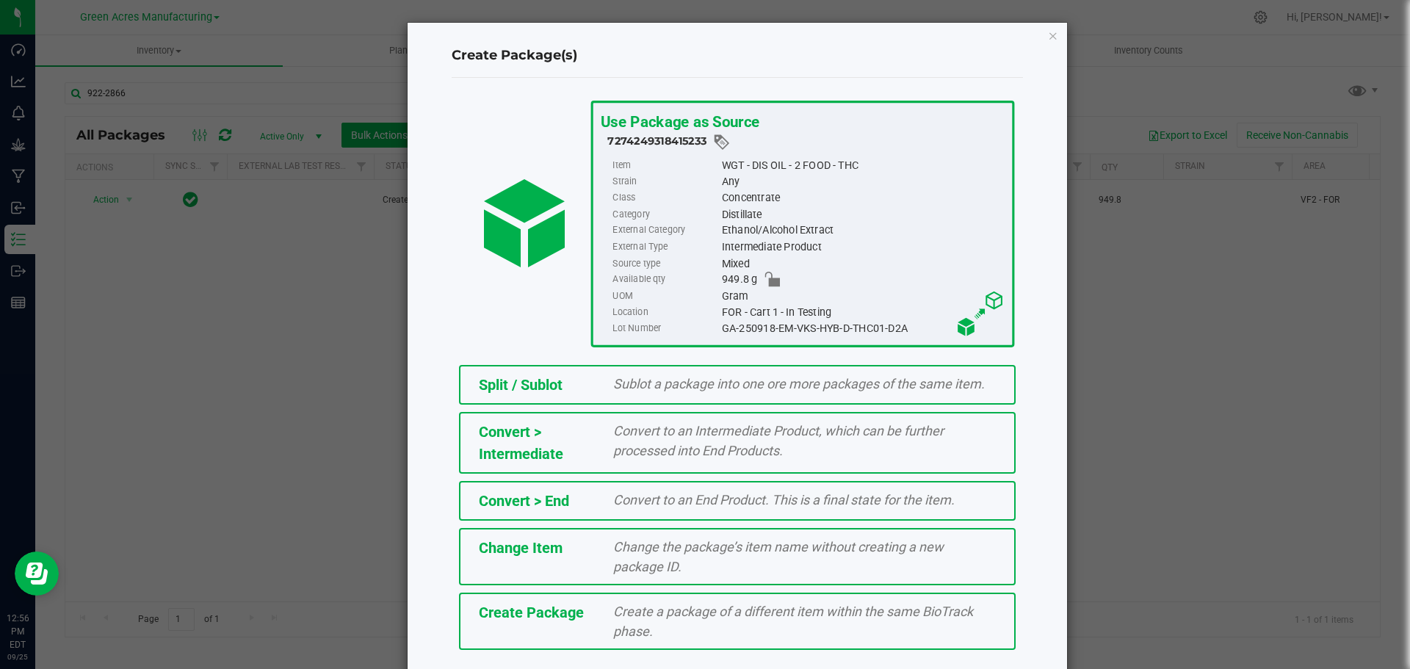
click at [683, 607] on span "Create a package of a different item within the same BioTrack phase." at bounding box center [793, 621] width 360 height 35
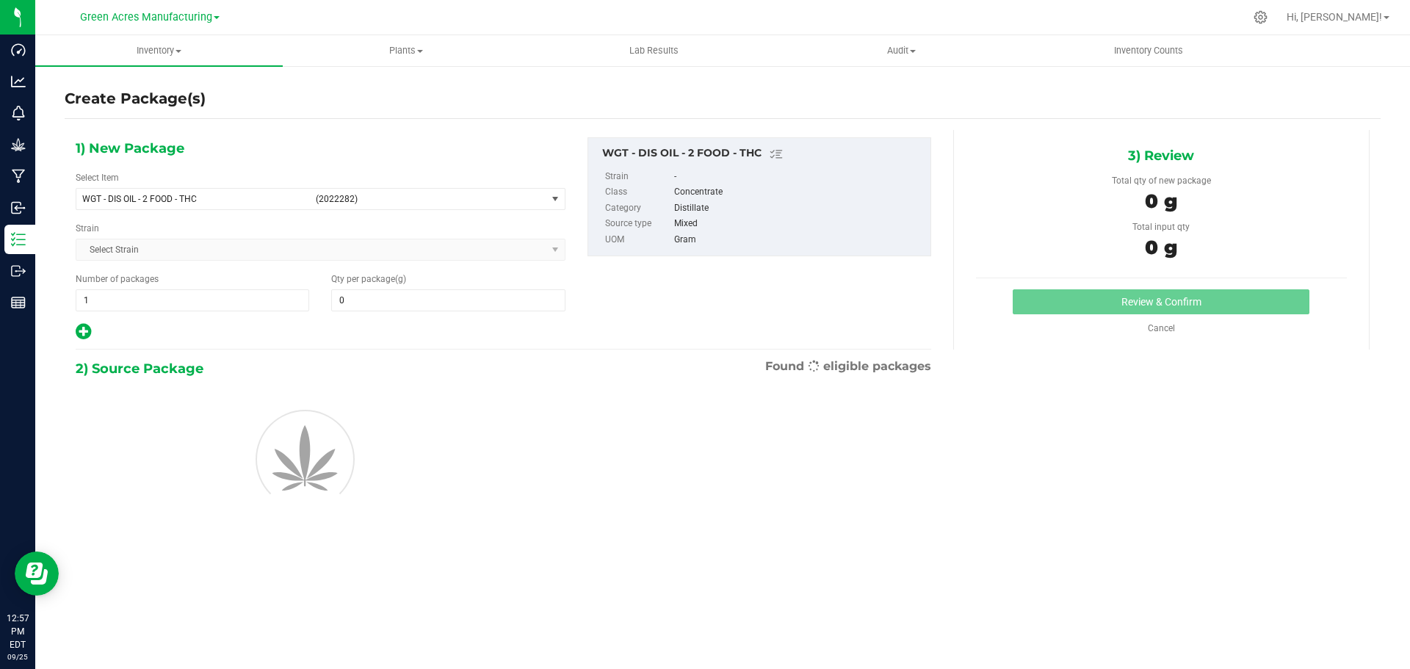
type input "0.0000"
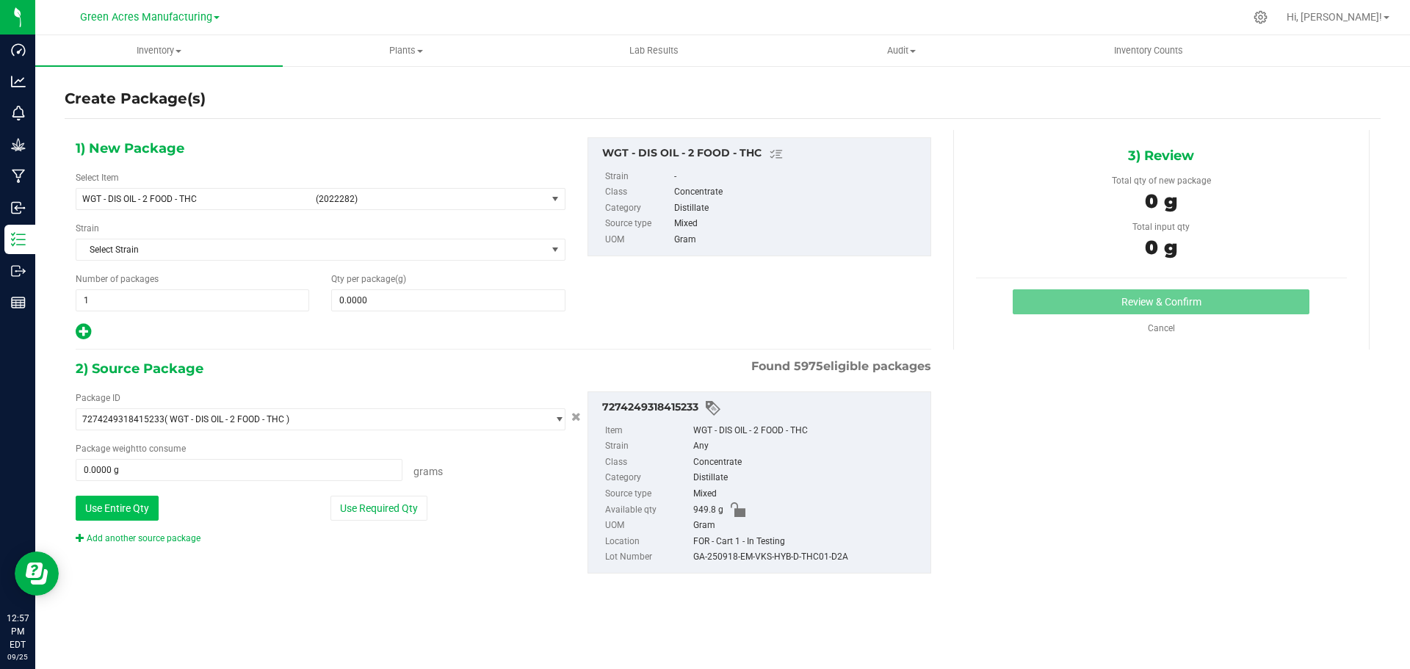
click at [140, 496] on button "Use Entire Qty" at bounding box center [117, 508] width 83 height 25
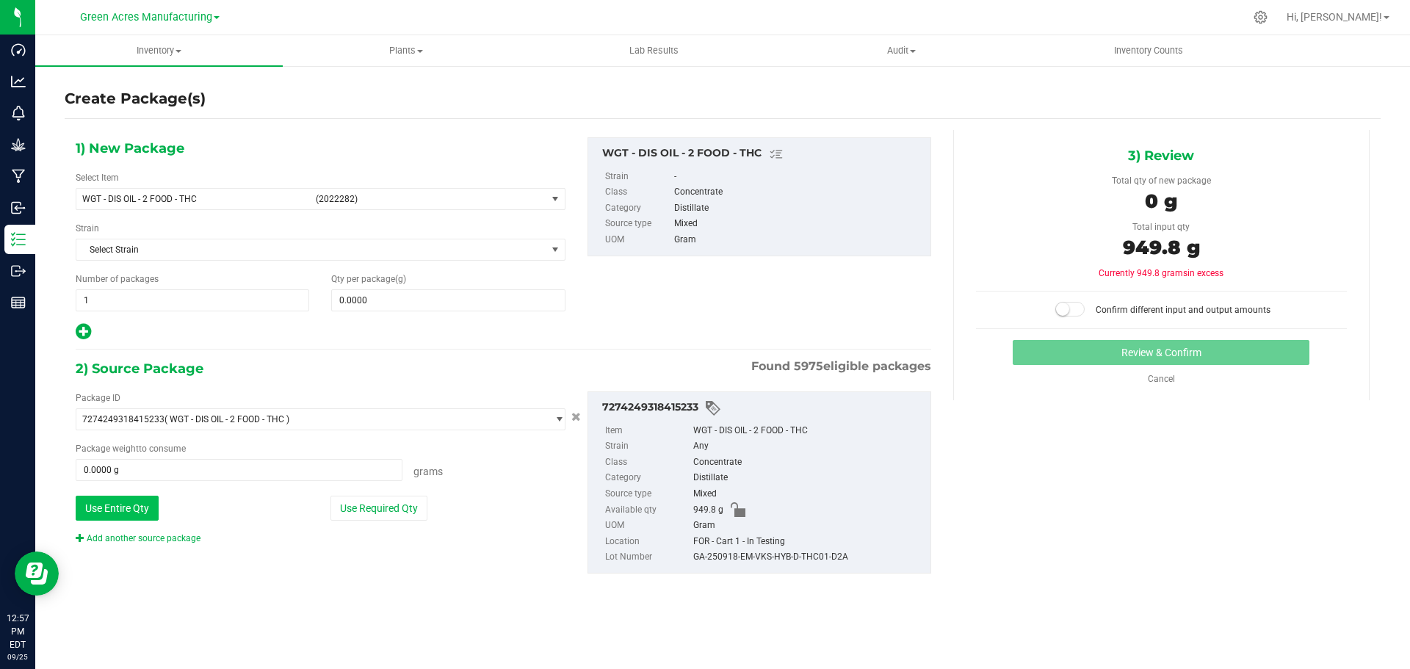
type input "949.8000 g"
click at [165, 535] on link "Add another source package" at bounding box center [138, 538] width 125 height 10
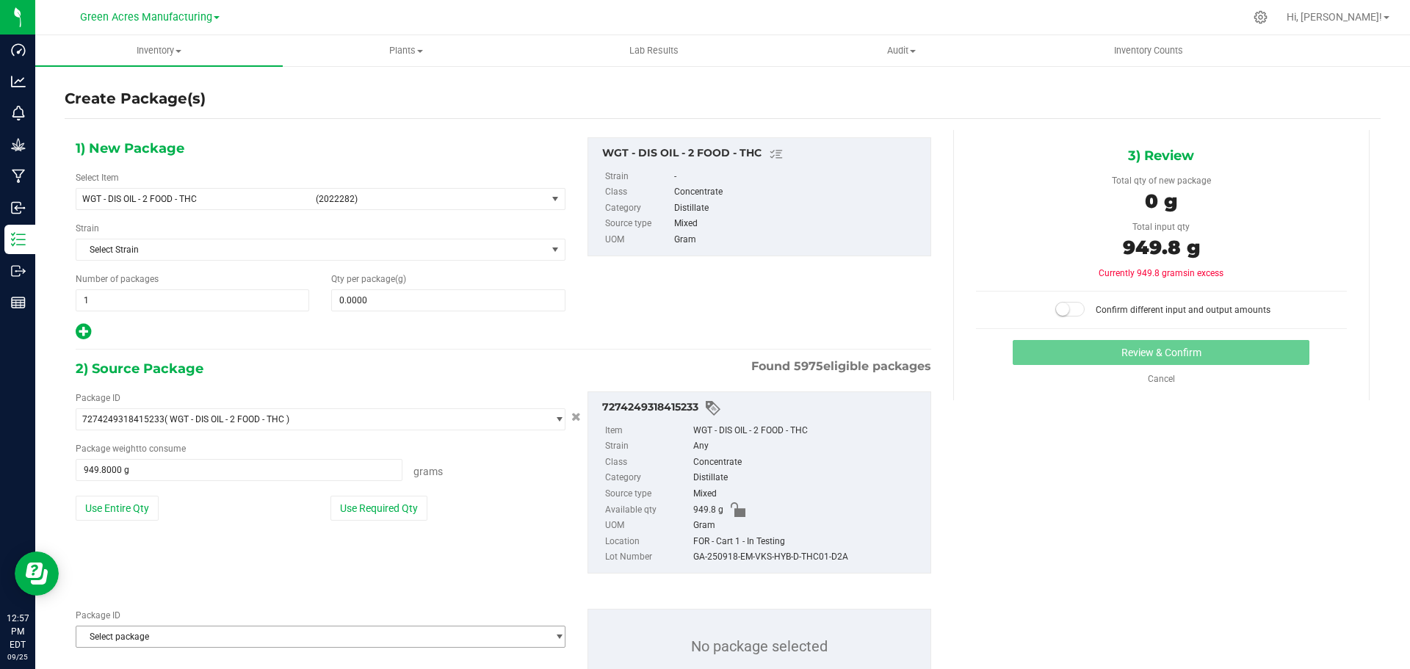
click at [211, 638] on span "Select package" at bounding box center [311, 636] width 470 height 21
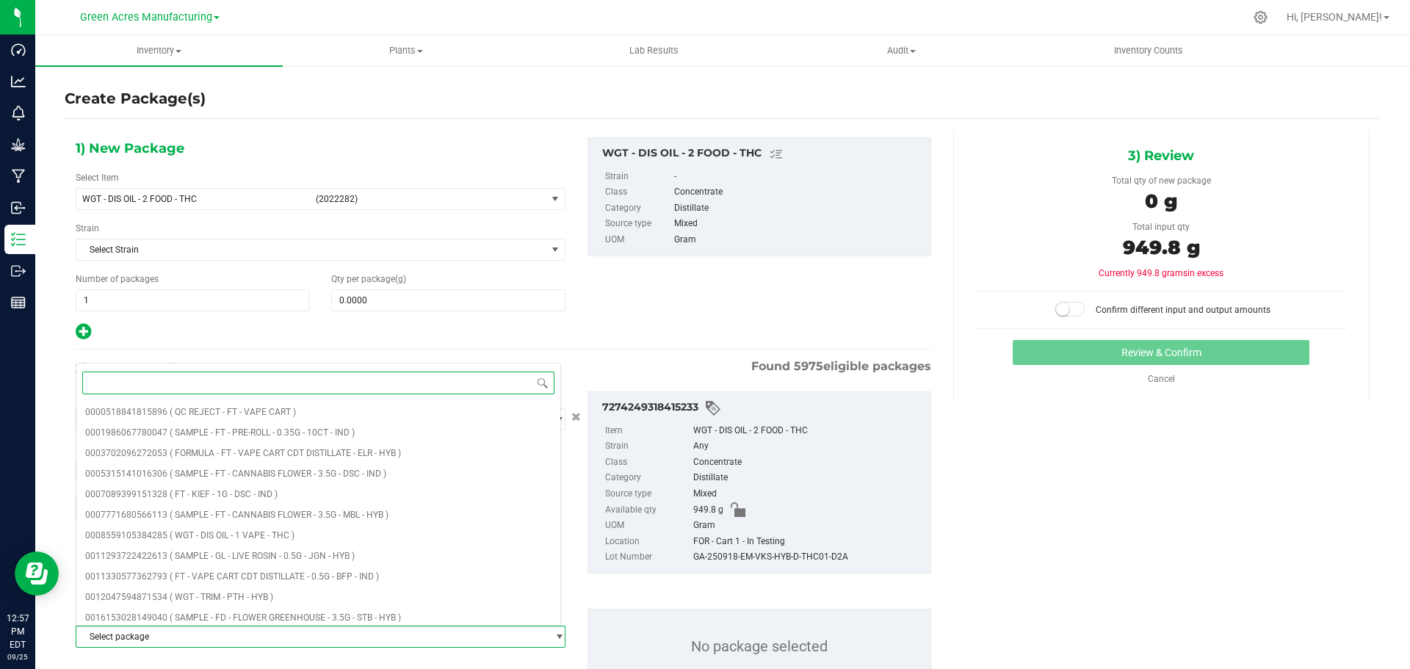
paste input "3223277604424568"
type input "3223277604424568"
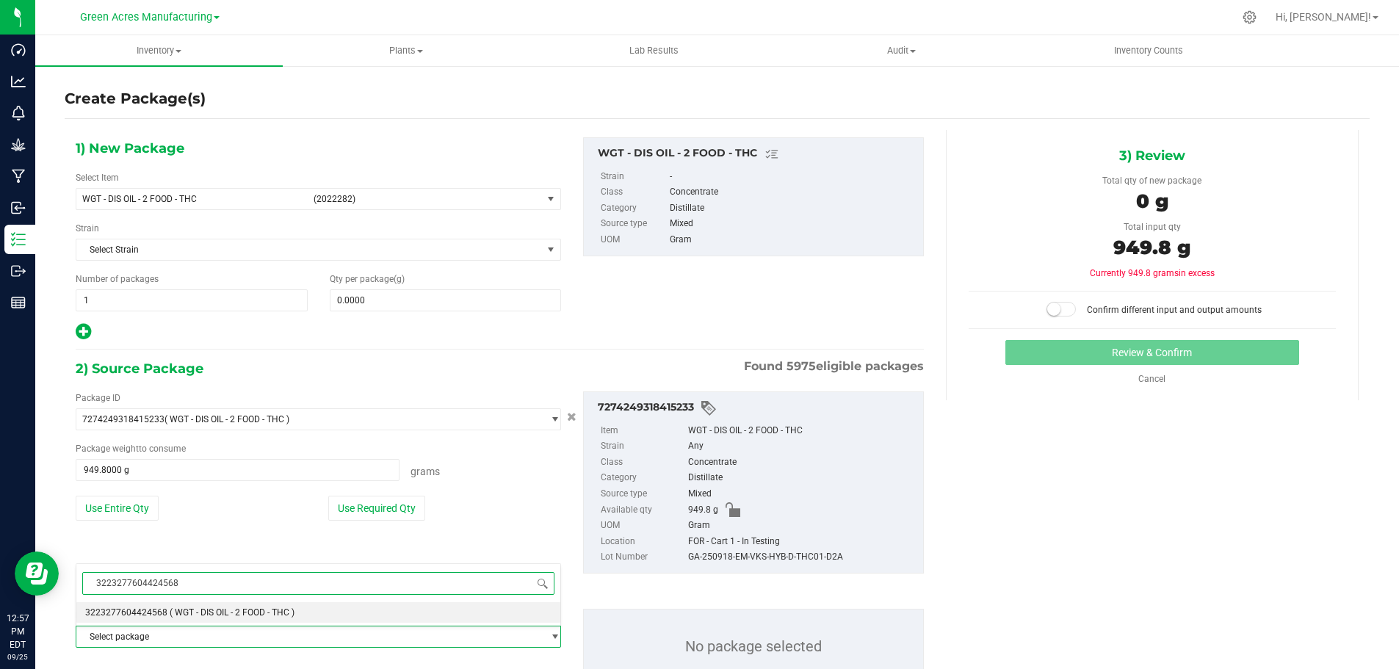
click at [235, 615] on span "( WGT - DIS OIL - 2 FOOD - THC )" at bounding box center [232, 612] width 125 height 10
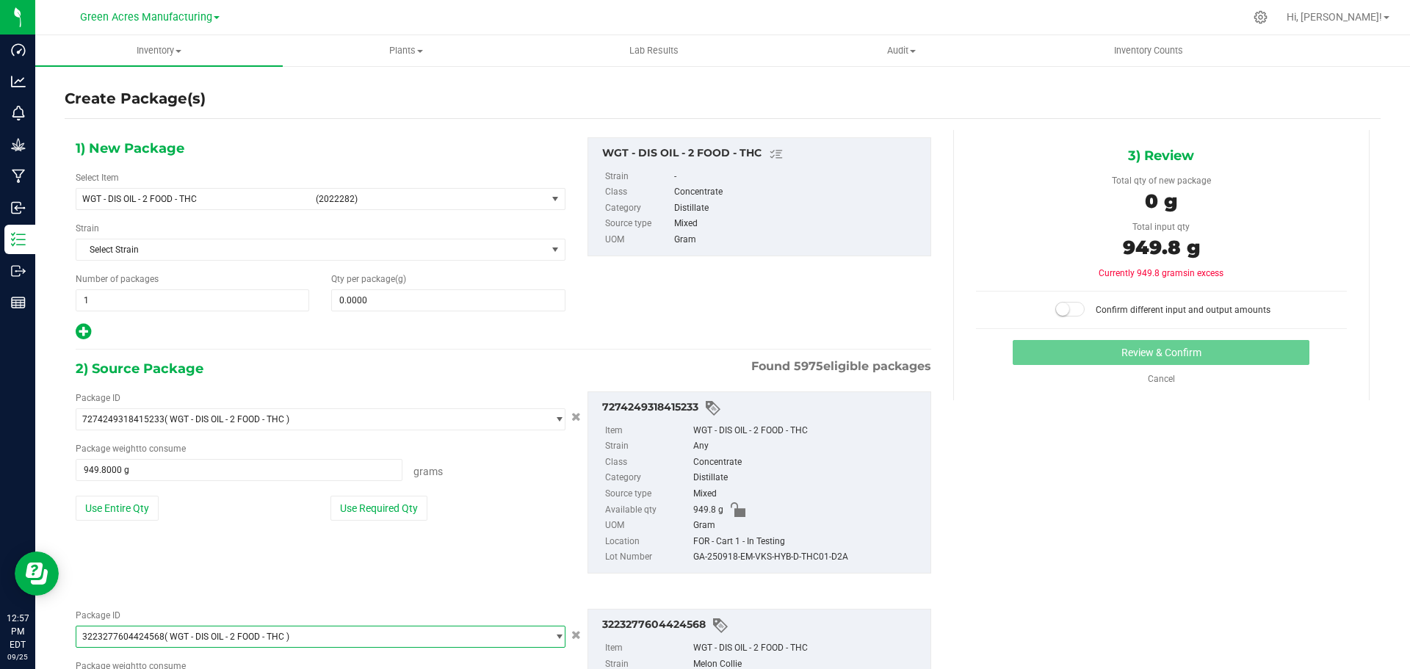
scroll to position [164, 0]
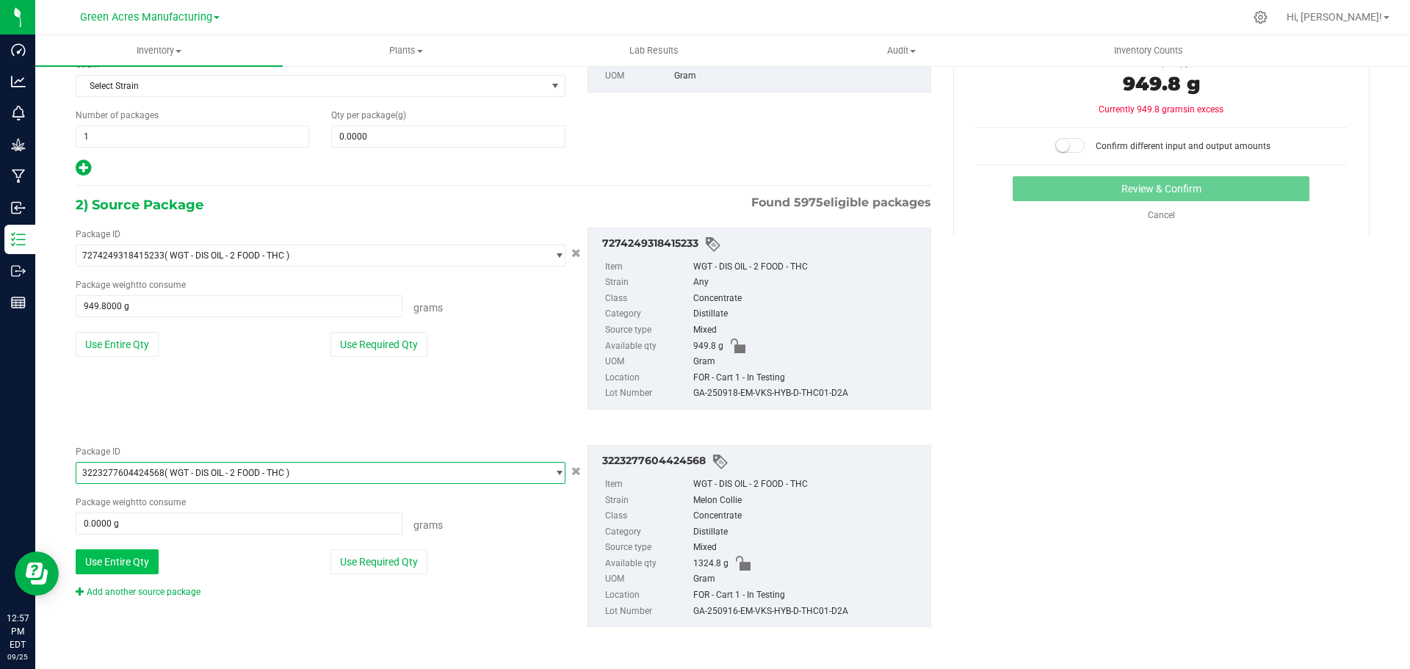
click at [143, 557] on button "Use Entire Qty" at bounding box center [117, 561] width 83 height 25
type input "1324.8000 g"
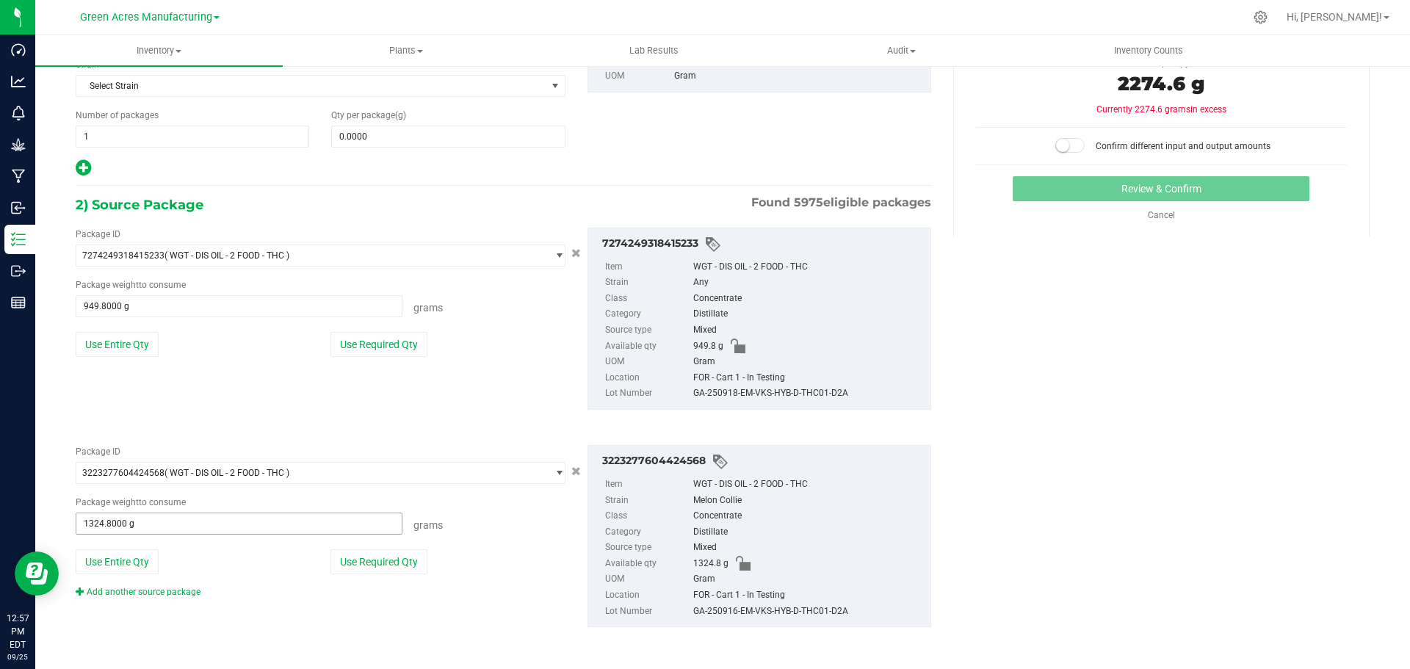
drag, startPoint x: 160, startPoint y: 595, endPoint x: 230, endPoint y: 533, distance: 93.6
click at [160, 596] on link "Add another source package" at bounding box center [138, 592] width 125 height 10
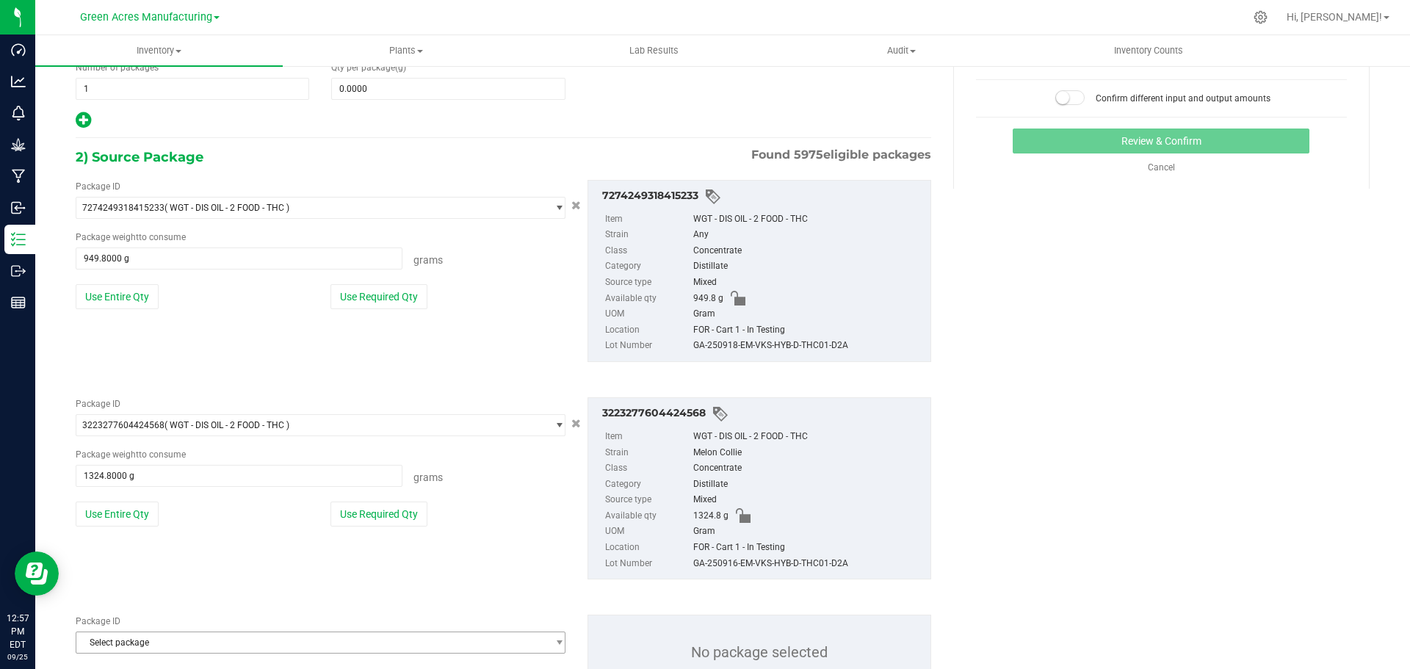
scroll to position [237, 0]
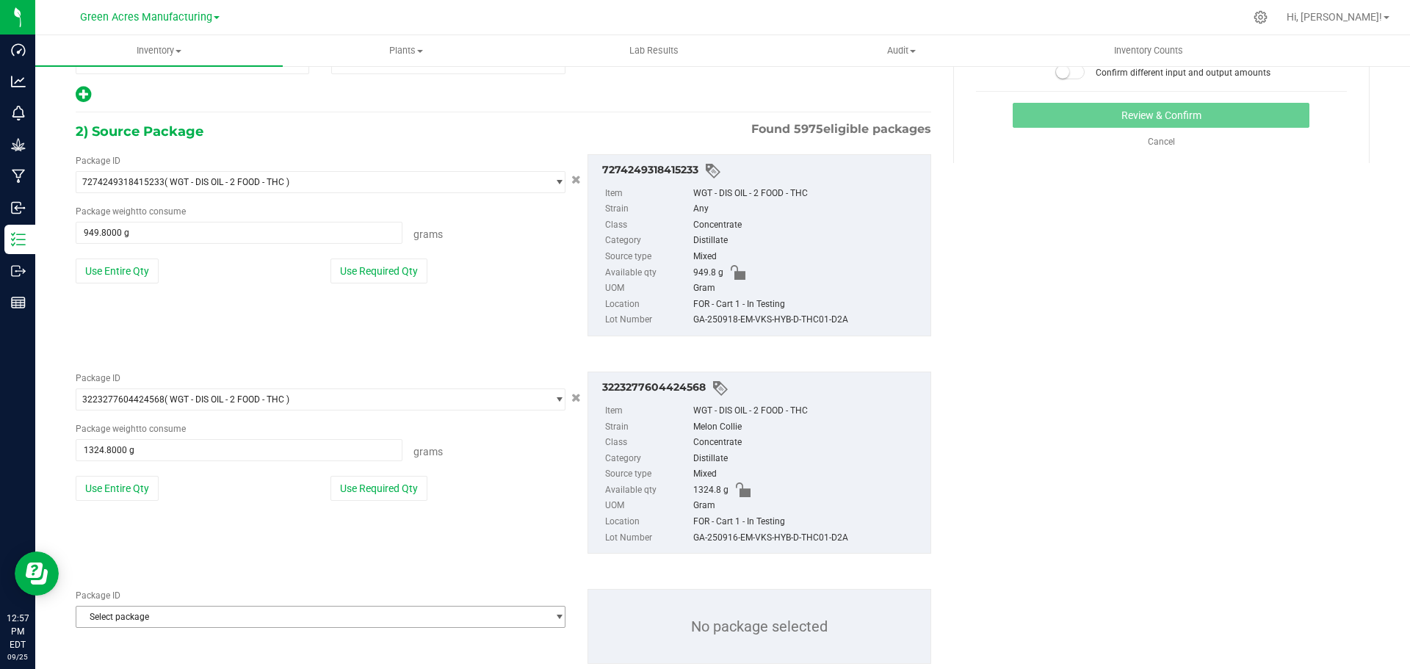
click at [220, 623] on span "Select package" at bounding box center [311, 616] width 470 height 21
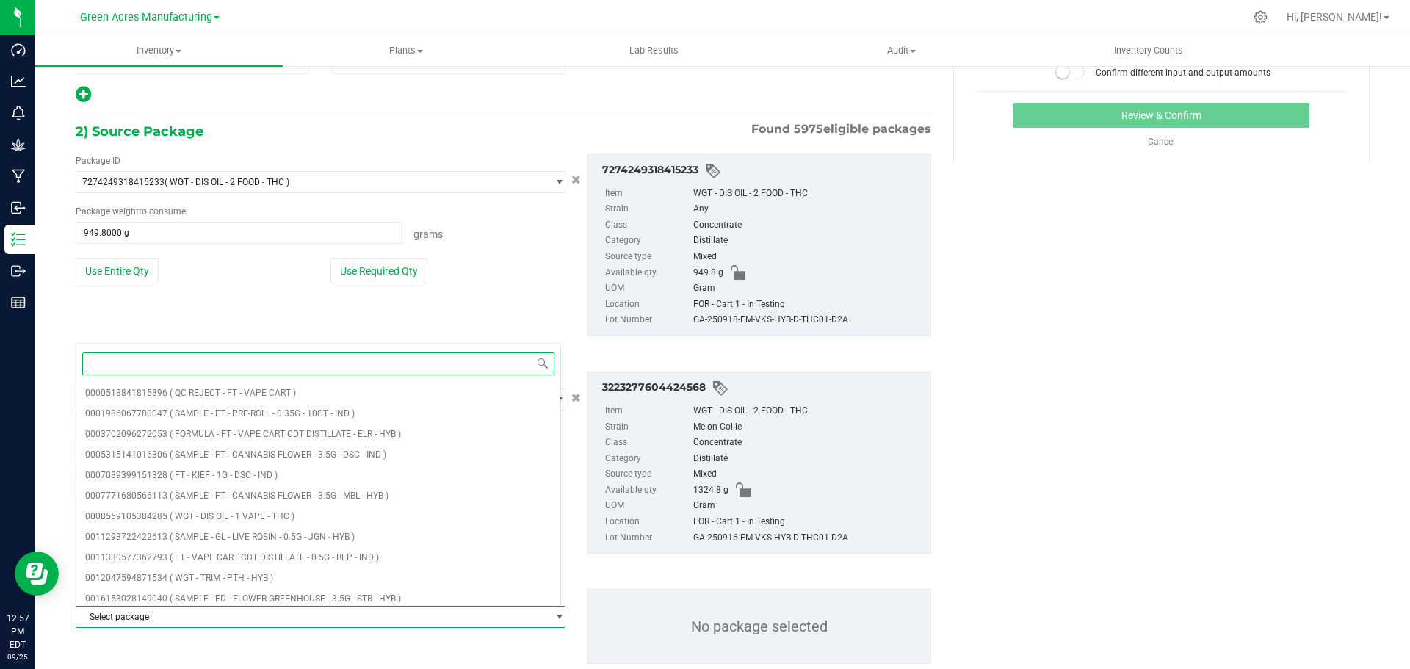
paste input "9745490051554128"
type input "9745490051554128"
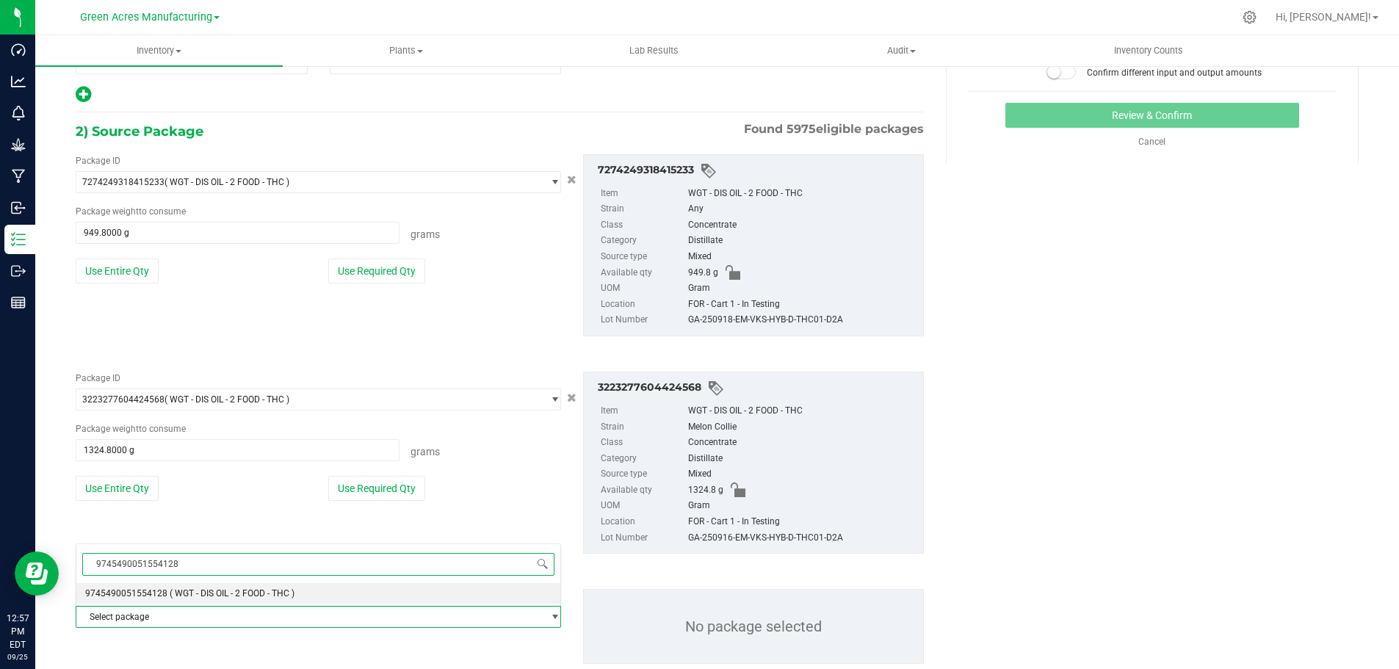
click at [230, 588] on span "( WGT - DIS OIL - 2 FOOD - THC )" at bounding box center [232, 593] width 125 height 10
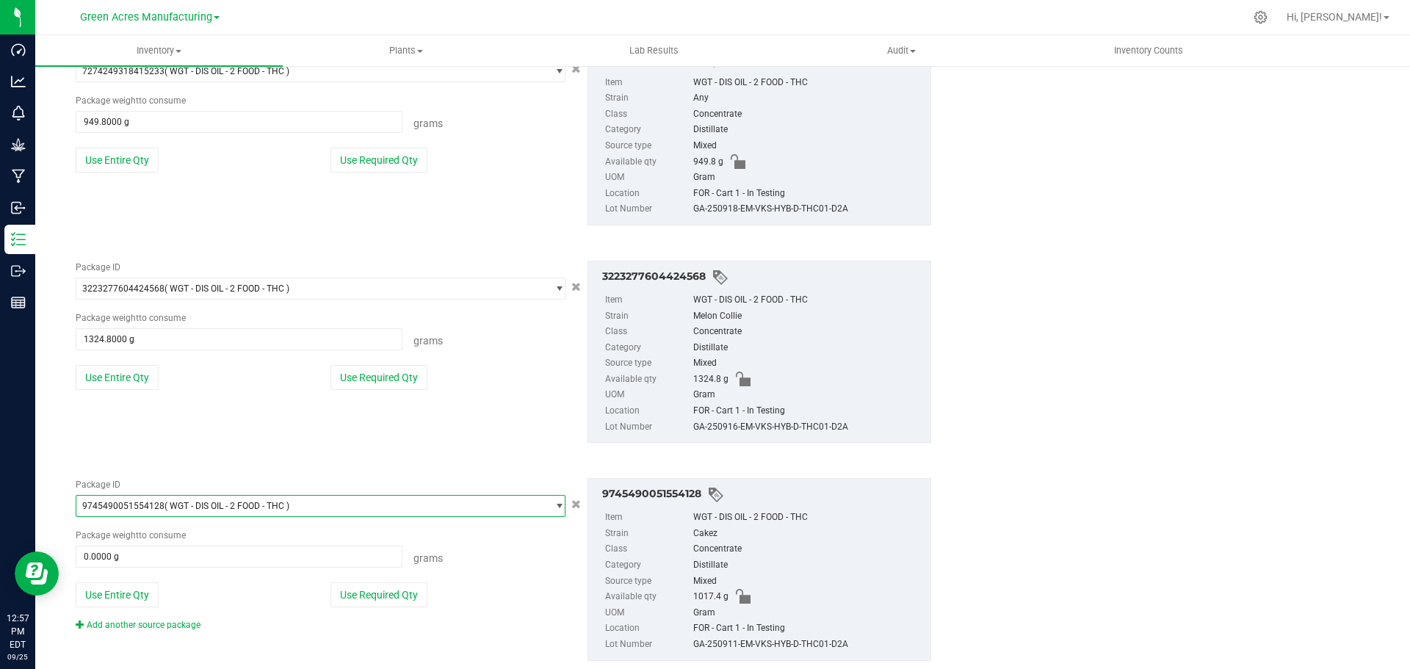
scroll to position [382, 0]
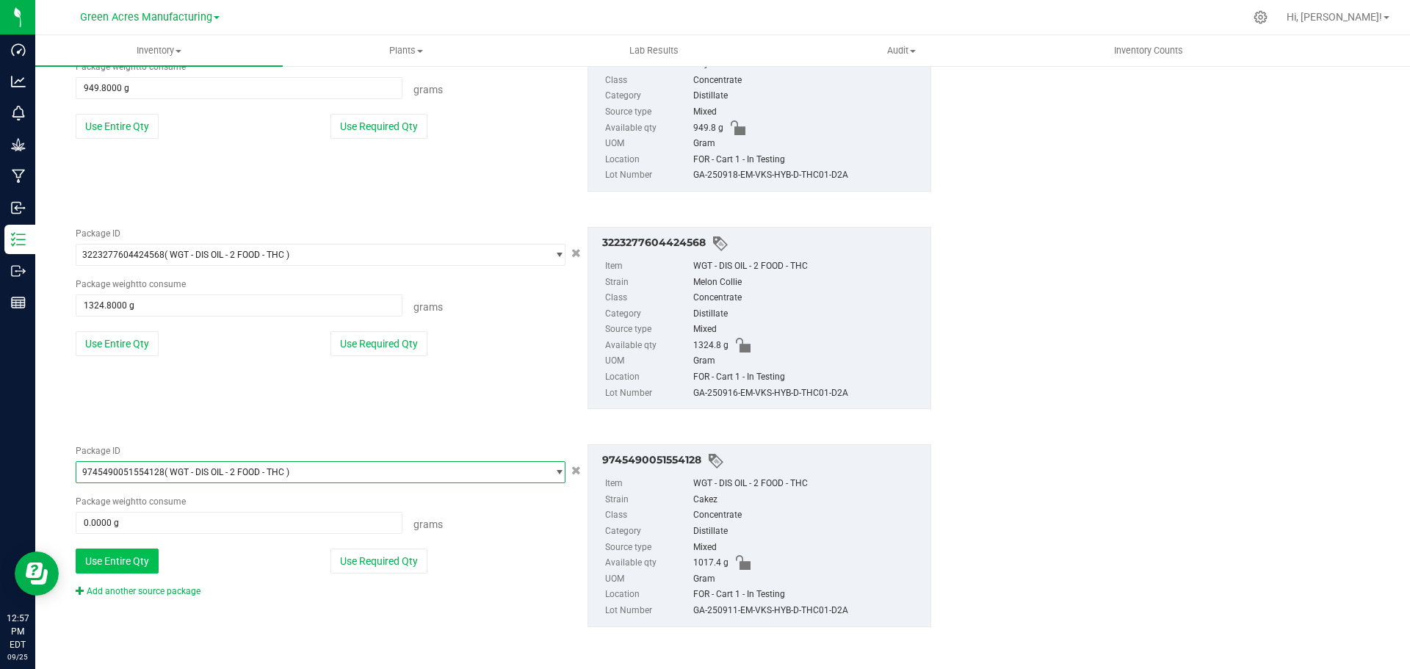
click at [142, 553] on button "Use Entire Qty" at bounding box center [117, 560] width 83 height 25
type input "1017.4000 g"
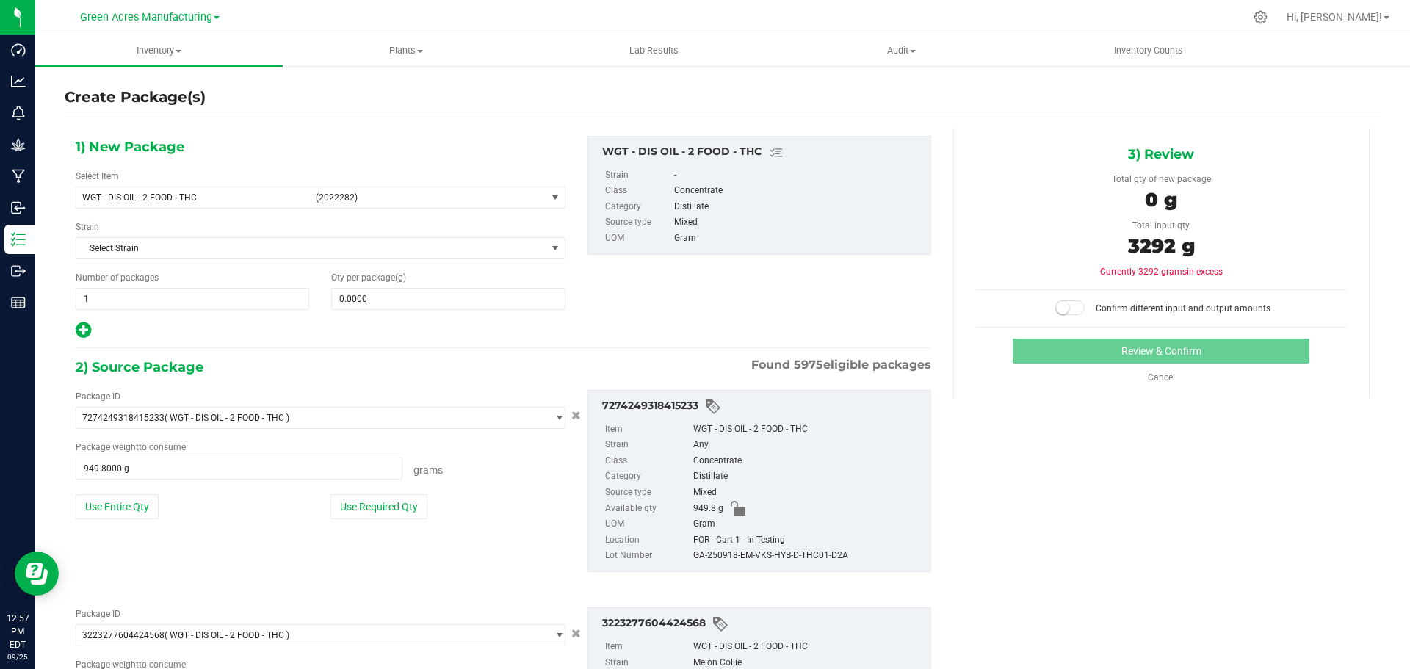
scroll to position [0, 0]
click at [383, 304] on span "0.0000 0" at bounding box center [447, 300] width 233 height 22
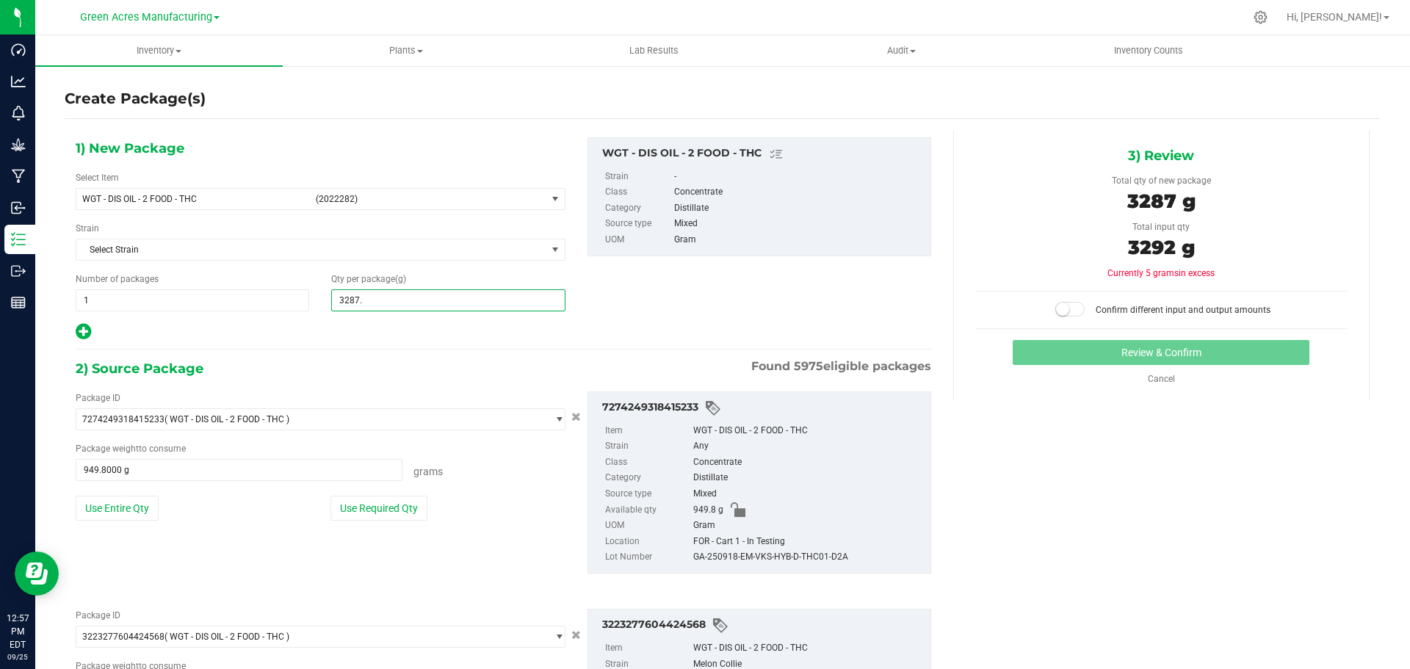
type input "3287.2"
type input "3,287.2000"
click at [1060, 307] on small at bounding box center [1062, 308] width 13 height 13
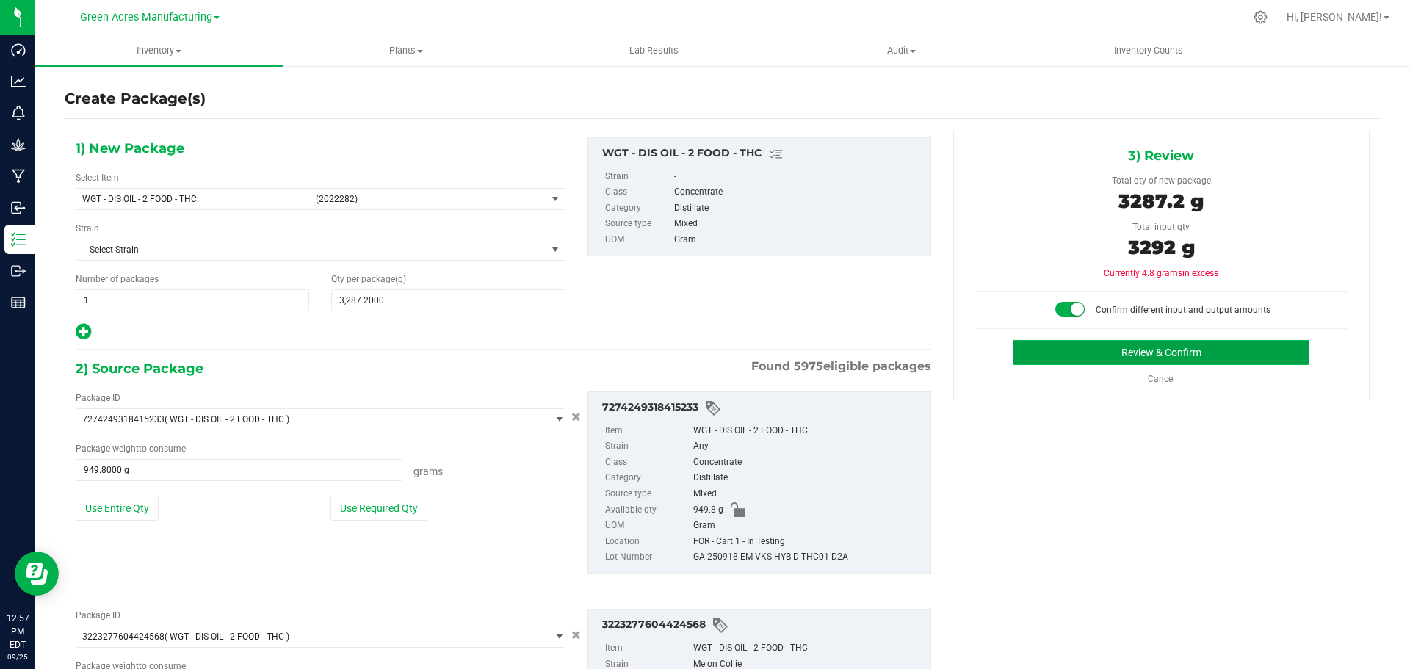
click at [1109, 347] on button "Review & Confirm" at bounding box center [1160, 352] width 297 height 25
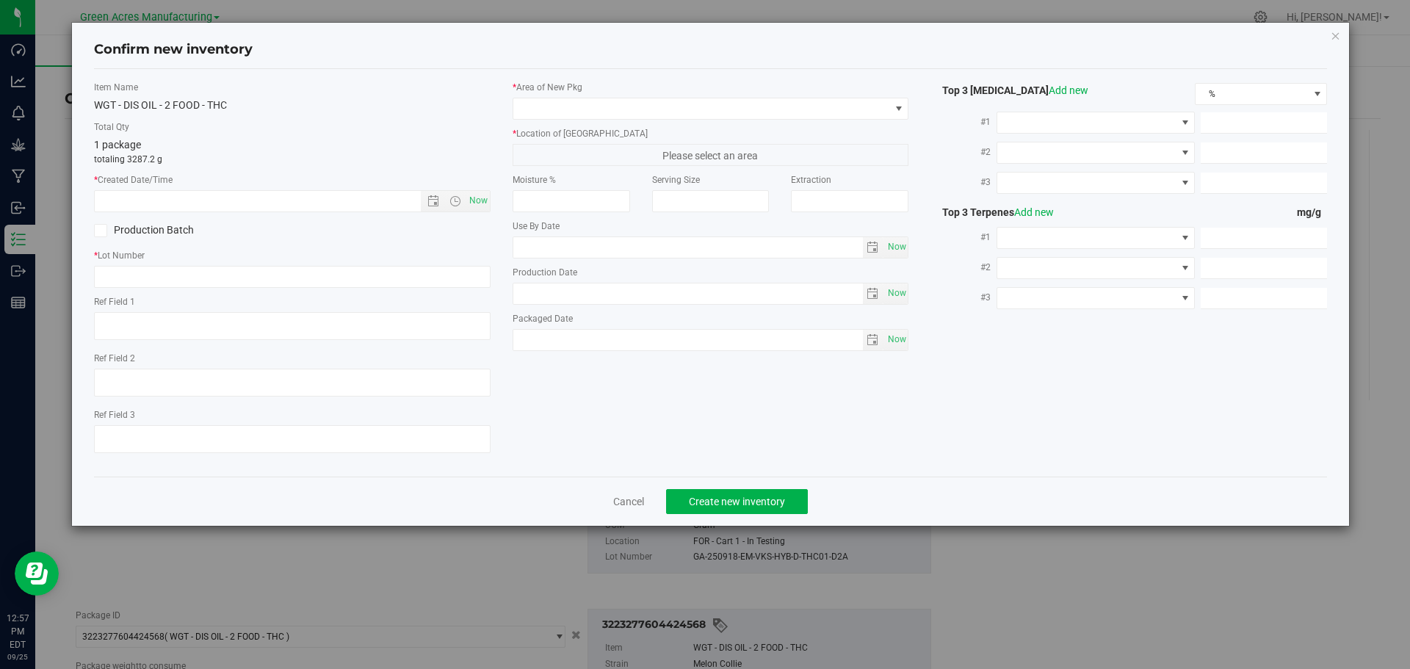
type textarea "EXT"
click at [481, 202] on span "Now" at bounding box center [477, 200] width 25 height 21
type input "9/25/2025 12:57 PM"
paste input "THC-2-COMBO-092525-A"
type input "THC-2-COMBO-092525-A"
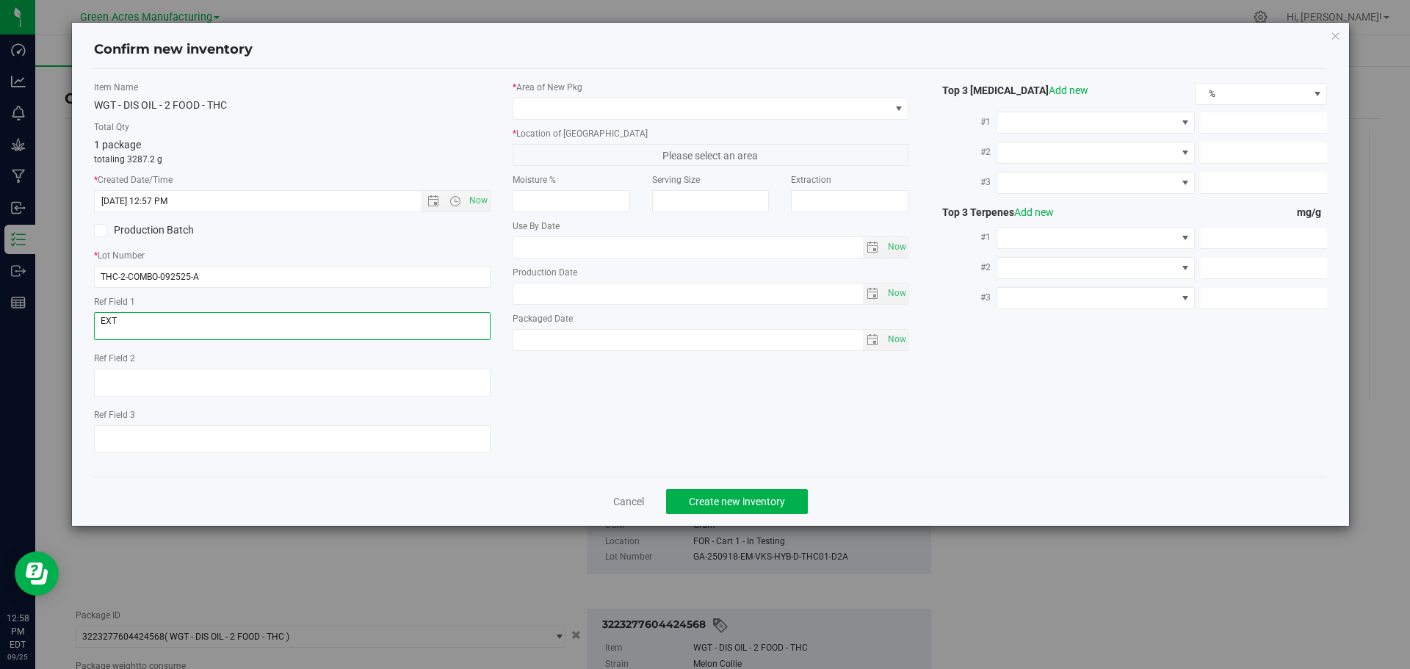
click at [197, 320] on textarea at bounding box center [292, 326] width 396 height 28
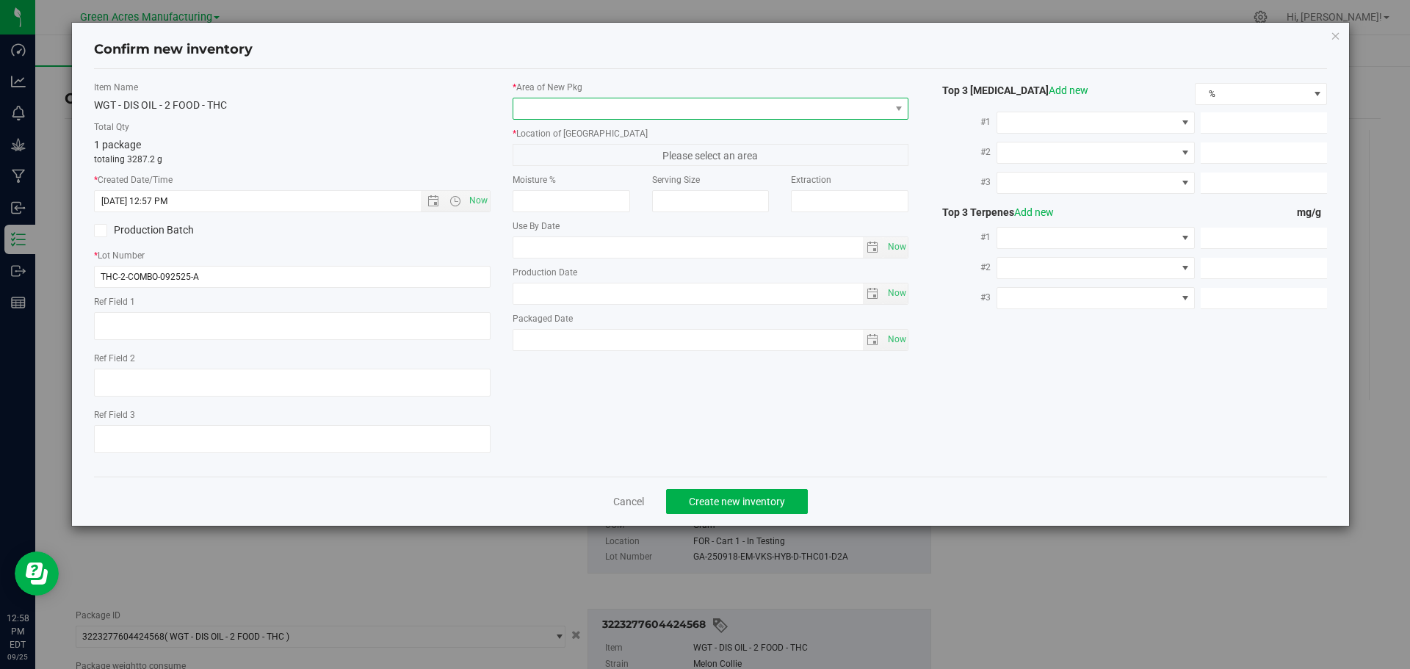
click at [606, 117] on span at bounding box center [710, 109] width 396 height 22
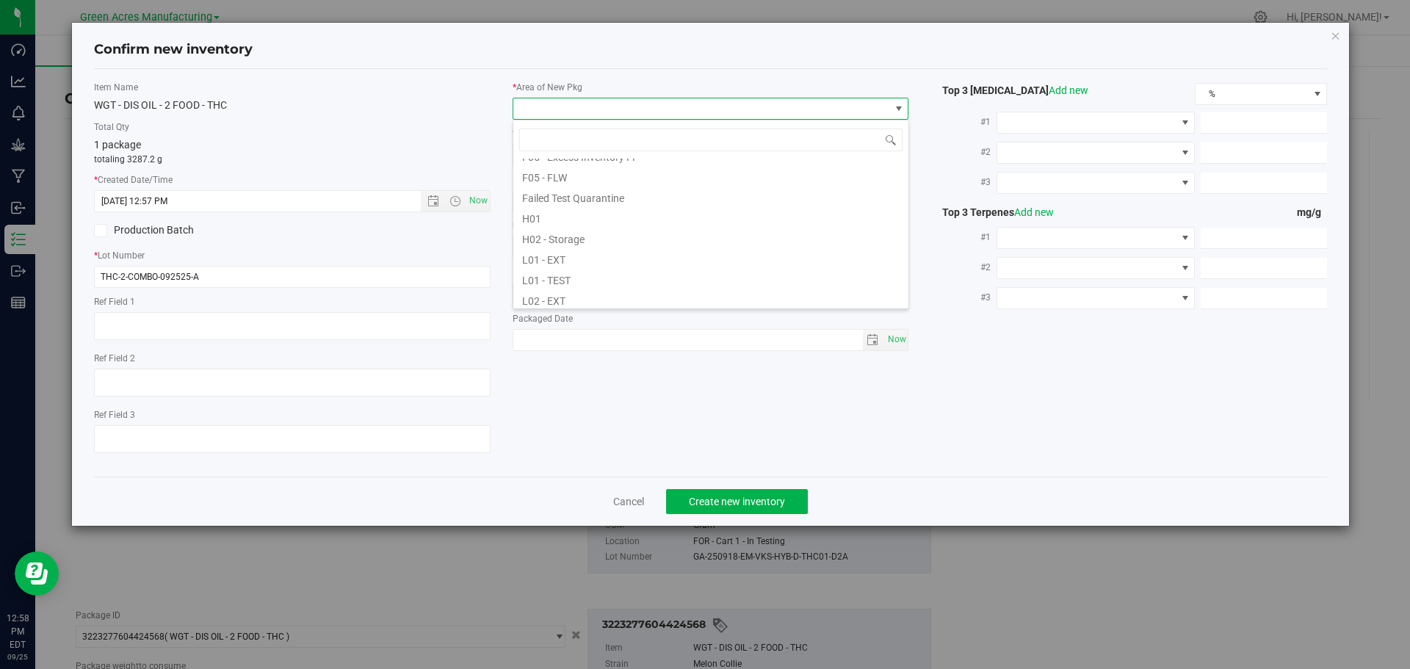
scroll to position [737, 0]
click at [596, 164] on li "VF2 - FOR" at bounding box center [710, 172] width 395 height 21
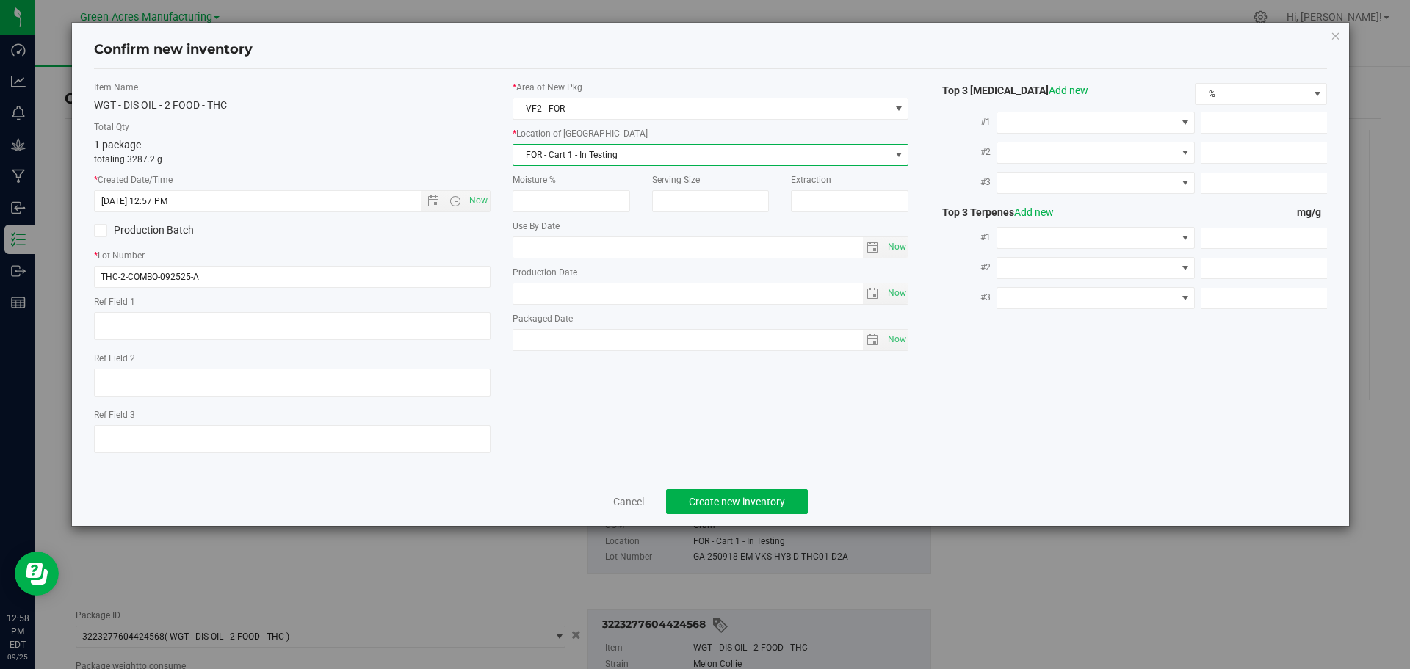
click at [598, 159] on span "FOR - Cart 1 - In Testing" at bounding box center [701, 155] width 377 height 21
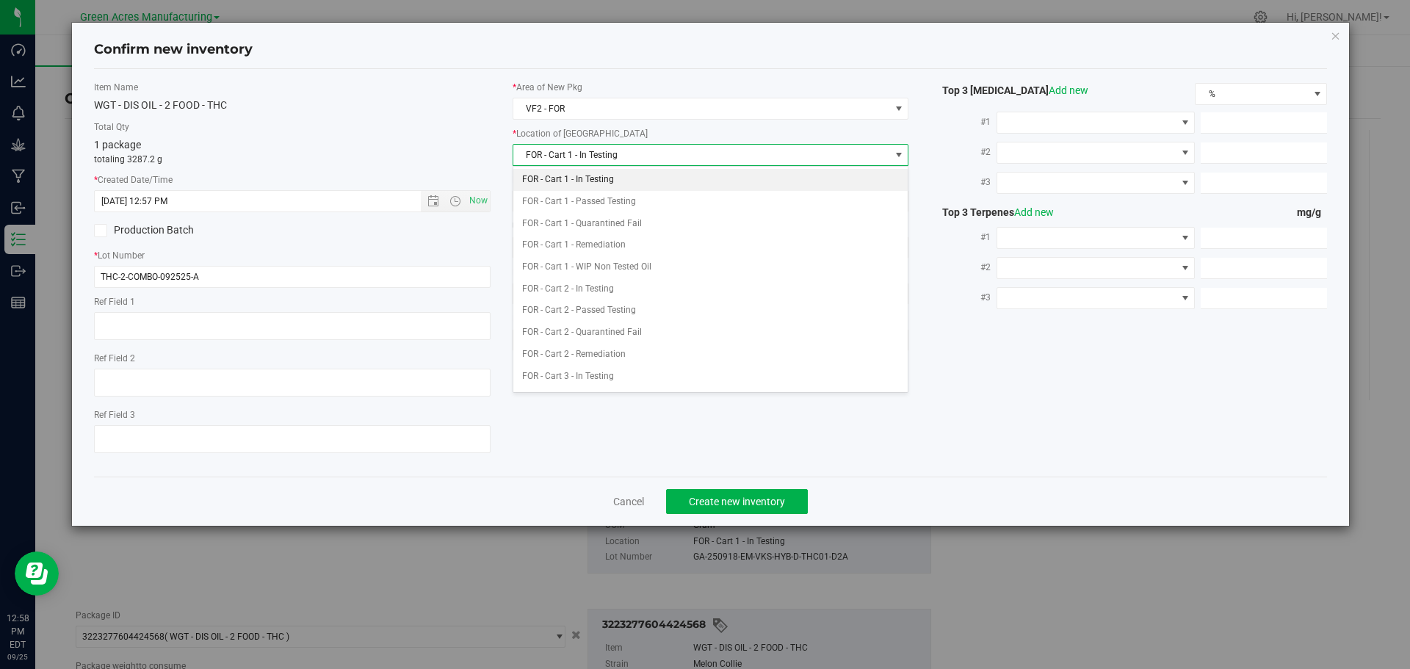
click at [599, 175] on li "FOR - Cart 1 - In Testing" at bounding box center [710, 180] width 395 height 22
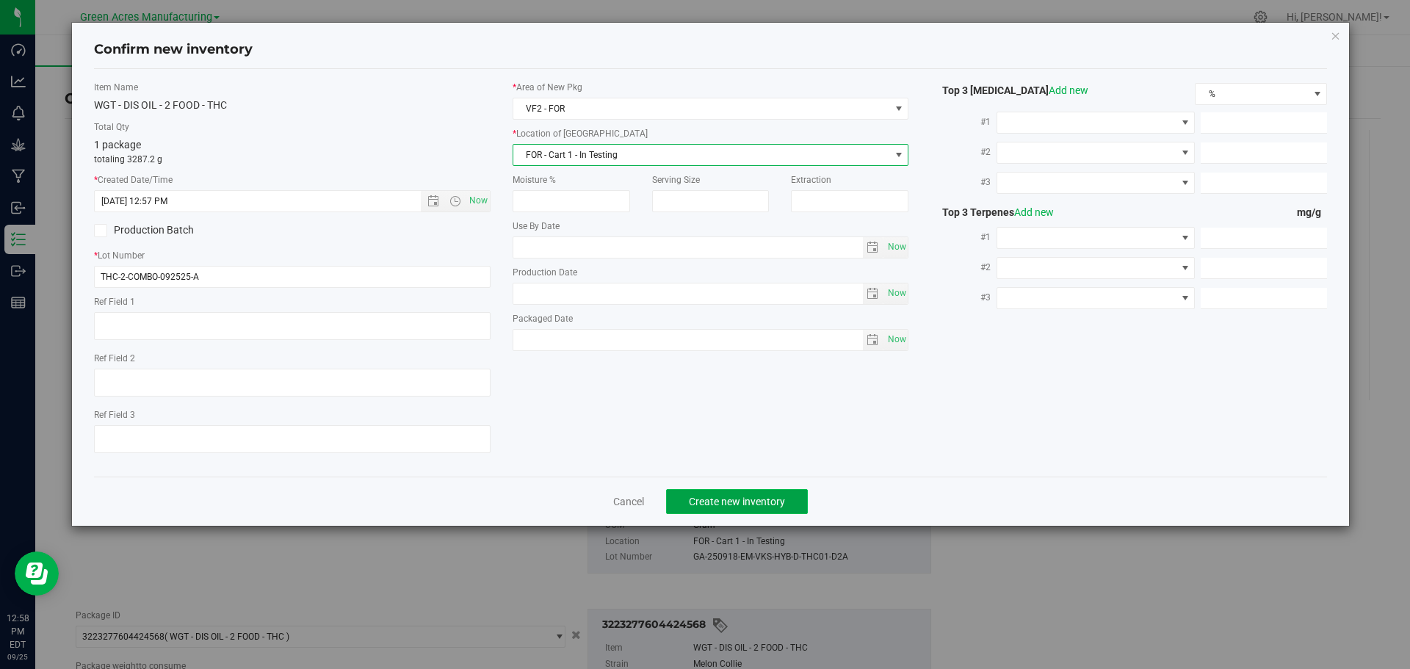
click at [736, 502] on span "Create new inventory" at bounding box center [737, 502] width 96 height 12
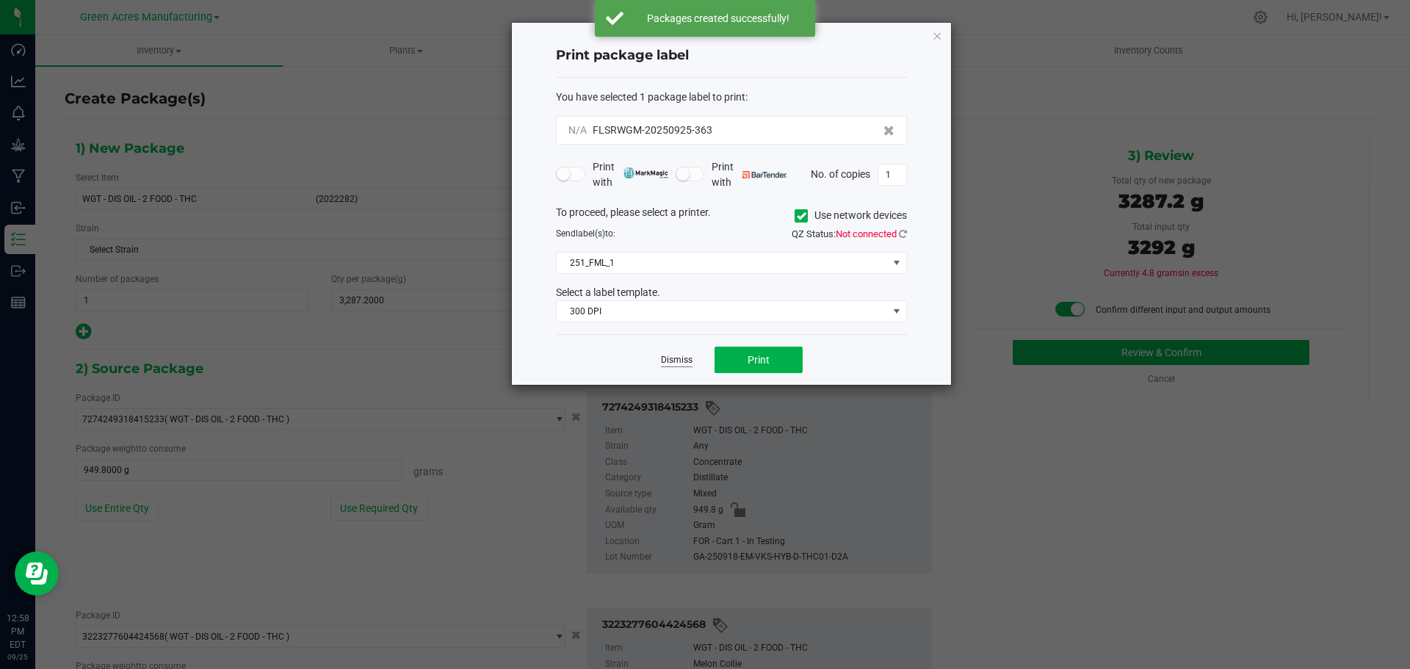
click at [675, 364] on link "Dismiss" at bounding box center [677, 360] width 32 height 12
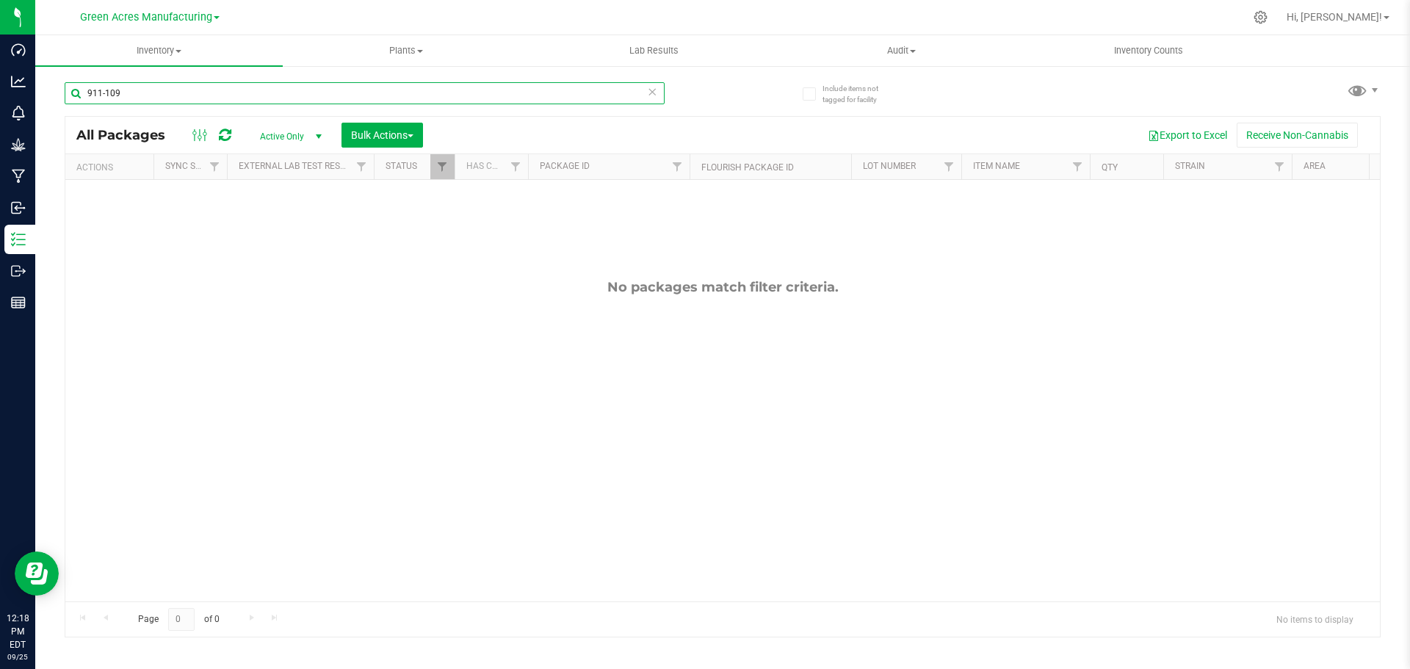
click at [308, 92] on input "911-109" at bounding box center [365, 93] width 600 height 22
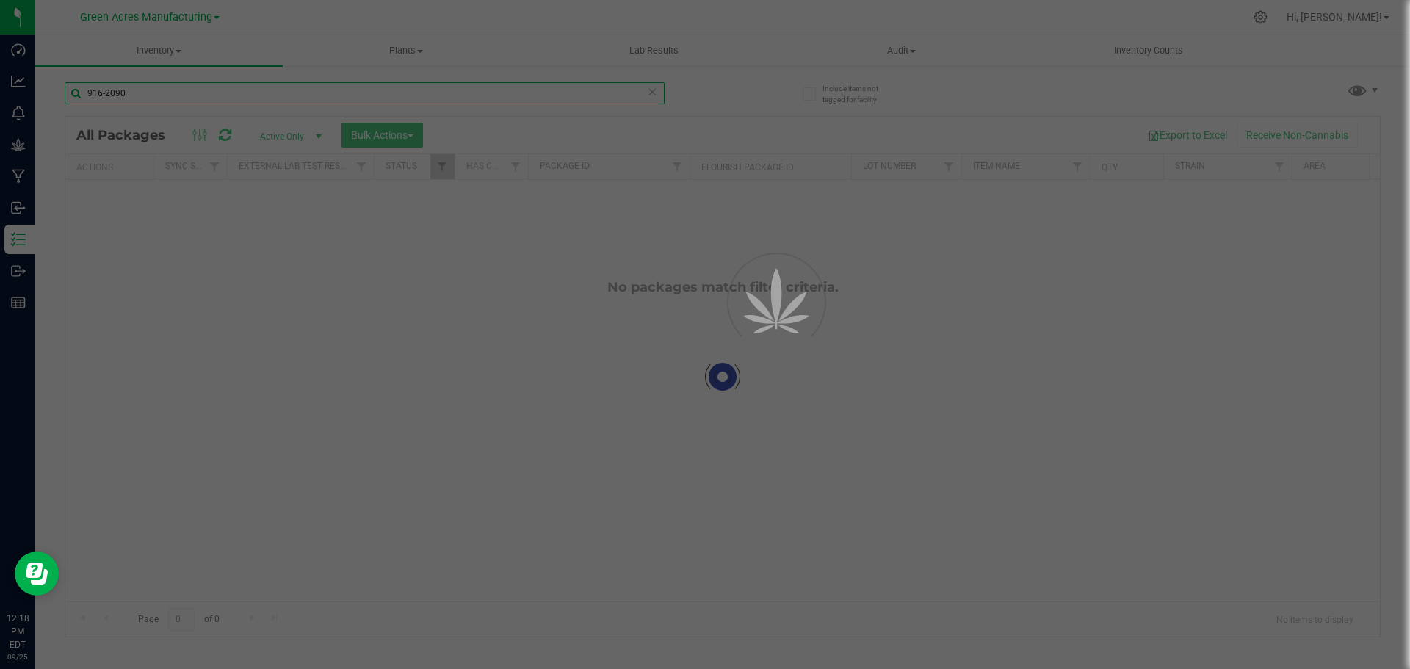
type input "916-2090"
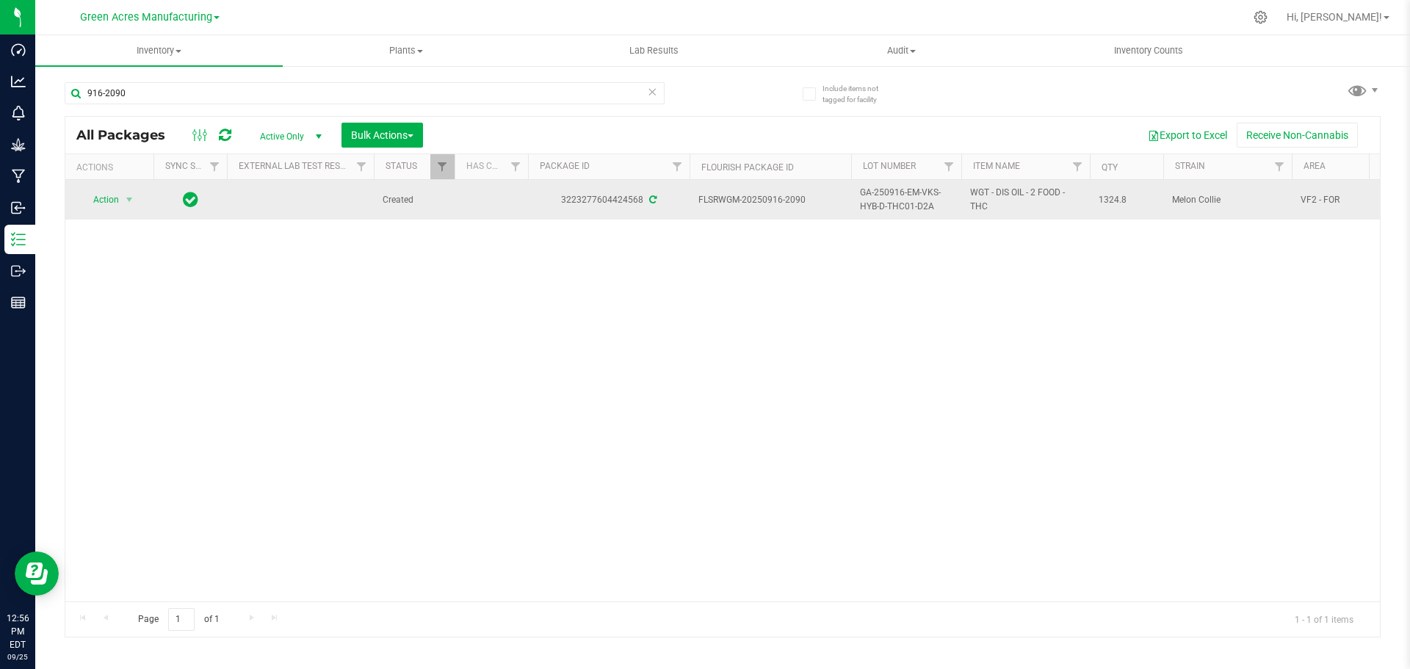
drag, startPoint x: 561, startPoint y: 204, endPoint x: 640, endPoint y: 207, distance: 79.3
click at [640, 207] on td "3223277604424568" at bounding box center [609, 200] width 162 height 40
copy div "3223277604424568"
drag, startPoint x: 559, startPoint y: 203, endPoint x: 643, endPoint y: 214, distance: 85.2
click at [643, 214] on td "9745490051554128" at bounding box center [609, 200] width 162 height 40
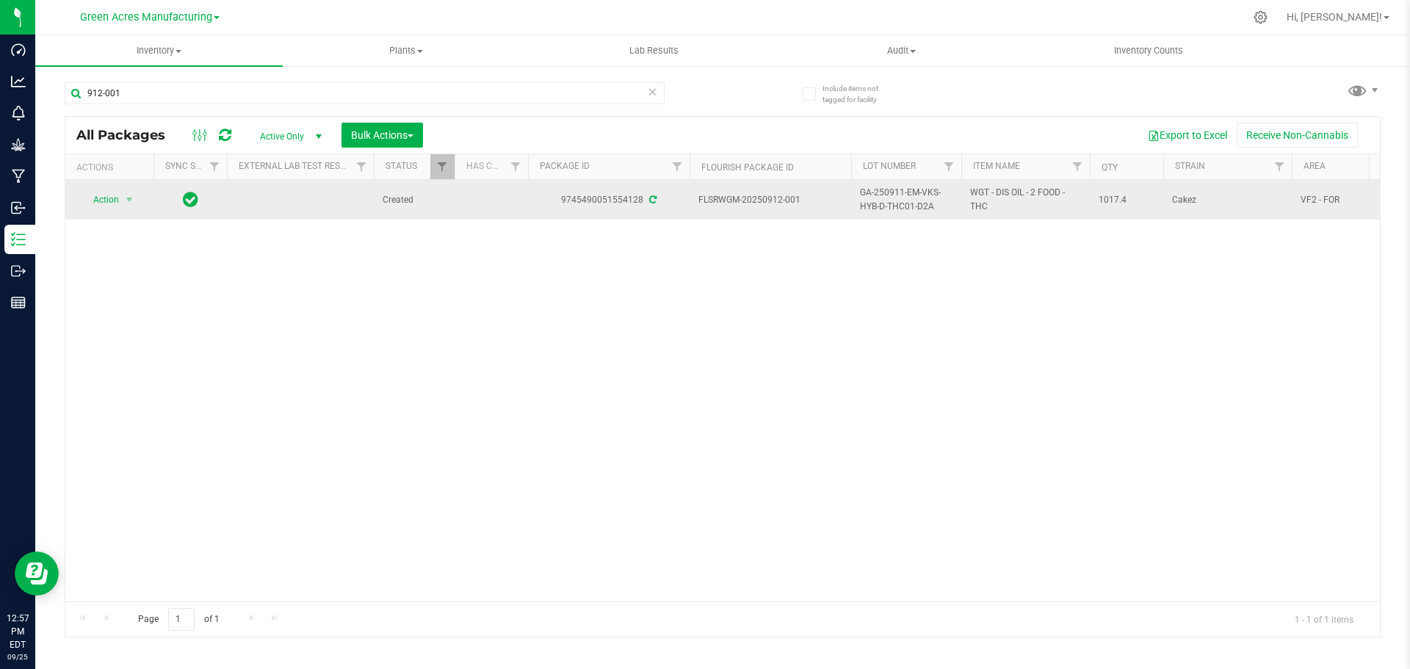
copy div "9745490051554128"
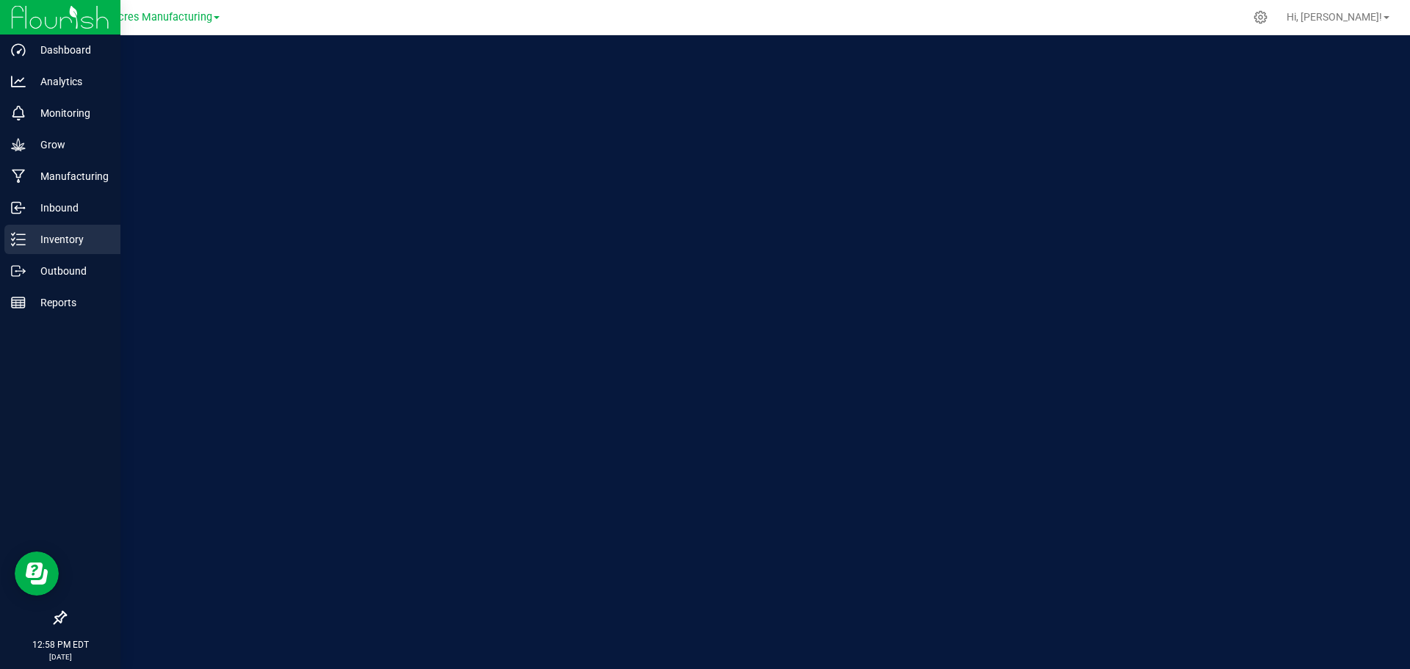
click at [24, 239] on line at bounding box center [21, 239] width 8 height 0
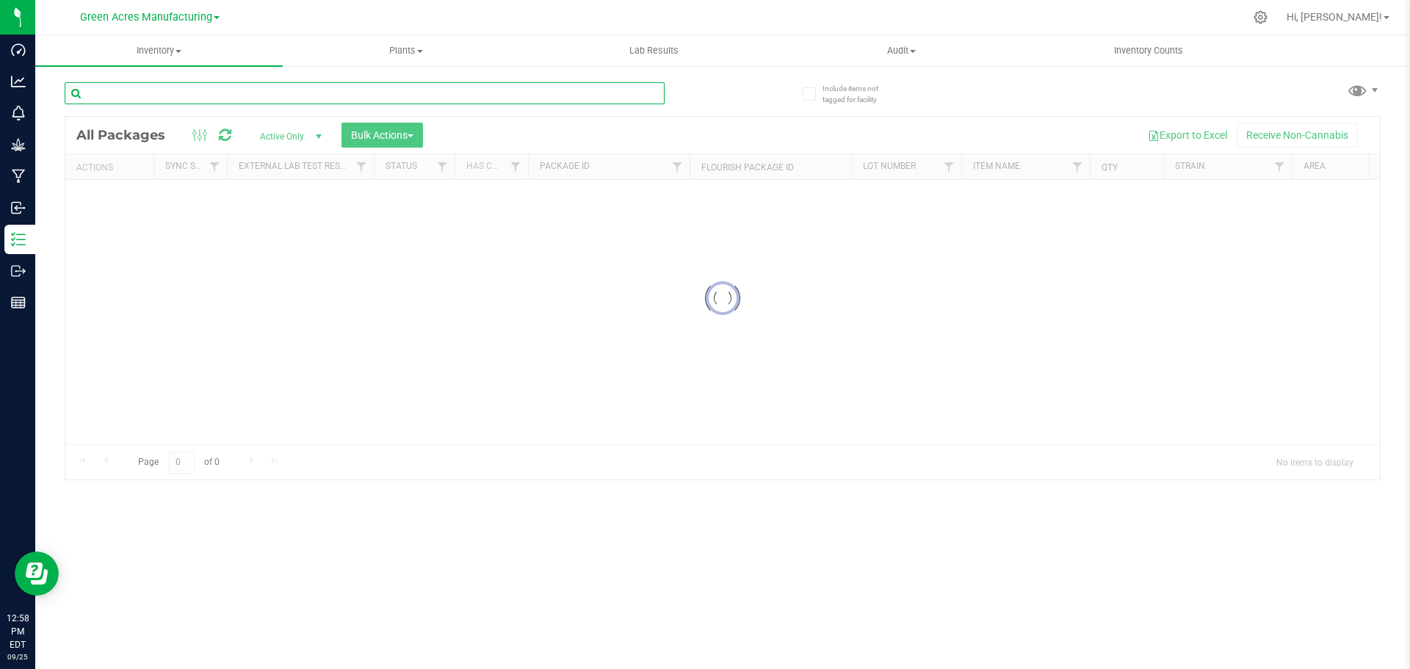
paste input "THC-2-COMBO-092525-A"
type input "THC-2-COMBO-092525-A"
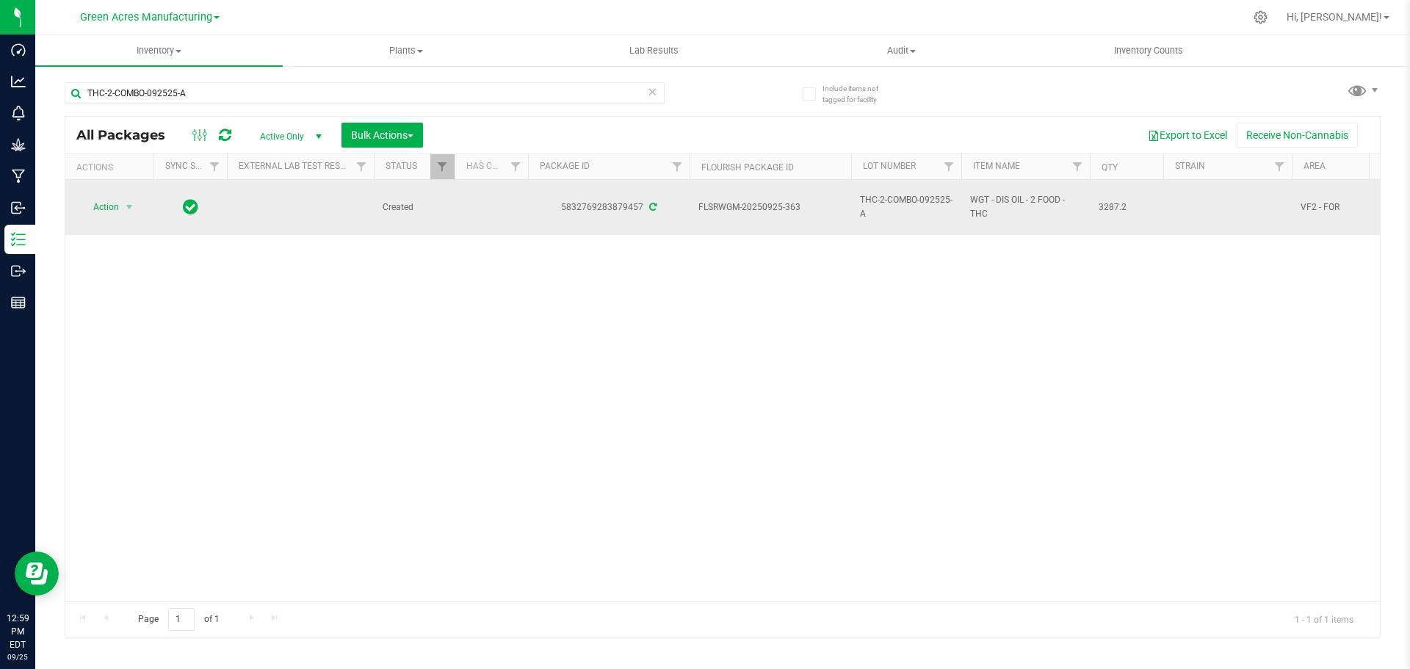
click at [996, 198] on span "WGT - DIS OIL - 2 FOOD - THC" at bounding box center [1025, 207] width 111 height 28
copy tr "WGT - DIS OIL - 2 FOOD - THC"
click at [886, 206] on span "THC-2-COMBO-092525-A" at bounding box center [906, 207] width 93 height 28
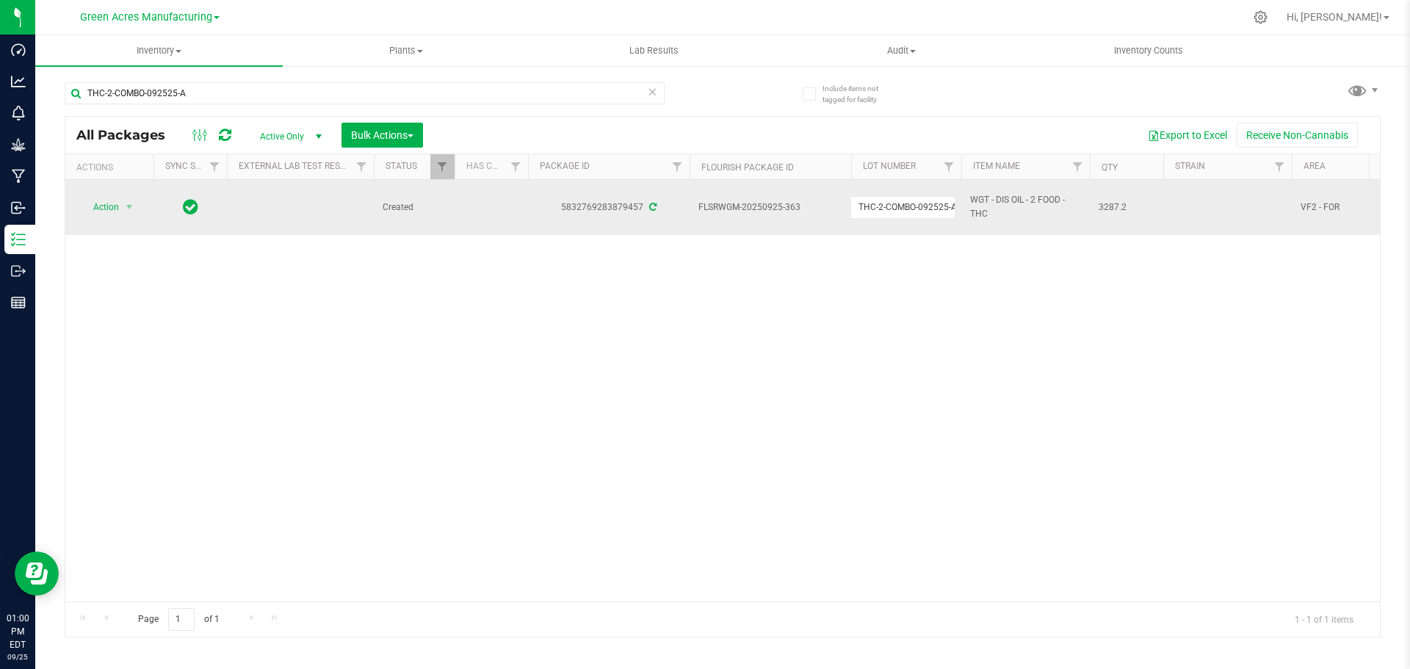
click at [886, 206] on input "THC-2-COMBO-092525-A" at bounding box center [902, 207] width 105 height 23
click at [868, 311] on div "Action Action Adjust qty Create package Edit attributes Global inventory Locate…" at bounding box center [722, 390] width 1314 height 421
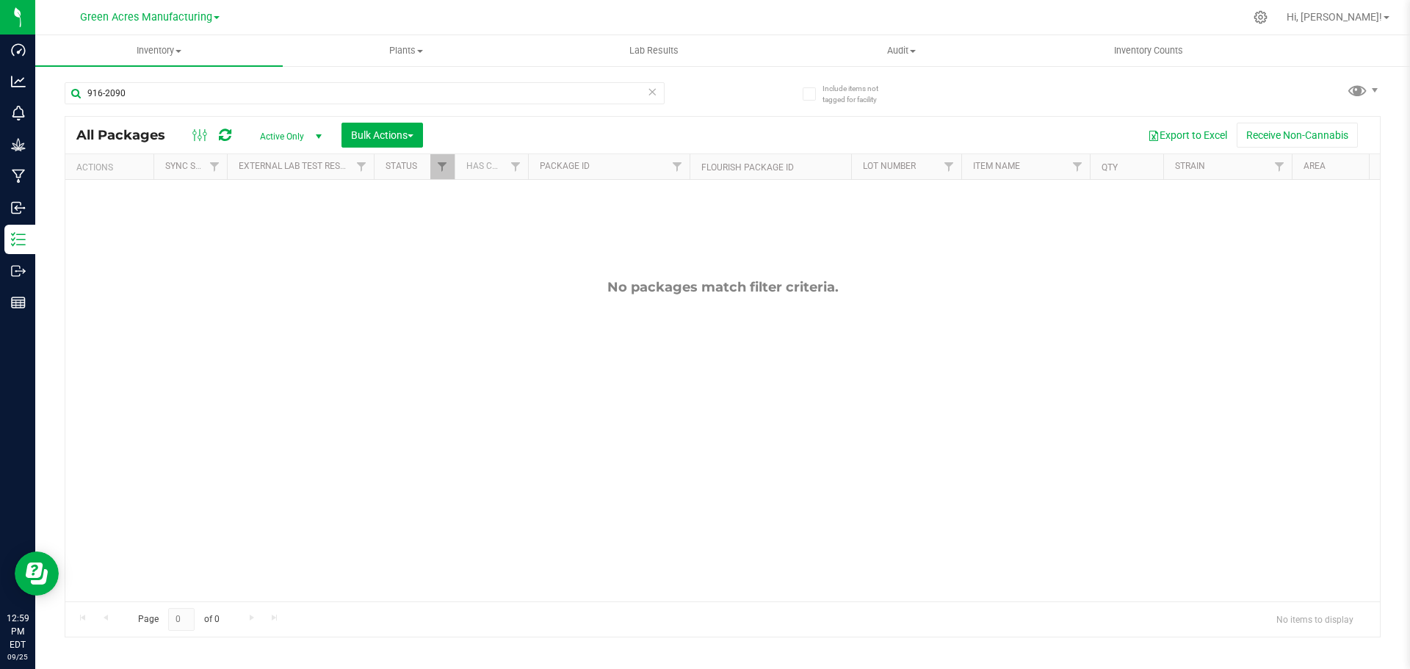
click at [650, 92] on icon at bounding box center [652, 91] width 10 height 18
click at [655, 90] on icon at bounding box center [652, 91] width 10 height 18
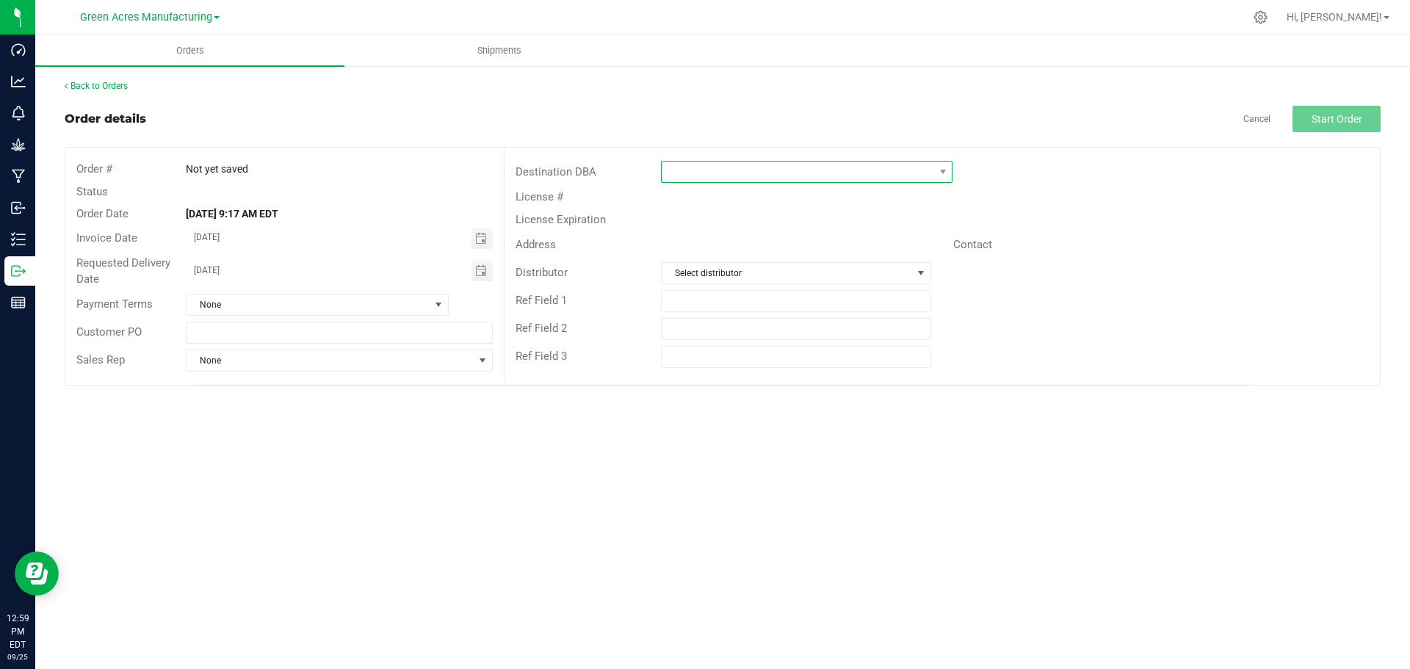
click at [753, 174] on span at bounding box center [798, 172] width 272 height 21
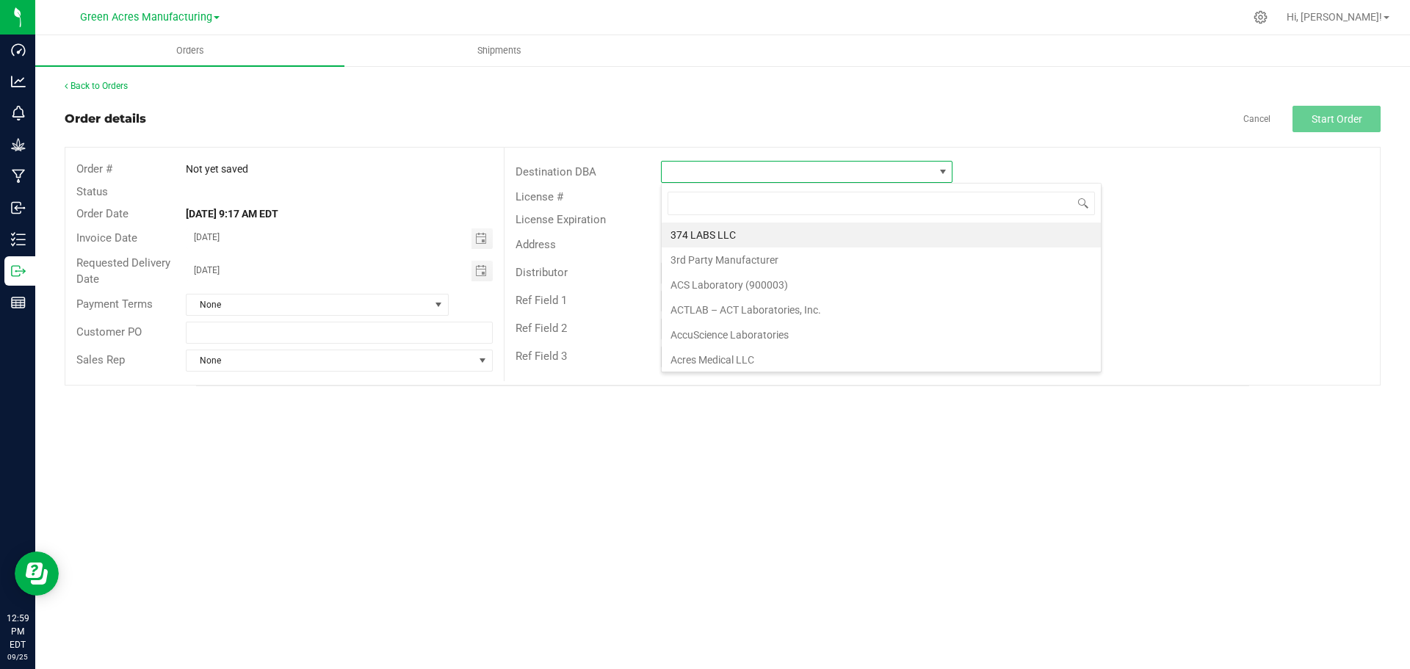
scroll to position [22, 291]
type input "meth"
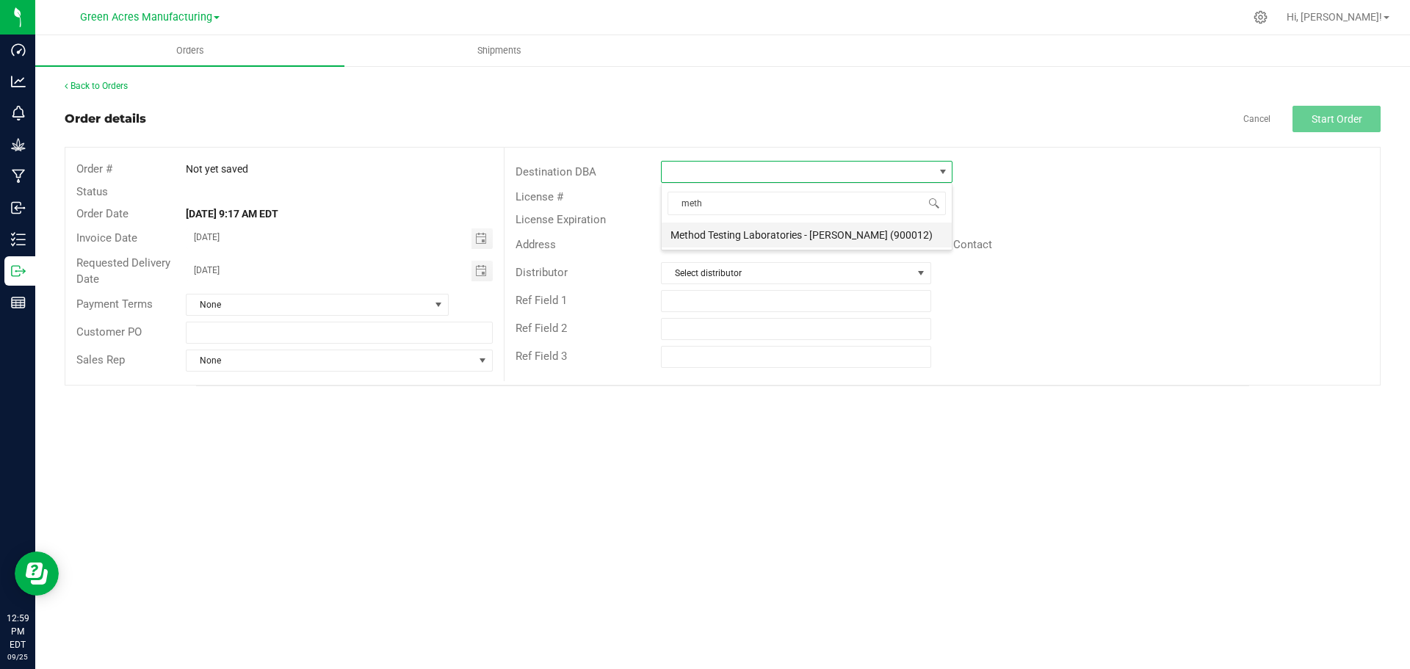
click at [775, 223] on li "Method Testing Laboratories - [PERSON_NAME] (900012)" at bounding box center [807, 234] width 290 height 25
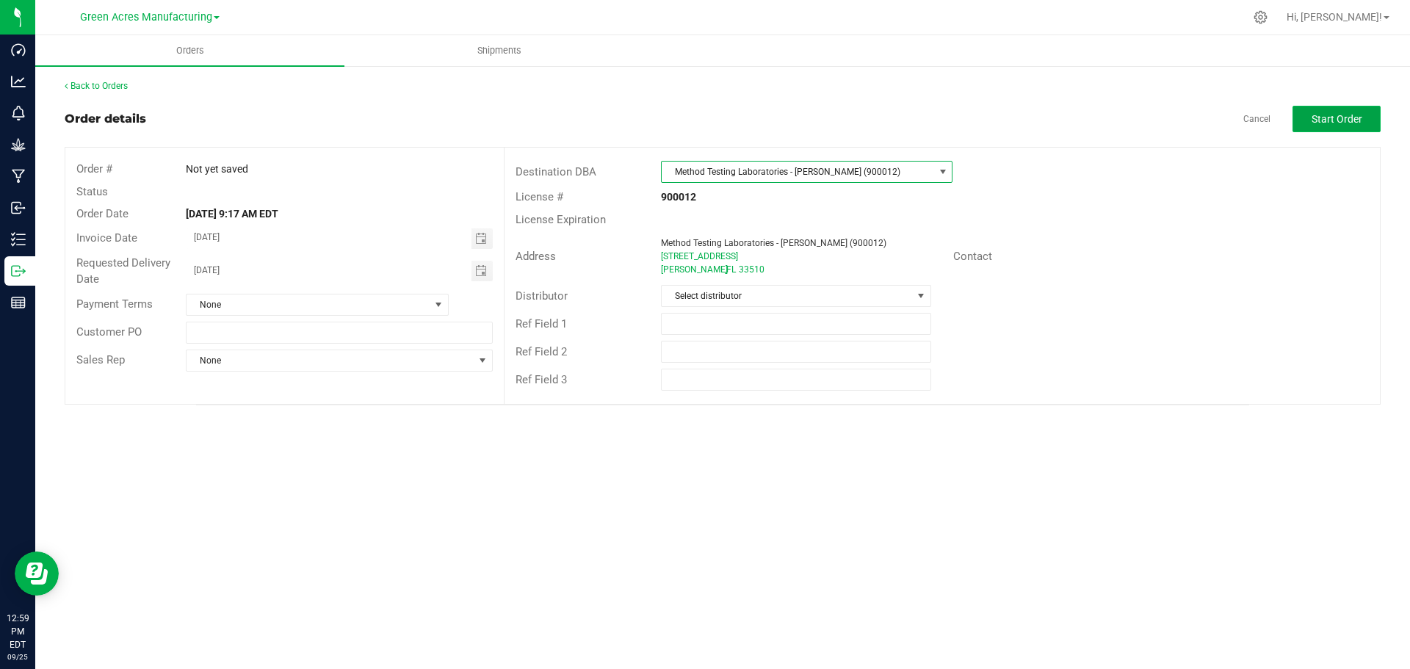
click at [1323, 117] on span "Start Order" at bounding box center [1336, 119] width 51 height 12
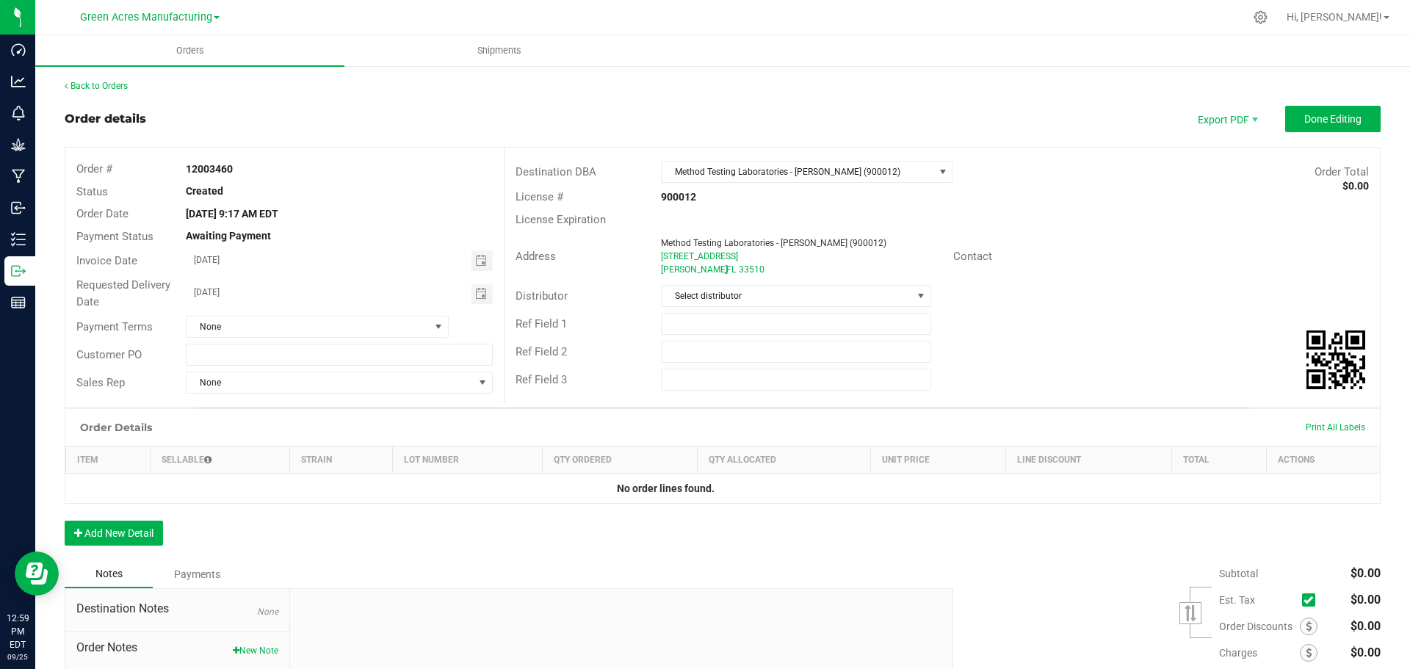
drag, startPoint x: 236, startPoint y: 170, endPoint x: 173, endPoint y: 173, distance: 63.2
click at [173, 173] on div "Order # 12003460" at bounding box center [284, 169] width 438 height 23
copy div "12003460"
click at [130, 548] on div "Order Details Print All Labels Item Sellable Strain Lot Number Qty Ordered Qty …" at bounding box center [723, 484] width 1316 height 152
click at [127, 542] on button "Add New Detail" at bounding box center [114, 533] width 98 height 25
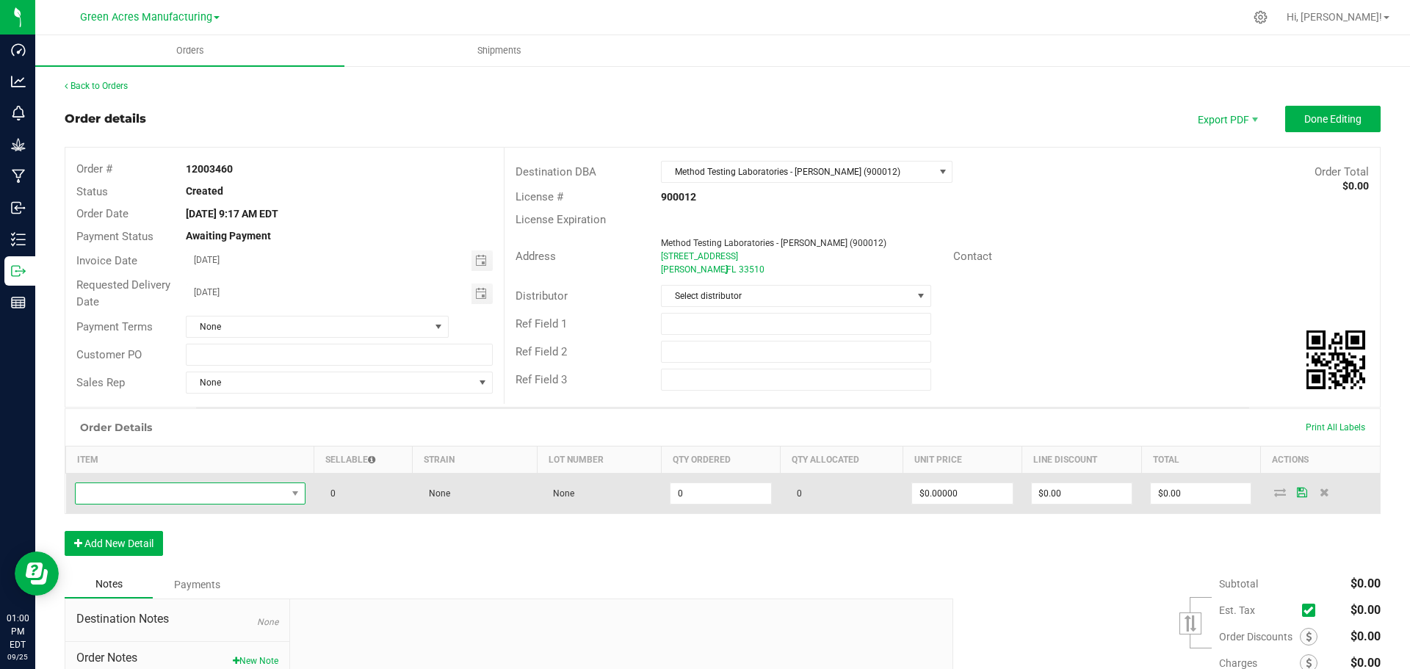
click at [146, 489] on span "NO DATA FOUND" at bounding box center [181, 493] width 211 height 21
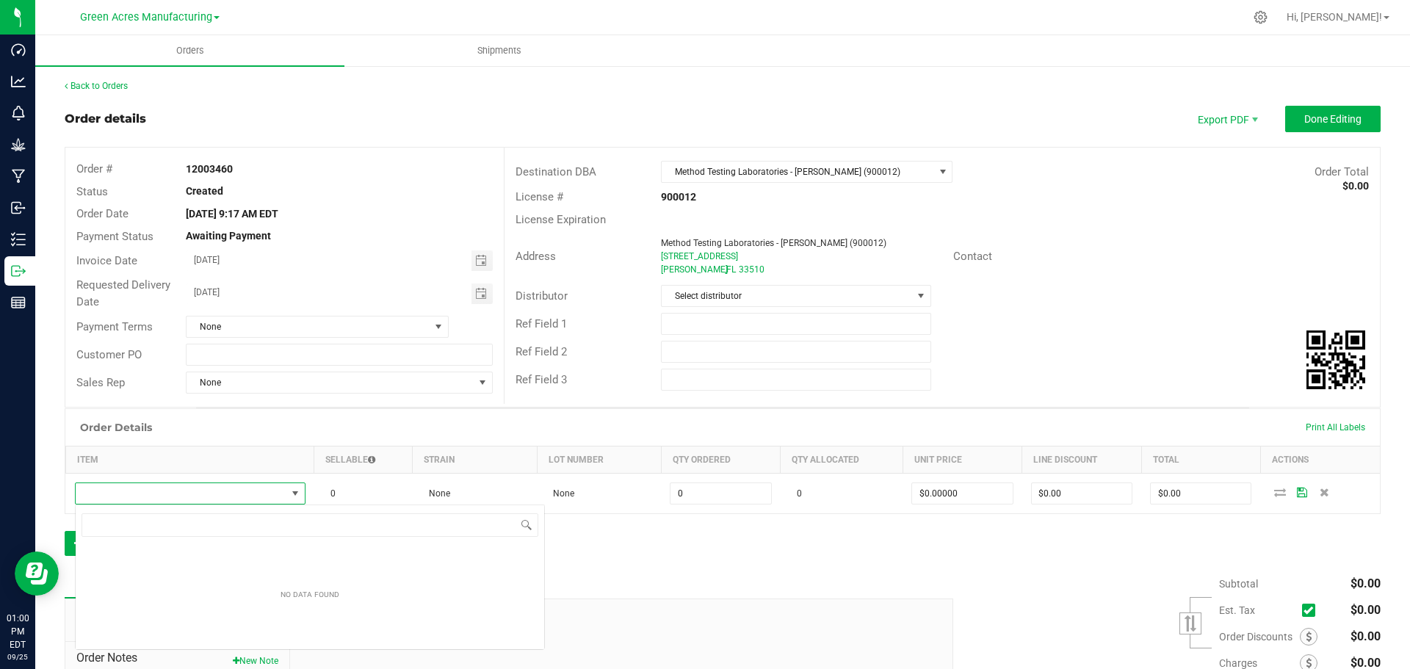
scroll to position [22, 228]
type input "WGT - DIS OIL - 2 FOOD - THC"
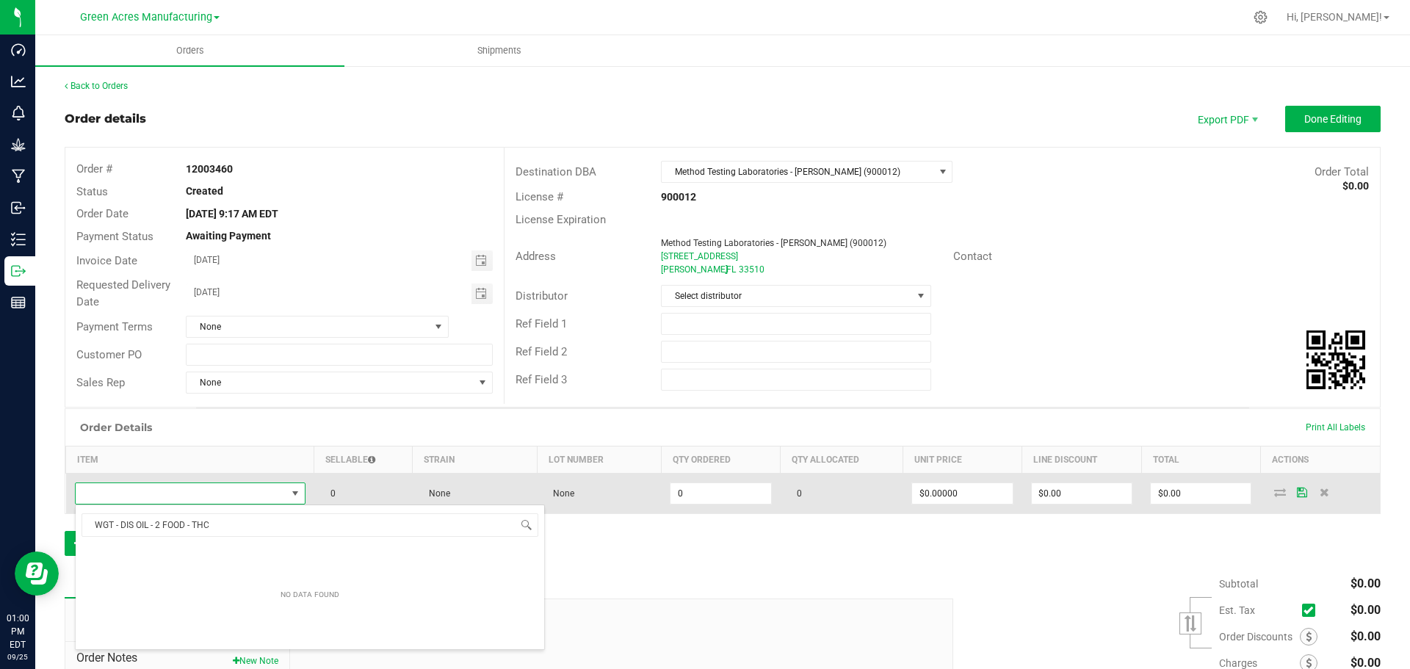
scroll to position [22, 227]
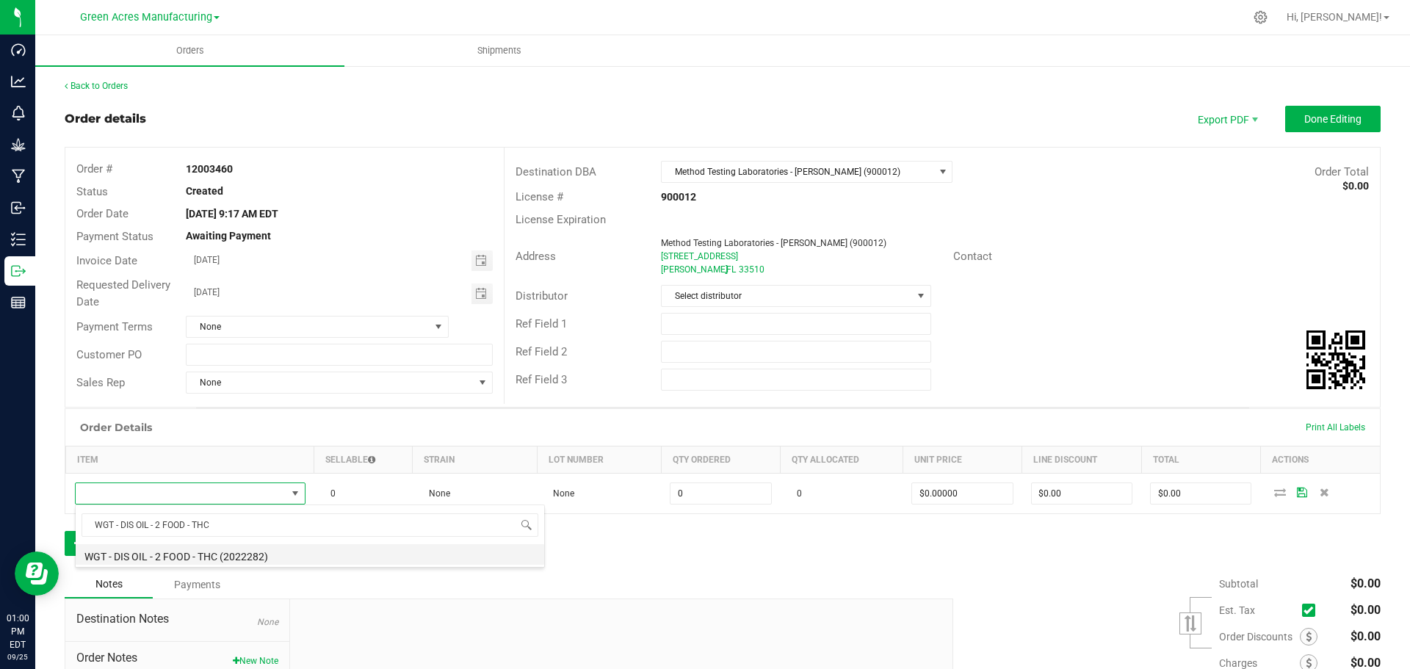
click at [231, 557] on li "WGT - DIS OIL - 2 FOOD - THC (2022282)" at bounding box center [310, 554] width 468 height 21
type input "0.0000 g"
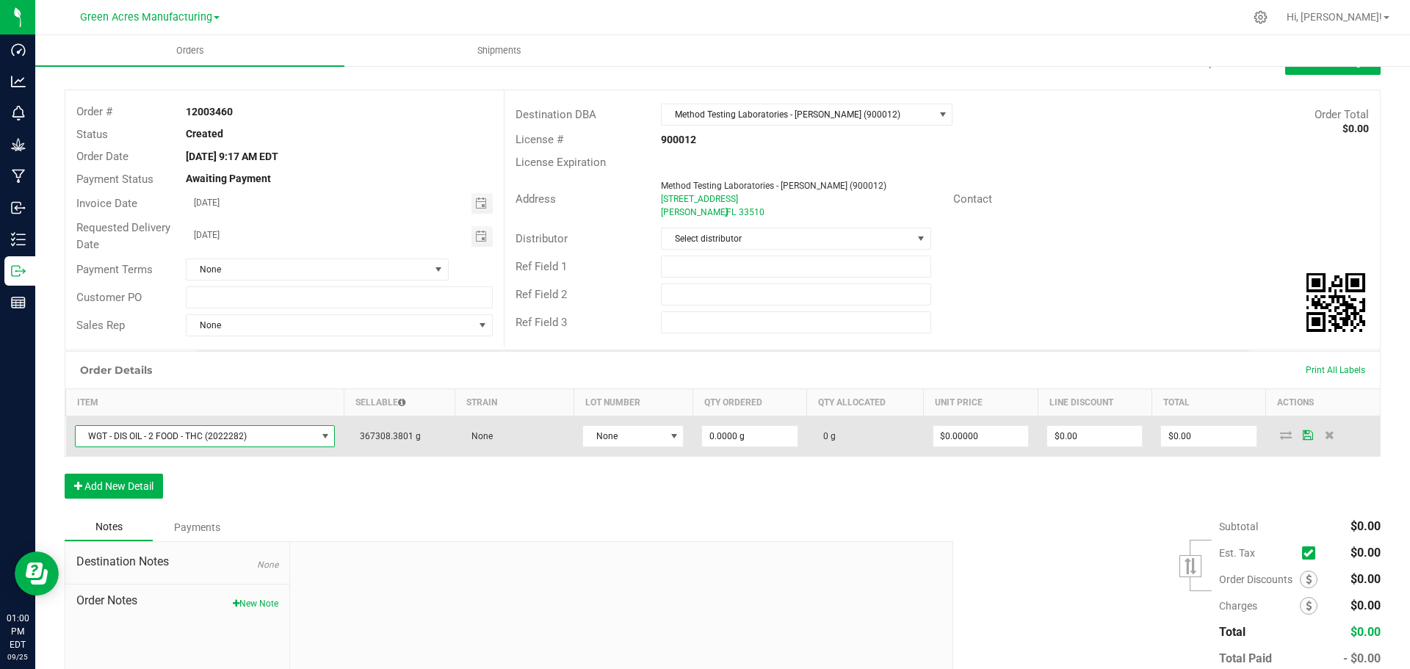
scroll to position [73, 0]
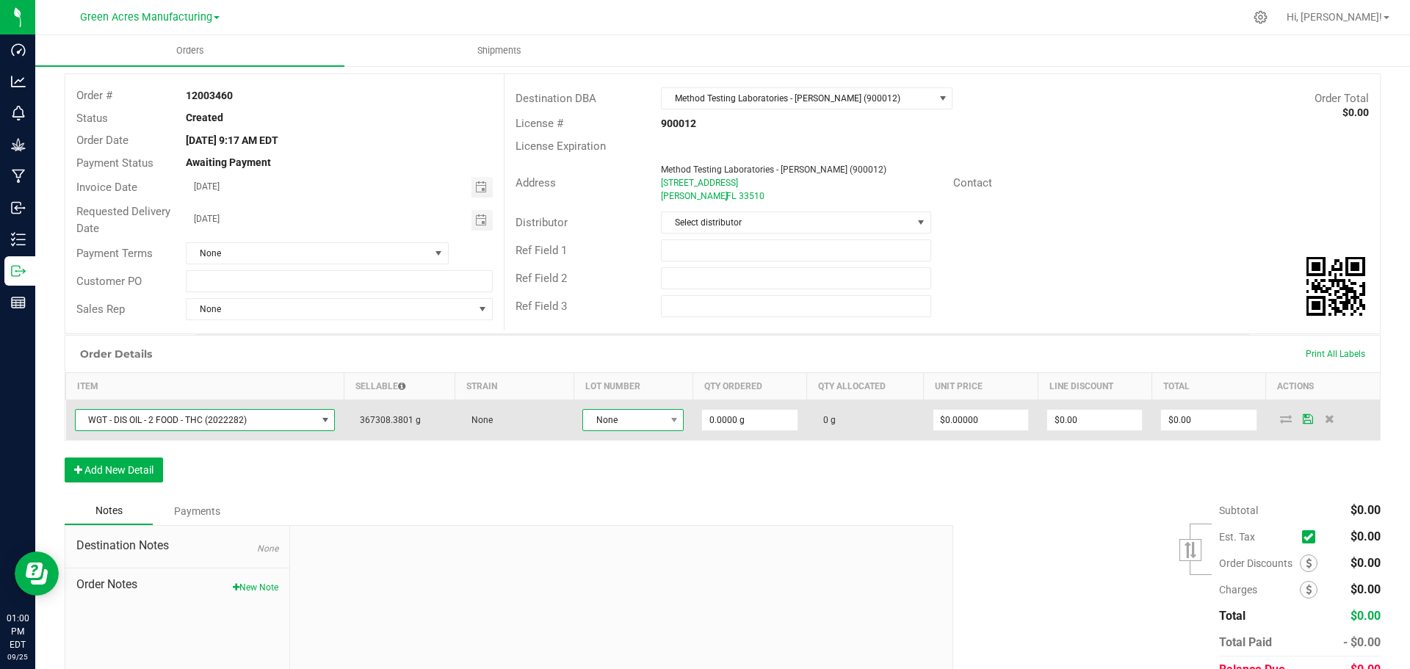
click at [646, 423] on span "None" at bounding box center [623, 420] width 81 height 21
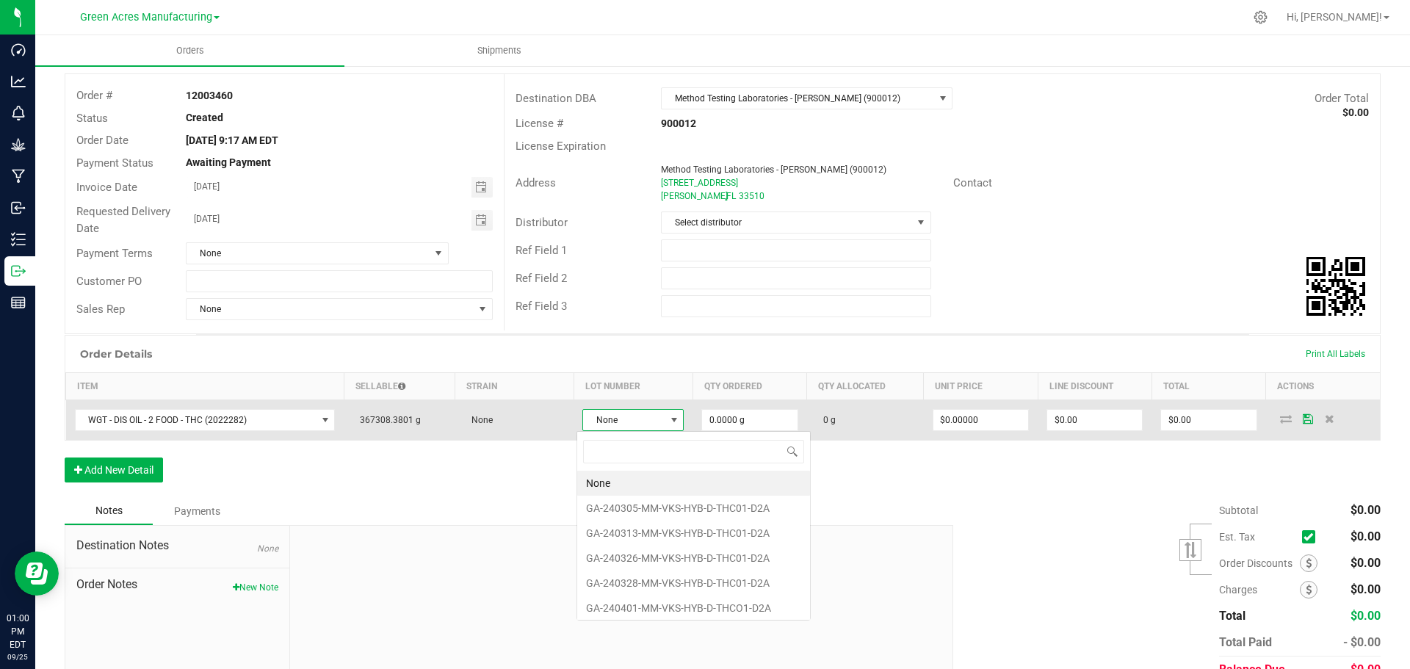
scroll to position [22, 101]
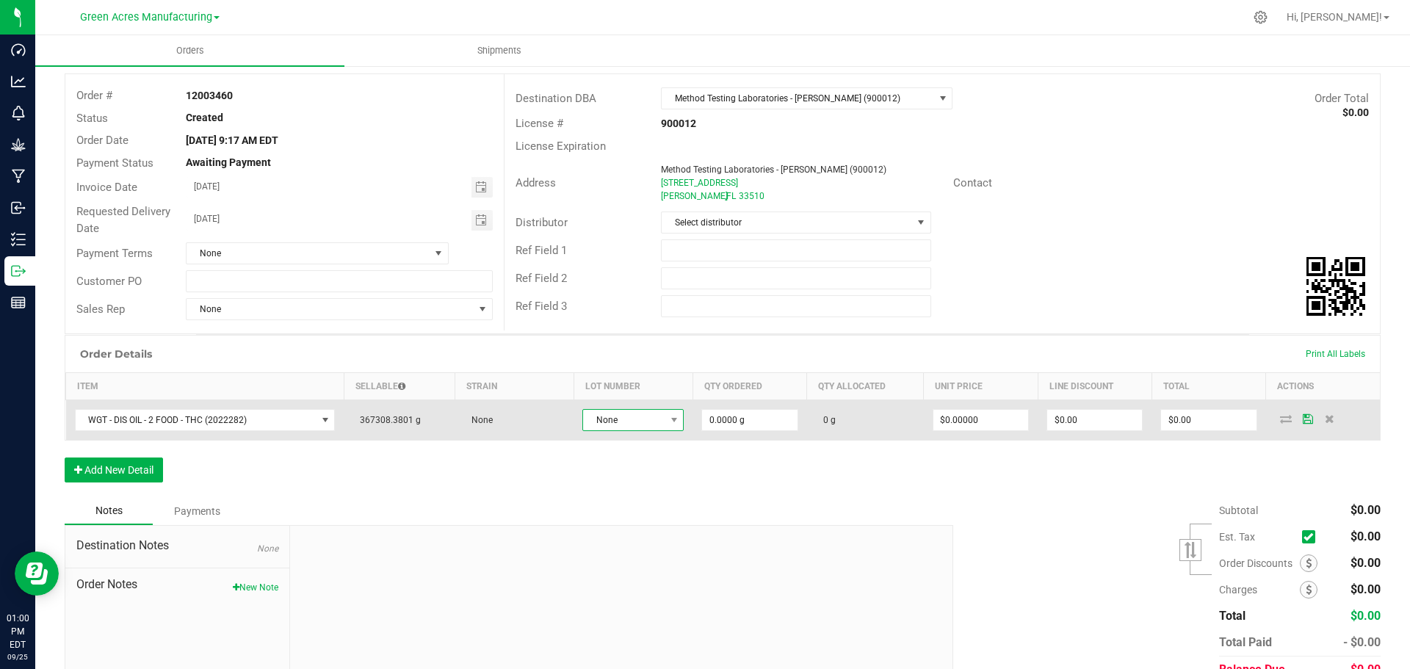
click at [603, 424] on span "None" at bounding box center [623, 420] width 81 height 21
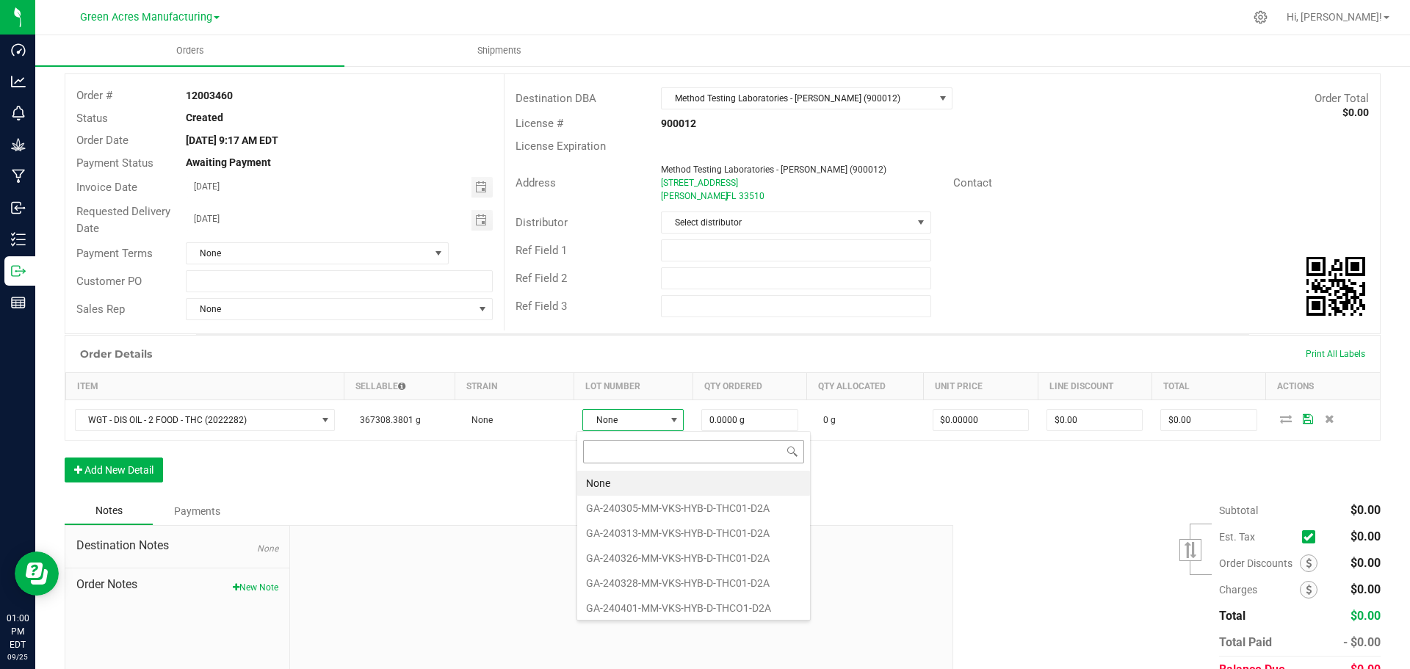
type input "THC-2-COMBO-092525-A"
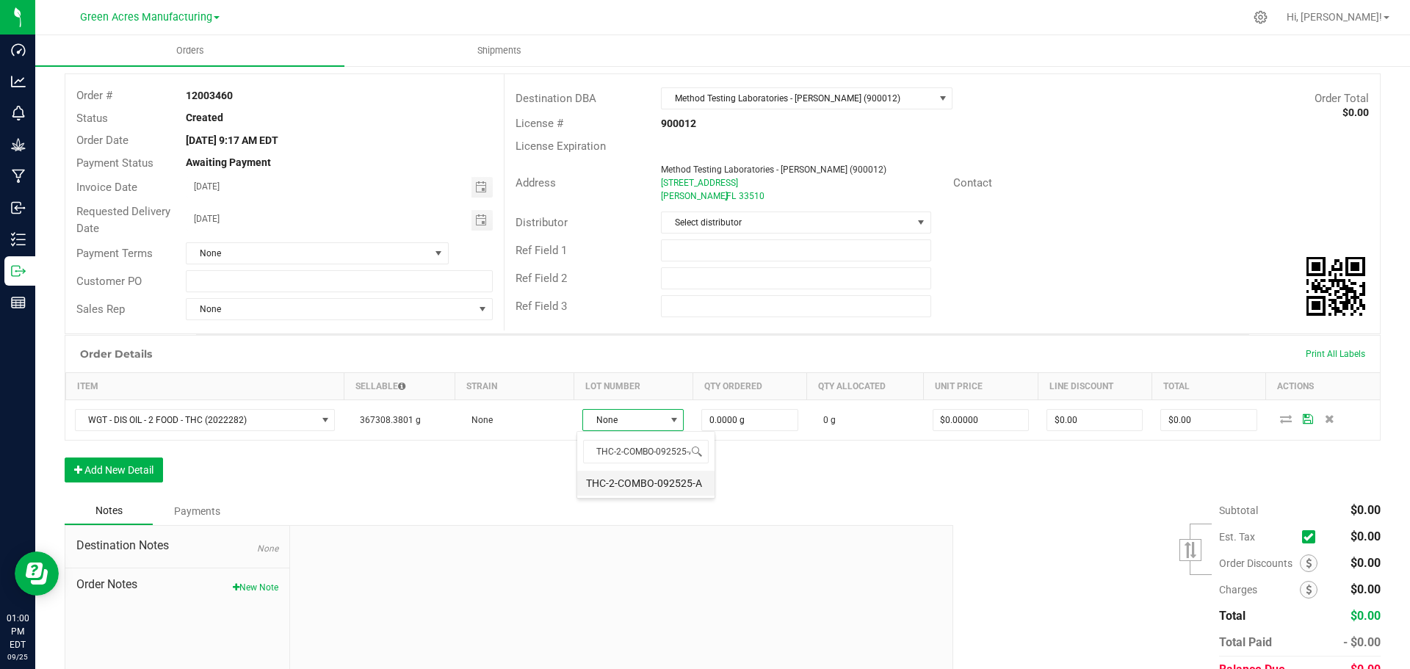
click at [675, 483] on li "THC-2-COMBO-092525-A" at bounding box center [645, 483] width 137 height 25
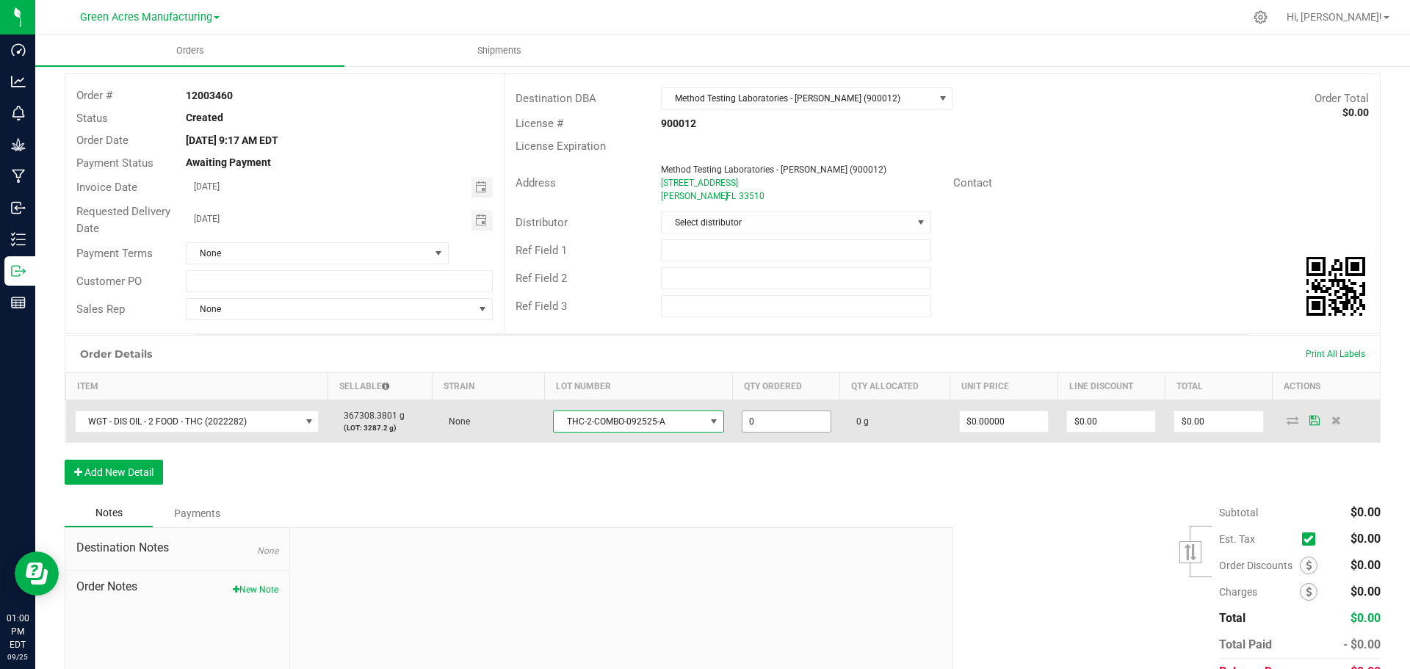
click at [749, 414] on input "0" at bounding box center [786, 421] width 88 height 21
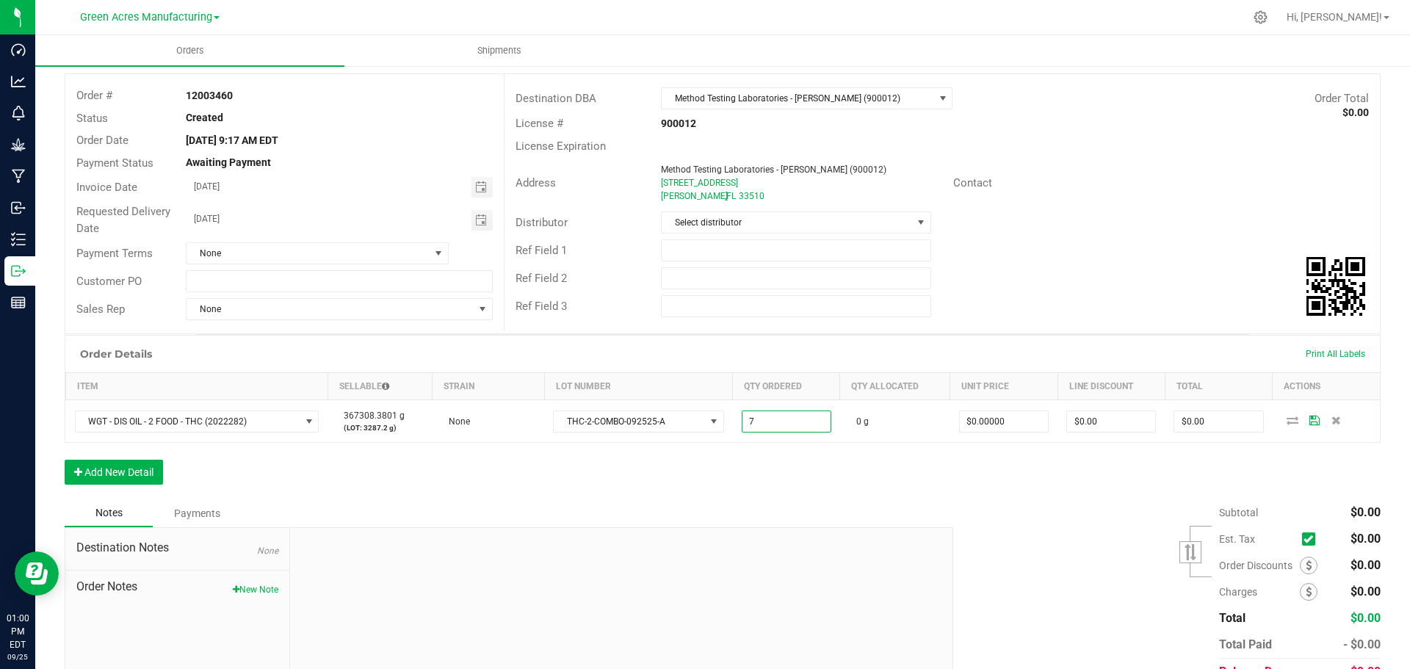
type input "7.0000 g"
click at [1179, 457] on div "Order Details Print All Labels Item Sellable Strain Lot Number Qty Ordered Qty …" at bounding box center [723, 417] width 1316 height 164
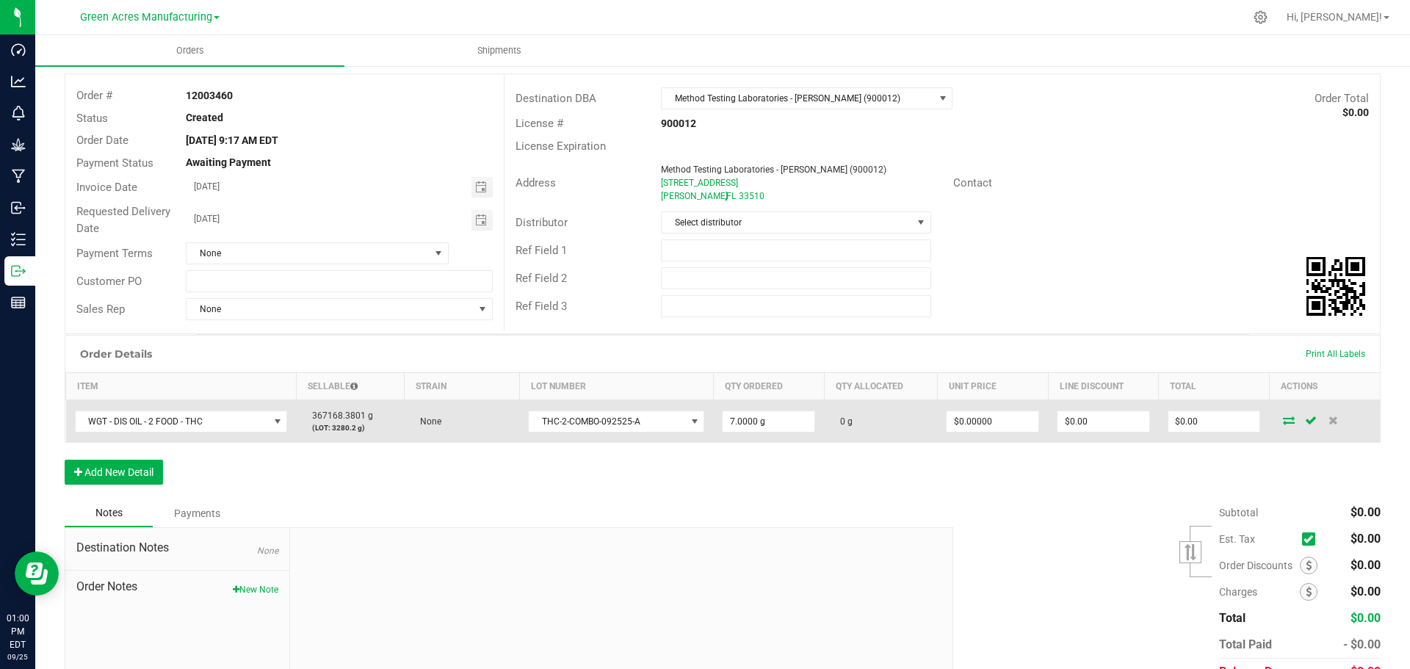
click at [1283, 416] on icon at bounding box center [1289, 420] width 12 height 9
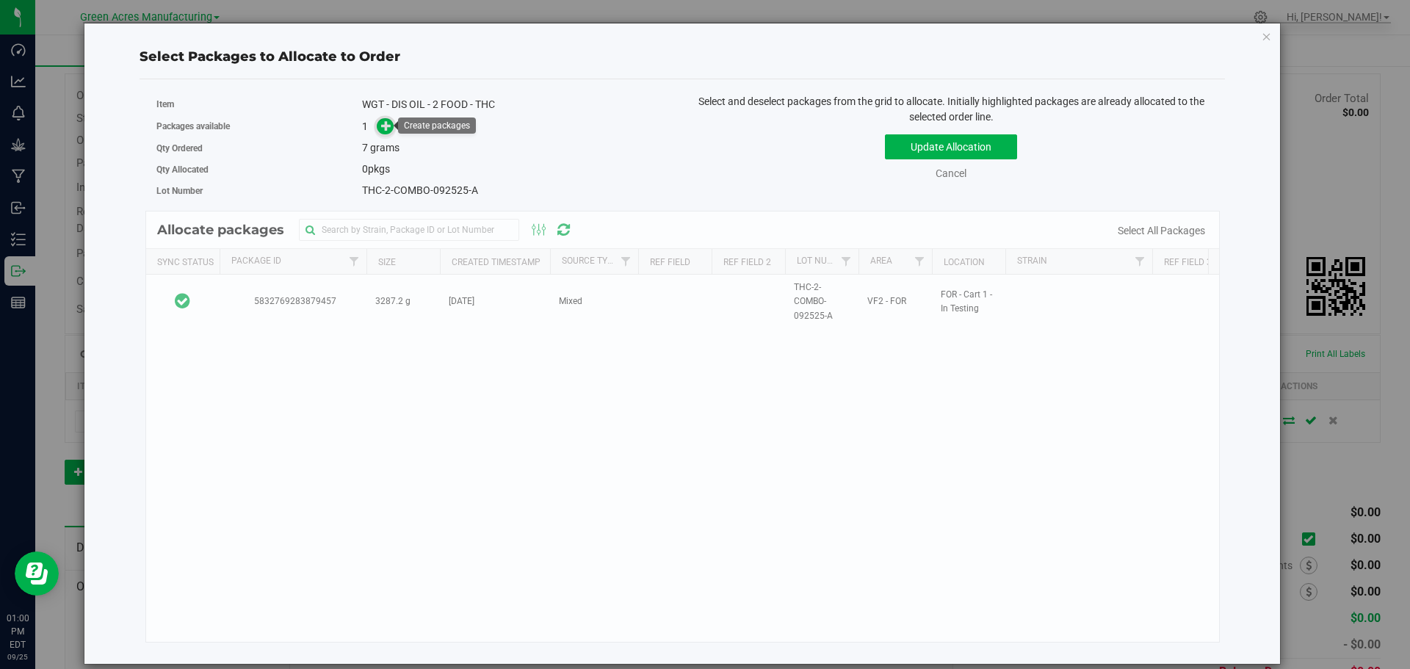
click at [383, 128] on icon at bounding box center [386, 125] width 10 height 10
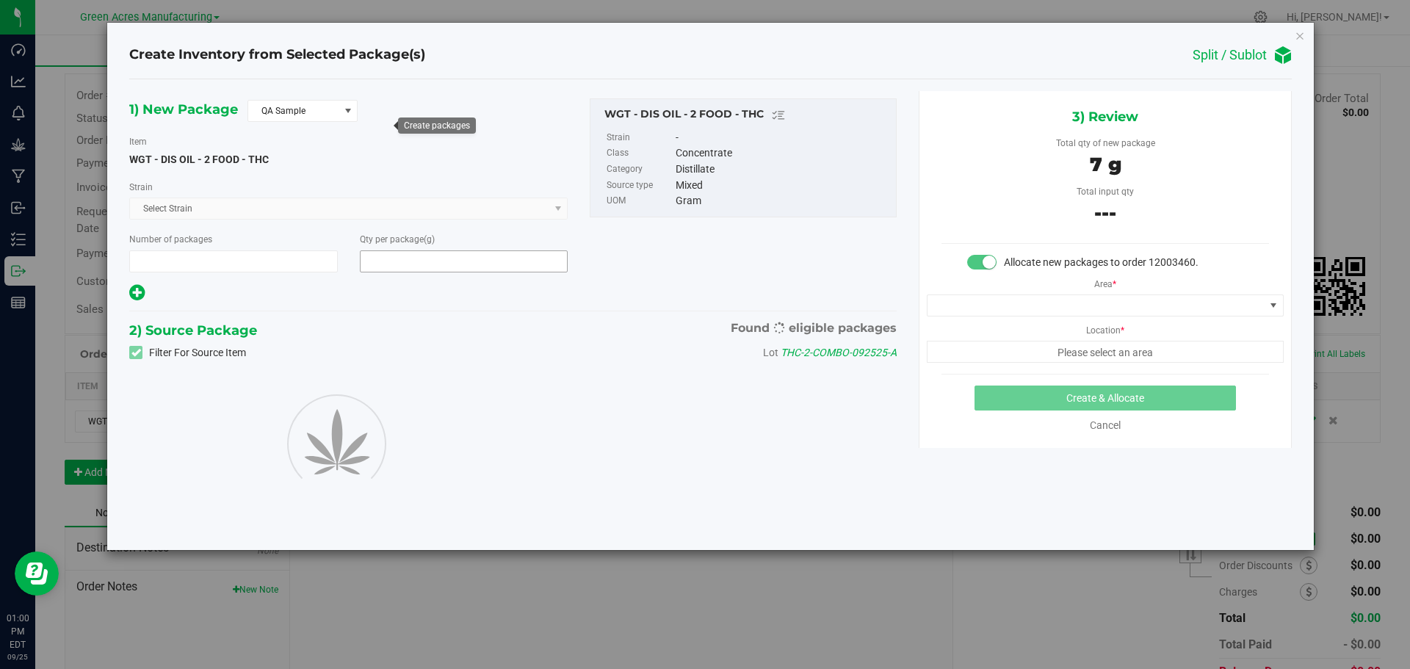
type input "1"
type input "7.0000"
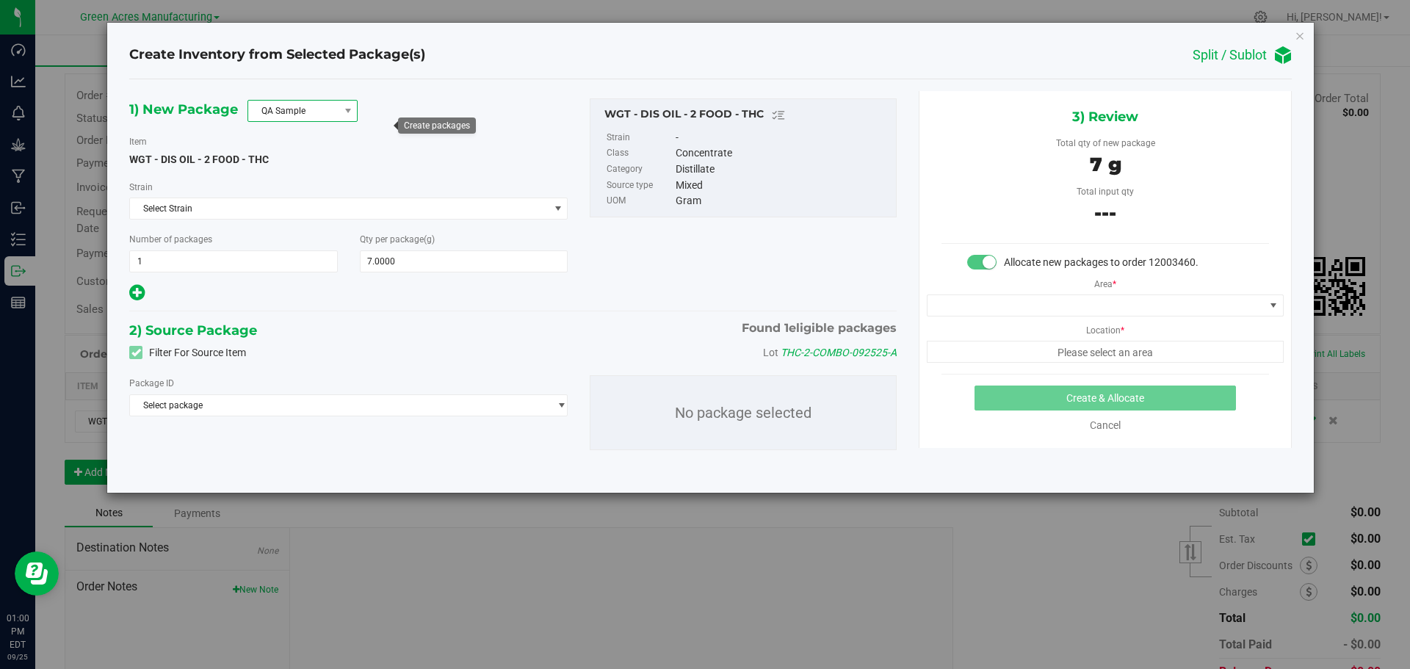
click at [298, 113] on span "QA Sample" at bounding box center [293, 111] width 90 height 21
click at [294, 172] on li "R&D Sample" at bounding box center [302, 177] width 109 height 21
click at [293, 212] on span "Select Strain" at bounding box center [339, 208] width 418 height 21
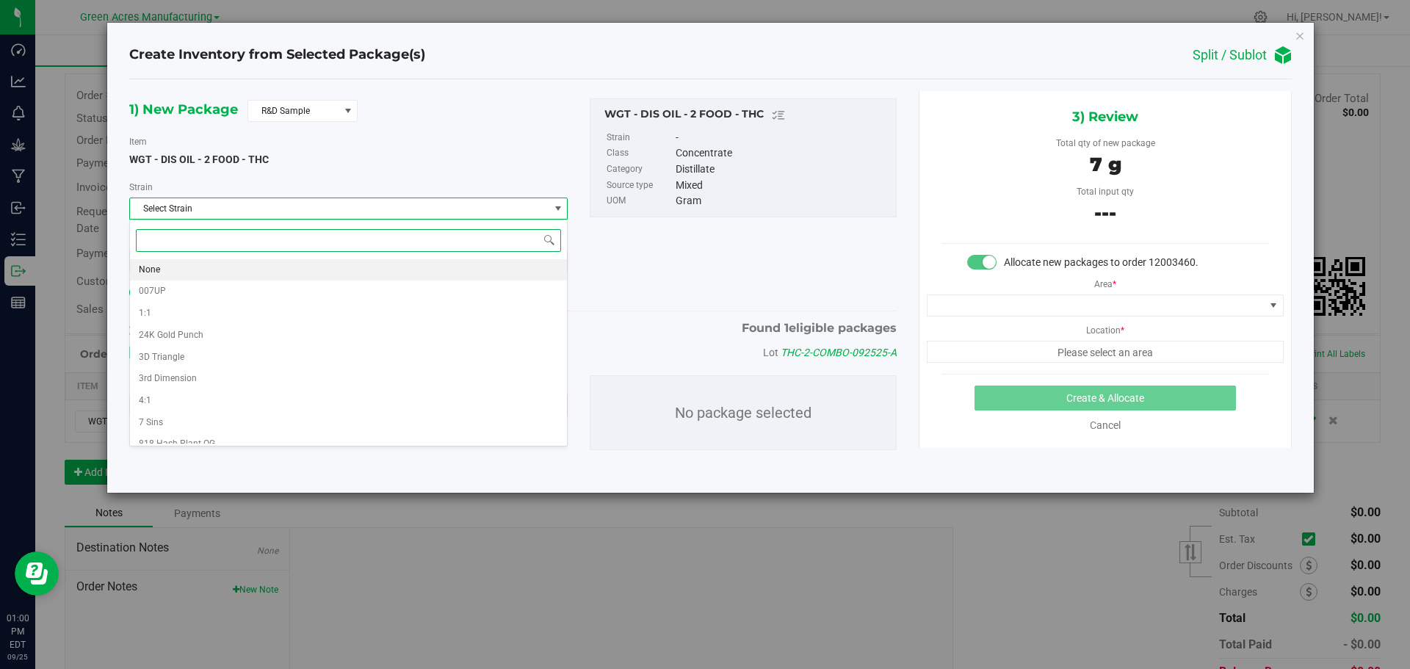
click at [291, 269] on li "None" at bounding box center [348, 270] width 437 height 22
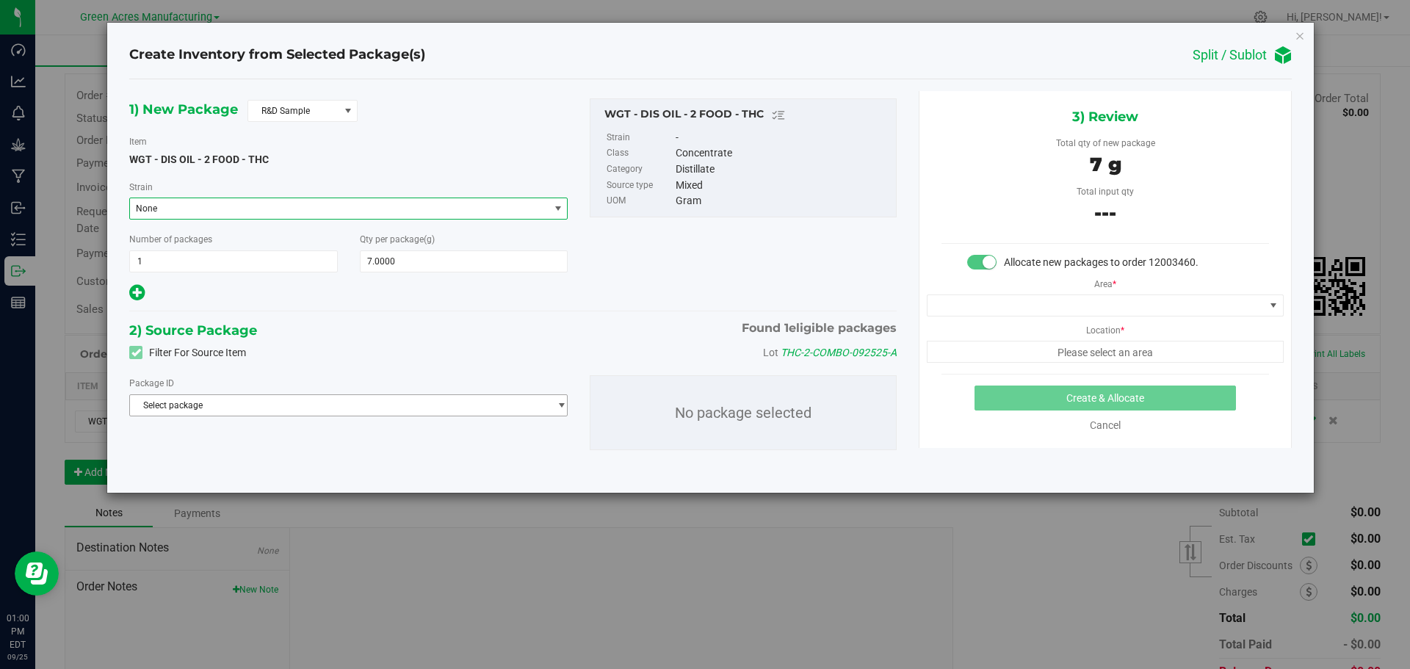
click at [310, 417] on div "Package ID Select package 5832769283879457 No package selected" at bounding box center [512, 412] width 789 height 98
click at [310, 410] on span "Select package" at bounding box center [339, 405] width 418 height 21
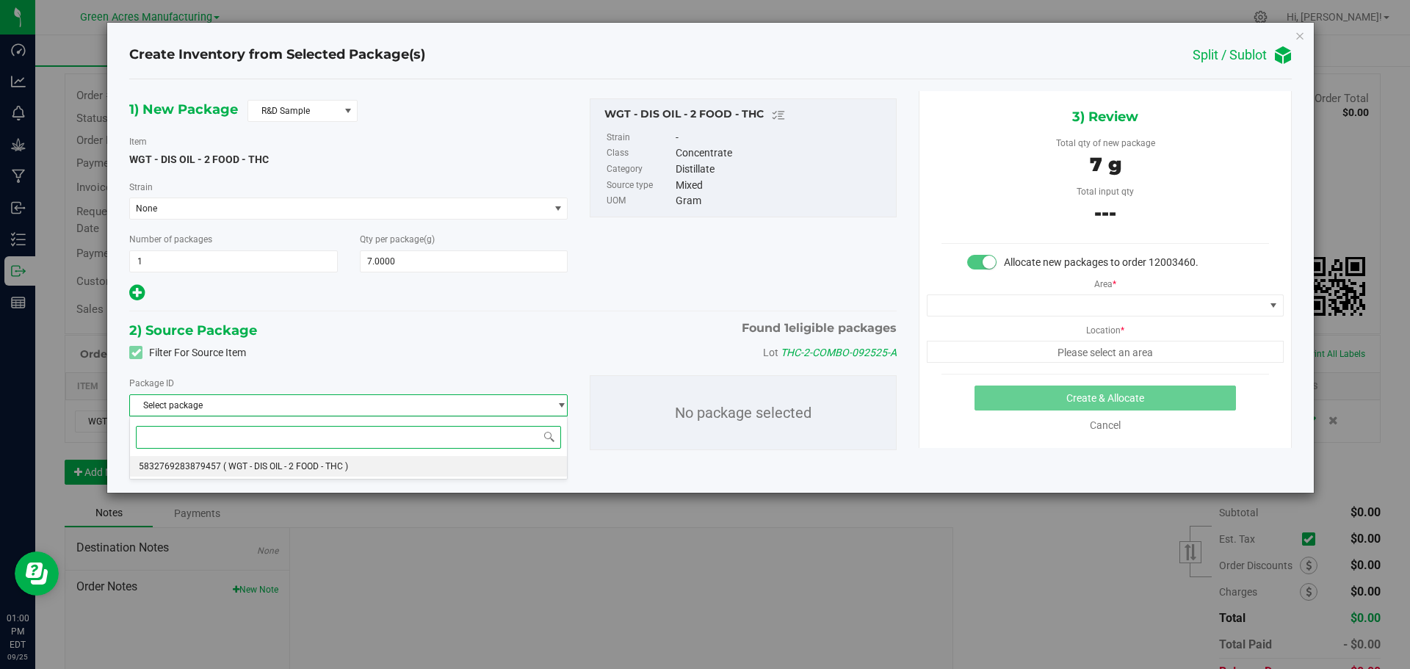
click at [306, 468] on span "( WGT - DIS OIL - 2 FOOD - THC )" at bounding box center [285, 466] width 125 height 10
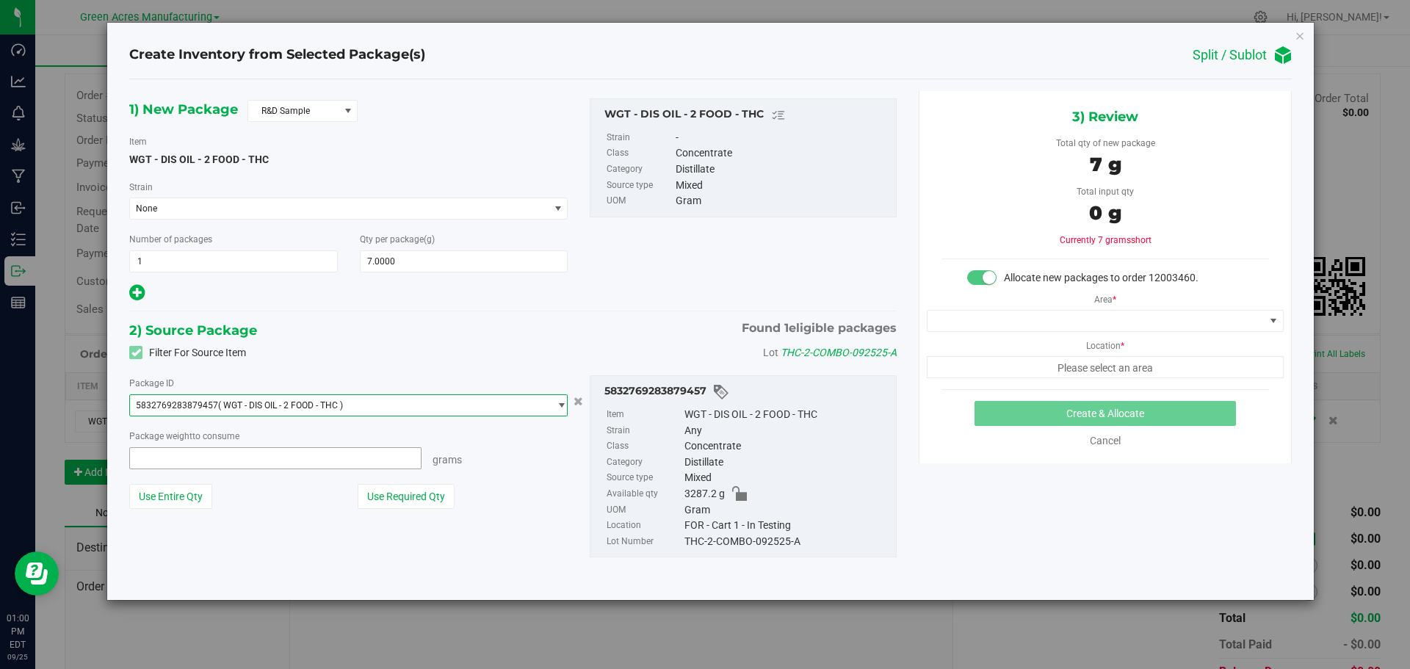
click at [306, 463] on span at bounding box center [275, 458] width 292 height 22
type input "7"
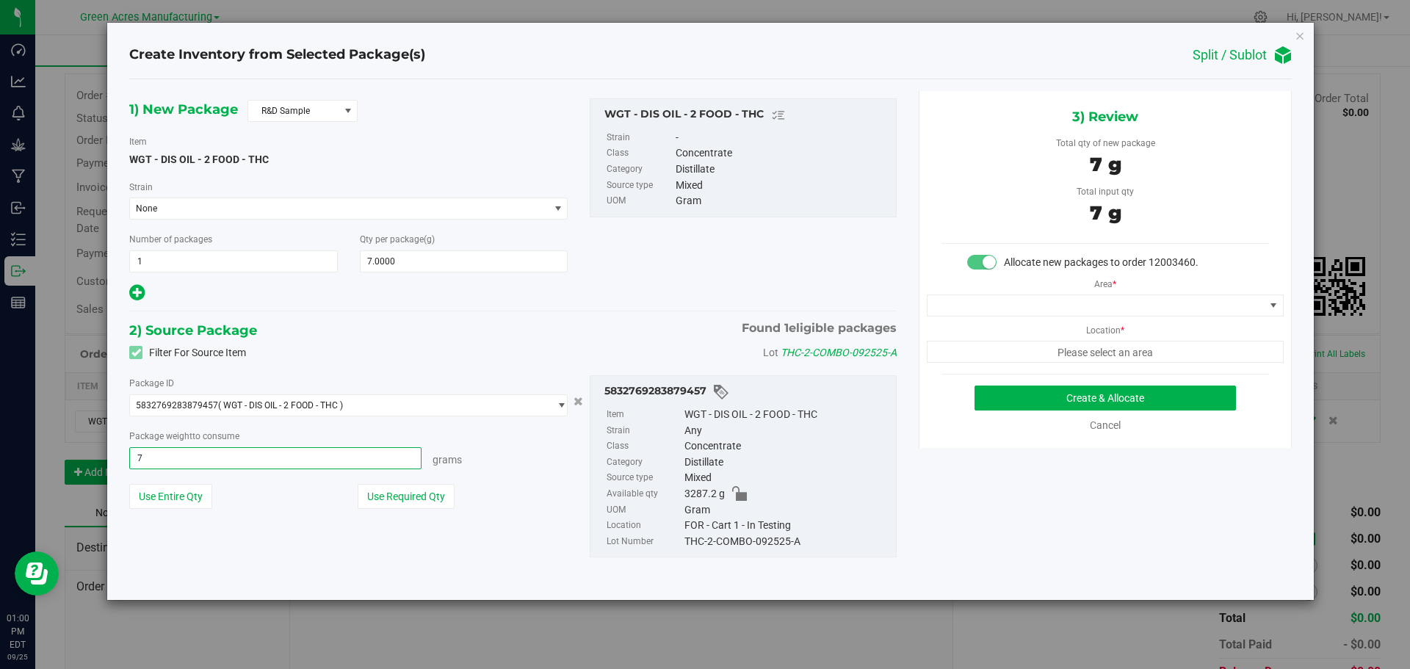
type input "7.0000 g"
click at [371, 363] on div "Filter For Source Item Lot THC-2-COMBO-092525-A" at bounding box center [512, 352] width 789 height 22
click at [290, 461] on span "7.0000 g 7" at bounding box center [275, 458] width 292 height 22
click at [399, 344] on div "Filter For Source Item Lot THC-2-COMBO-092525-A" at bounding box center [512, 352] width 789 height 22
click at [1068, 300] on span at bounding box center [1095, 305] width 337 height 21
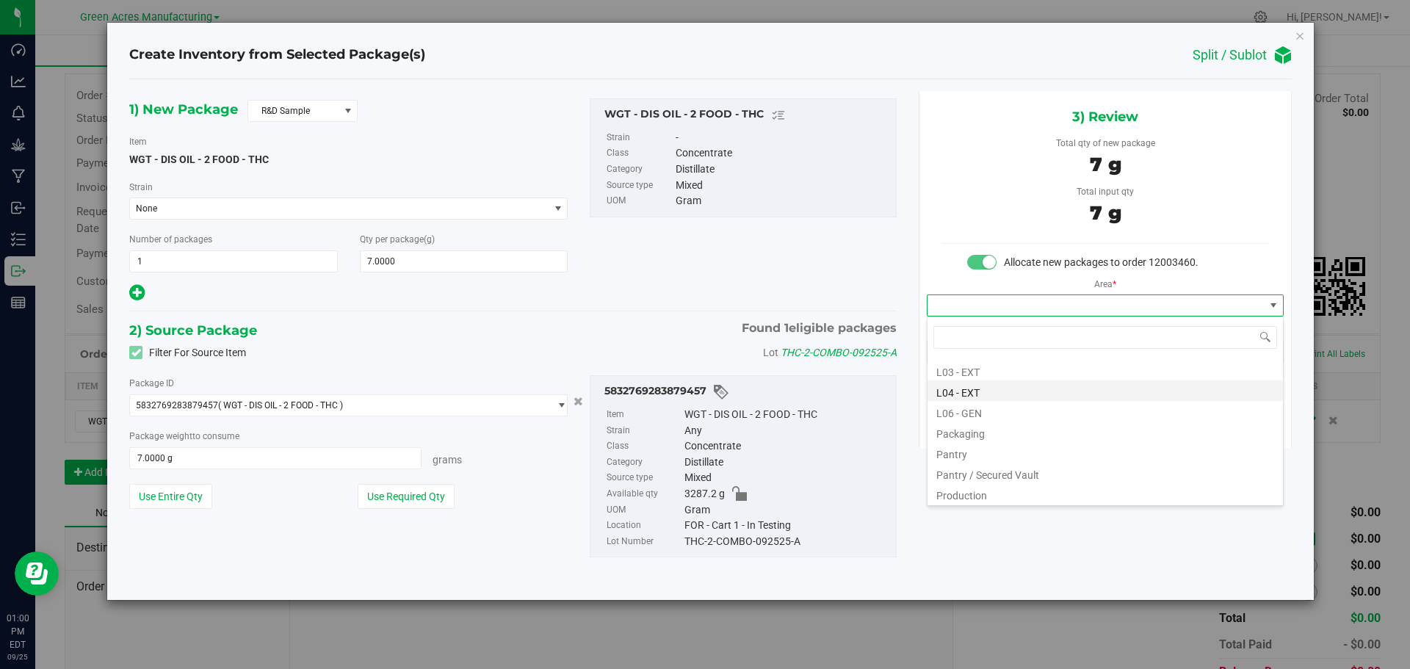
scroll to position [367, 0]
click at [1040, 438] on li "Pantry / Secured Vault" at bounding box center [1104, 431] width 355 height 21
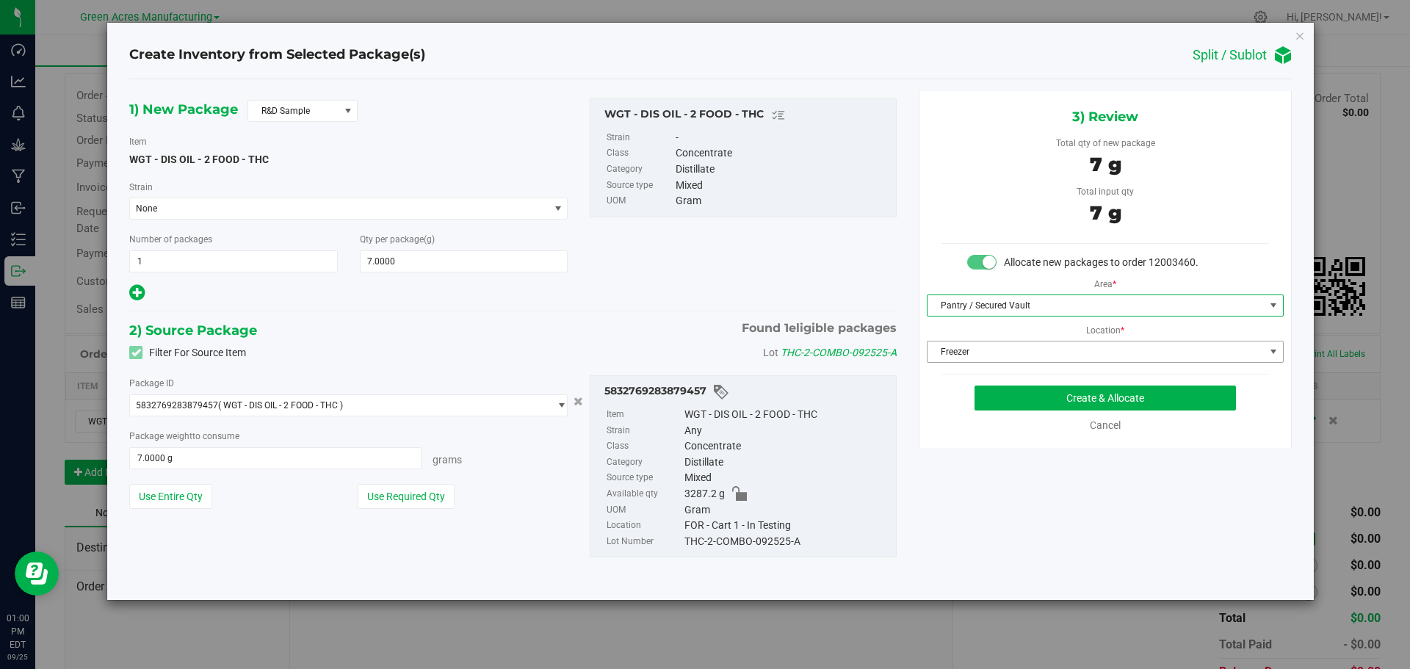
click at [1044, 347] on span "Freezer" at bounding box center [1095, 351] width 337 height 21
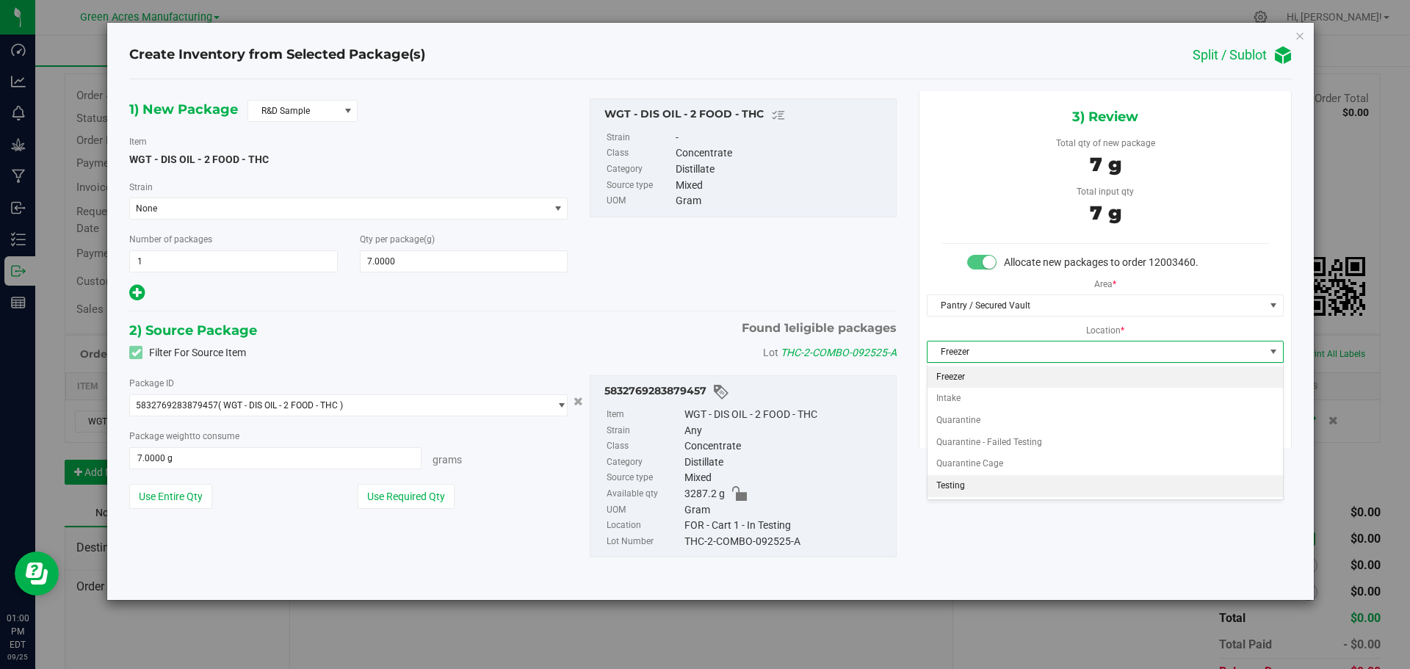
click at [1023, 492] on li "Testing" at bounding box center [1104, 486] width 355 height 22
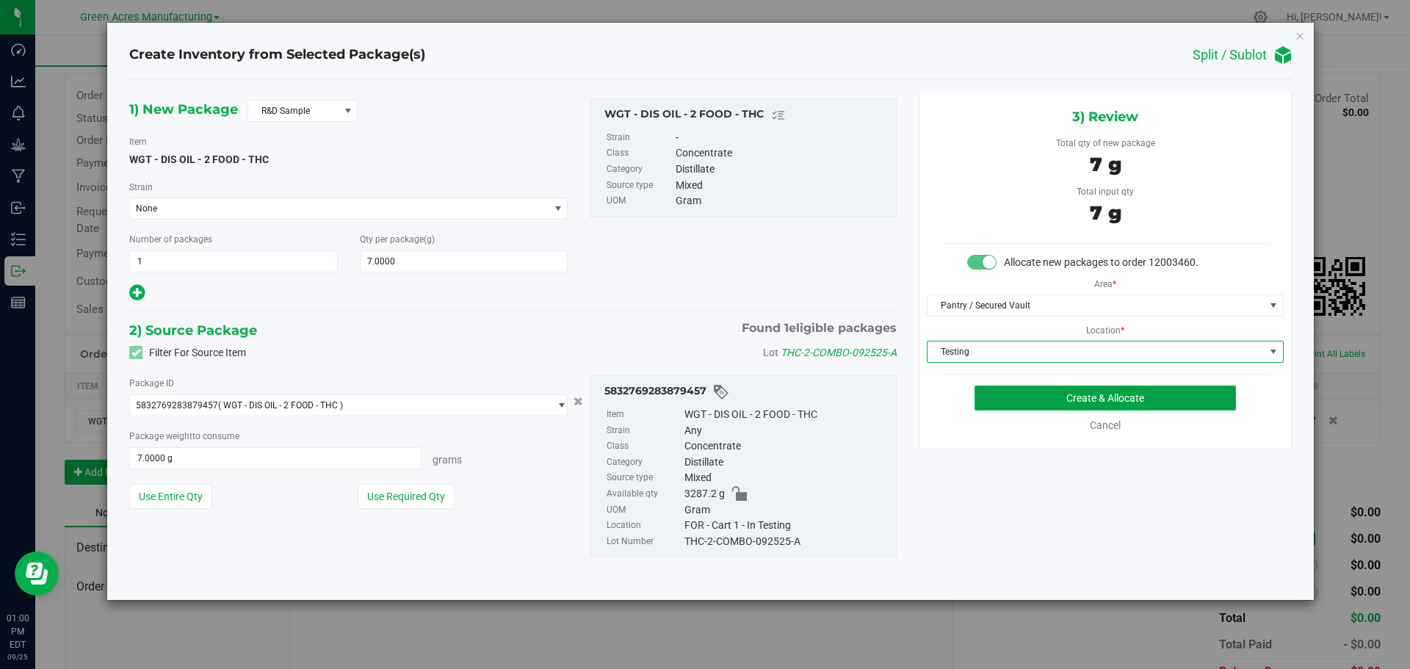
click at [1069, 391] on button "Create & Allocate" at bounding box center [1104, 397] width 261 height 25
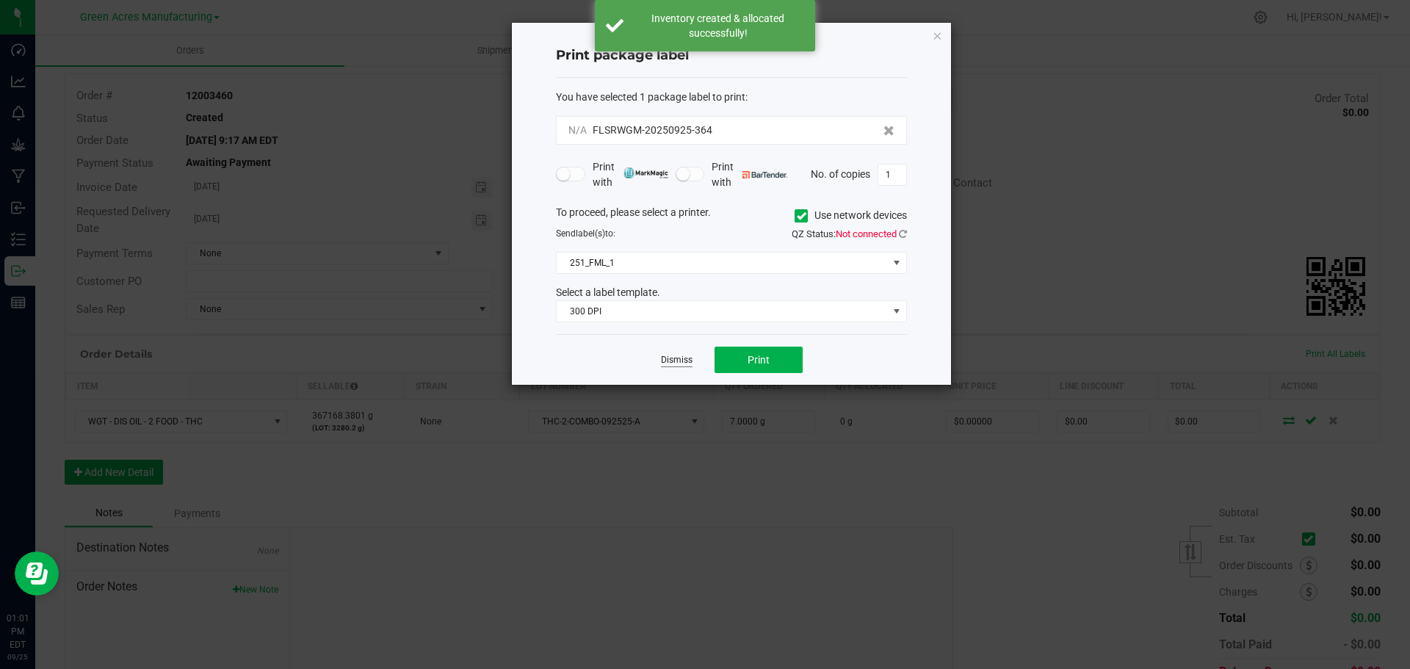
click at [686, 357] on link "Dismiss" at bounding box center [677, 360] width 32 height 12
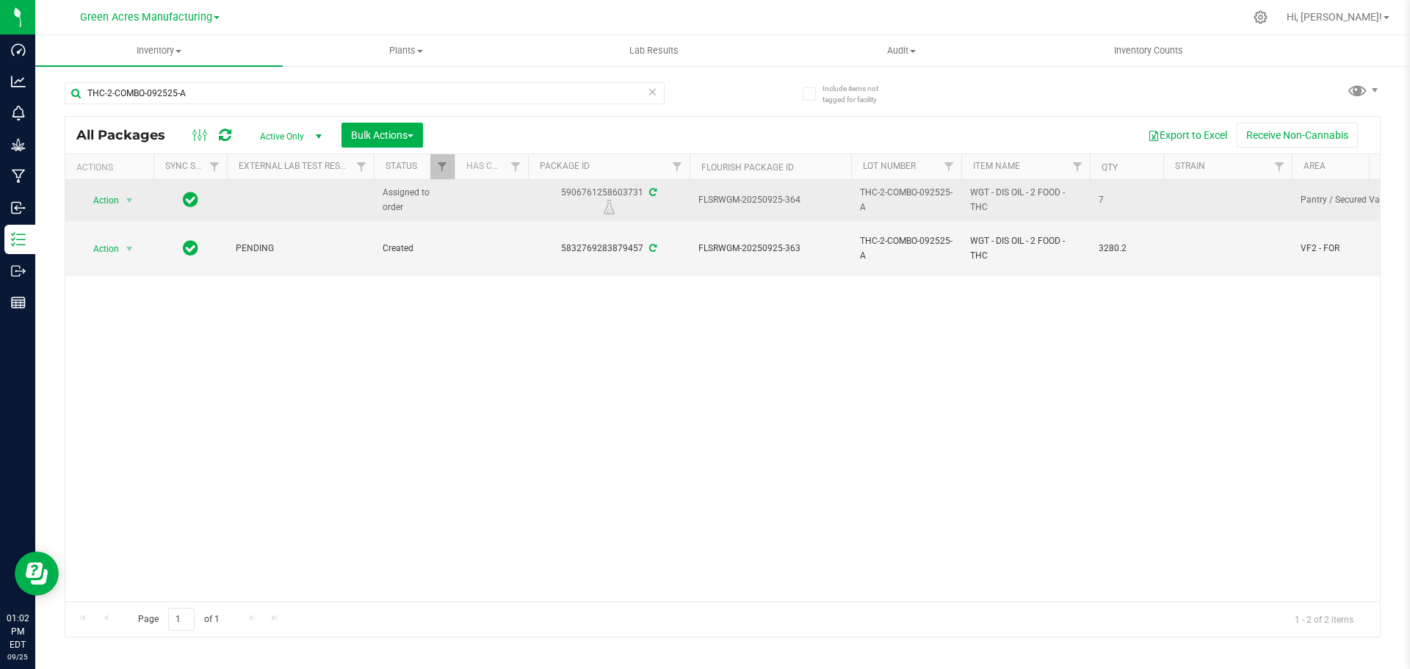
click at [599, 193] on div "5906761258603731" at bounding box center [609, 200] width 166 height 29
copy div "5906761258603731"
click at [744, 200] on span "FLSRWGM-20250925-364" at bounding box center [770, 200] width 144 height 14
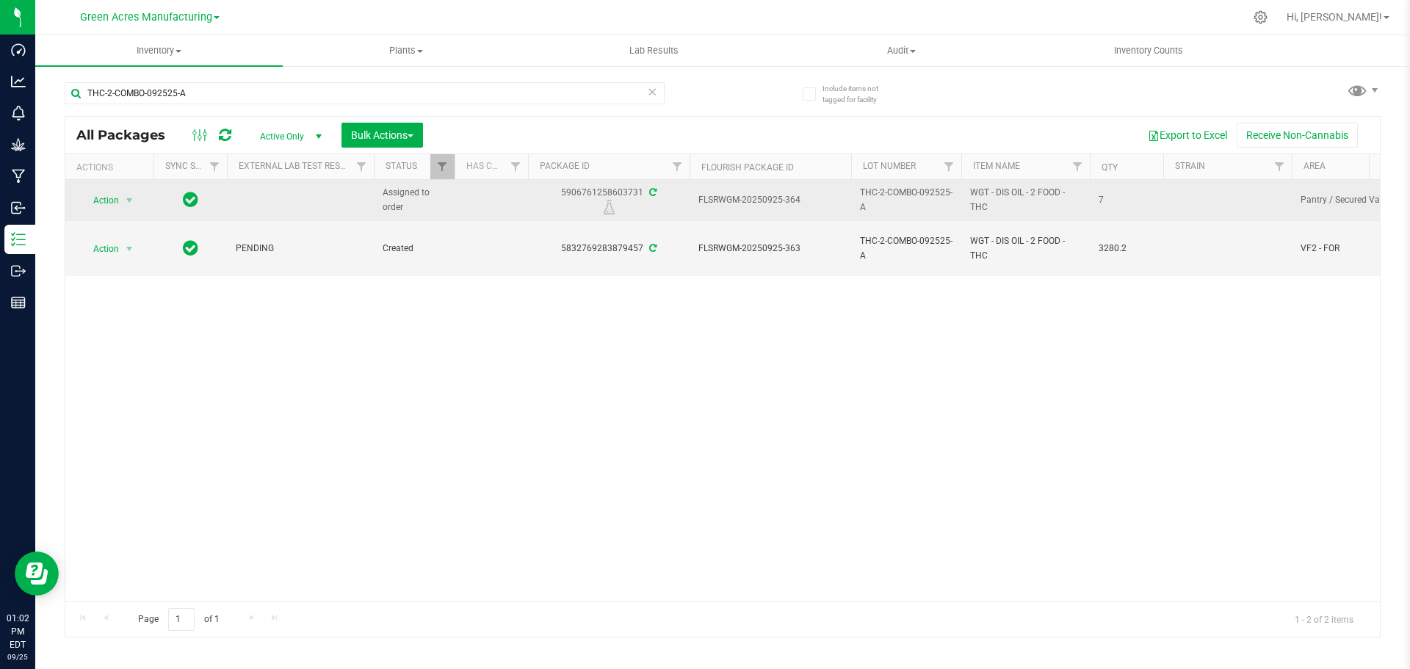
click at [744, 200] on span "FLSRWGM-20250925-364" at bounding box center [770, 200] width 144 height 14
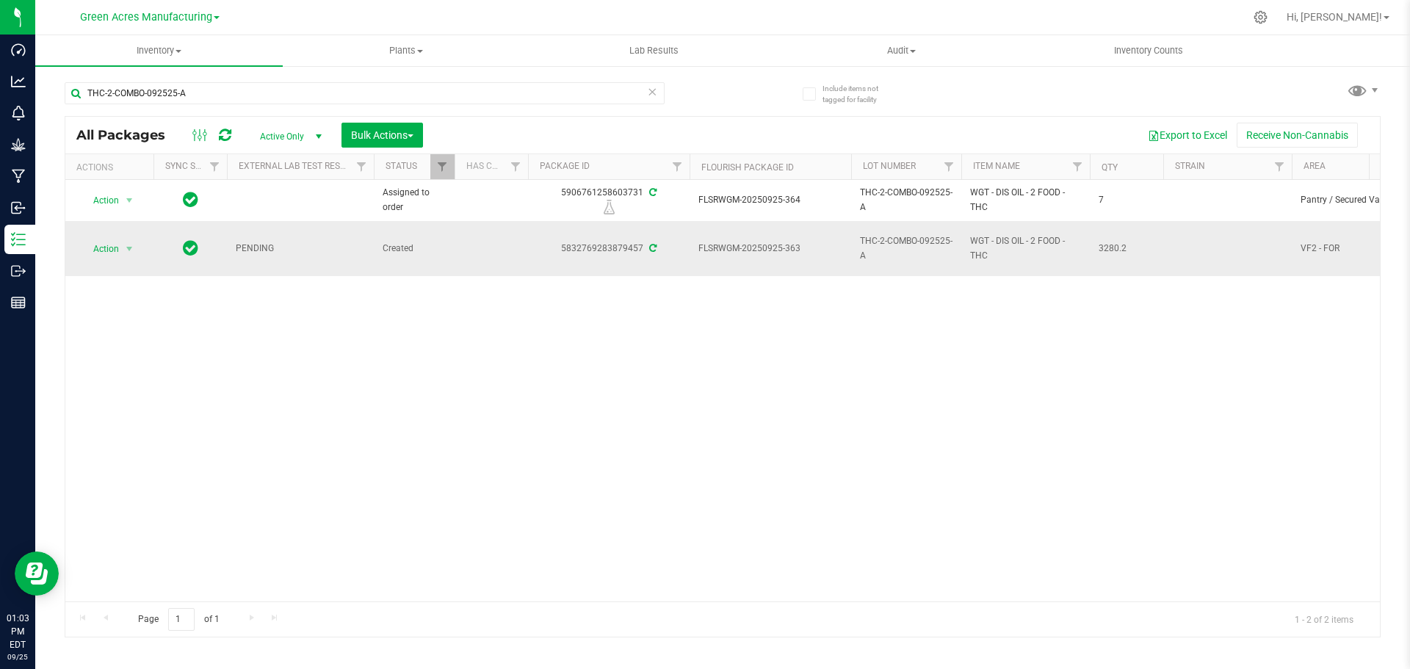
click at [753, 248] on span "FLSRWGM-20250925-363" at bounding box center [770, 249] width 144 height 14
click at [754, 248] on span "FLSRWGM-20250925-363" at bounding box center [770, 249] width 144 height 14
copy tr "FLSRWGM-20250925-363"
click at [1111, 248] on span "3280.2" at bounding box center [1126, 249] width 56 height 14
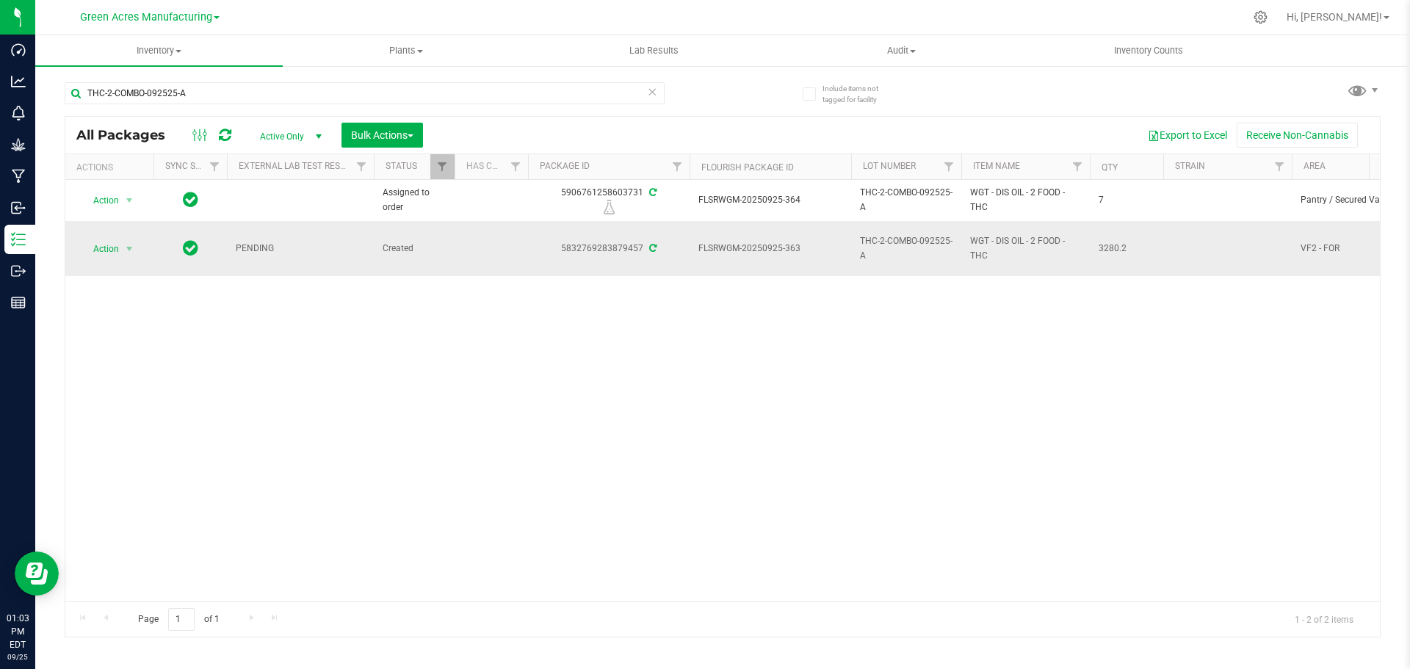
click at [1111, 248] on span "3280.2" at bounding box center [1126, 249] width 56 height 14
copy span "3280.2"
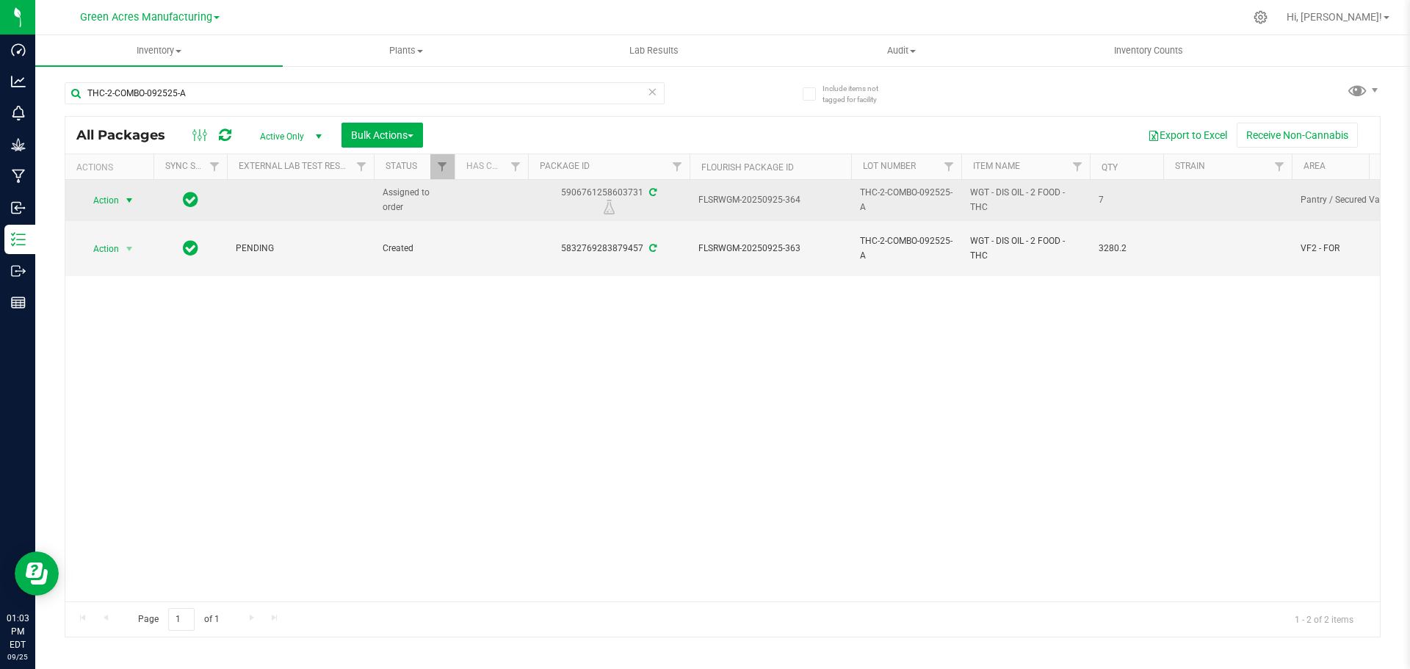
click at [102, 204] on span "Action" at bounding box center [100, 200] width 40 height 21
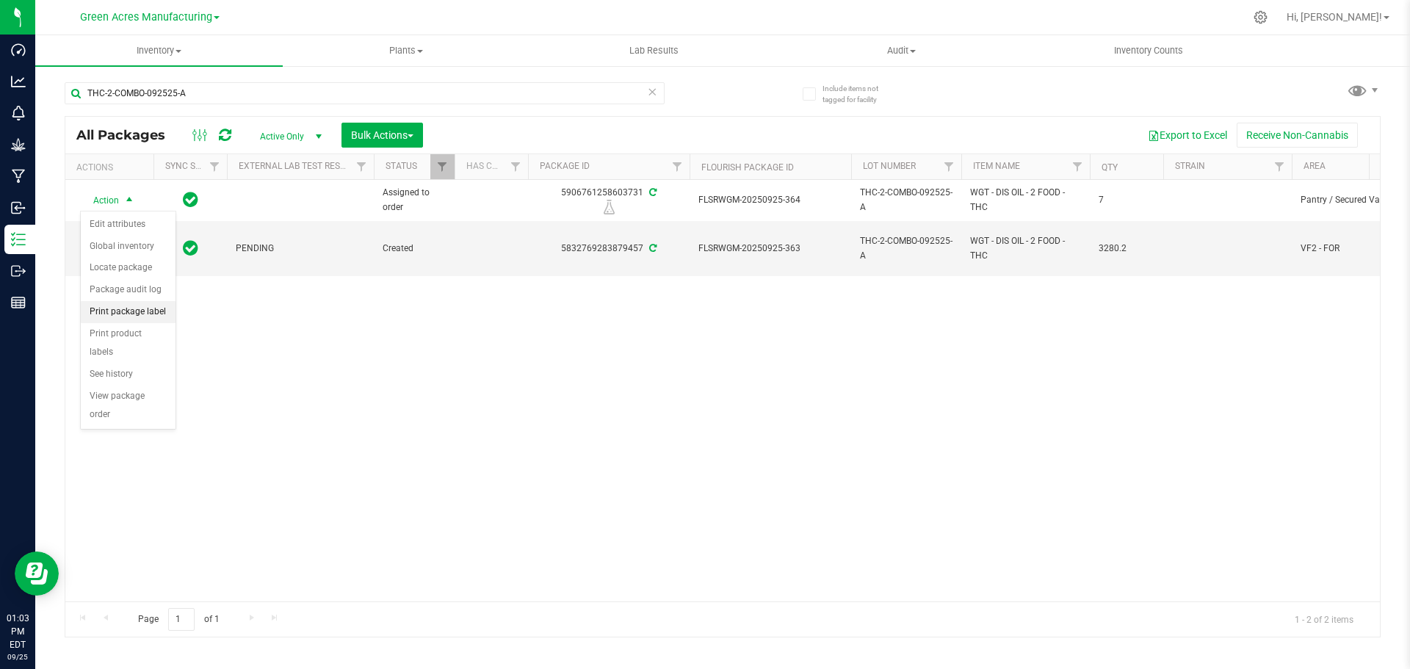
click at [130, 315] on li "Print package label" at bounding box center [128, 312] width 95 height 22
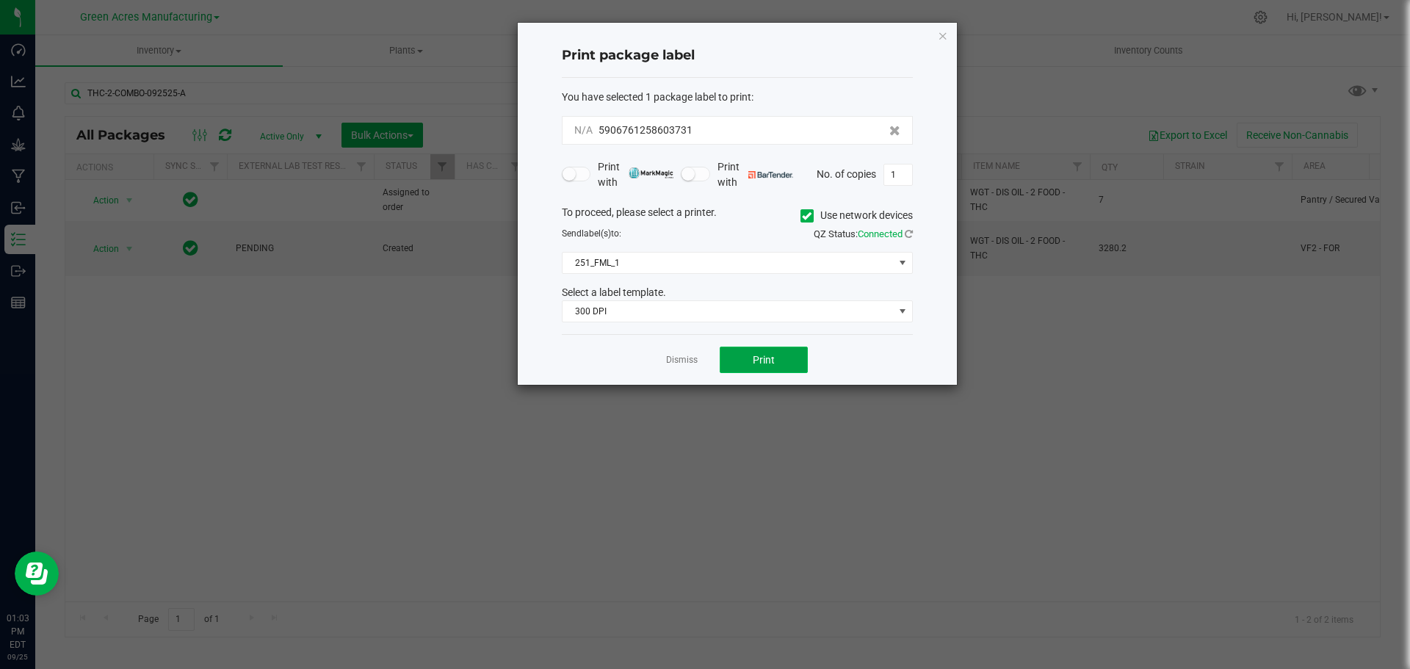
click at [750, 363] on button "Print" at bounding box center [764, 360] width 88 height 26
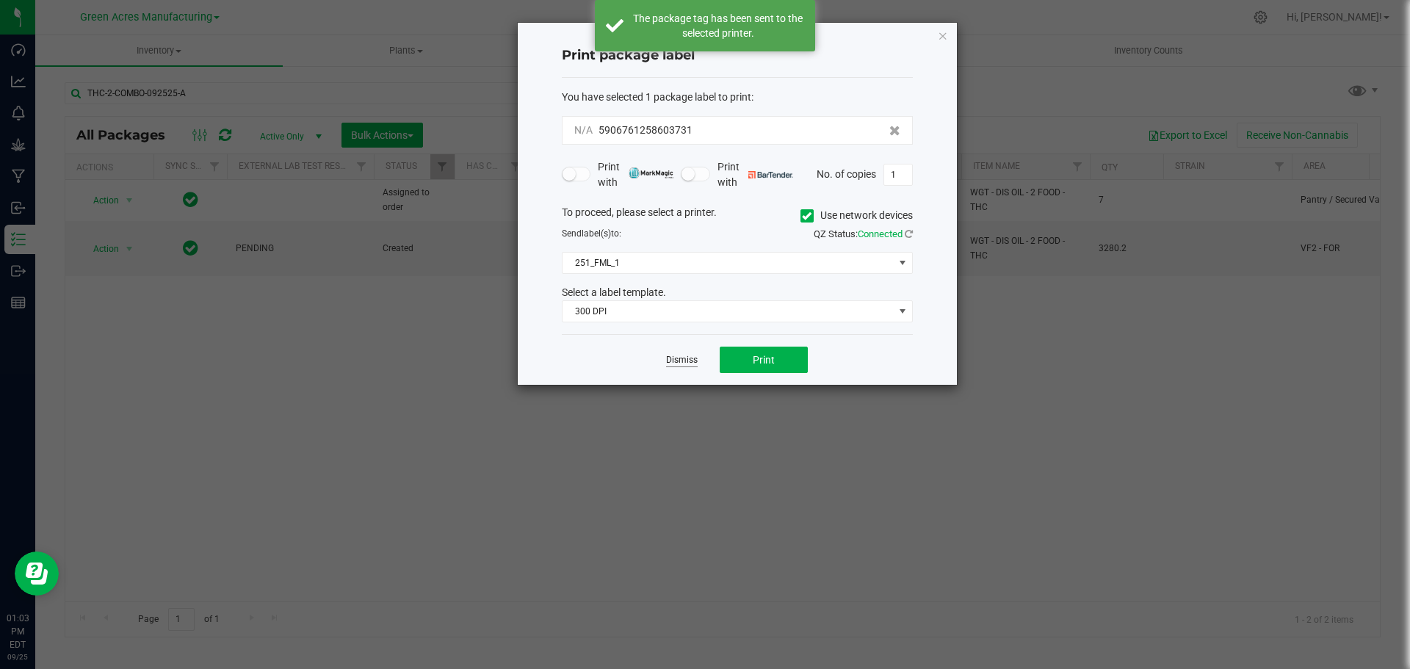
click at [681, 360] on link "Dismiss" at bounding box center [682, 360] width 32 height 12
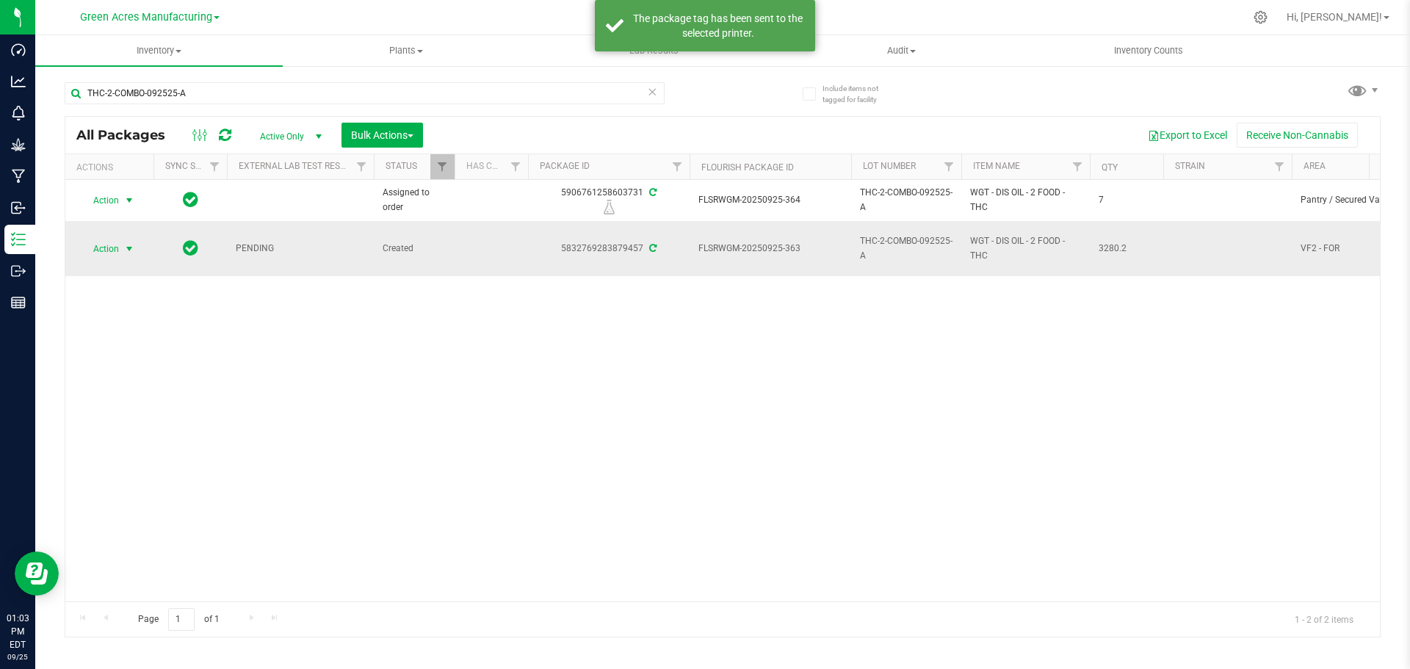
click at [107, 252] on span "Action" at bounding box center [100, 249] width 40 height 21
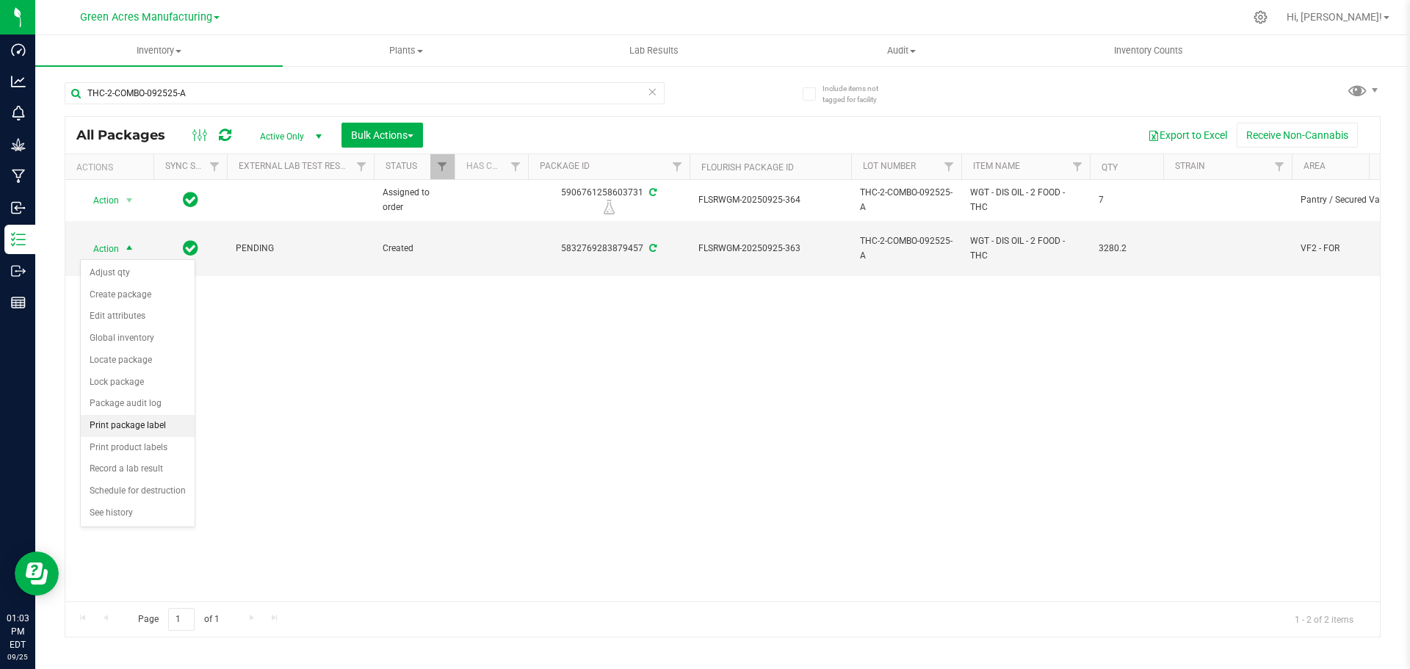
click at [151, 421] on li "Print package label" at bounding box center [138, 426] width 114 height 22
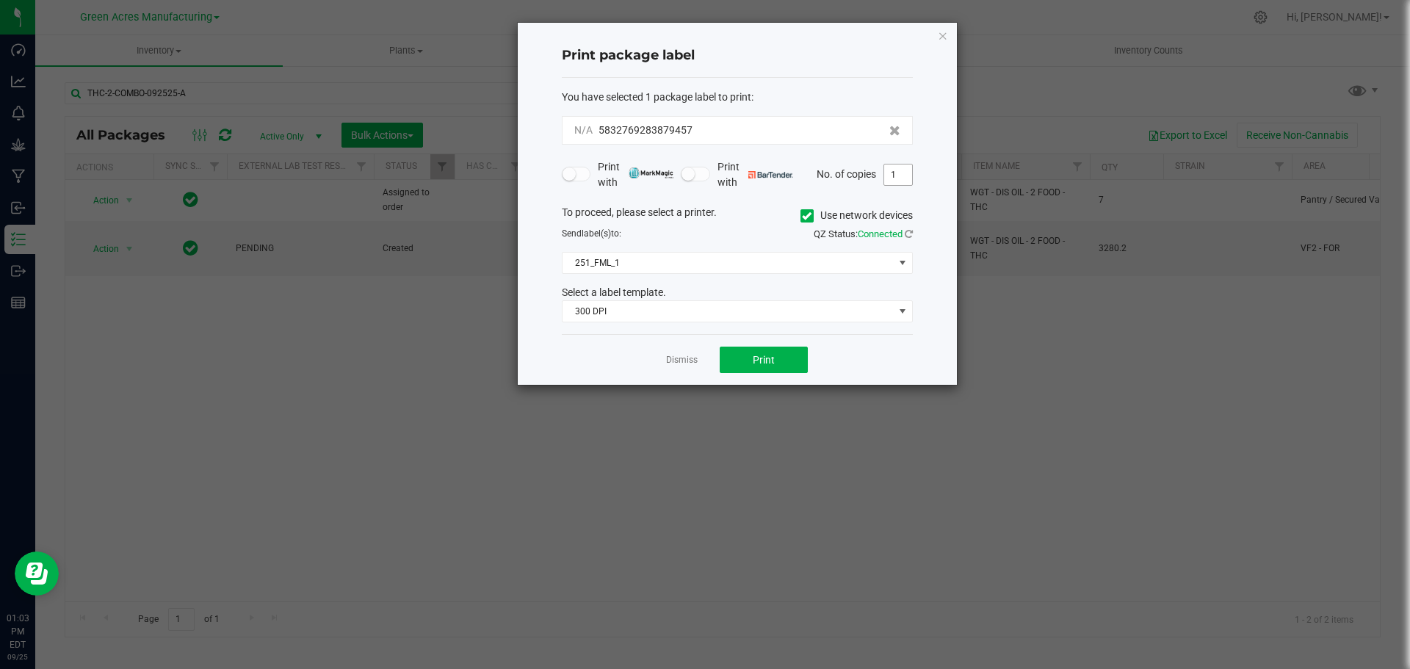
click at [905, 178] on input "1" at bounding box center [898, 174] width 28 height 21
type input "2"
click at [764, 354] on span "Print" at bounding box center [764, 360] width 22 height 12
click at [678, 357] on link "Dismiss" at bounding box center [682, 360] width 32 height 12
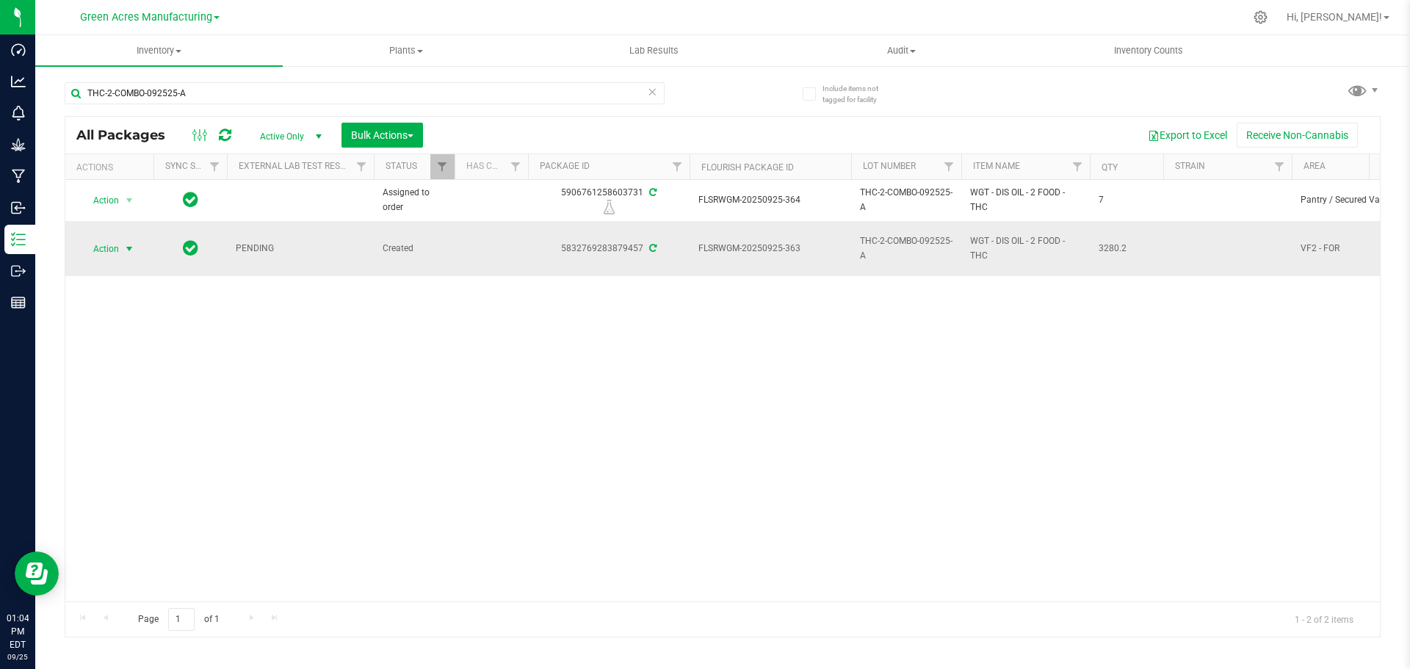
click at [105, 242] on span "Action" at bounding box center [100, 249] width 40 height 21
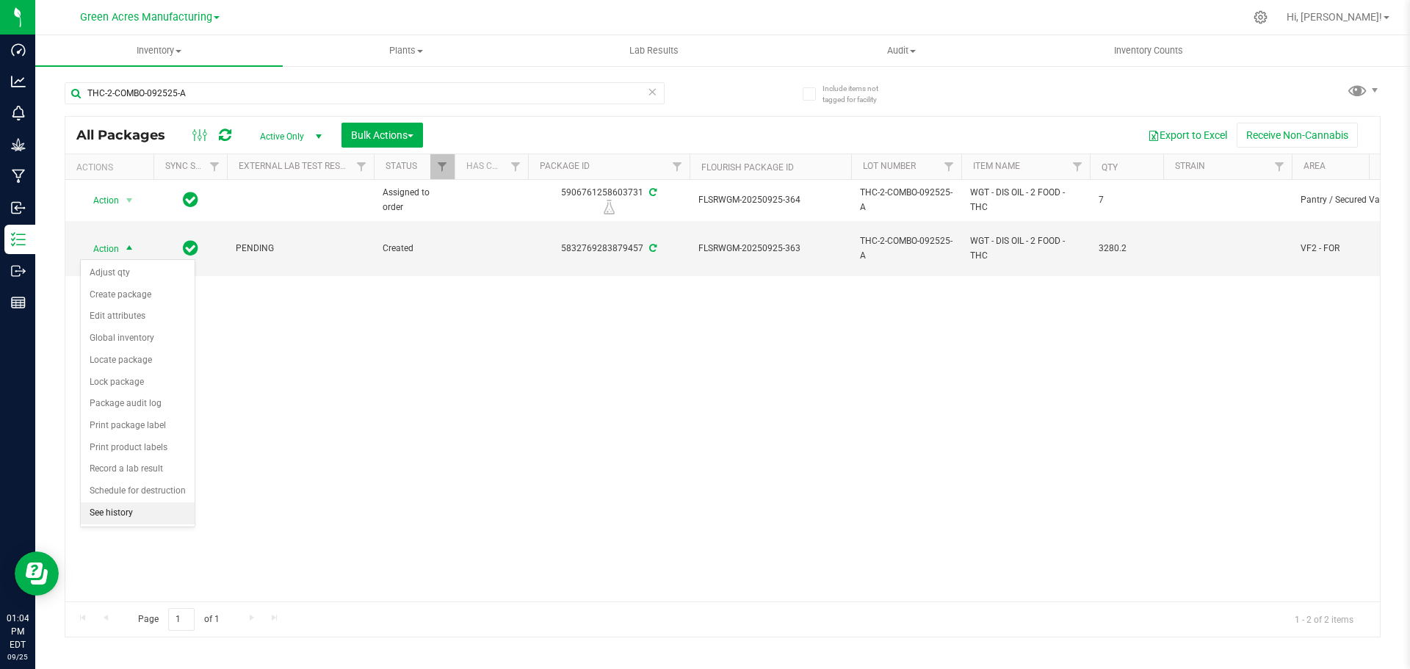
click at [118, 512] on li "See history" at bounding box center [138, 513] width 114 height 22
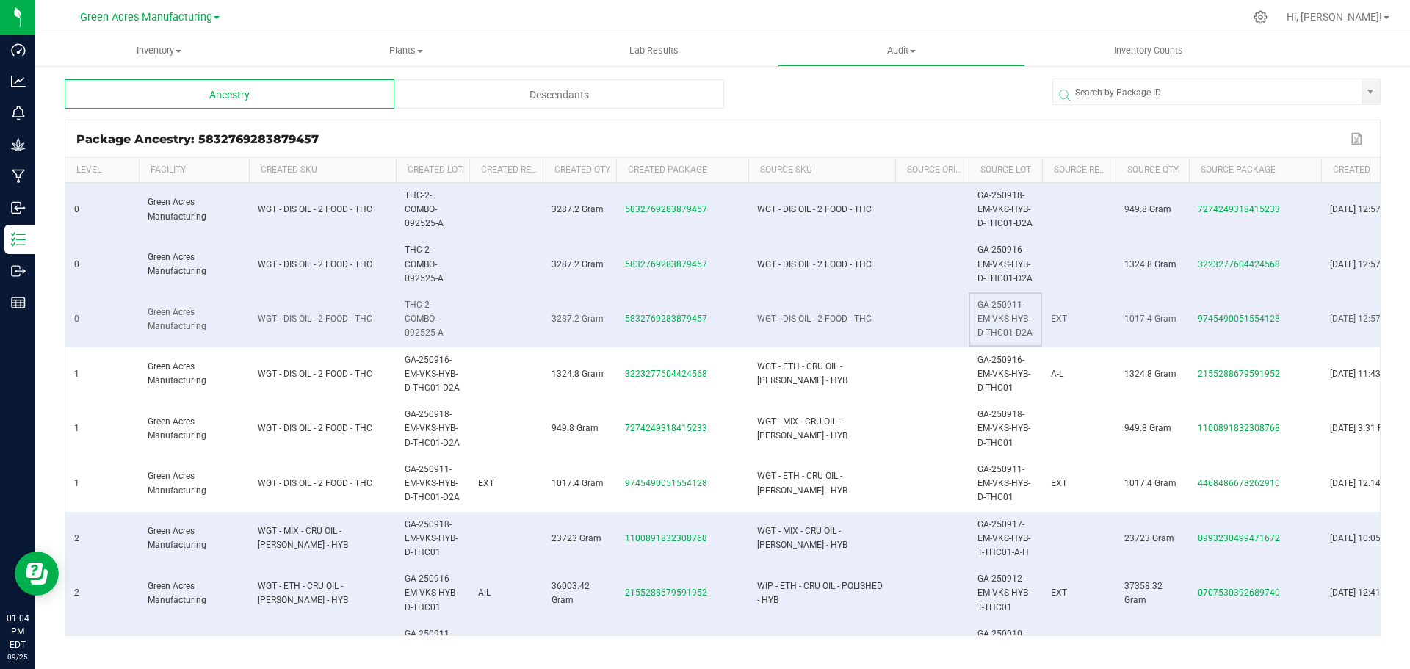
click at [1004, 317] on span "GA-250911-EM-VKS-HYB-D-THC01-D2A" at bounding box center [1004, 319] width 55 height 38
copy span "GA-250911-EM-VKS-HYB-D-THC01-D2A"
click at [420, 317] on span "THC-2-COMBO-092525-A" at bounding box center [424, 319] width 39 height 38
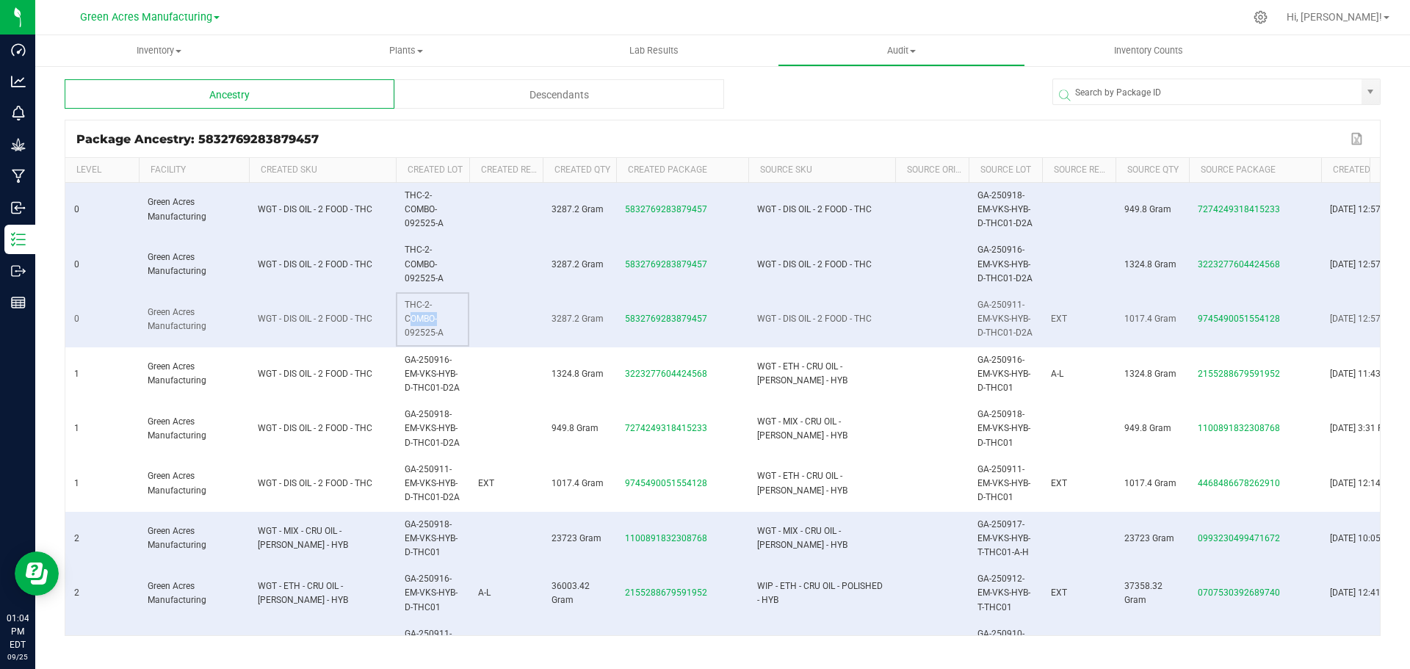
click at [420, 317] on span "THC-2-COMBO-092525-A" at bounding box center [424, 319] width 39 height 38
copy span "THC-2-COMBO-092525-A"
click at [998, 258] on span "GA-250916-EM-VKS-HYB-D-THC01-D2A" at bounding box center [1004, 263] width 55 height 38
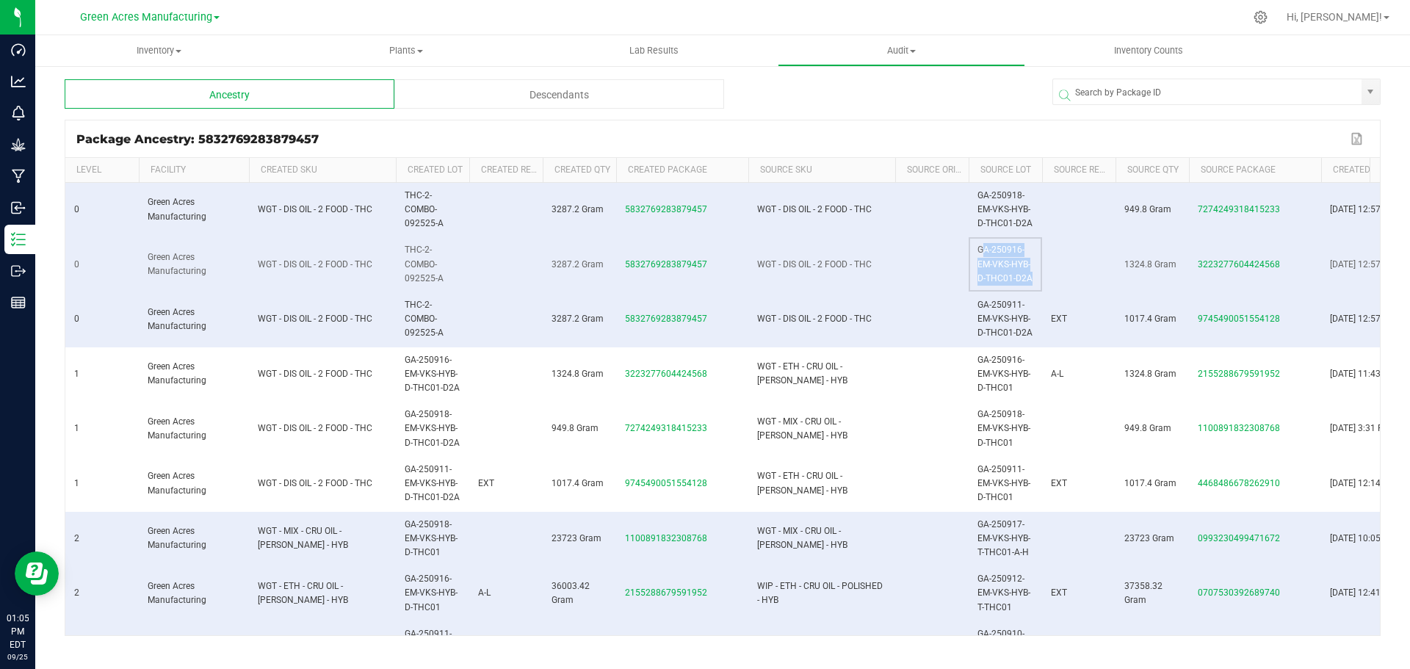
click at [998, 258] on span "GA-250916-EM-VKS-HYB-D-THC01-D2A" at bounding box center [1004, 263] width 55 height 38
copy span "GA-250916-EM-VKS-HYB-D-THC01-D2A"
click at [416, 259] on span "THC-2-COMBO-092525-A" at bounding box center [424, 263] width 39 height 38
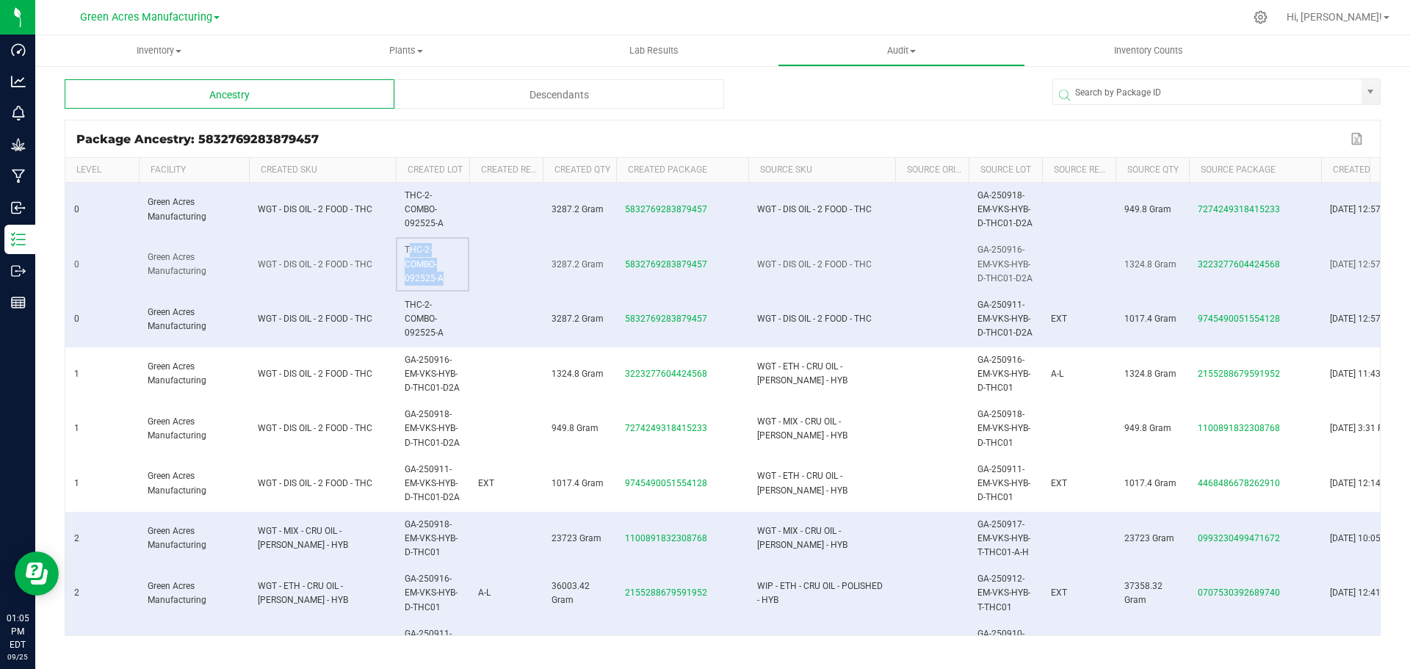
copy span "THC-2-COMBO-092525-A"
click at [1005, 209] on span "GA-250918-EM-VKS-HYB-D-THC01-D2A" at bounding box center [1004, 209] width 55 height 38
copy span "GA-250918-EM-VKS-HYB-D-THC01-D2A"
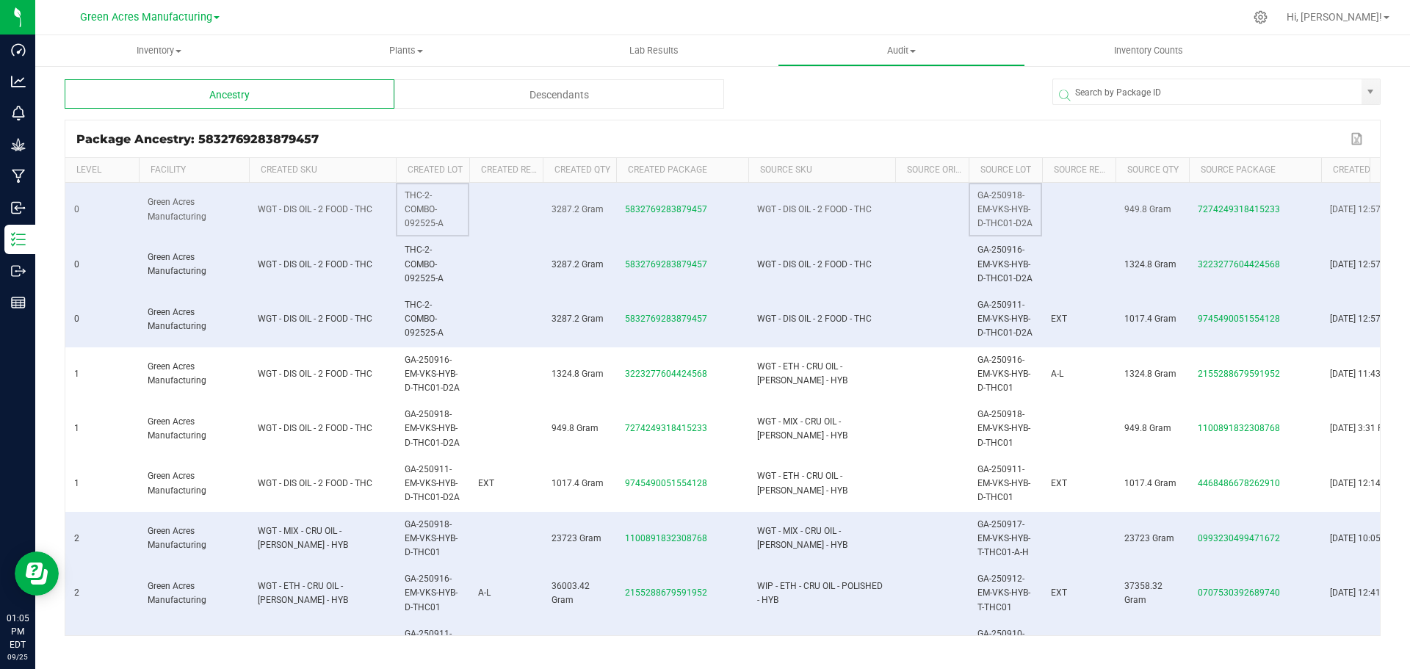
click at [424, 206] on span "THC-2-COMBO-092525-A" at bounding box center [424, 209] width 39 height 38
copy span "THC-2-COMBO-092525-A"
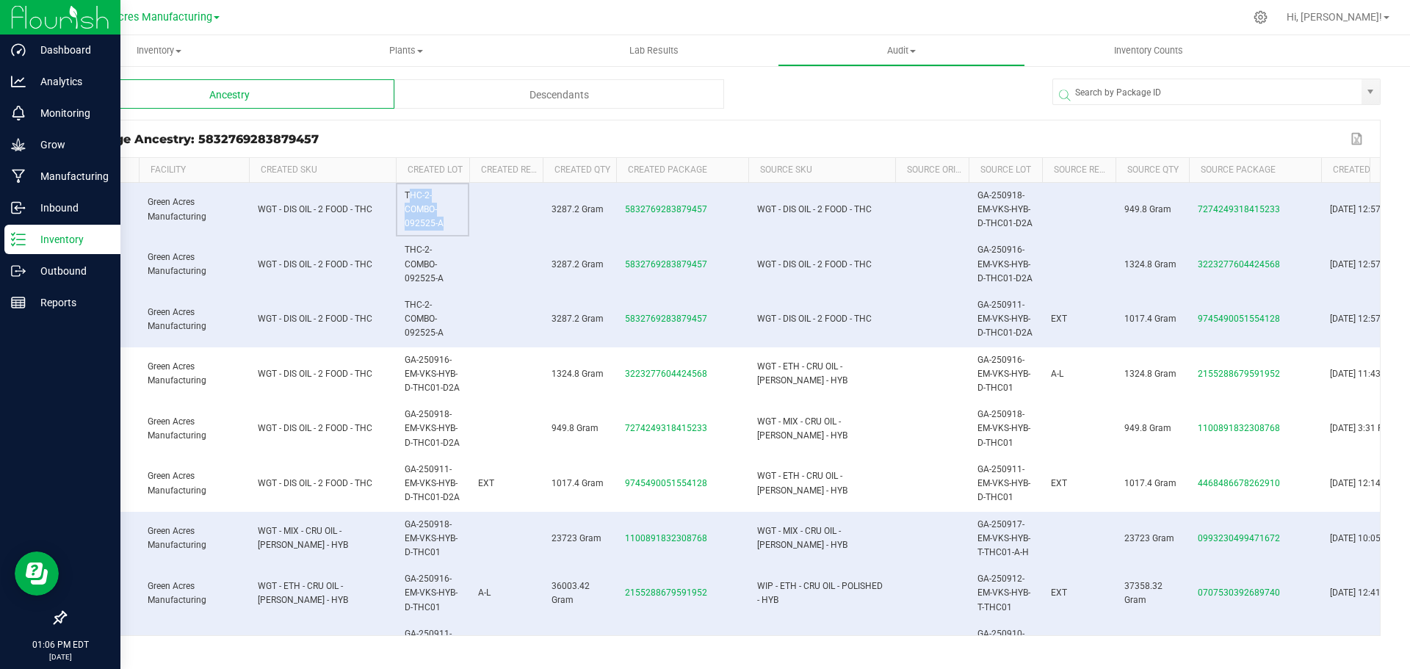
click at [15, 242] on icon at bounding box center [18, 239] width 15 height 15
